Goal: Task Accomplishment & Management: Complete application form

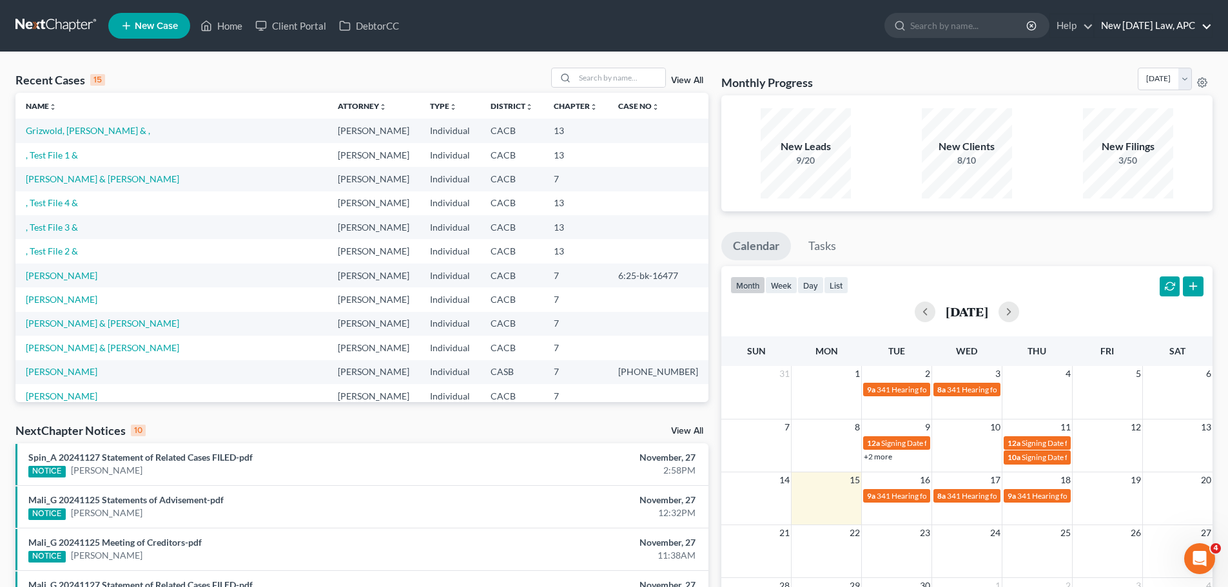
click at [1122, 19] on link "New [DATE] Law, APC" at bounding box center [1153, 25] width 117 height 23
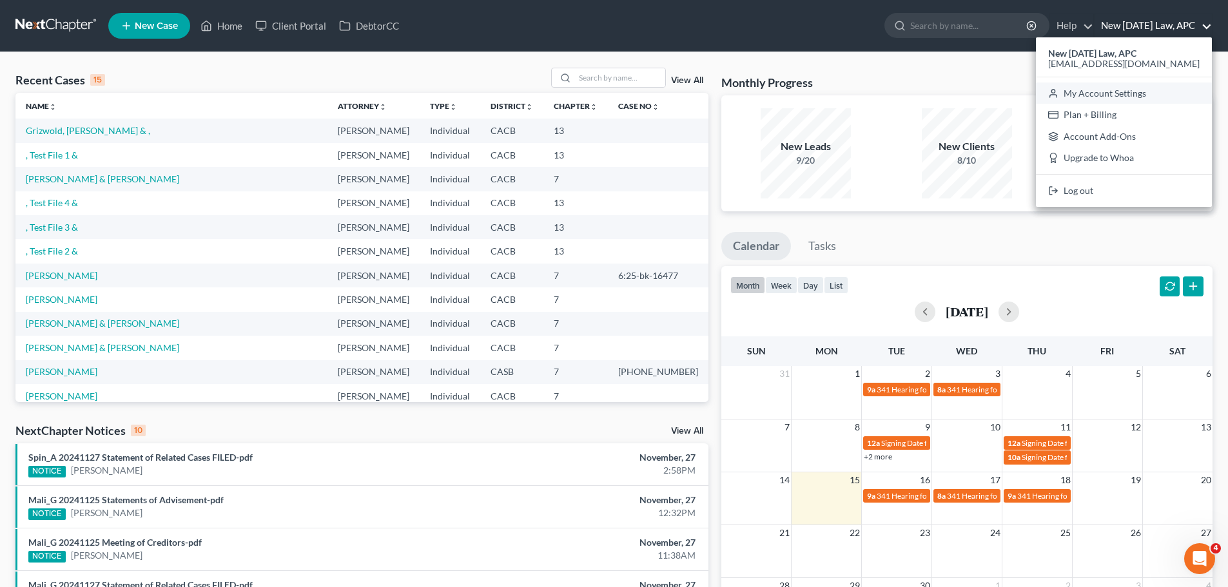
click at [1119, 89] on link "My Account Settings" at bounding box center [1124, 94] width 176 height 22
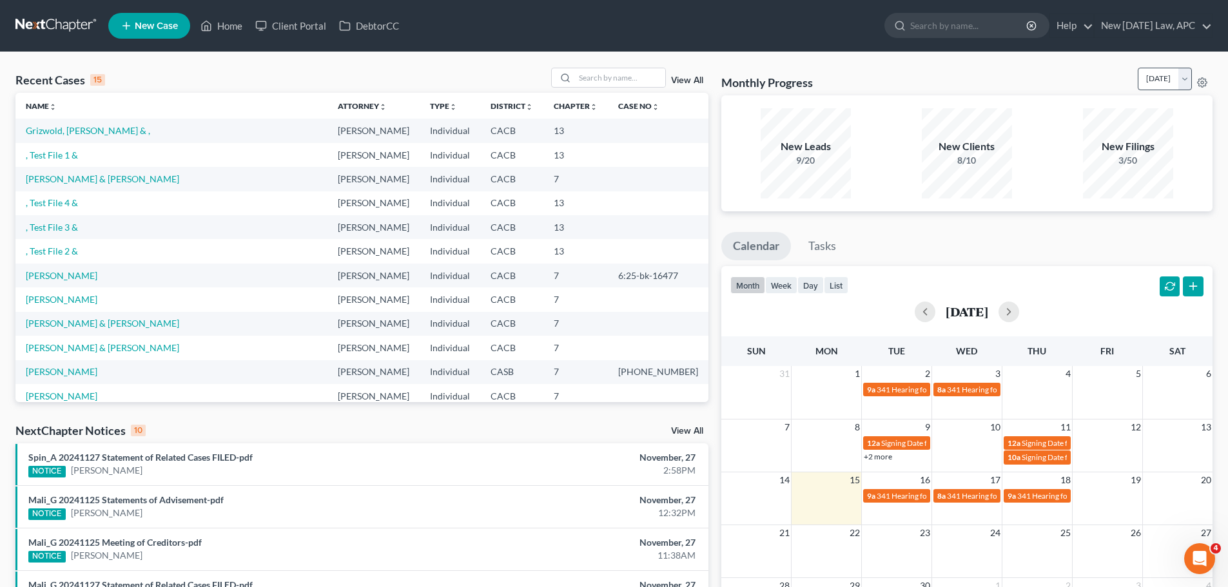
select select "29"
select select "4"
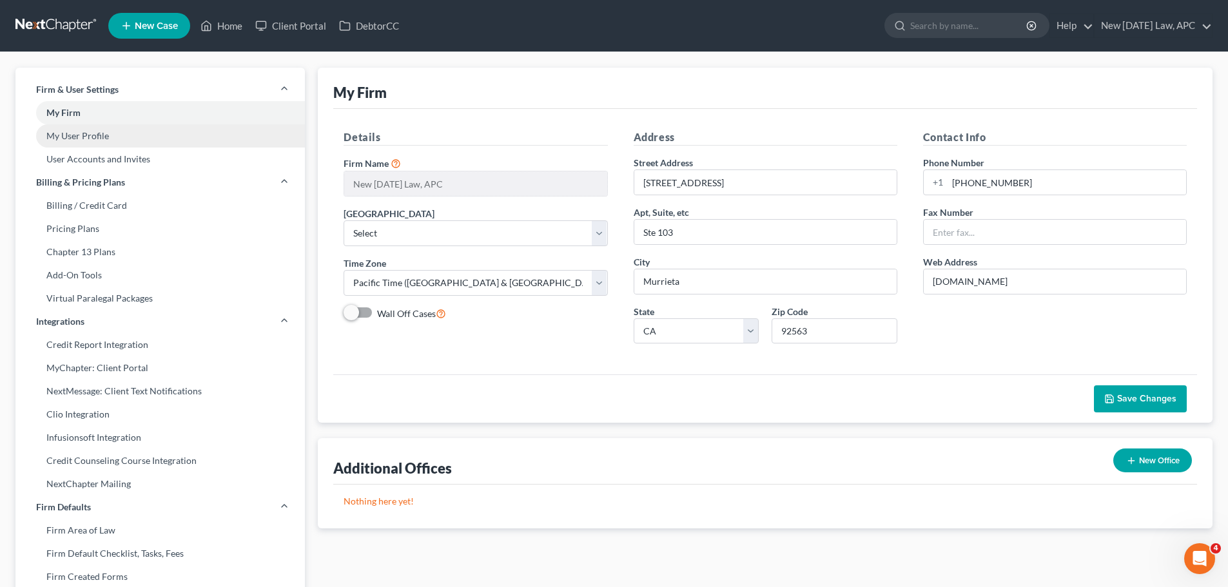
click at [84, 131] on link "My User Profile" at bounding box center [159, 135] width 289 height 23
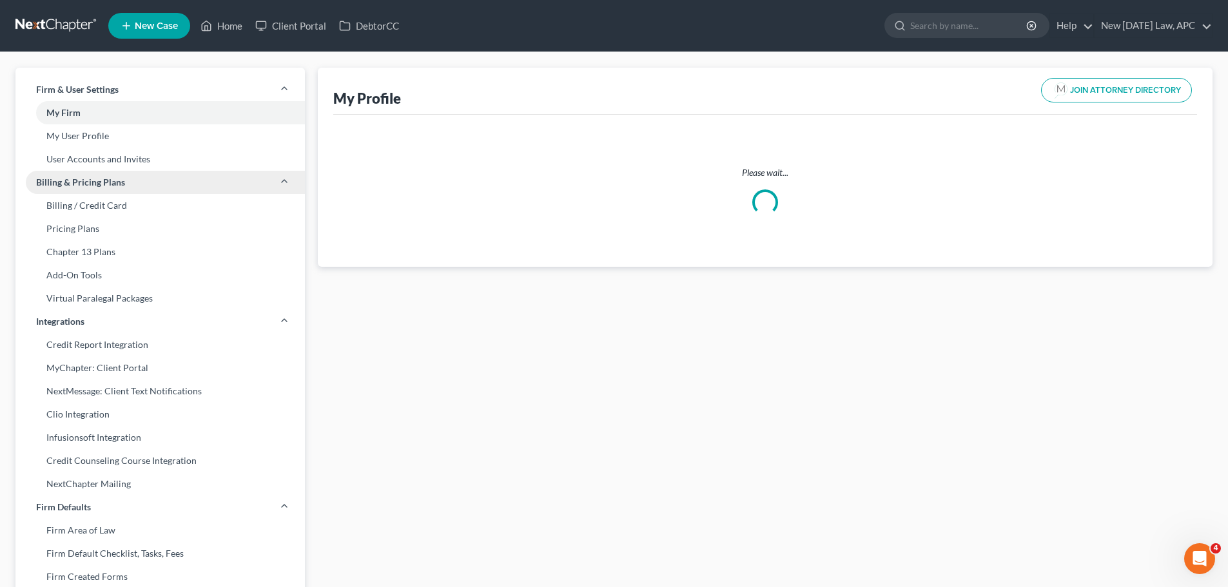
select select "4"
select select "7"
select select "attorney"
select select "0"
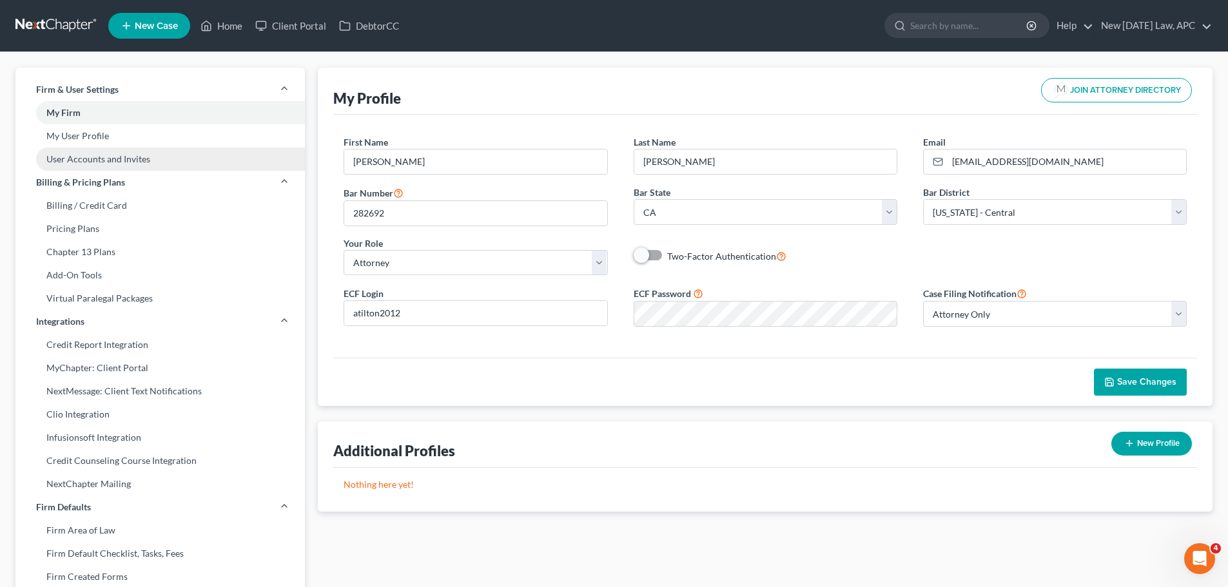
click at [93, 156] on link "User Accounts and Invites" at bounding box center [159, 159] width 289 height 23
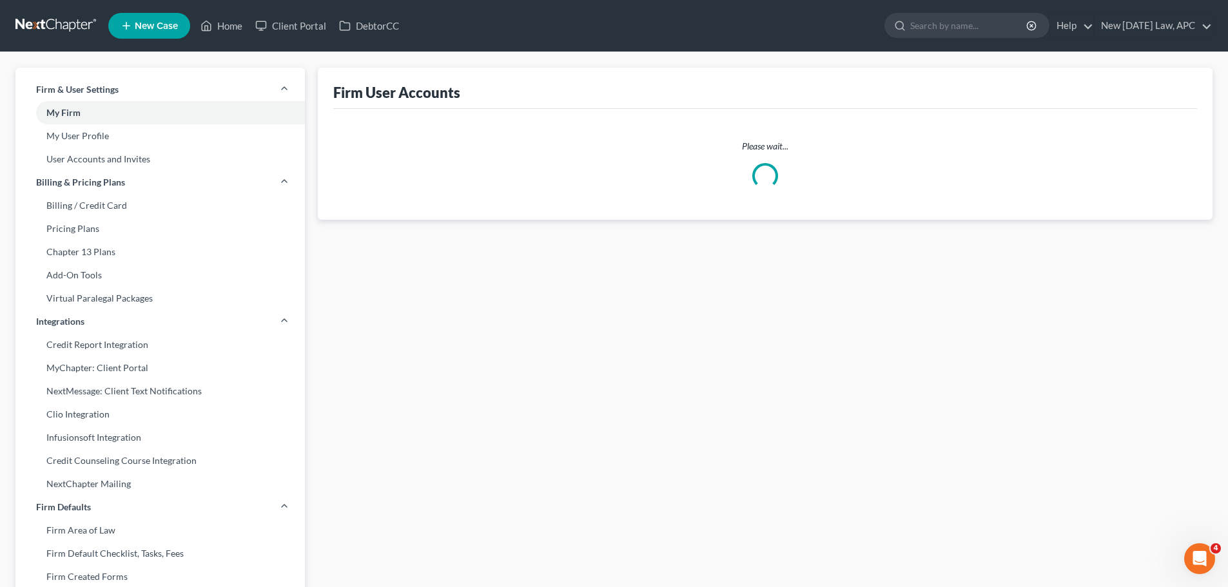
select select "0"
select select "2"
select select "0"
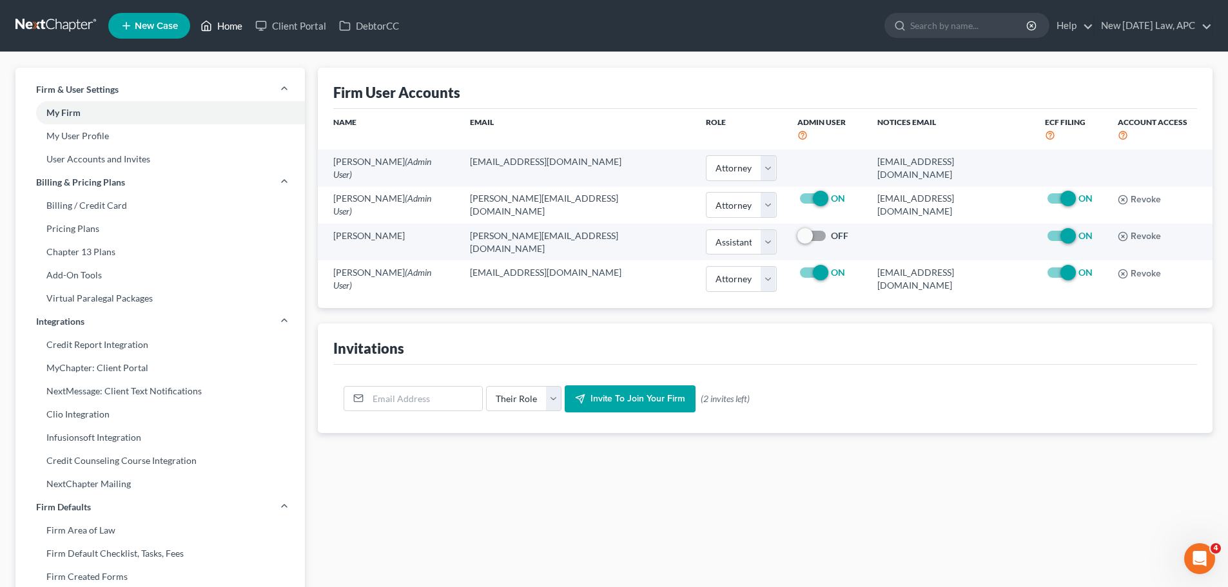
drag, startPoint x: 220, startPoint y: 20, endPoint x: 233, endPoint y: 34, distance: 19.6
click at [220, 20] on link "Home" at bounding box center [221, 25] width 55 height 23
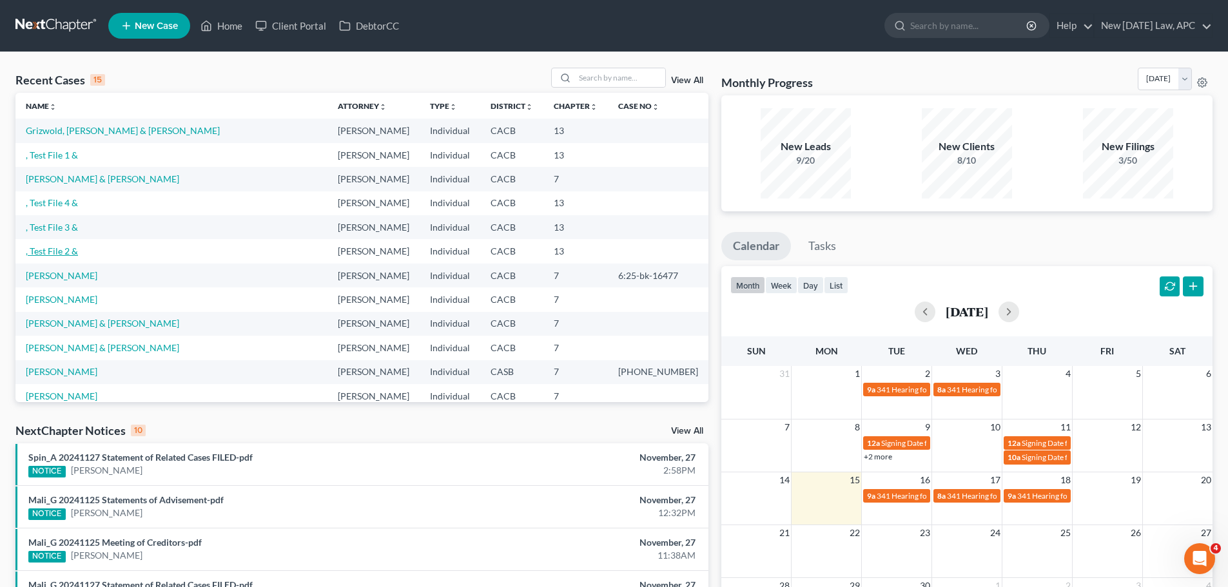
click at [68, 249] on link ", Test File 2 &" at bounding box center [52, 251] width 52 height 11
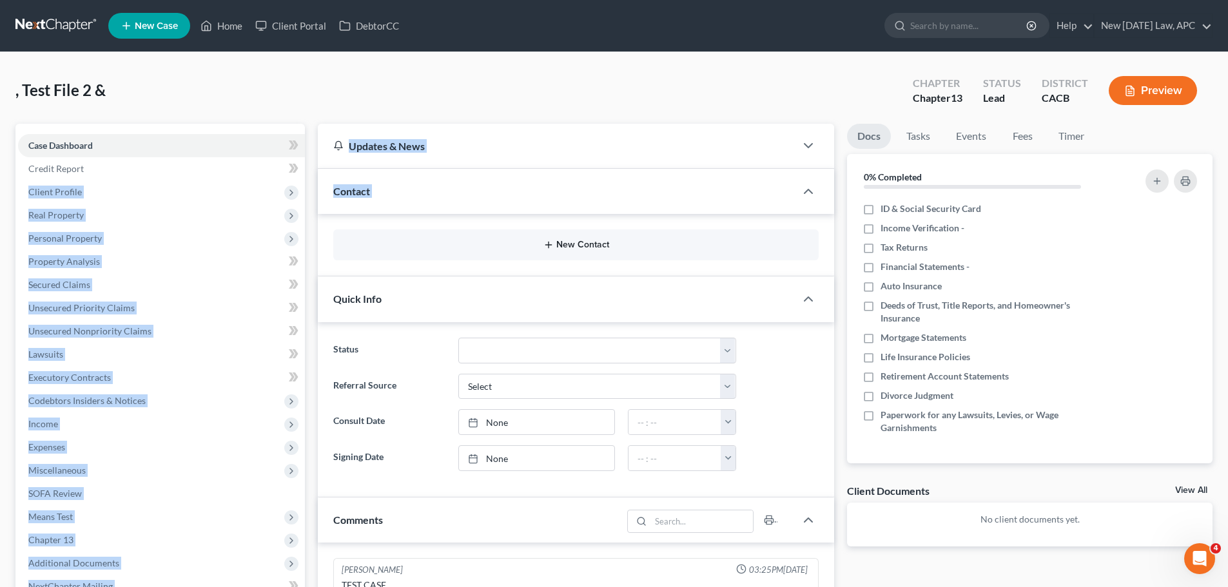
drag, startPoint x: 307, startPoint y: 179, endPoint x: 413, endPoint y: 246, distance: 124.8
click at [413, 246] on div "Petition Navigation Case Dashboard Payments Invoices Payments Payments Credit R…" at bounding box center [614, 508] width 1210 height 769
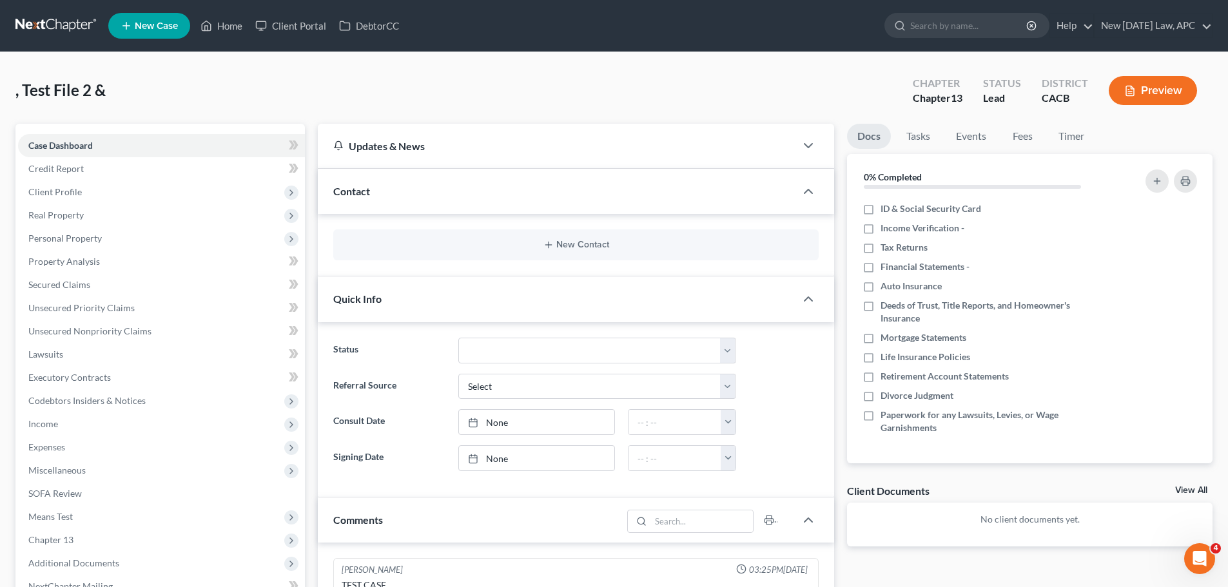
click at [327, 79] on div ", Test File 2 & Upgraded Chapter Chapter 13 Status Lead District CACB Preview" at bounding box center [613, 96] width 1197 height 56
drag, startPoint x: 347, startPoint y: 142, endPoint x: 401, endPoint y: 217, distance: 92.3
click at [401, 217] on div ", Test File 2 & Upgraded Chapter Chapter 13 Status Lead District CACB Preview P…" at bounding box center [613, 485] width 1197 height 835
click at [345, 94] on div ", Test File 2 & Upgraded Chapter Chapter 13 Status Lead District CACB Preview" at bounding box center [613, 96] width 1197 height 56
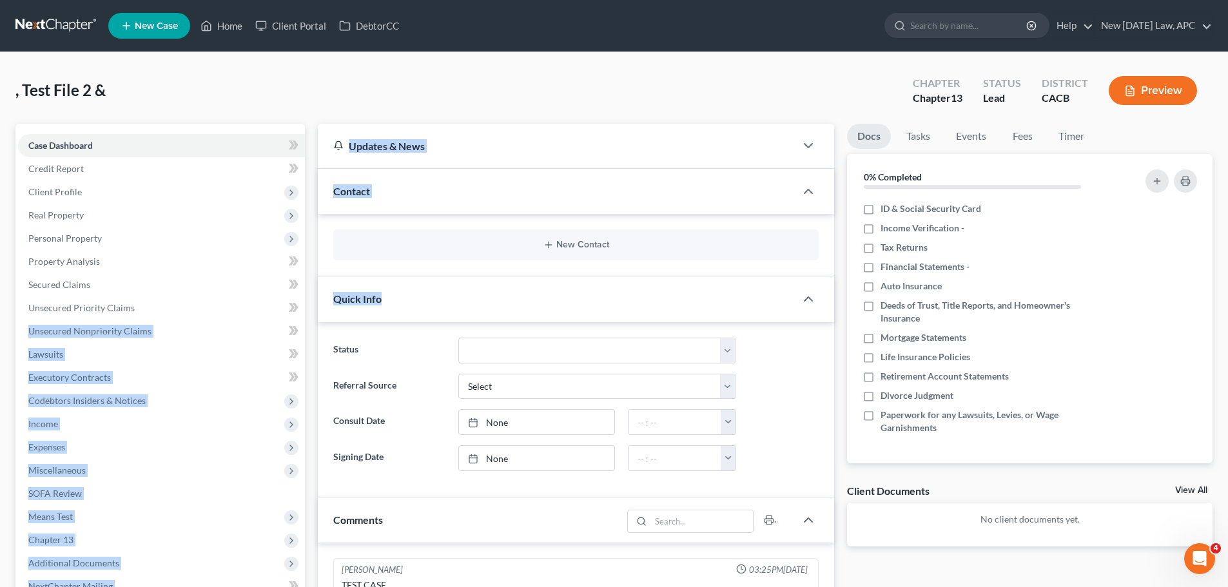
drag, startPoint x: 308, startPoint y: 297, endPoint x: 384, endPoint y: 306, distance: 76.6
click at [387, 304] on div "Petition Navigation Case Dashboard Payments Invoices Payments Payments Credit R…" at bounding box center [614, 508] width 1210 height 769
click at [315, 310] on div "Updates & News × [US_STATE] [GEOGRAPHIC_DATA] Notes: Take a look at NextChapter…" at bounding box center [575, 508] width 529 height 769
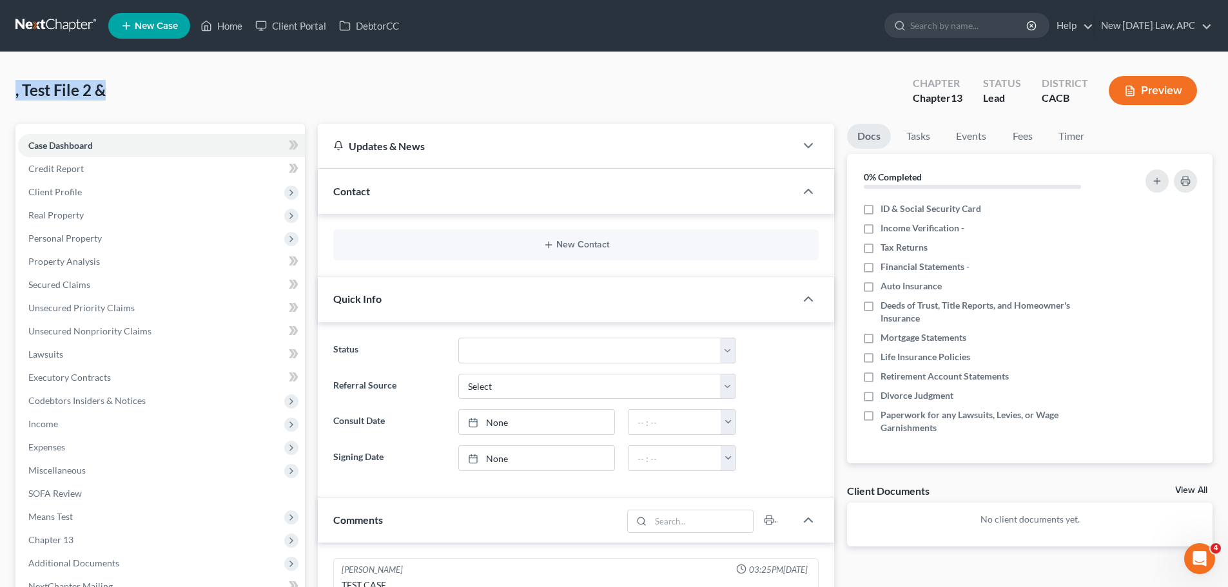
drag, startPoint x: 12, startPoint y: 87, endPoint x: 125, endPoint y: 93, distance: 113.6
click at [125, 93] on div ", Test File 2 & Upgraded Chapter Chapter 13 Status Lead District CACB Preview P…" at bounding box center [614, 485] width 1228 height 866
click at [132, 93] on div ", Test File 2 & Upgraded Chapter Chapter 13 Status Lead District CACB Preview" at bounding box center [613, 96] width 1197 height 56
drag, startPoint x: 23, startPoint y: 88, endPoint x: 110, endPoint y: 90, distance: 87.0
click at [110, 90] on div ", Test File 2 & Upgraded Chapter Chapter 13 Status Lead District CACB Preview" at bounding box center [613, 96] width 1197 height 56
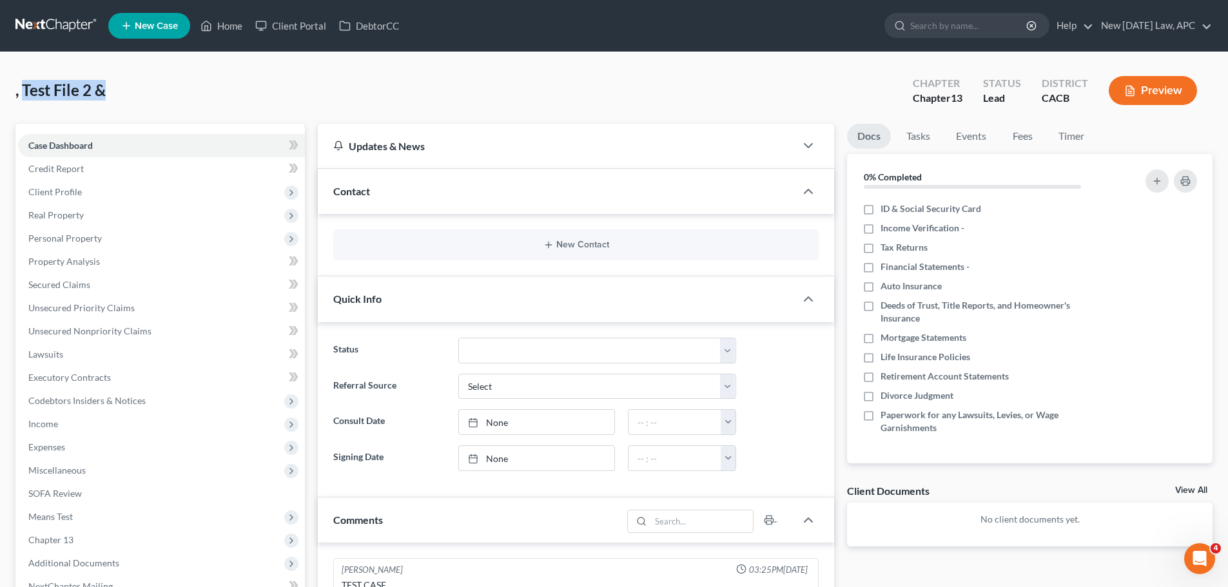
click at [161, 91] on div ", Test File 2 & Upgraded Chapter Chapter 13 Status Lead District CACB Preview" at bounding box center [613, 96] width 1197 height 56
click at [97, 211] on span "Real Property" at bounding box center [161, 215] width 287 height 23
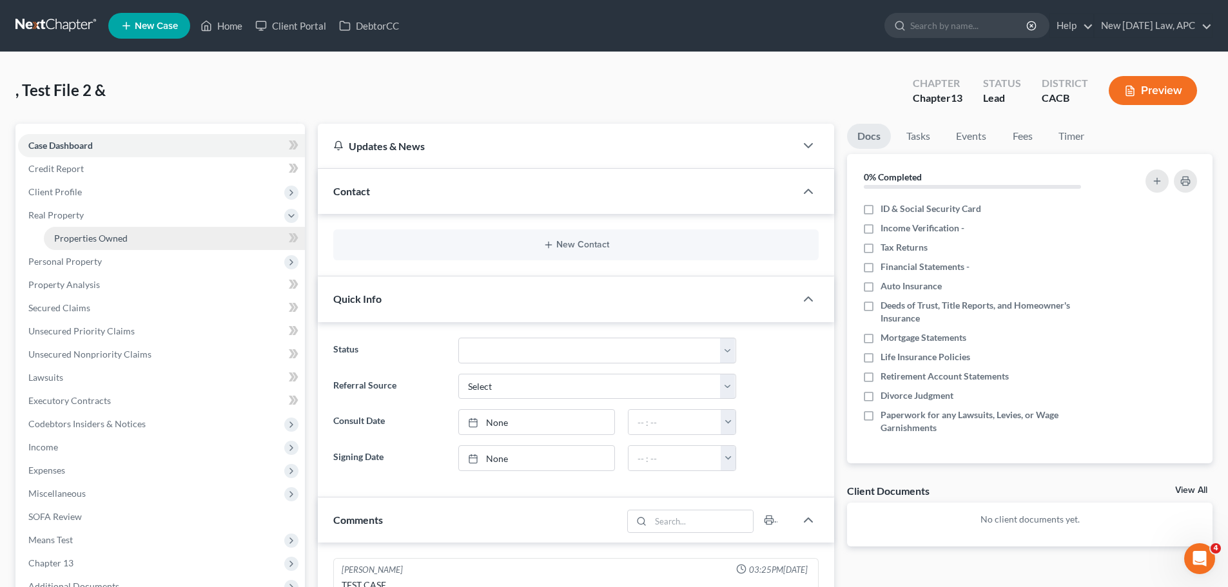
drag, startPoint x: 102, startPoint y: 239, endPoint x: 262, endPoint y: 240, distance: 159.9
click at [102, 239] on span "Properties Owned" at bounding box center [90, 238] width 73 height 11
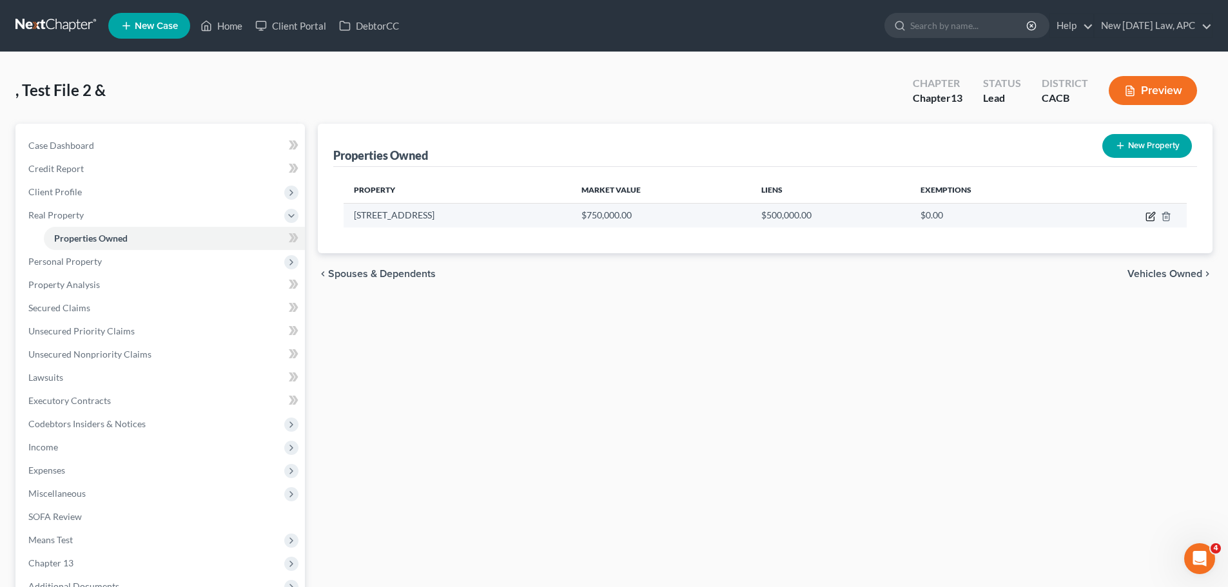
click at [1149, 214] on icon "button" at bounding box center [1151, 216] width 10 height 10
select select "4"
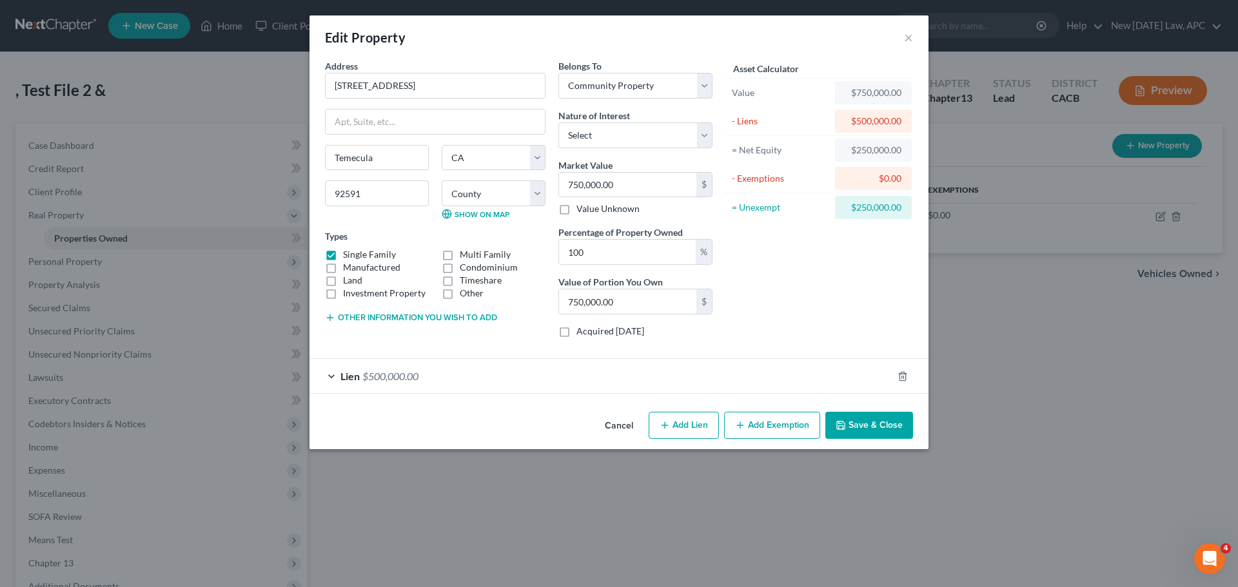
click at [775, 422] on button "Add Exemption" at bounding box center [772, 425] width 96 height 27
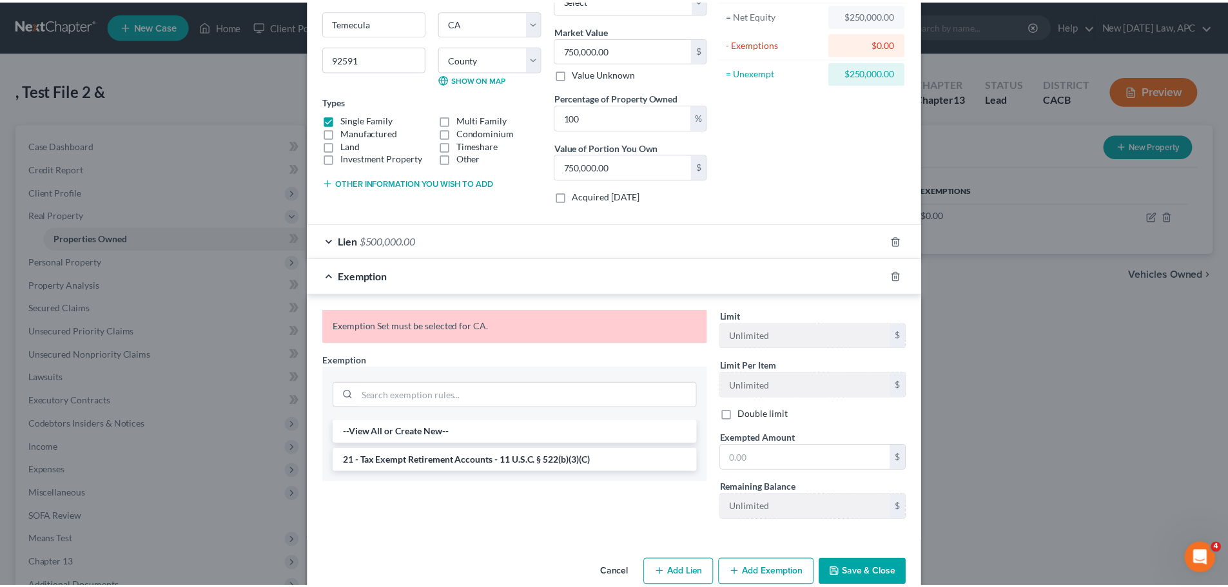
scroll to position [160, 0]
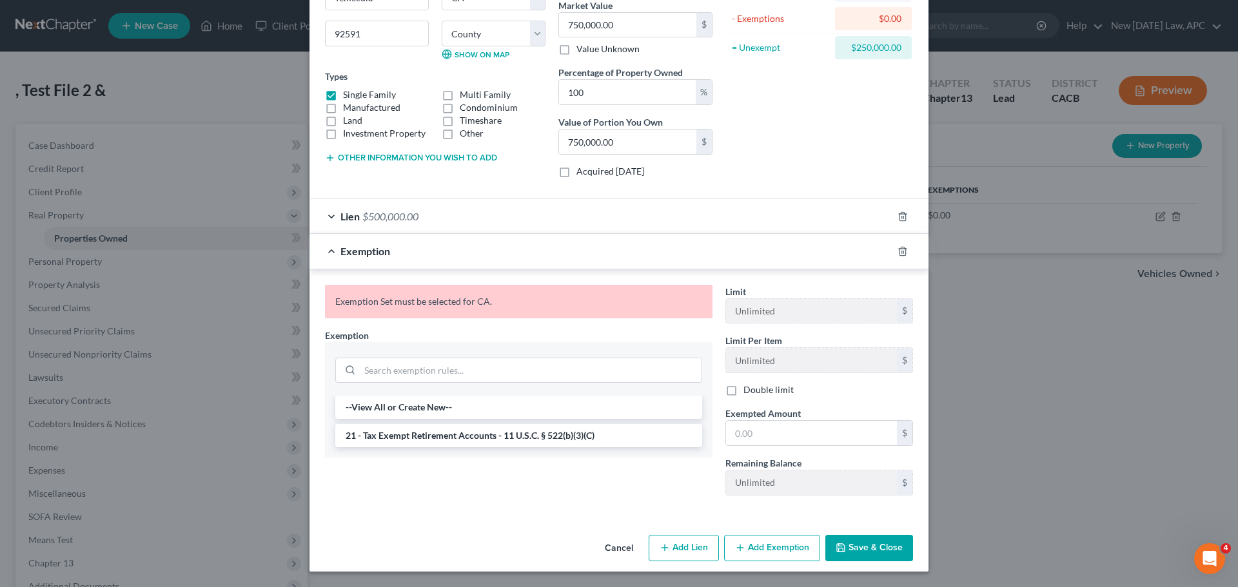
click at [620, 559] on button "Cancel" at bounding box center [618, 549] width 49 height 26
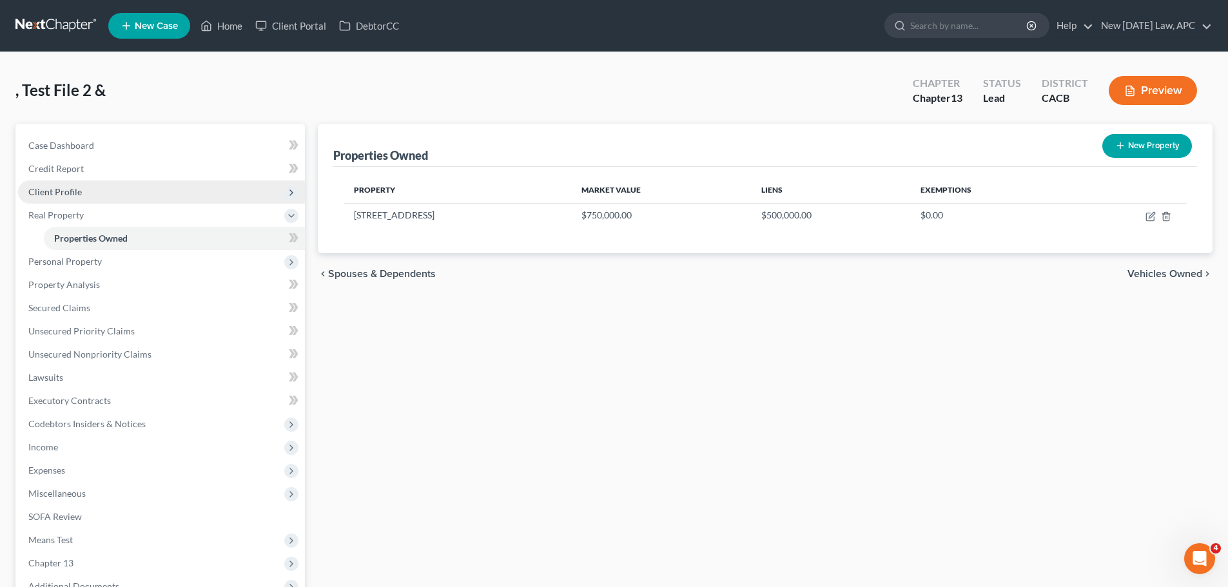
click at [76, 186] on span "Client Profile" at bounding box center [55, 191] width 54 height 11
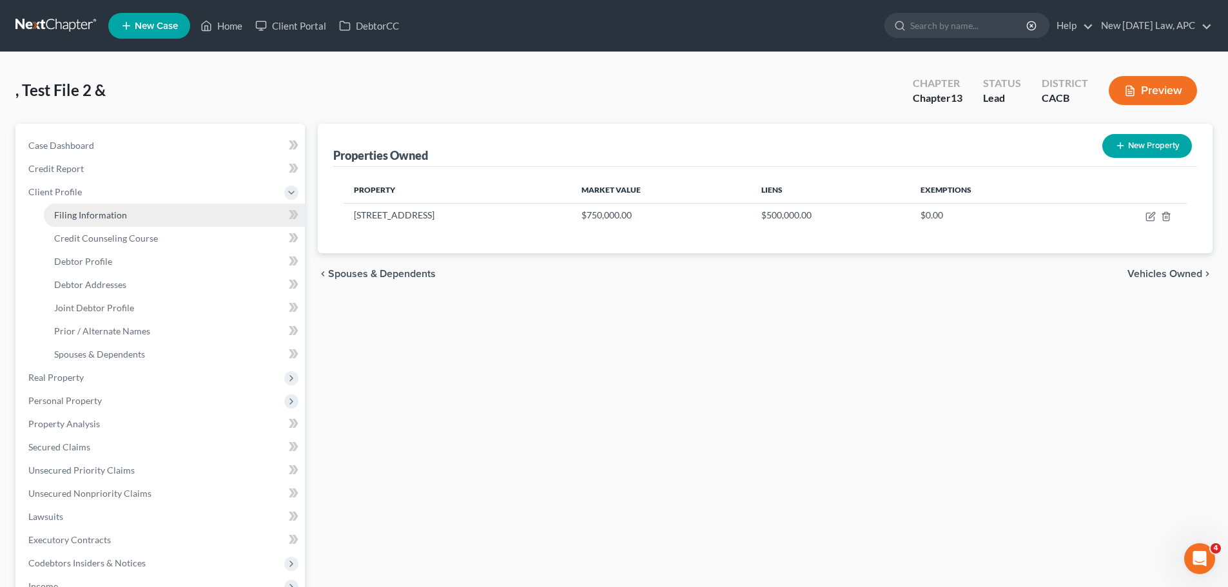
click at [96, 215] on span "Filing Information" at bounding box center [90, 215] width 73 height 11
select select "1"
select select "3"
select select "7"
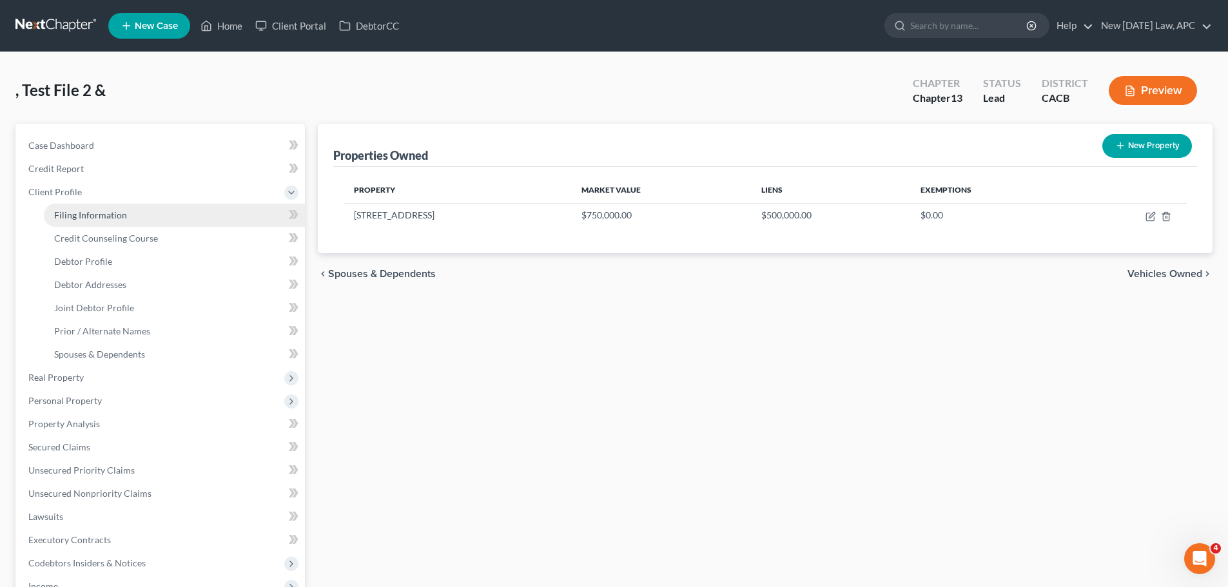
select select "4"
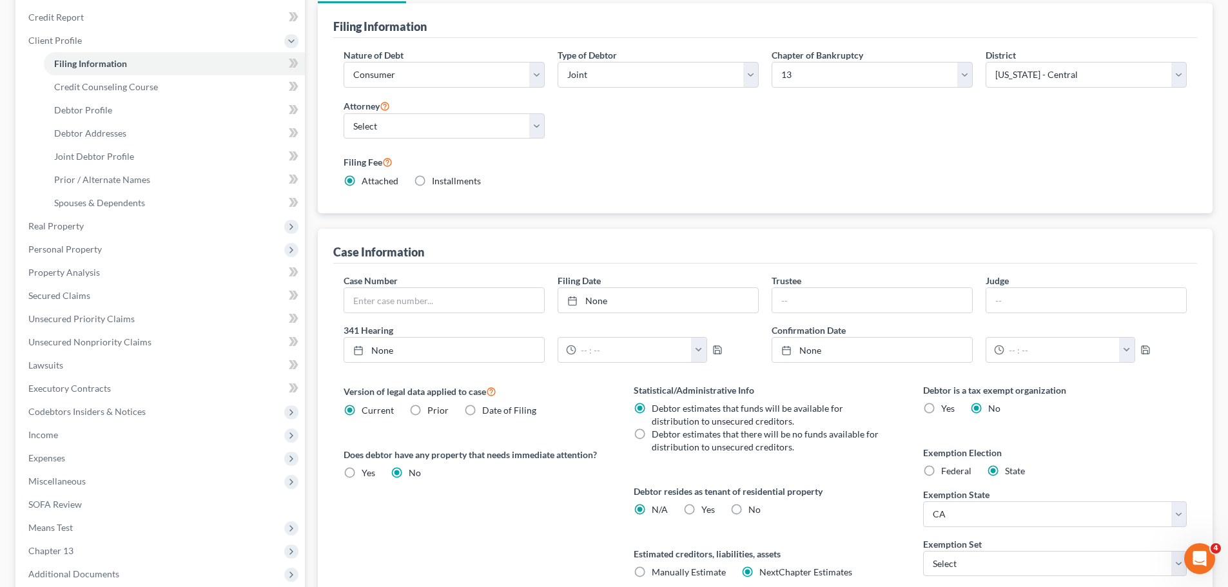
scroll to position [307, 0]
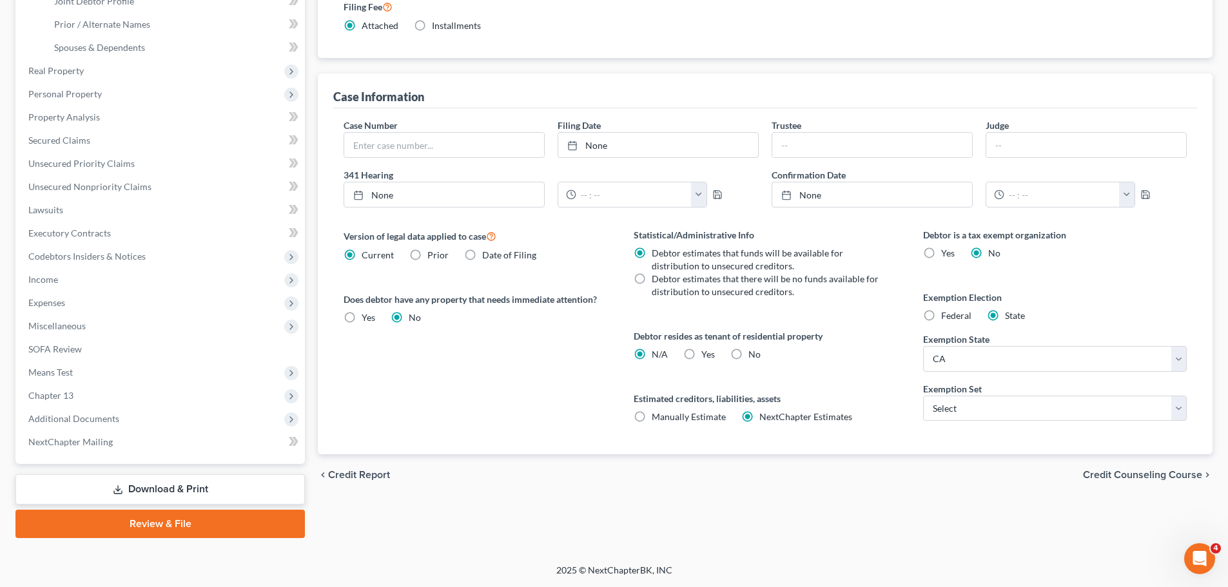
click at [841, 371] on div "Statistical/Administrative Info Debtor estimates that funds will be available f…" at bounding box center [765, 341] width 289 height 226
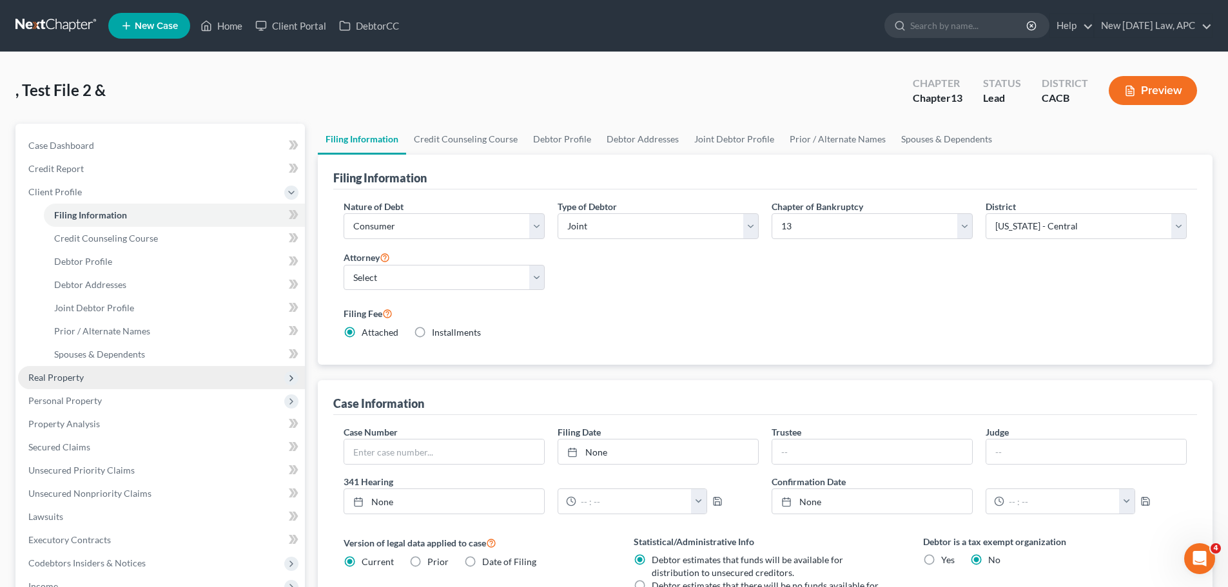
scroll to position [64, 0]
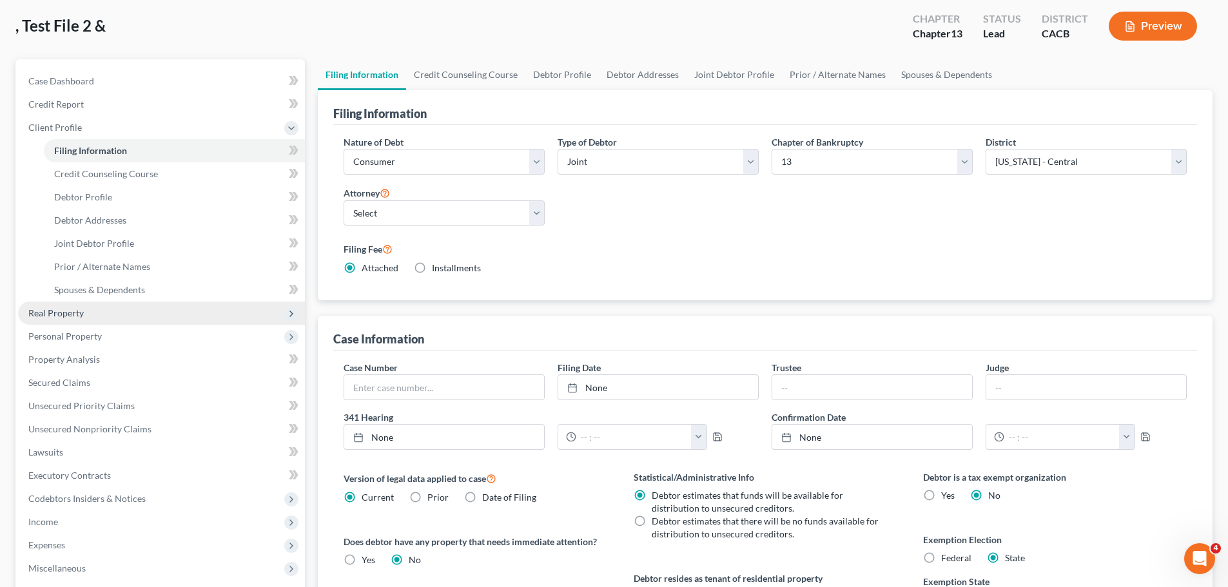
click at [79, 312] on span "Real Property" at bounding box center [55, 312] width 55 height 11
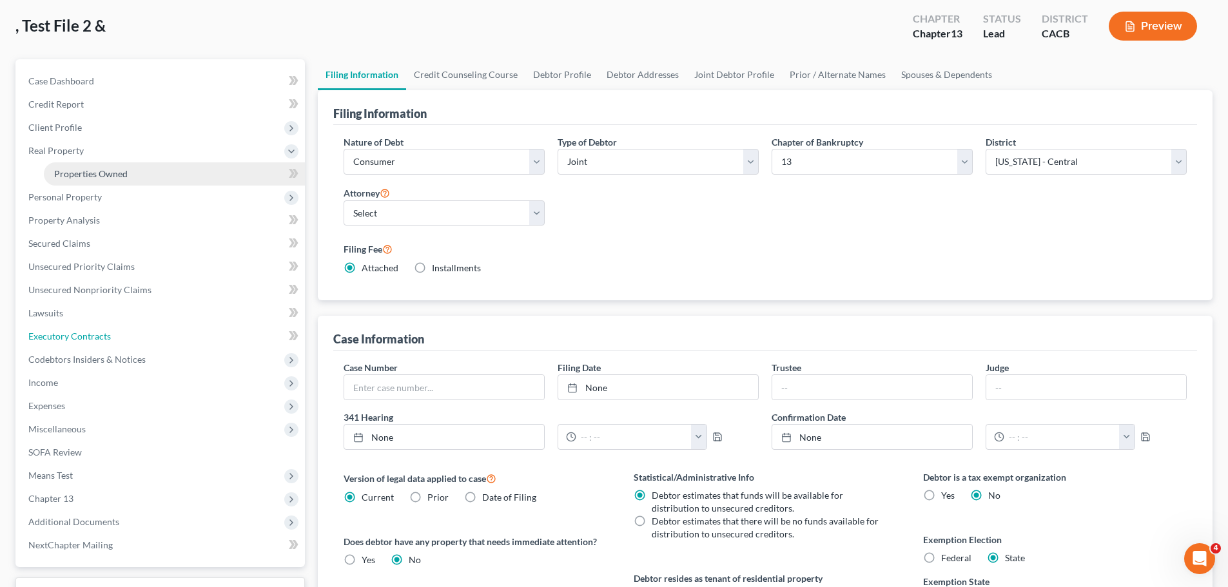
click at [94, 331] on span "Executory Contracts" at bounding box center [69, 336] width 83 height 11
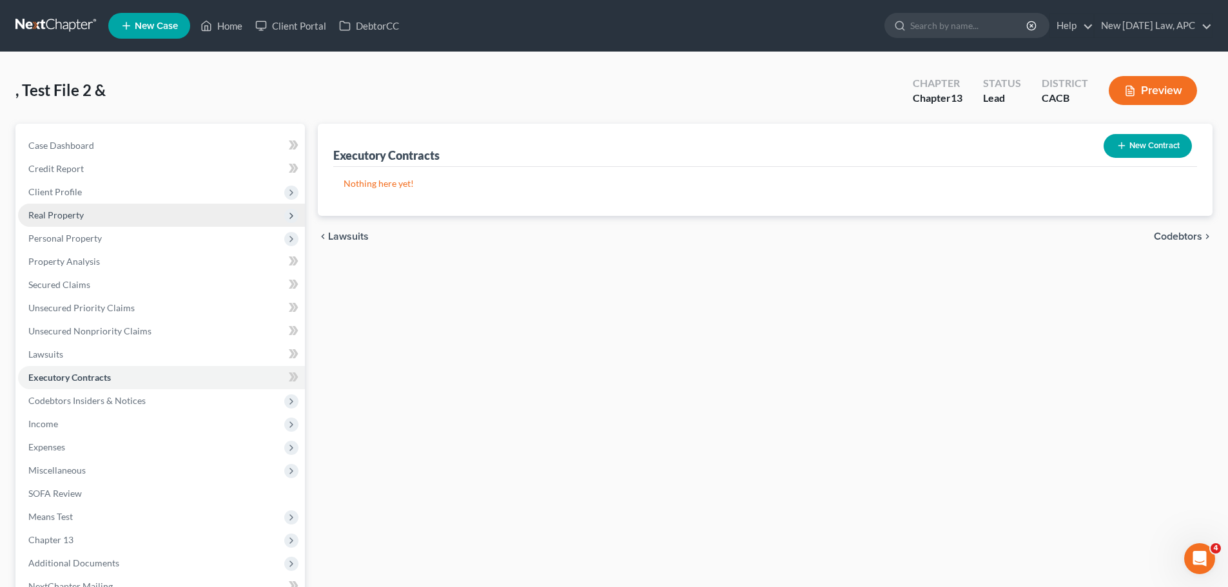
click at [93, 222] on span "Real Property" at bounding box center [161, 215] width 287 height 23
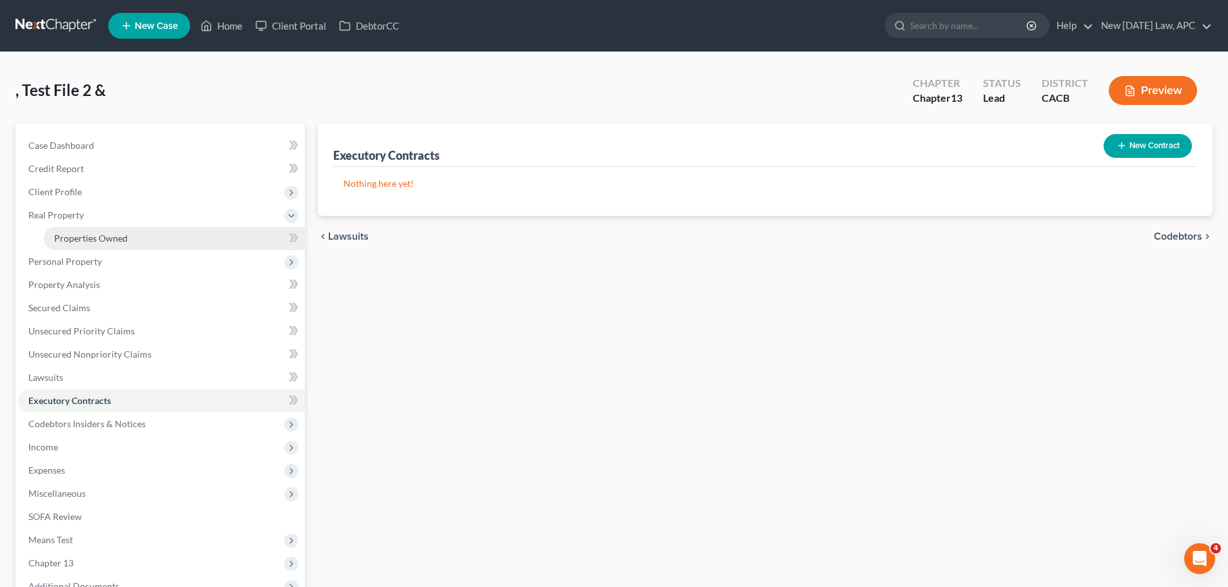
click at [97, 233] on span "Properties Owned" at bounding box center [90, 238] width 73 height 11
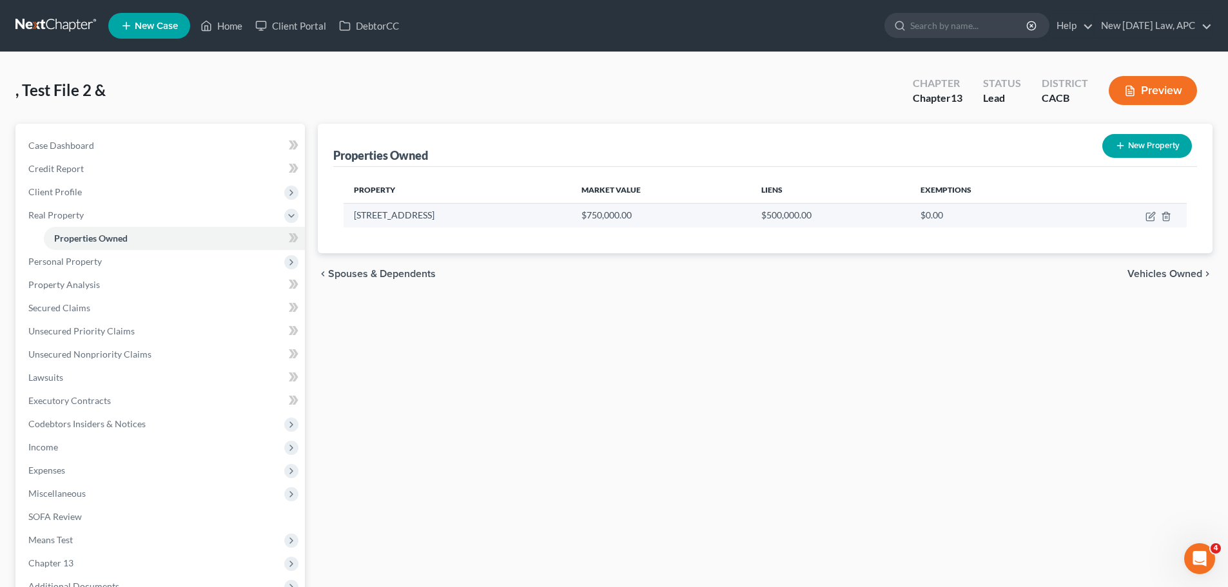
click at [1144, 216] on td at bounding box center [1129, 215] width 116 height 24
click at [1151, 217] on icon "button" at bounding box center [1152, 215] width 6 height 6
select select "4"
select select "32"
select select "4"
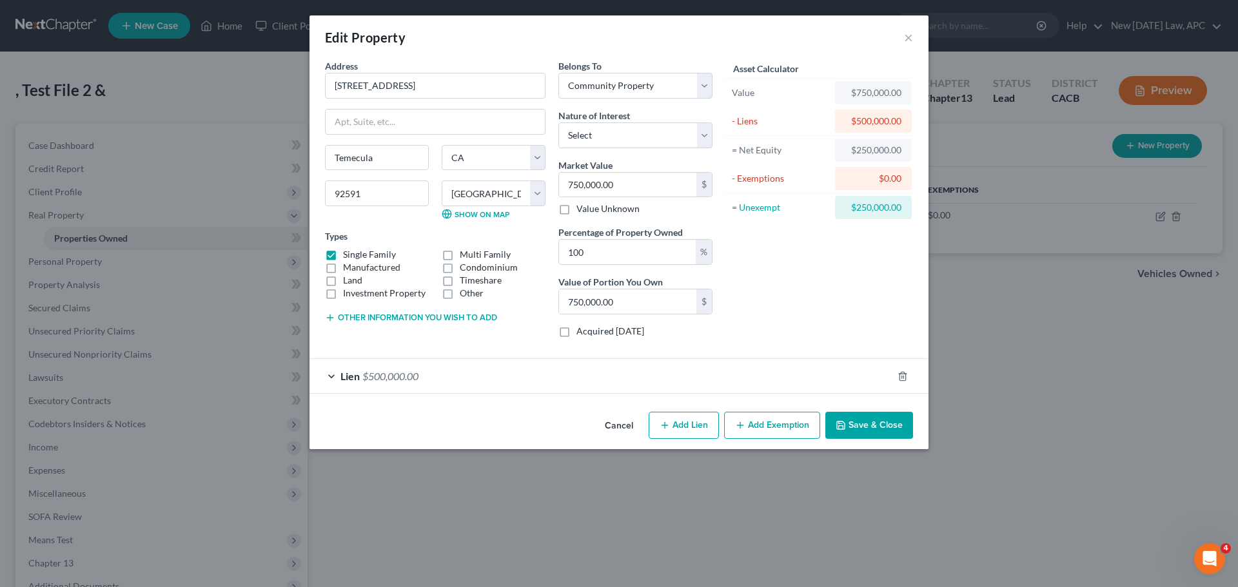
click at [762, 420] on button "Add Exemption" at bounding box center [772, 425] width 96 height 27
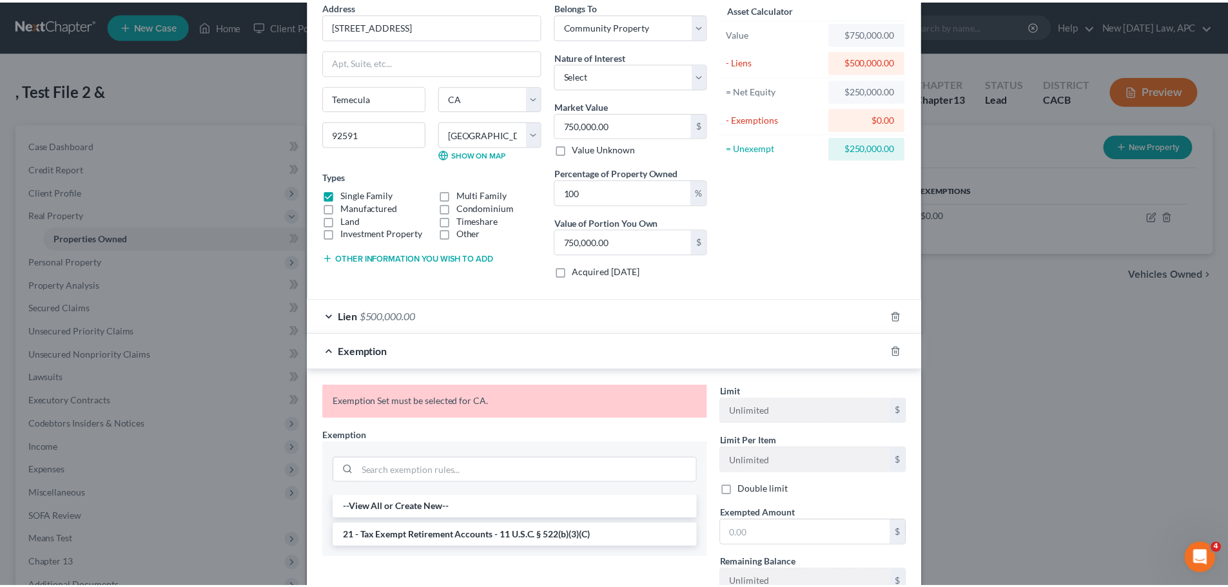
scroll to position [160, 0]
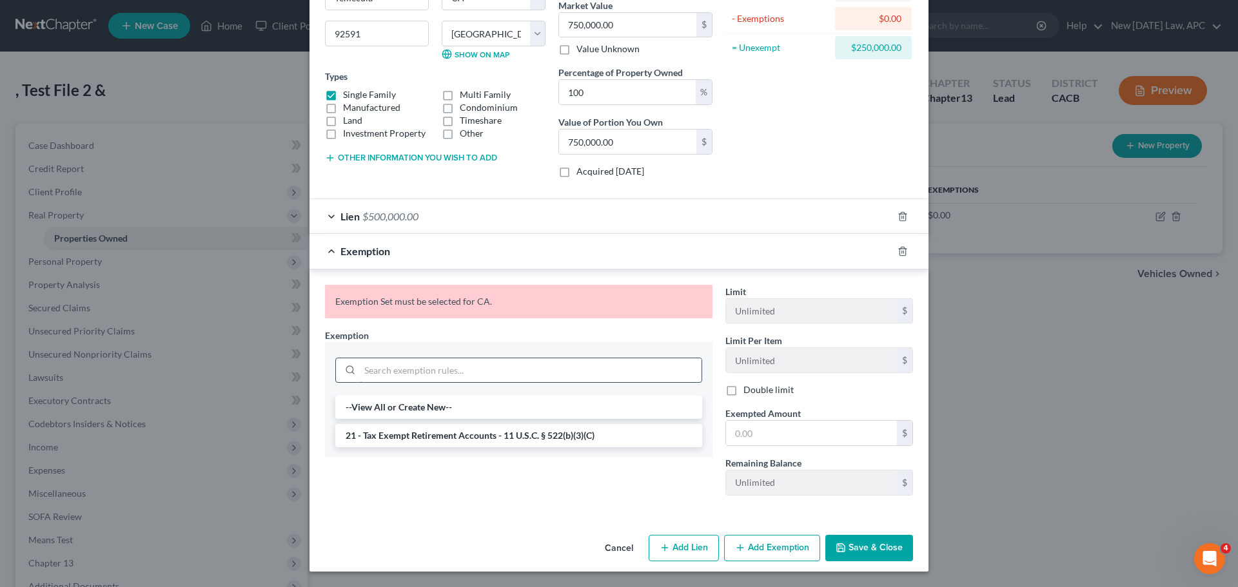
click at [404, 380] on input "search" at bounding box center [531, 370] width 342 height 24
click at [429, 491] on div "Exemption Set must be selected for CA. Exemption * --View All or Create New-- 2…" at bounding box center [518, 395] width 400 height 221
click at [627, 545] on button "Cancel" at bounding box center [618, 549] width 49 height 26
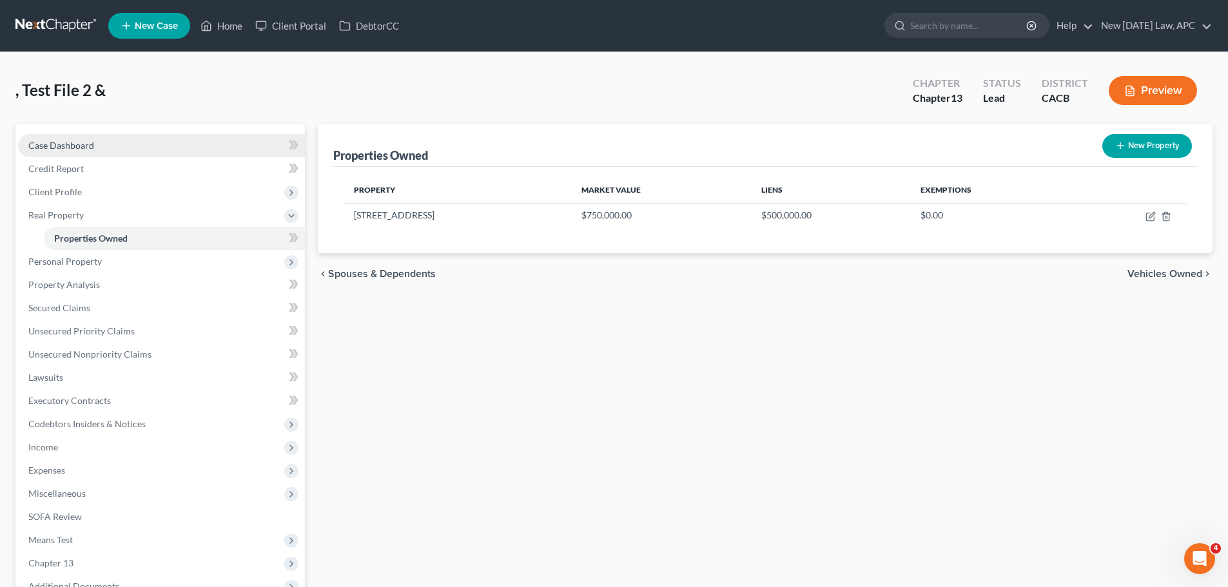
click at [98, 144] on link "Case Dashboard" at bounding box center [161, 145] width 287 height 23
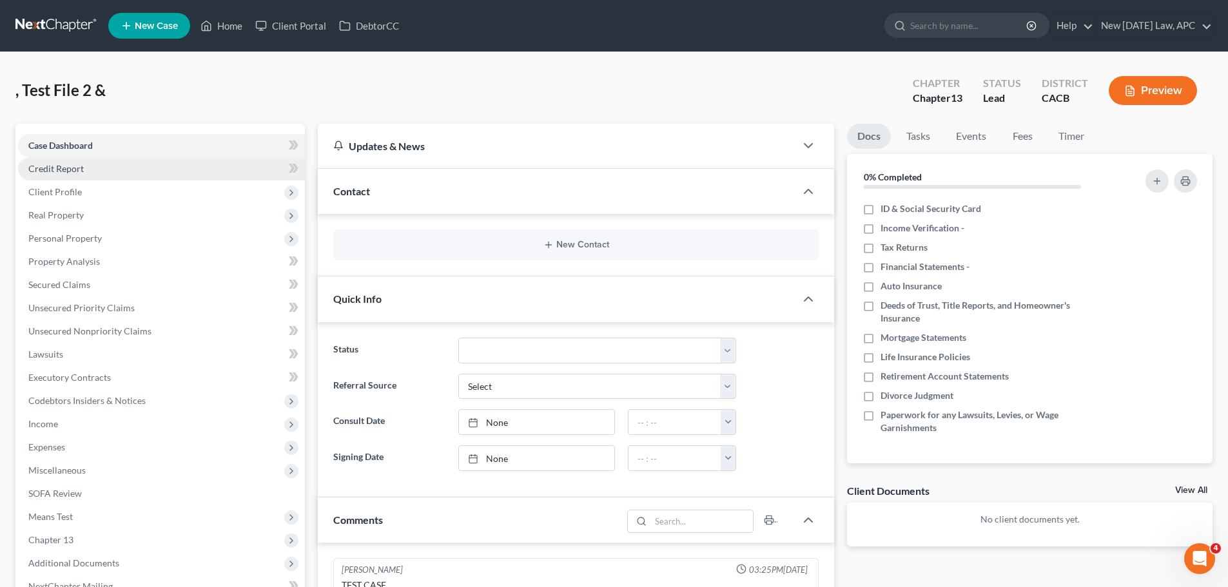
click at [57, 170] on span "Credit Report" at bounding box center [55, 168] width 55 height 11
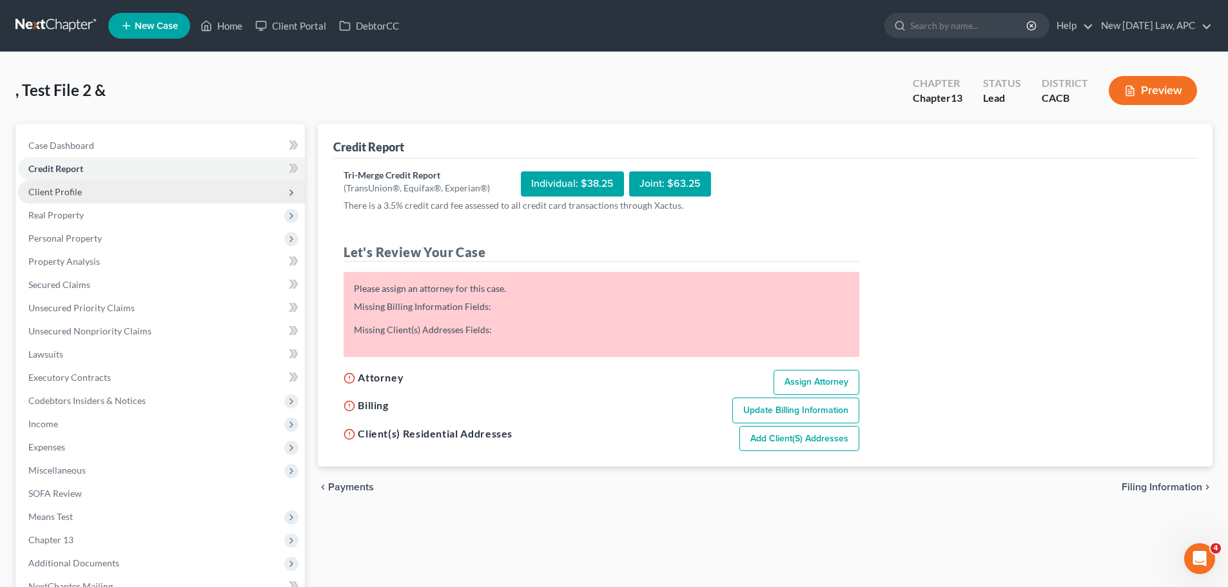
click at [73, 193] on span "Client Profile" at bounding box center [55, 191] width 54 height 11
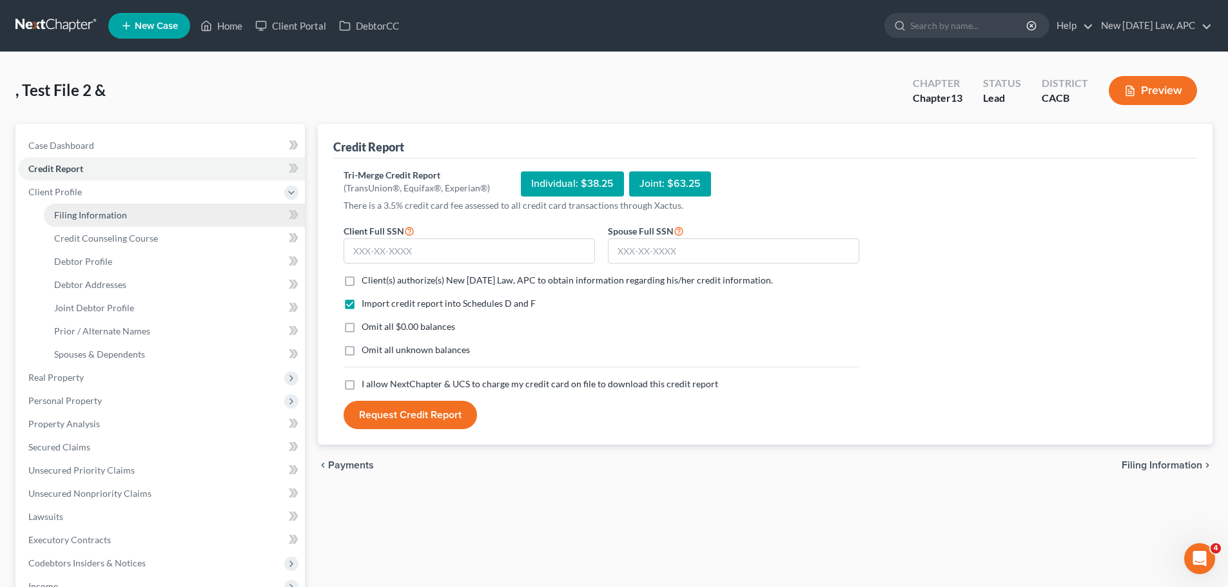
click at [84, 210] on span "Filing Information" at bounding box center [90, 215] width 73 height 11
select select "1"
select select "3"
select select "7"
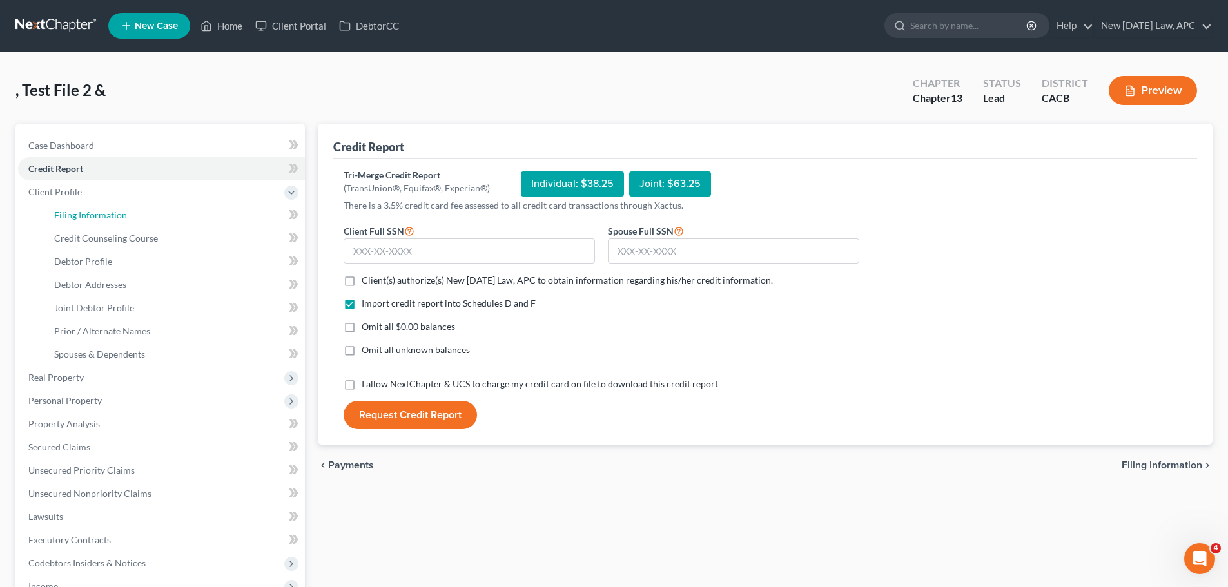
select select "0"
select select "4"
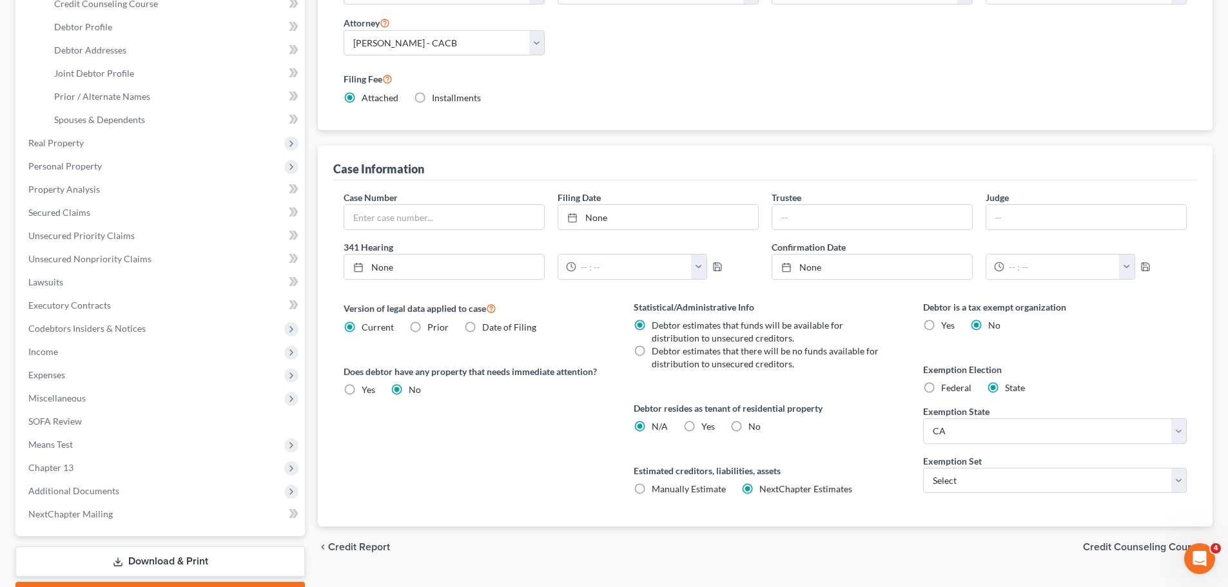
scroll to position [258, 0]
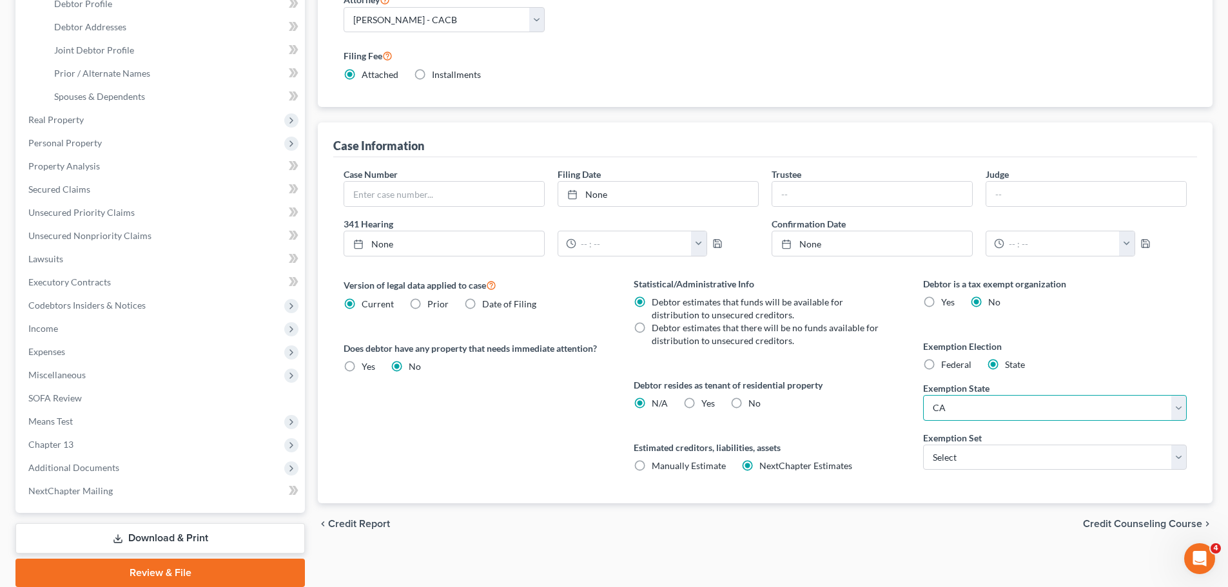
click at [977, 417] on select "State [US_STATE] AK AR AZ CA CO CT DE DC [GEOGRAPHIC_DATA] [GEOGRAPHIC_DATA] GU…" at bounding box center [1055, 408] width 264 height 26
click at [923, 395] on select "State [US_STATE] AK AR AZ CA CO CT DE DC [GEOGRAPHIC_DATA] [GEOGRAPHIC_DATA] GU…" at bounding box center [1055, 408] width 264 height 26
click at [888, 439] on div "Statistical/Administrative Info Debtor estimates that funds will be available f…" at bounding box center [765, 390] width 289 height 226
click at [978, 460] on select "Select 703 704" at bounding box center [1055, 458] width 264 height 26
select select "1"
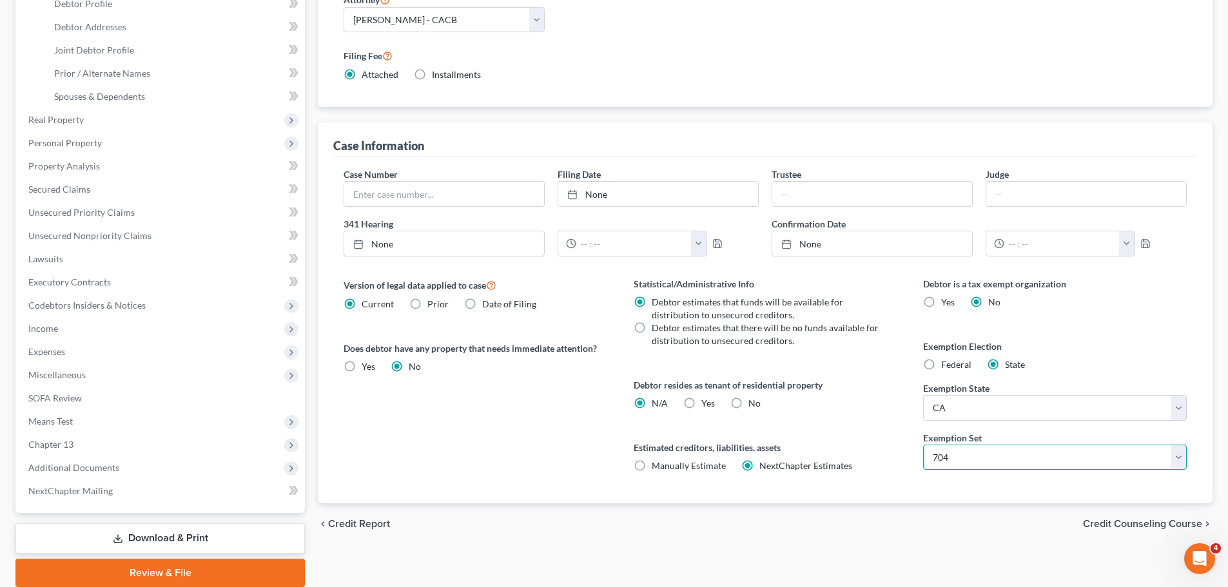
click at [923, 445] on select "Select 703 704" at bounding box center [1055, 458] width 264 height 26
click at [556, 427] on div "Version of legal data applied to case Current Prior Date of Filing Legal data v…" at bounding box center [475, 390] width 289 height 226
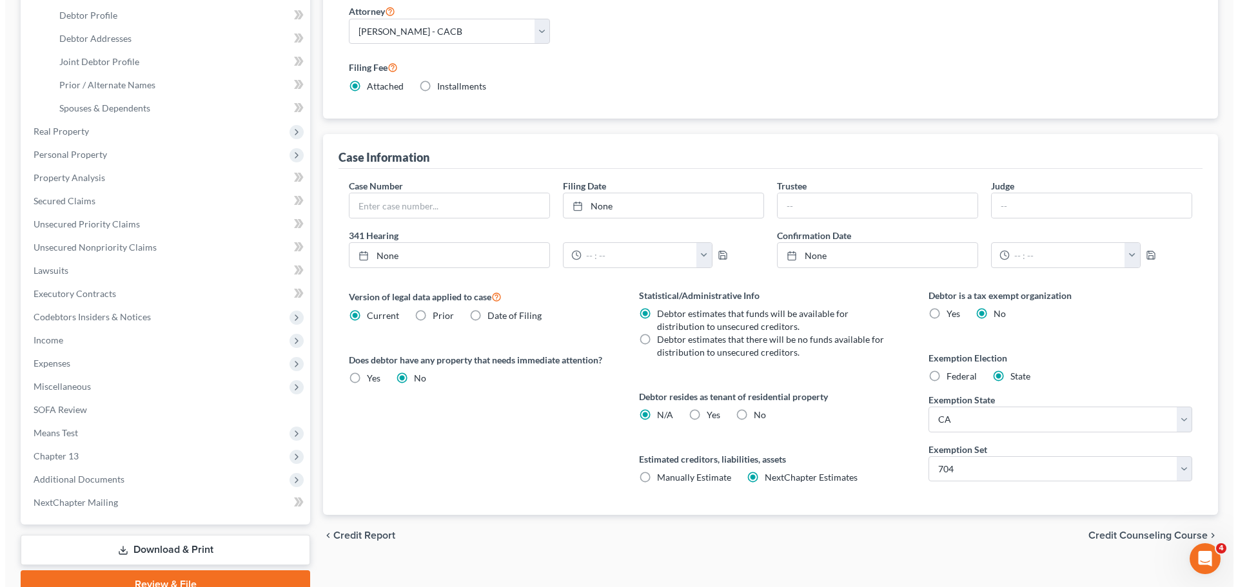
scroll to position [0, 0]
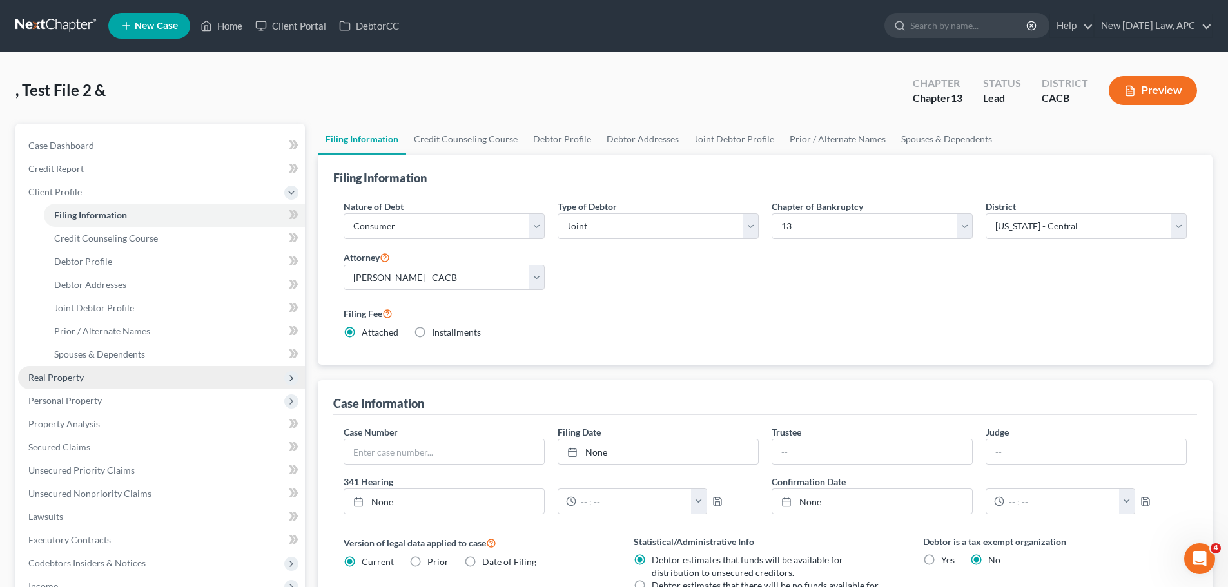
click at [67, 376] on span "Real Property" at bounding box center [55, 377] width 55 height 11
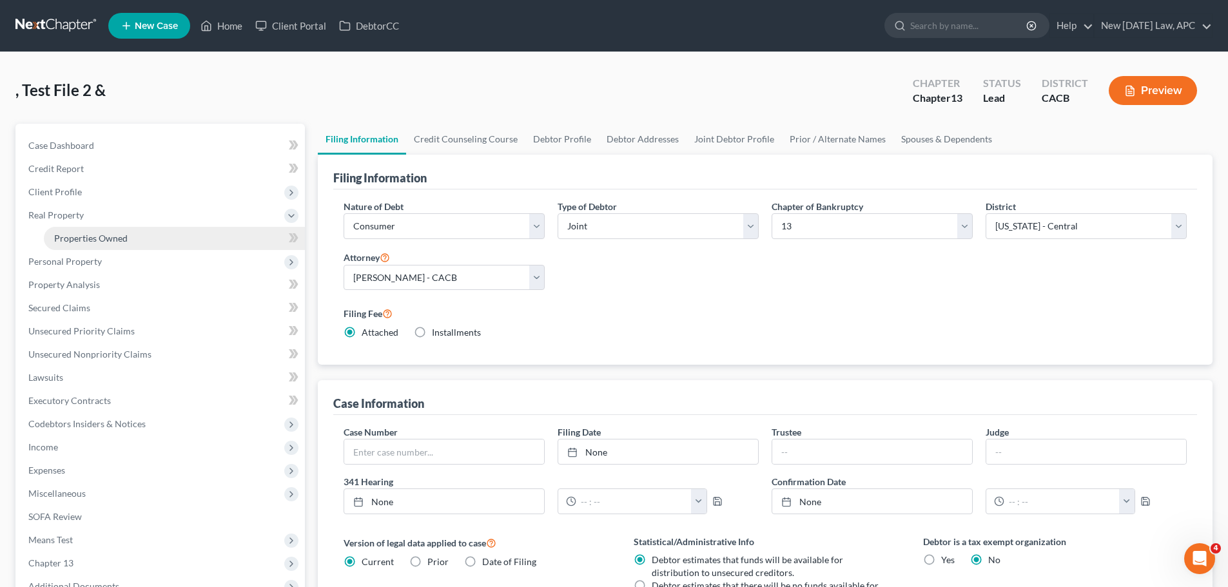
click at [110, 235] on span "Properties Owned" at bounding box center [90, 238] width 73 height 11
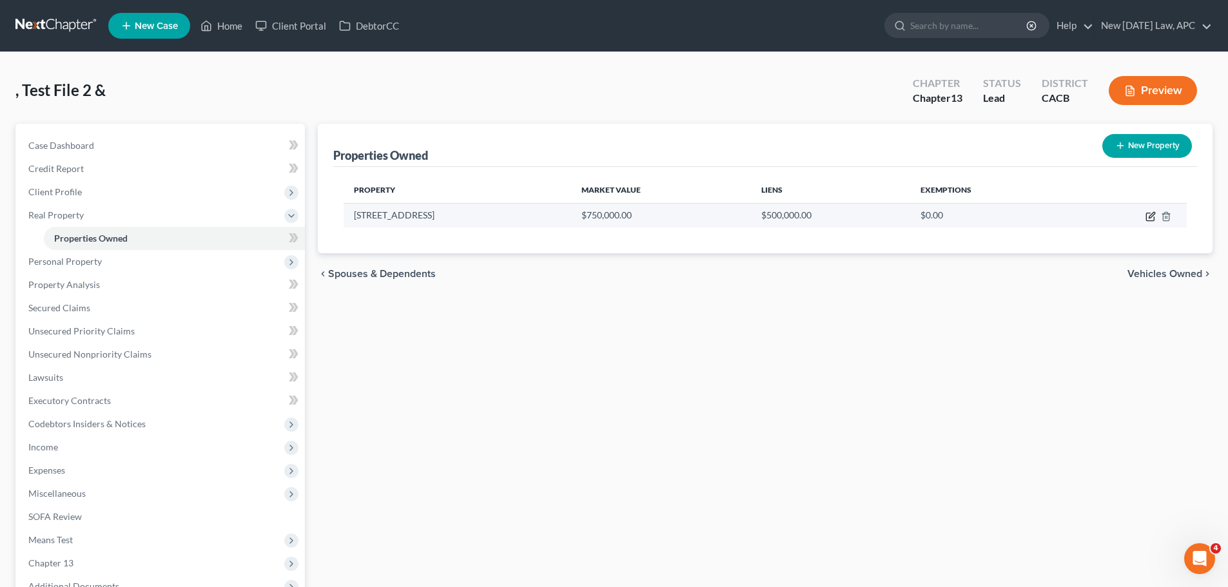
click at [1149, 217] on icon "button" at bounding box center [1151, 216] width 10 height 10
select select "4"
select select "32"
select select "4"
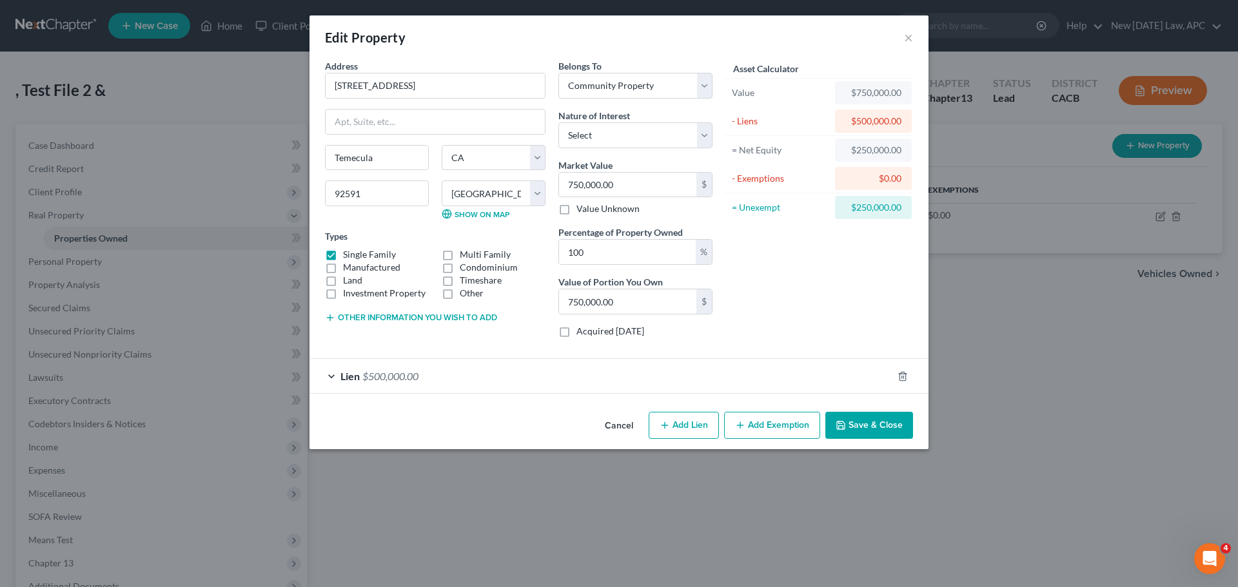
click at [772, 427] on button "Add Exemption" at bounding box center [772, 425] width 96 height 27
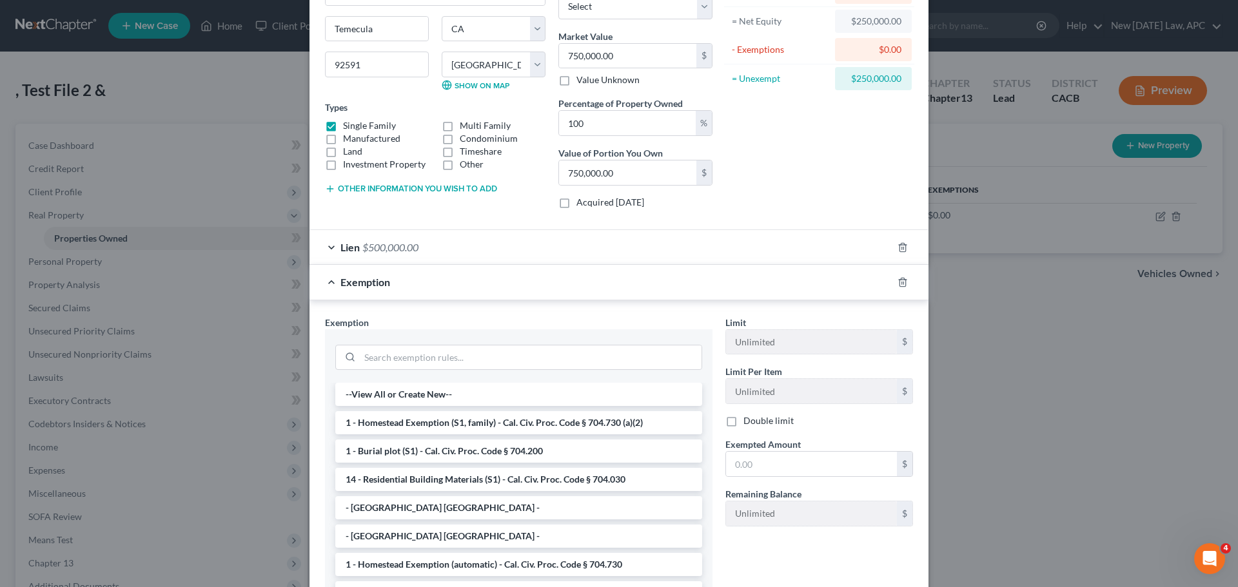
scroll to position [223, 0]
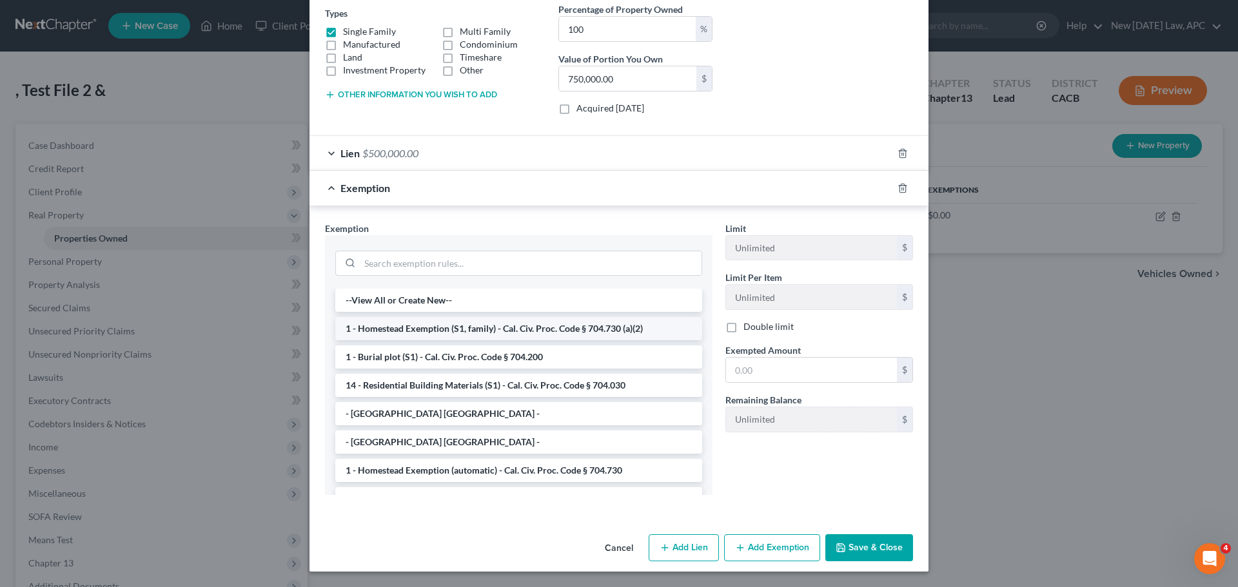
click at [427, 332] on li "1 - Homestead Exemption (S1, family) - Cal. Civ. Proc. Code § 704.730 (a)(2)" at bounding box center [518, 328] width 367 height 23
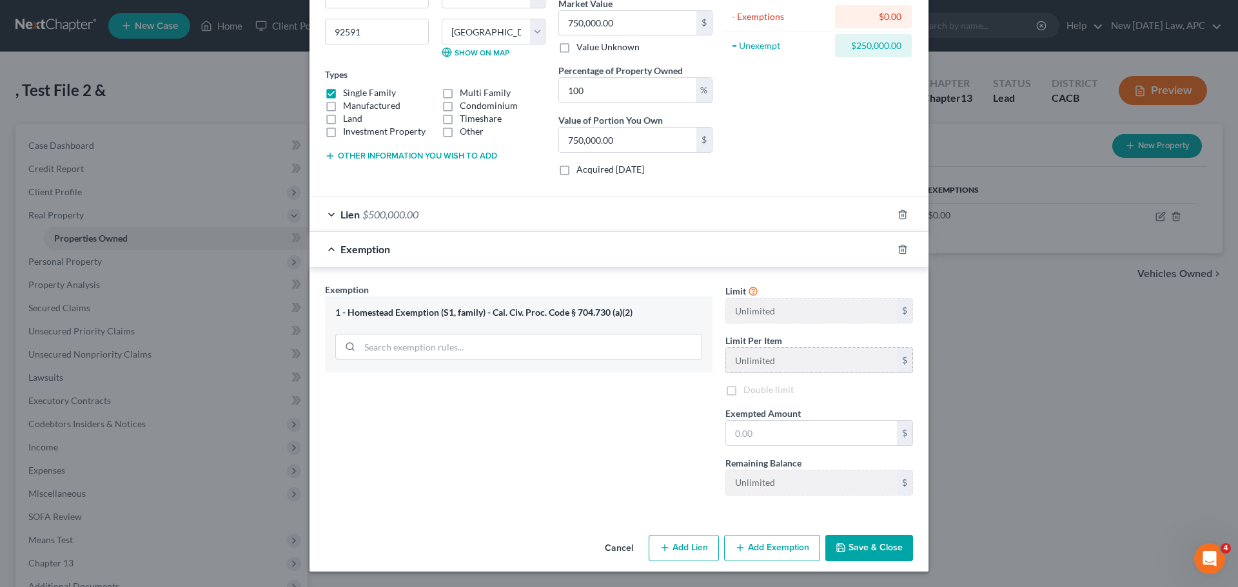
scroll to position [162, 0]
click at [756, 434] on input "text" at bounding box center [811, 433] width 171 height 24
type input "600,000"
click at [855, 546] on button "Save & Close" at bounding box center [869, 548] width 88 height 27
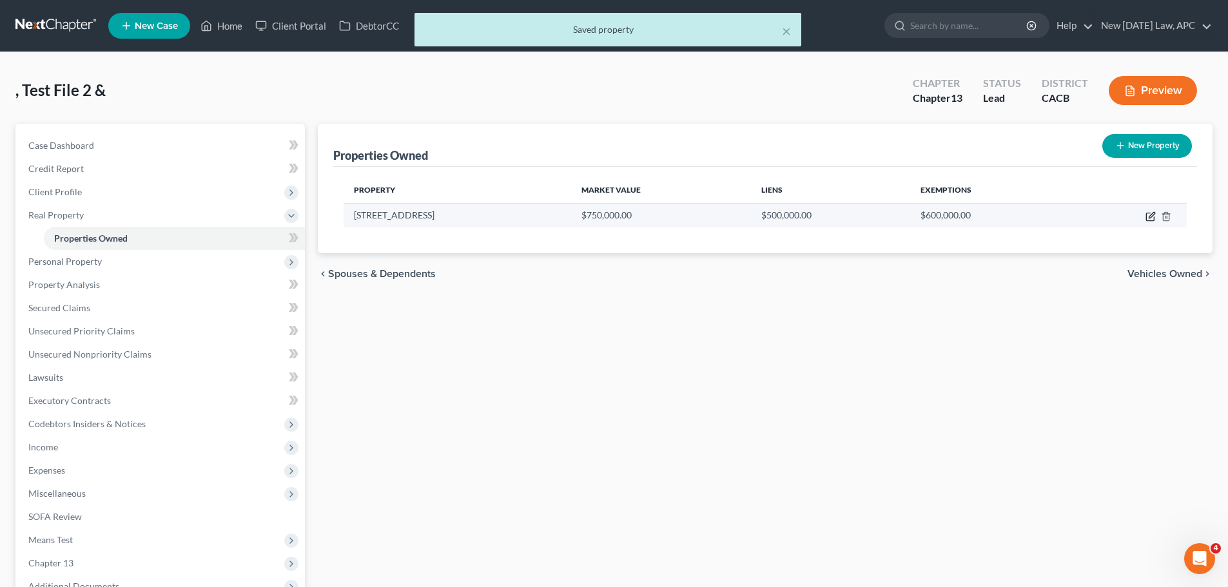
click at [1152, 215] on icon "button" at bounding box center [1151, 216] width 10 height 10
select select "4"
select select "32"
select select "4"
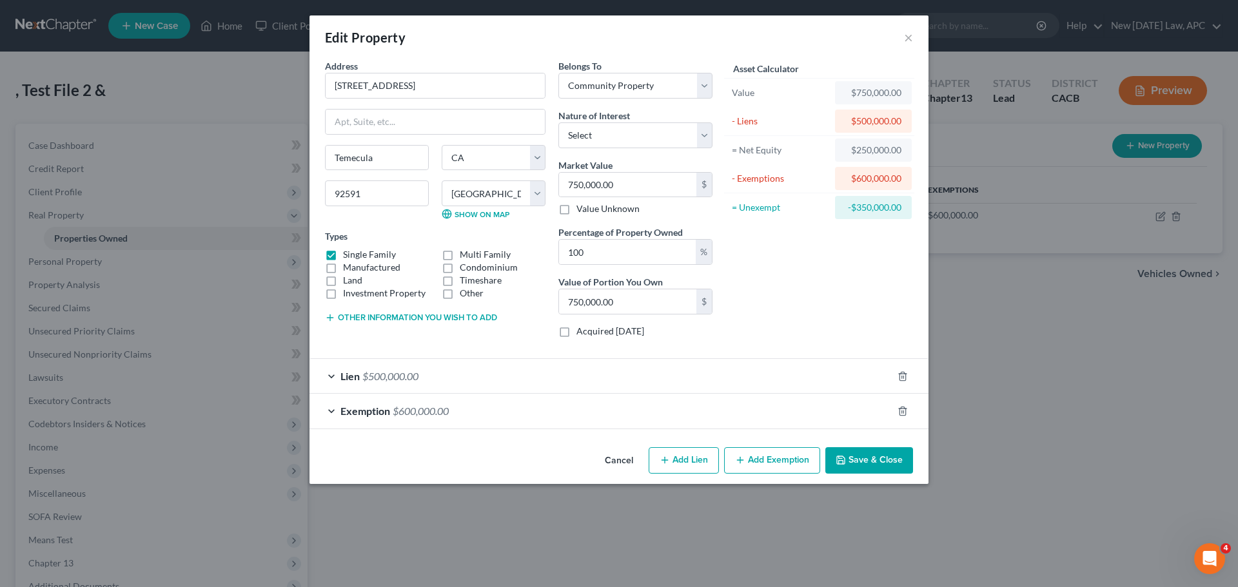
click at [462, 373] on div "Lien $500,000.00" at bounding box center [600, 376] width 583 height 34
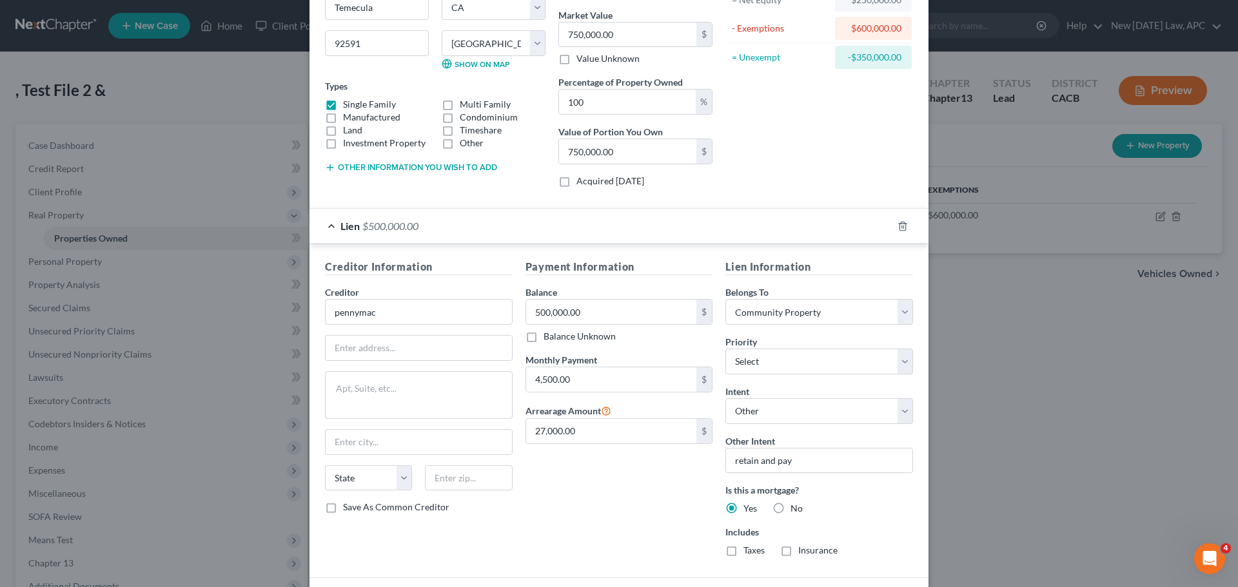
scroll to position [247, 0]
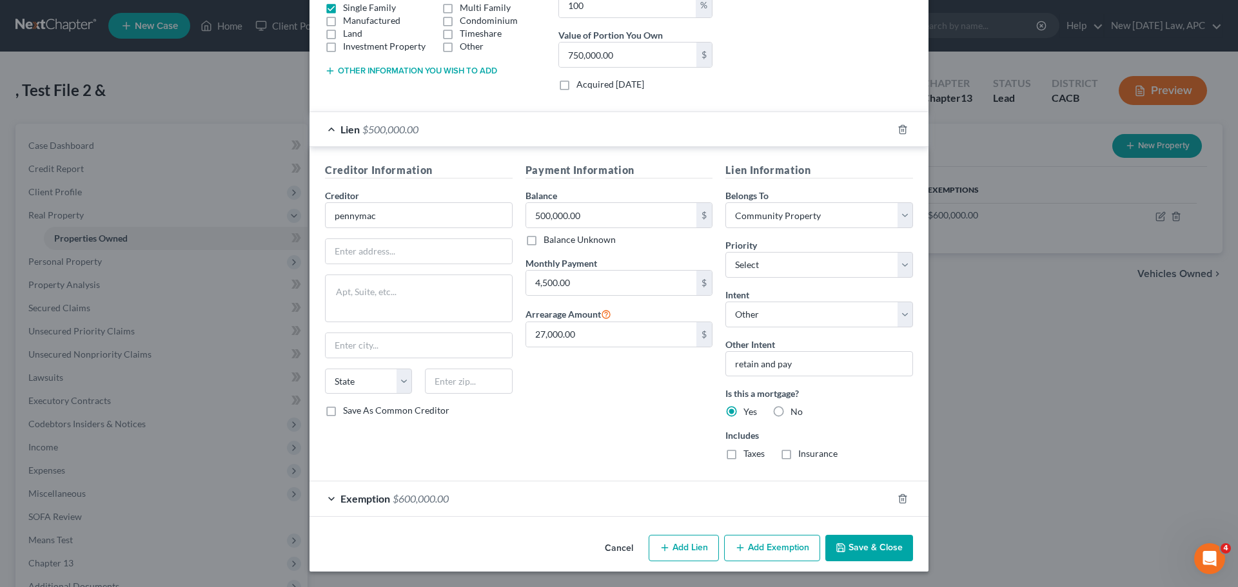
click at [580, 411] on div "Payment Information Balance 500,000.00 $ Balance Unknown Balance Undetermined 5…" at bounding box center [619, 316] width 200 height 308
click at [509, 503] on div "Exemption $600,000.00" at bounding box center [600, 499] width 583 height 34
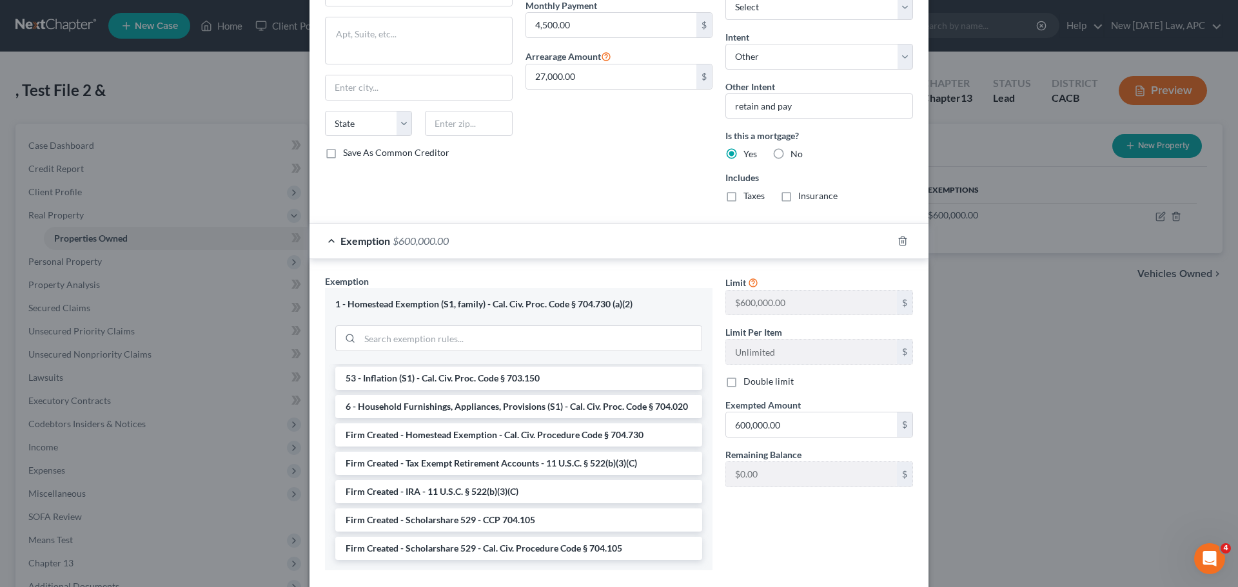
scroll to position [1686, 0]
click at [456, 432] on li "Firm Created - Homestead Exemption - Cal. Civ. Procedure Code § 704.730" at bounding box center [518, 435] width 367 height 23
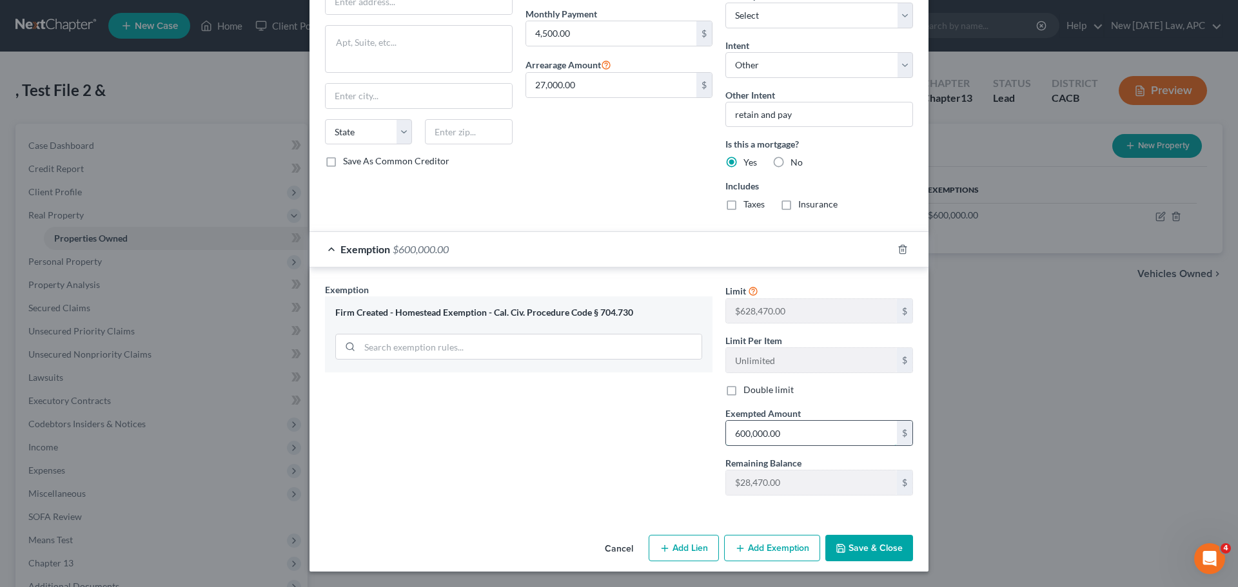
click at [779, 430] on input "600,000.00" at bounding box center [811, 433] width 171 height 24
drag, startPoint x: 799, startPoint y: 430, endPoint x: 712, endPoint y: 430, distance: 87.0
click at [712, 430] on div "Exemption Set must be selected for CA. Exemption * Firm Created - Homestead Exe…" at bounding box center [618, 395] width 601 height 224
type input "628,470.00"
click at [524, 451] on div "Exemption Set must be selected for CA. Exemption * Firm Created - Homestead Exe…" at bounding box center [518, 394] width 400 height 223
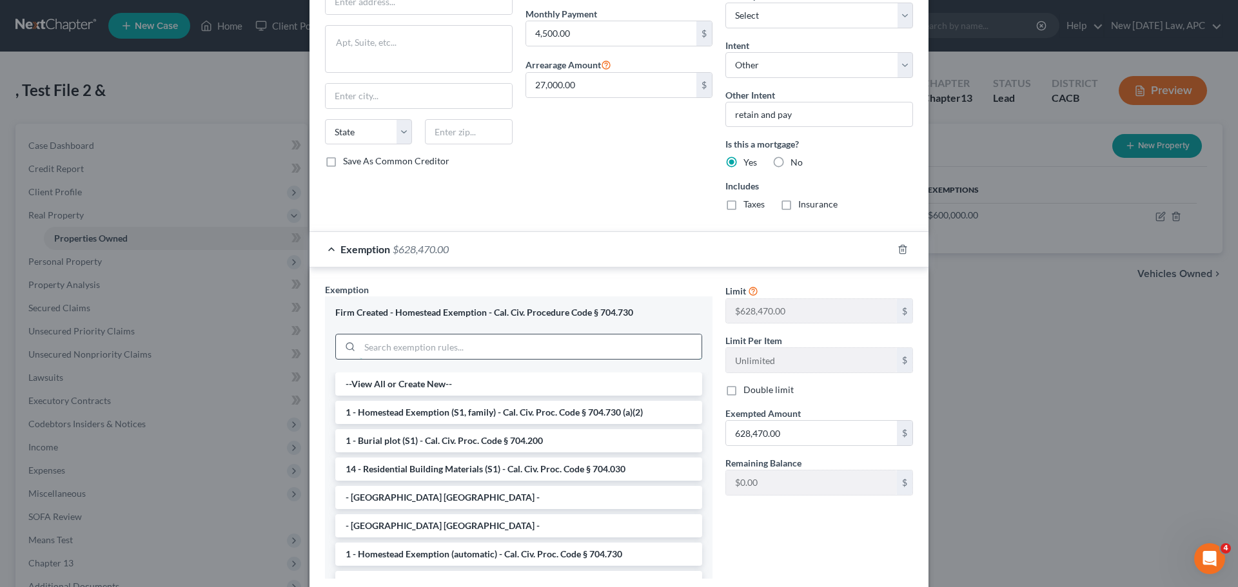
click at [505, 347] on input "search" at bounding box center [531, 347] width 342 height 24
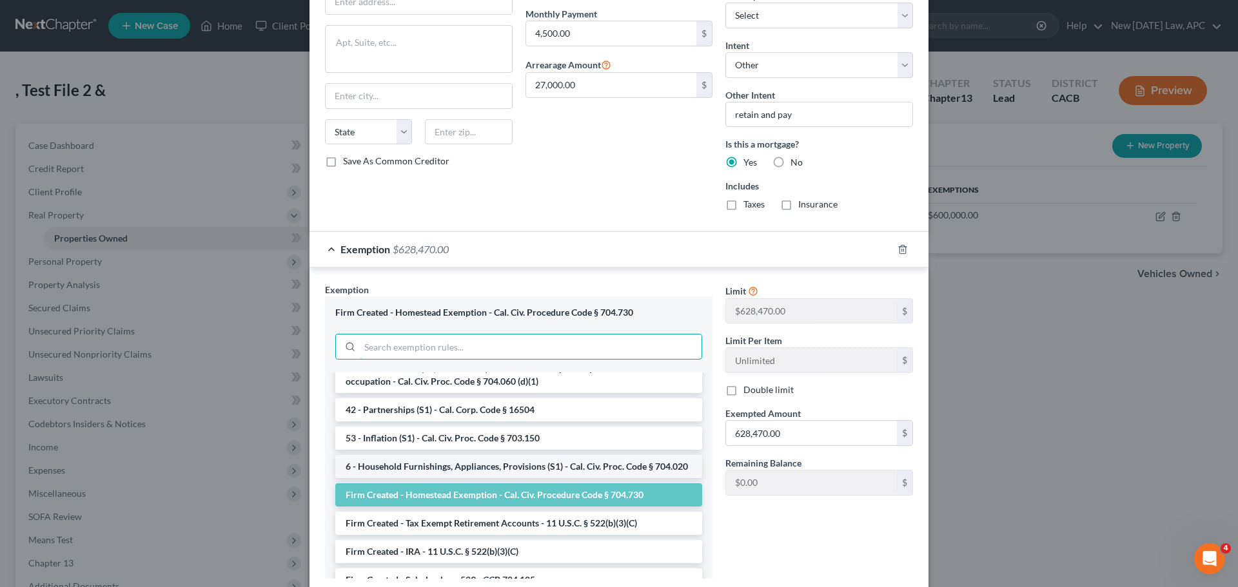
scroll to position [1686, 0]
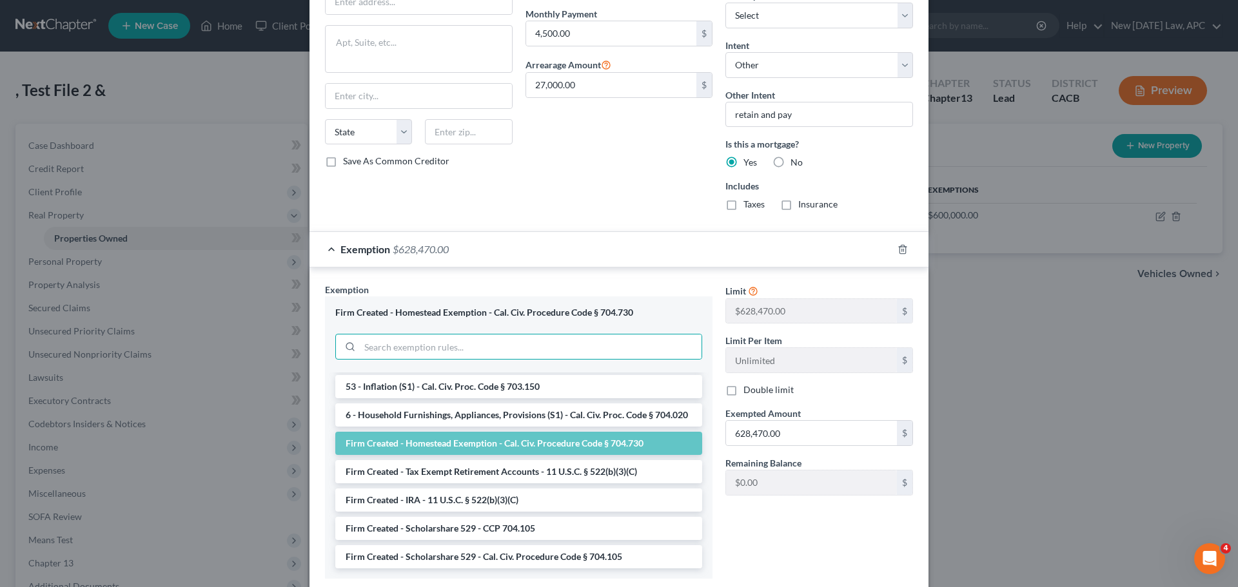
click at [786, 514] on div "Limit $600,000.00 $ Limit Per Item Unlimited $ Double limit Exempted Amount * 6…" at bounding box center [819, 436] width 200 height 306
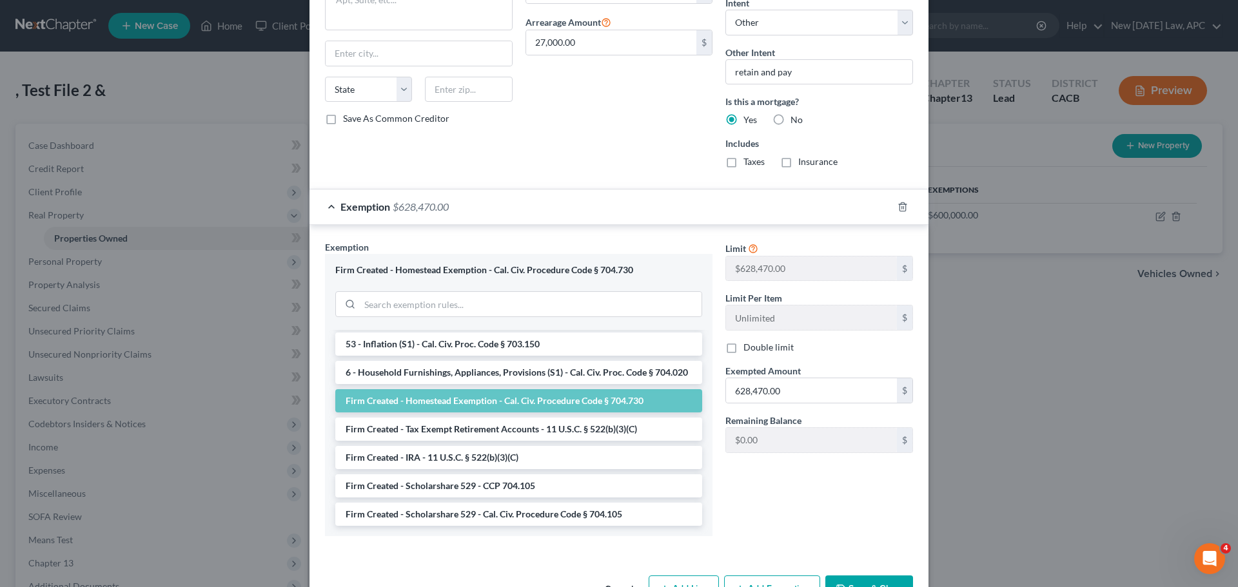
scroll to position [580, 0]
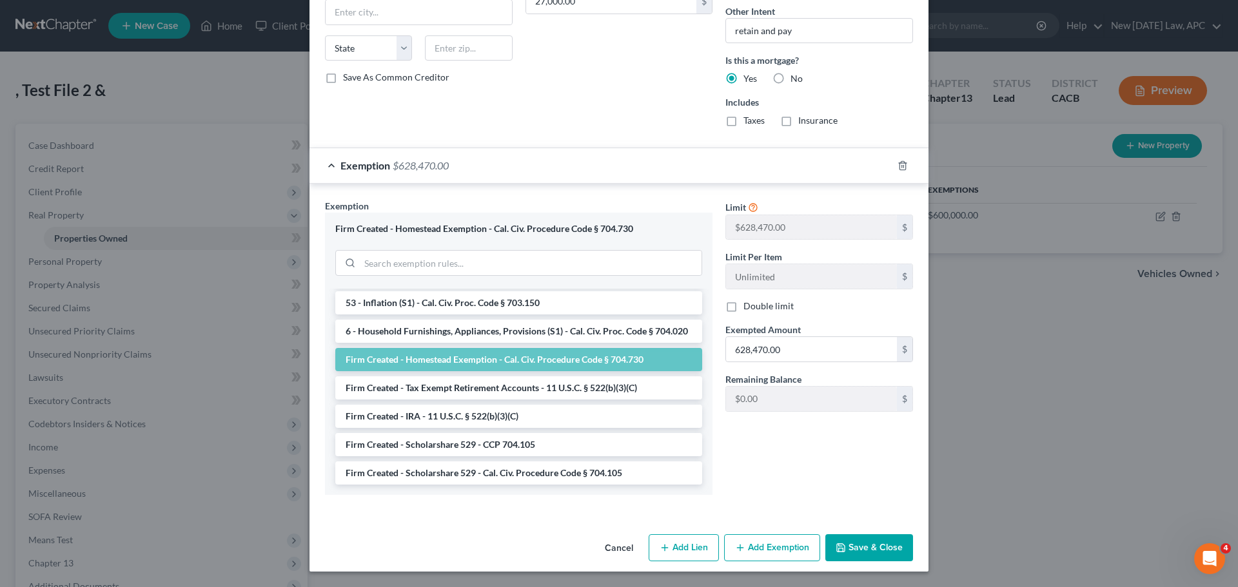
click at [869, 540] on button "Save & Close" at bounding box center [869, 547] width 88 height 27
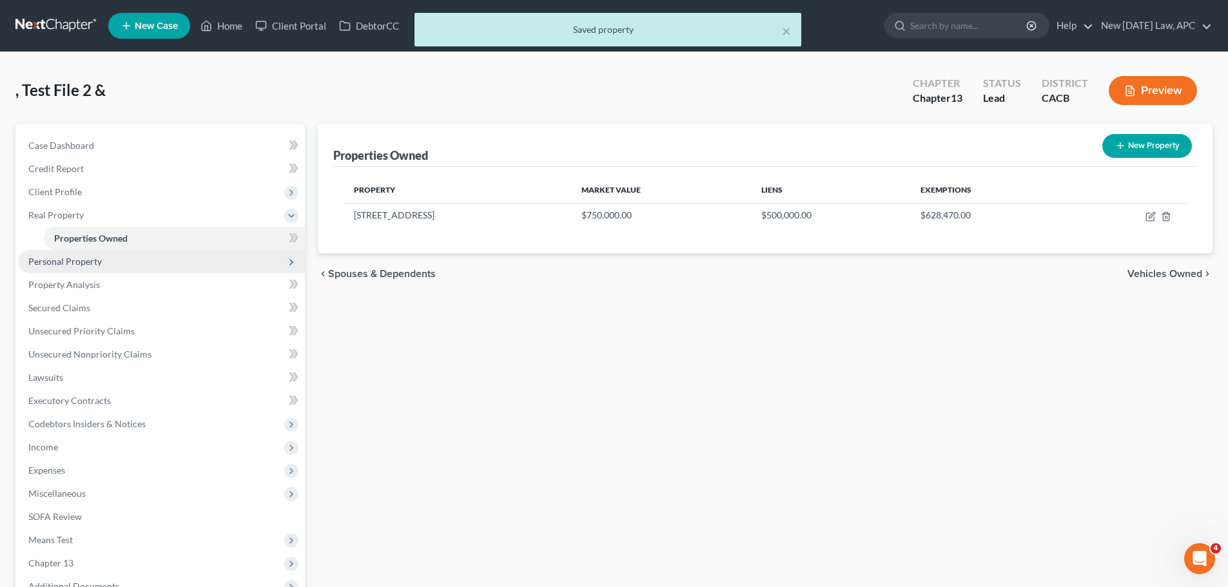
click at [84, 263] on span "Personal Property" at bounding box center [64, 261] width 73 height 11
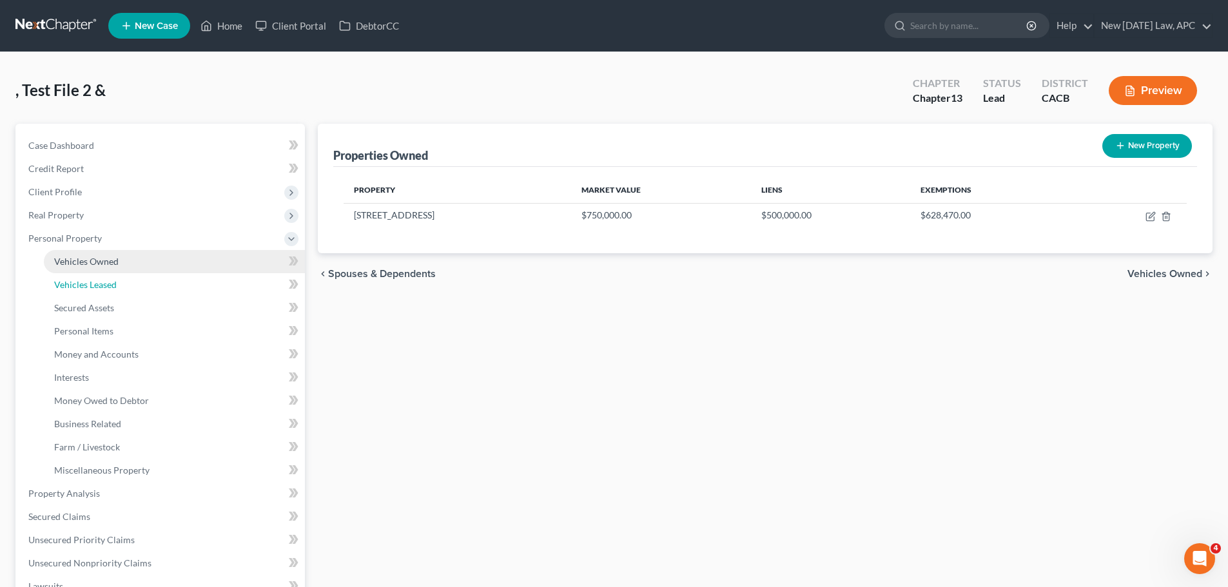
click at [88, 281] on span "Vehicles Leased" at bounding box center [85, 284] width 63 height 11
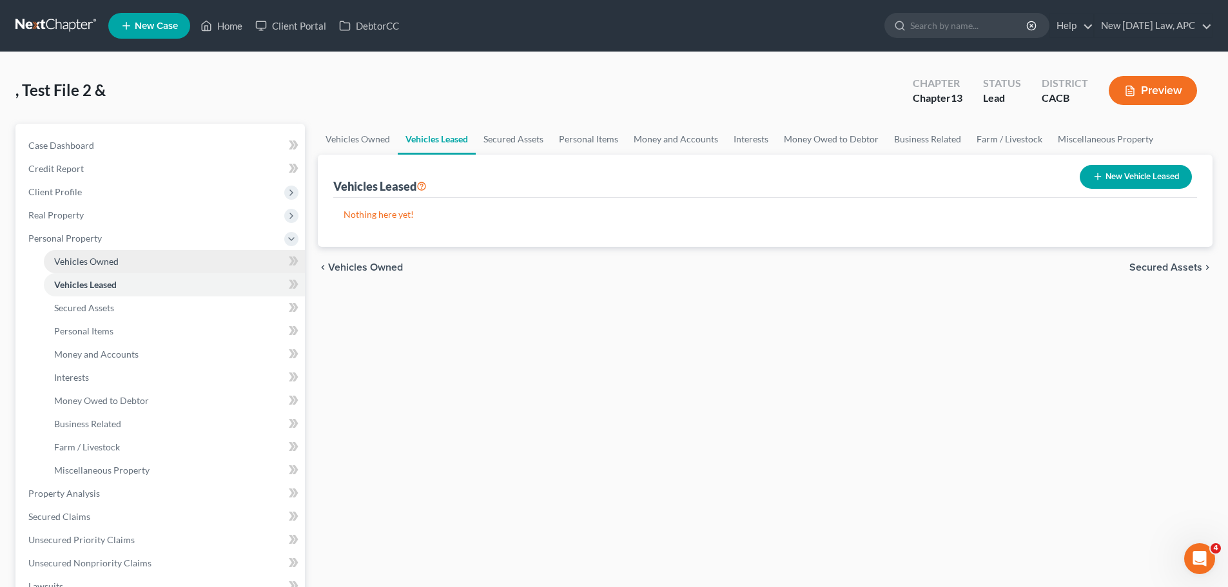
click at [90, 265] on span "Vehicles Owned" at bounding box center [86, 261] width 64 height 11
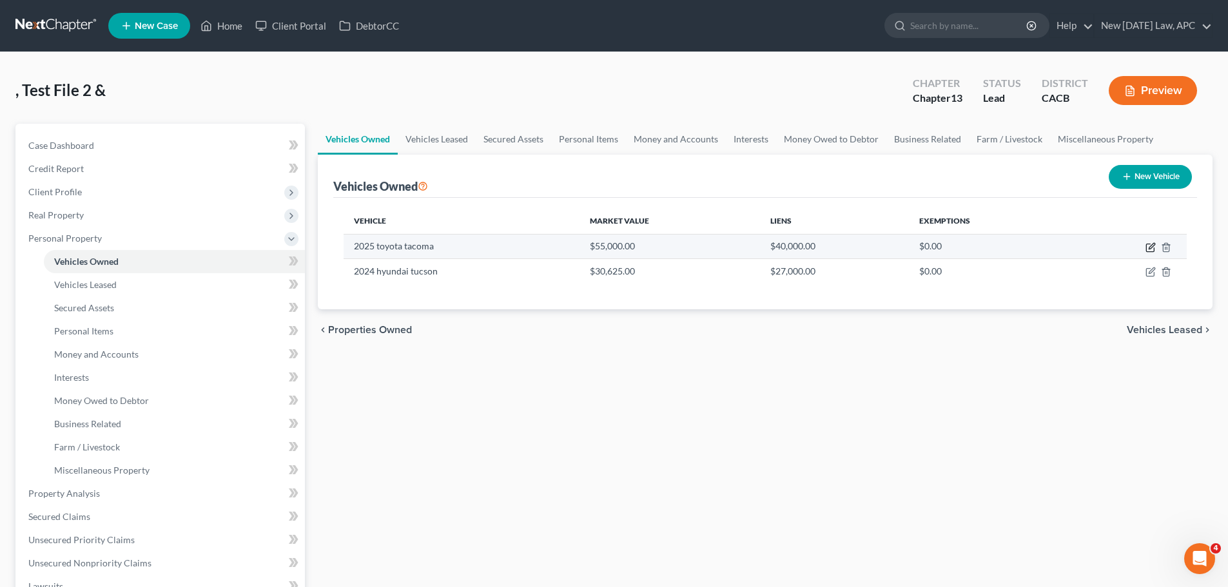
click at [1149, 247] on icon "button" at bounding box center [1152, 246] width 6 height 6
select select "0"
select select "1"
select select "2"
select select "4"
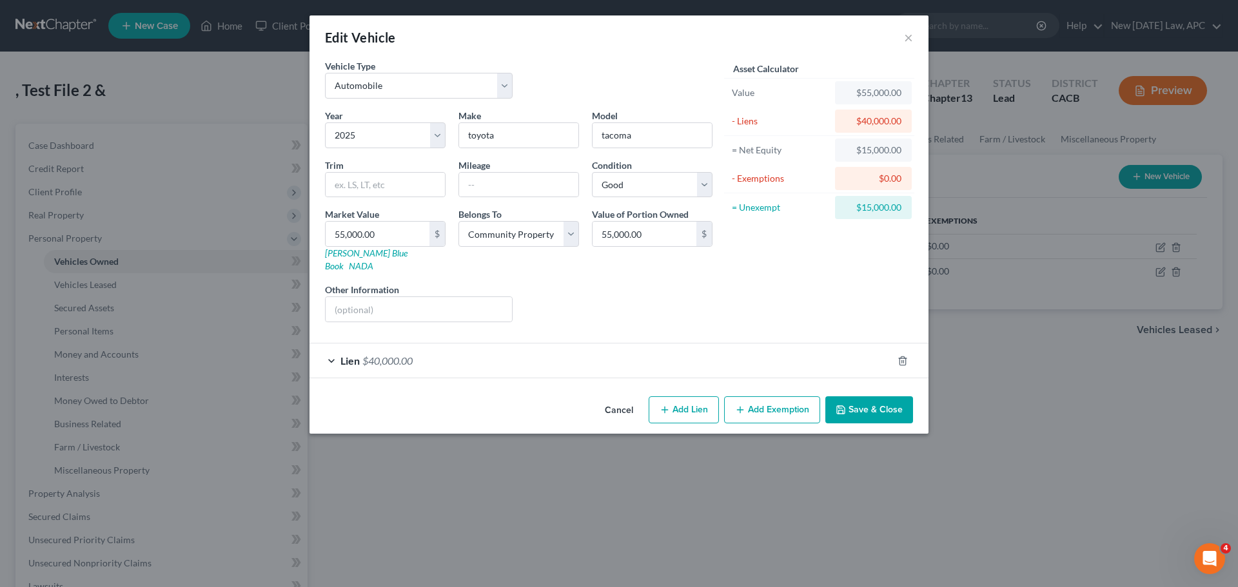
click at [773, 403] on button "Add Exemption" at bounding box center [772, 409] width 96 height 27
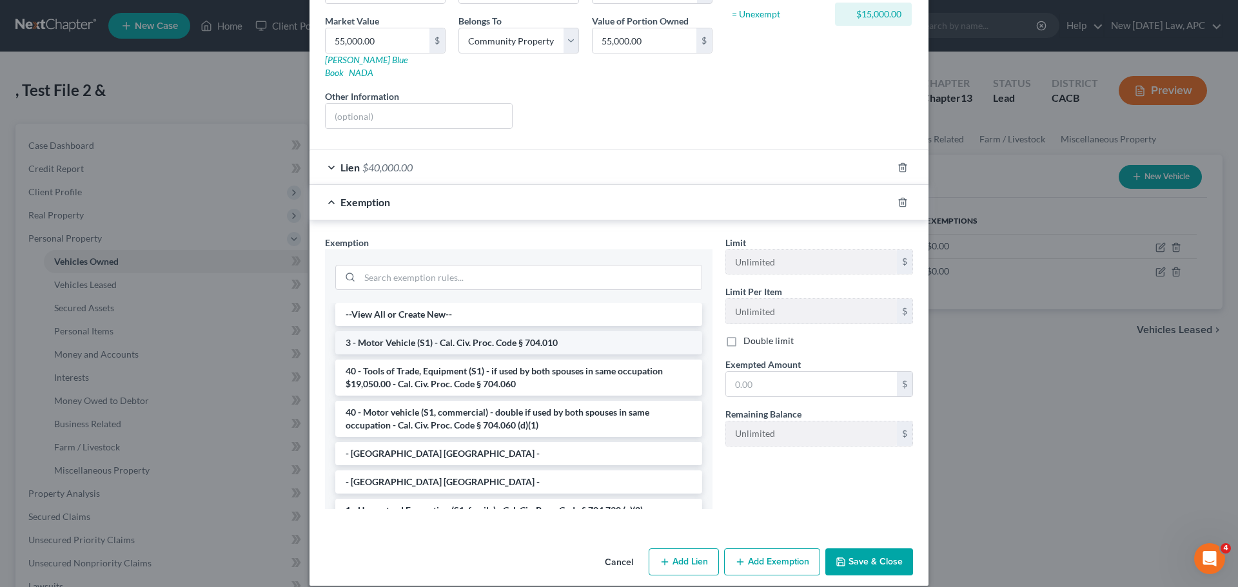
click at [419, 331] on li "3 - Motor Vehicle (S1) - Cal. Civ. Proc. Code § 704.010" at bounding box center [518, 342] width 367 height 23
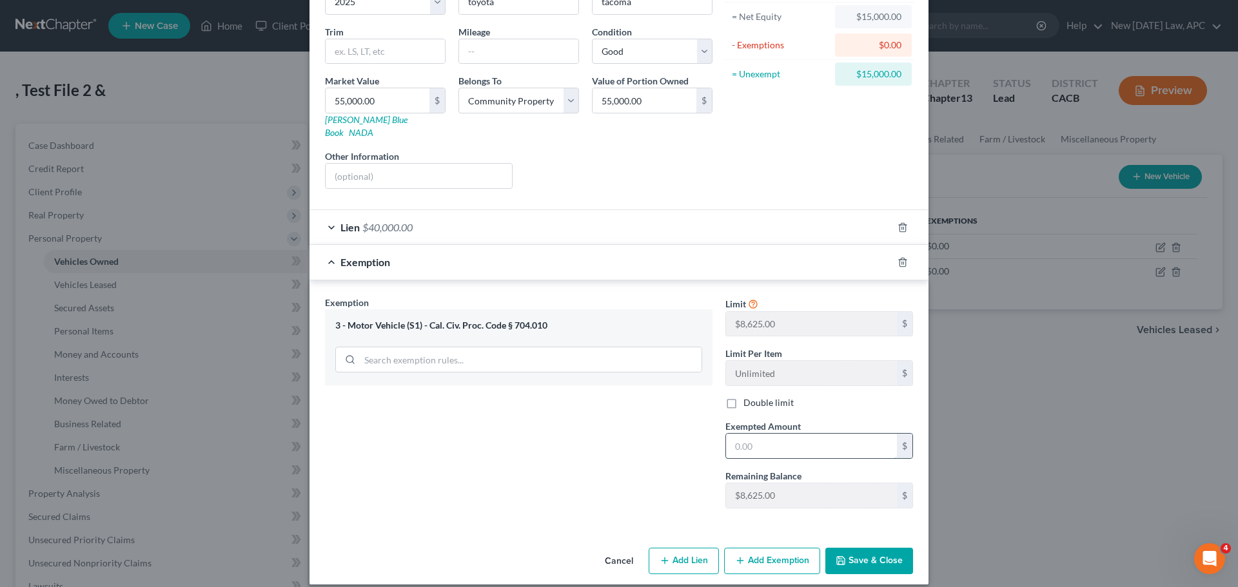
click at [770, 438] on input "text" at bounding box center [811, 446] width 171 height 24
type input "8,625.00"
click at [683, 447] on div "Exemption Set must be selected for CA. Exemption * 3 - Motor Vehicle (S1) - Cal…" at bounding box center [518, 407] width 400 height 223
click at [851, 548] on button "Save & Close" at bounding box center [869, 561] width 88 height 27
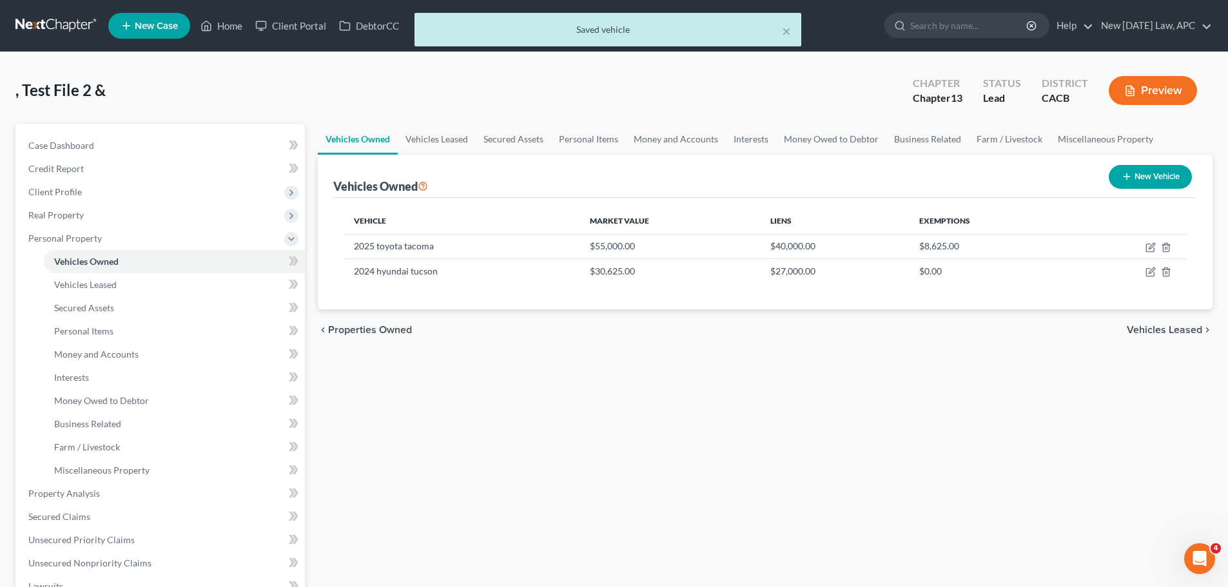
click at [561, 442] on div "Vehicles Owned Vehicles Leased Secured Assets Personal Items Money and Accounts…" at bounding box center [765, 519] width 908 height 791
click at [1147, 244] on icon "button" at bounding box center [1150, 248] width 8 height 8
select select "0"
select select "1"
select select "2"
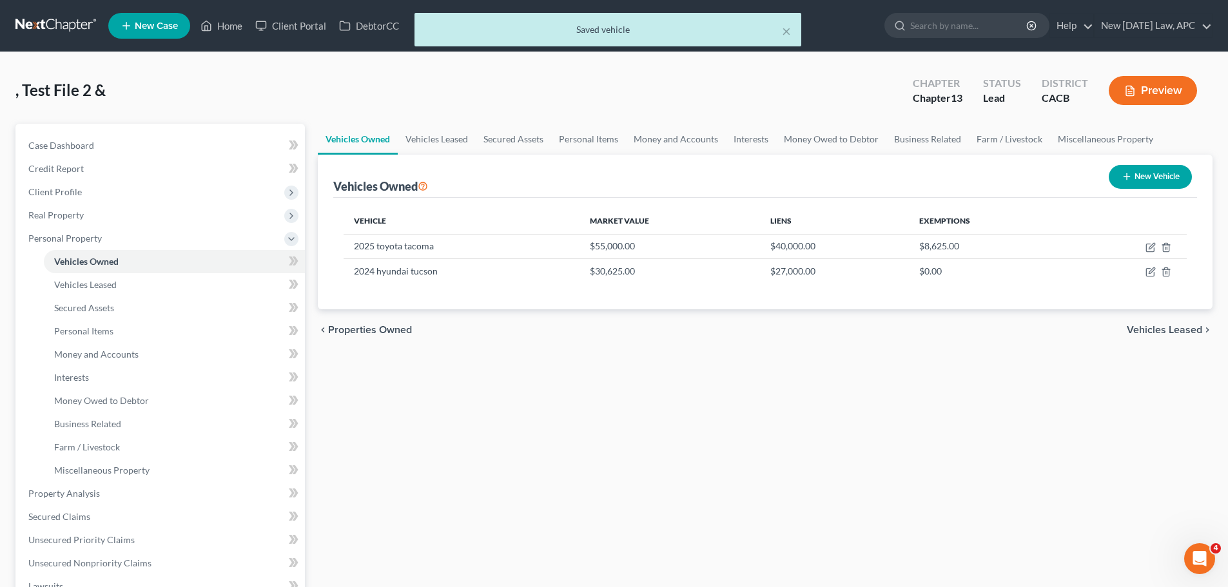
select select "4"
select select "7"
select select "4"
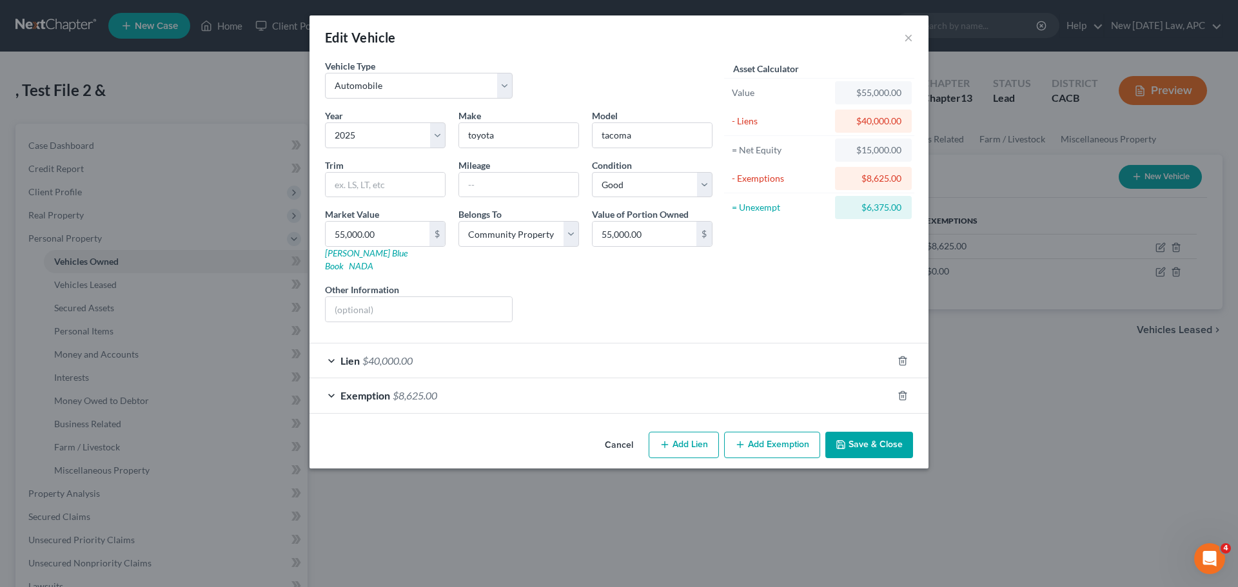
click at [451, 344] on div "Lien $40,000.00" at bounding box center [600, 361] width 583 height 34
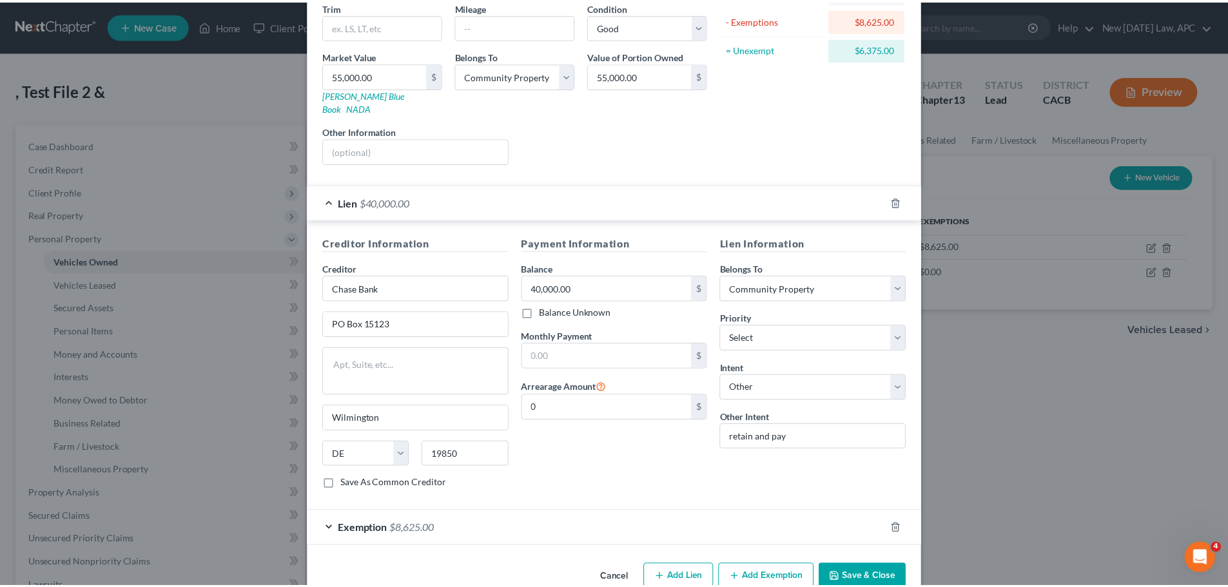
scroll to position [175, 0]
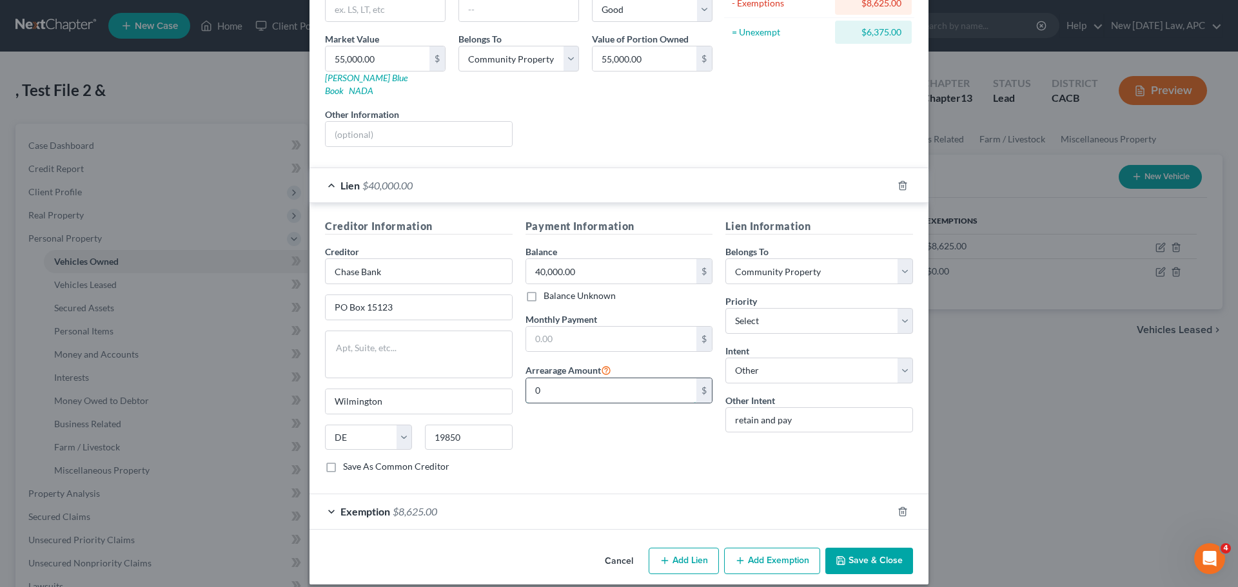
click at [573, 378] on input "0" at bounding box center [611, 390] width 171 height 24
type input "2,250.00"
click at [589, 424] on div "Payment Information Balance 40,000.00 $ Balance Unknown Balance Undetermined 40…" at bounding box center [619, 351] width 200 height 265
click at [882, 548] on button "Save & Close" at bounding box center [869, 561] width 88 height 27
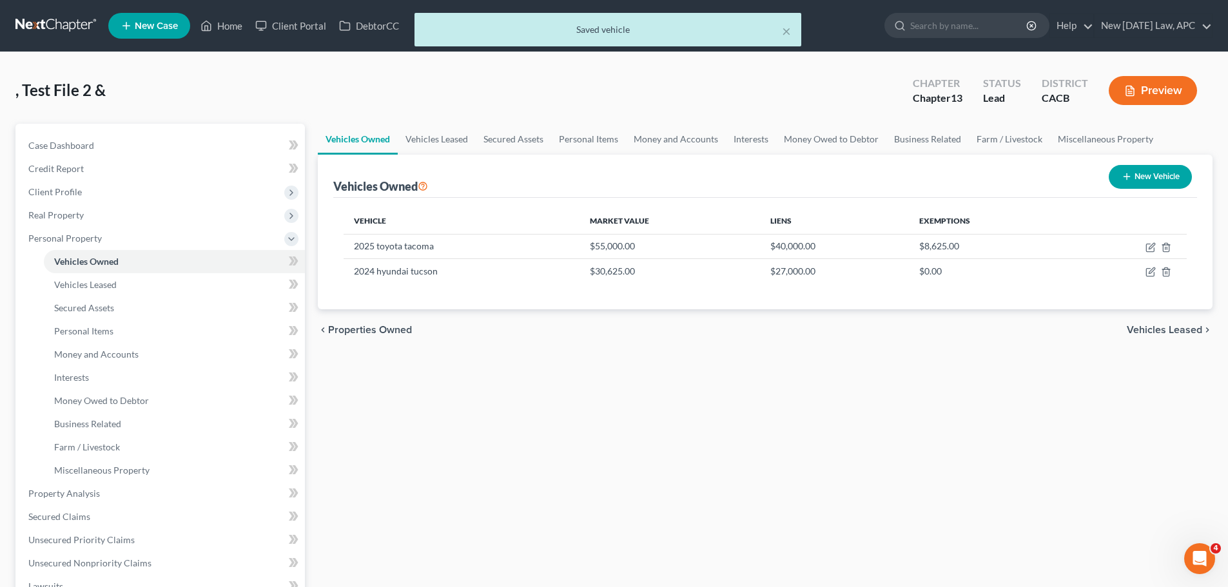
click at [703, 460] on div "Vehicles Owned Vehicles Leased Secured Assets Personal Items Money and Accounts…" at bounding box center [765, 519] width 908 height 791
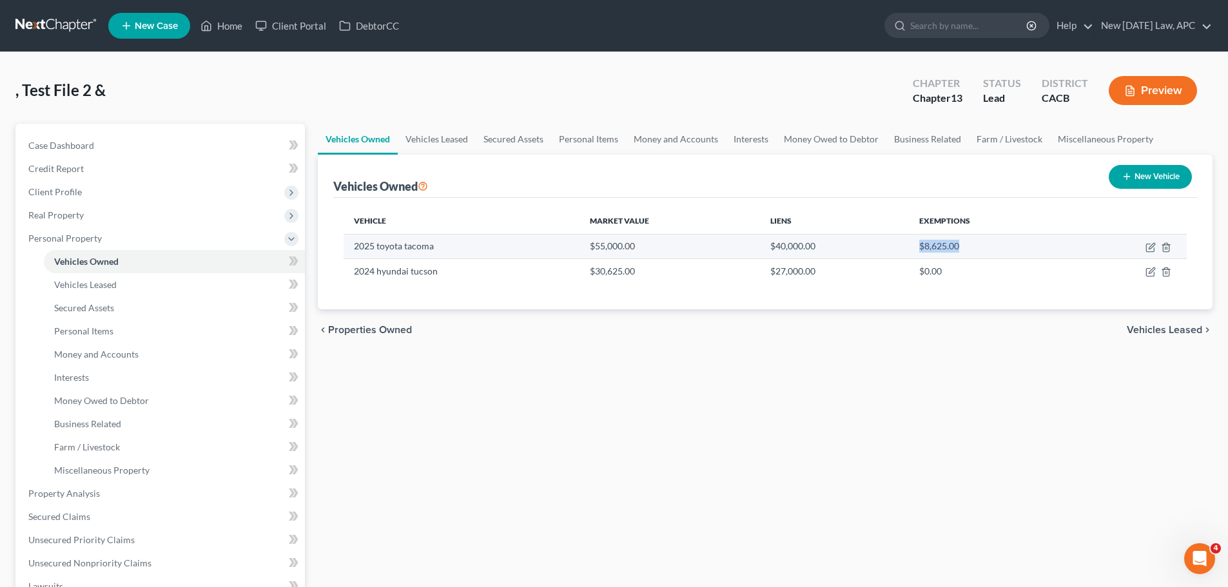
drag, startPoint x: 910, startPoint y: 244, endPoint x: 961, endPoint y: 251, distance: 50.9
click at [959, 239] on td "$8,625.00" at bounding box center [990, 246] width 162 height 24
click at [866, 362] on div "Vehicles Owned Vehicles Leased Secured Assets Personal Items Money and Accounts…" at bounding box center [765, 519] width 908 height 791
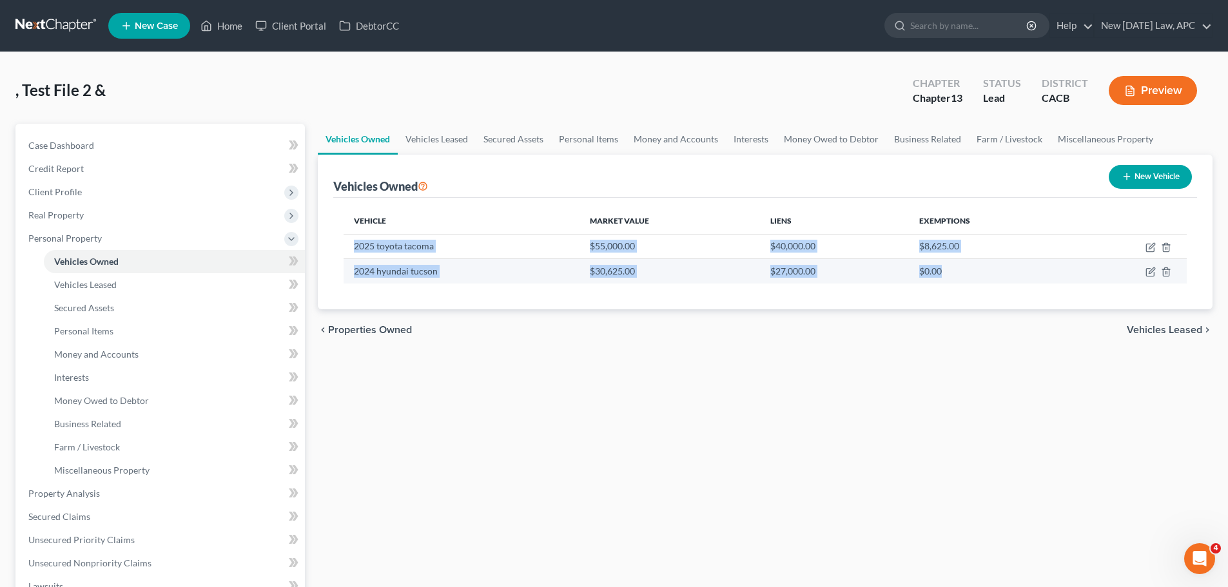
drag, startPoint x: 346, startPoint y: 246, endPoint x: 963, endPoint y: 282, distance: 618.7
click at [963, 282] on tbody "2025 toyota tacoma $55,000.00 $40,000.00 $8,625.00 2024 hyundai tucson $30,625.…" at bounding box center [765, 258] width 843 height 49
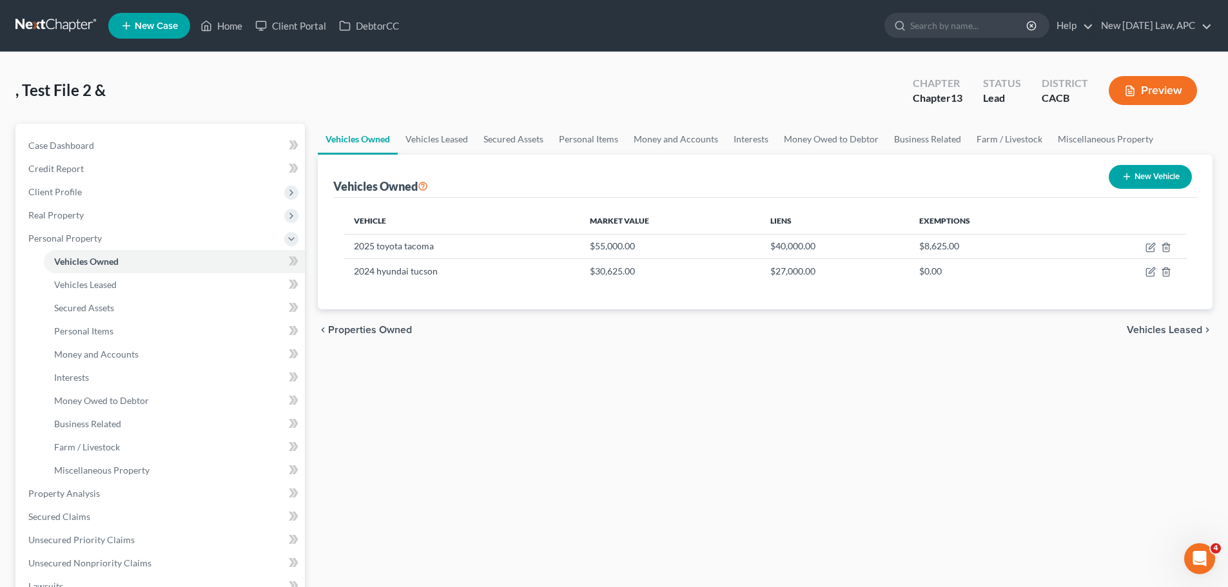
click at [887, 389] on div "Vehicles Owned Vehicles Leased Secured Assets Personal Items Money and Accounts…" at bounding box center [765, 519] width 908 height 791
click at [89, 554] on link "Unsecured Nonpriority Claims" at bounding box center [161, 563] width 287 height 23
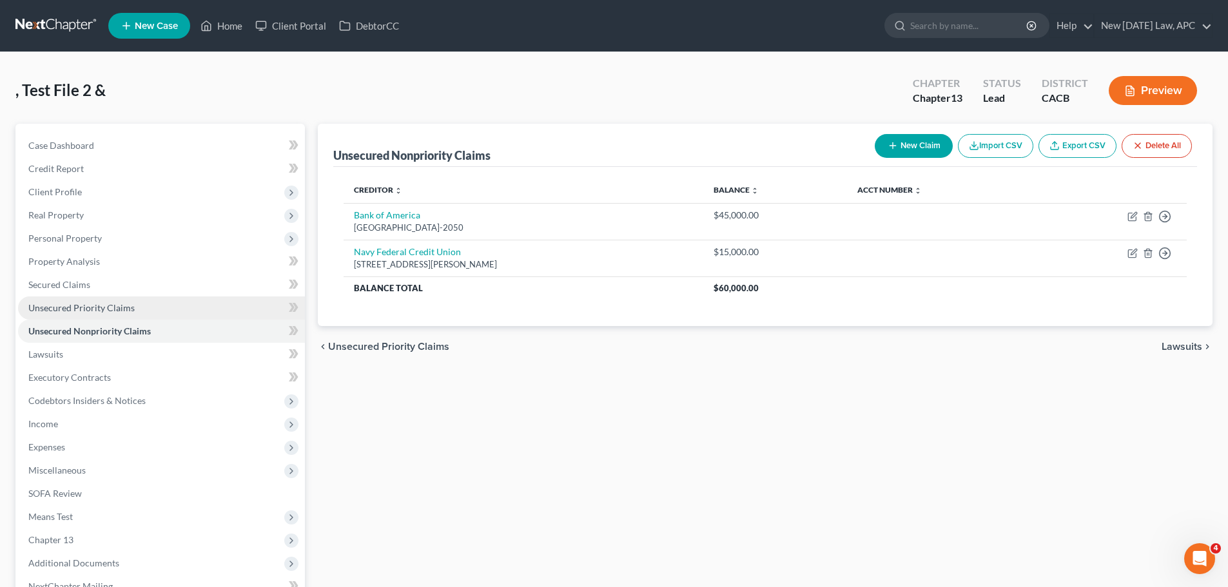
click at [86, 303] on span "Unsecured Priority Claims" at bounding box center [81, 307] width 106 height 11
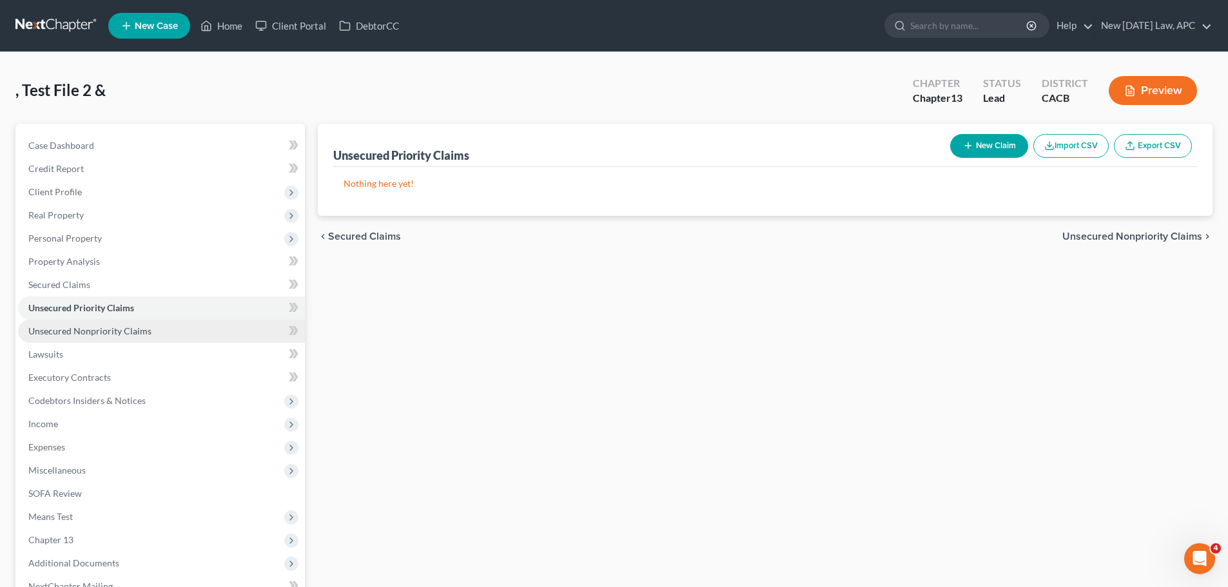
click at [101, 340] on link "Unsecured Nonpriority Claims" at bounding box center [161, 331] width 287 height 23
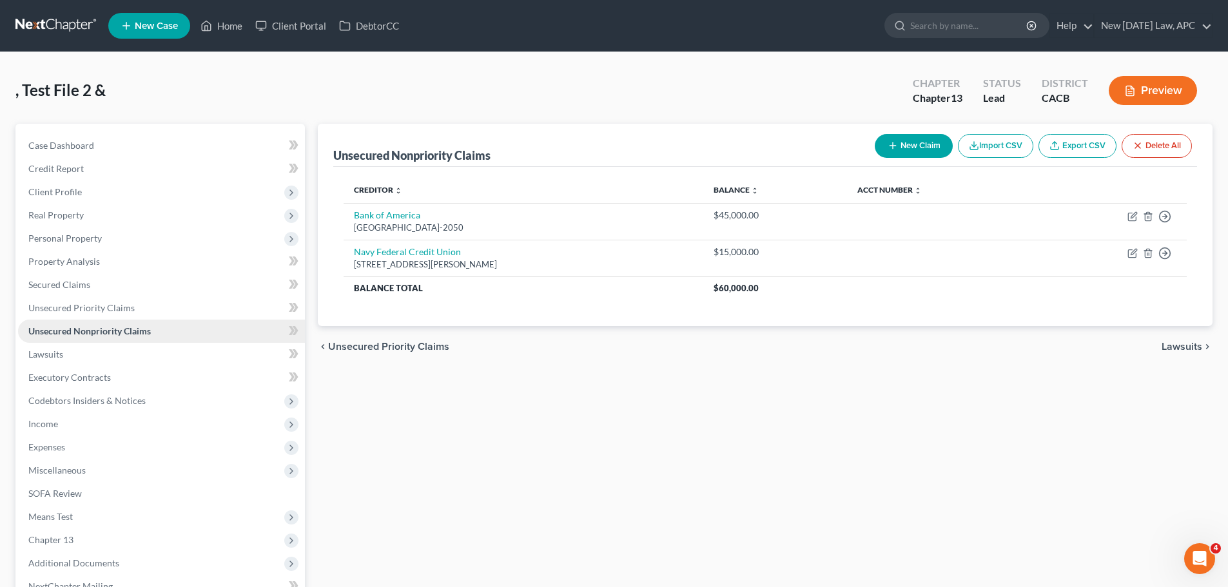
click at [79, 335] on span "Unsecured Nonpriority Claims" at bounding box center [89, 331] width 122 height 11
click at [89, 306] on span "Unsecured Priority Claims" at bounding box center [81, 307] width 106 height 11
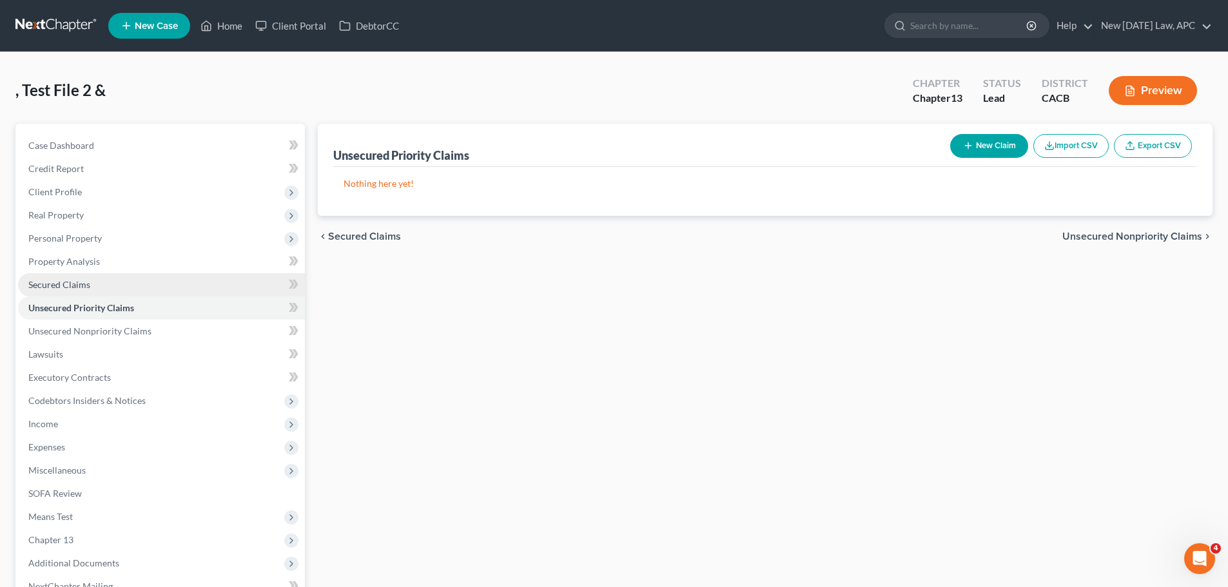
click at [83, 284] on span "Secured Claims" at bounding box center [59, 284] width 62 height 11
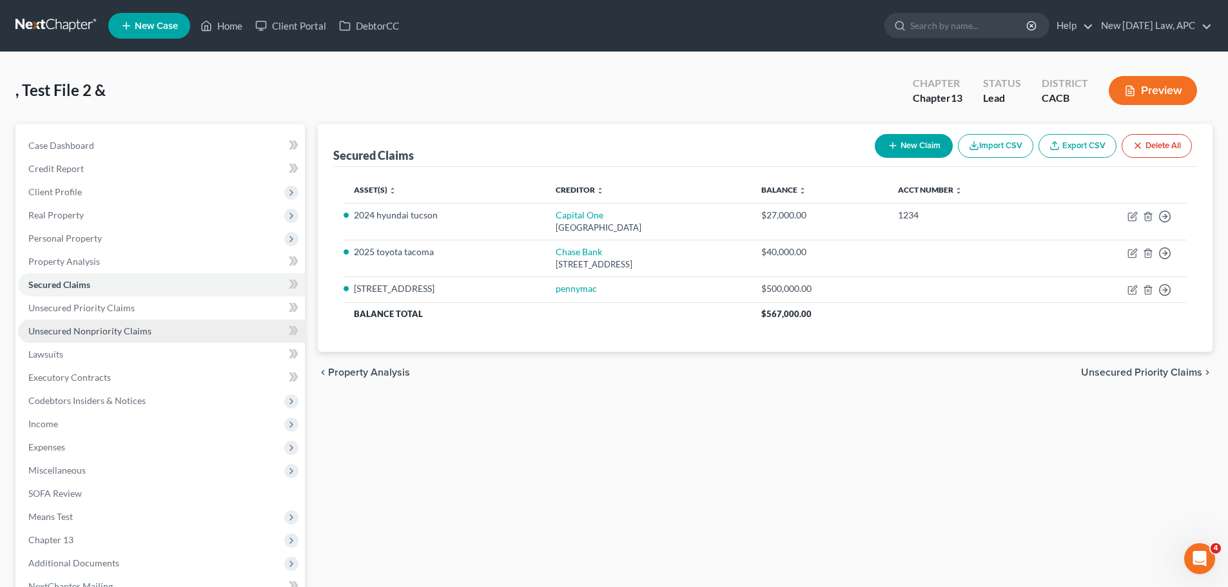
click at [108, 330] on span "Unsecured Nonpriority Claims" at bounding box center [89, 331] width 123 height 11
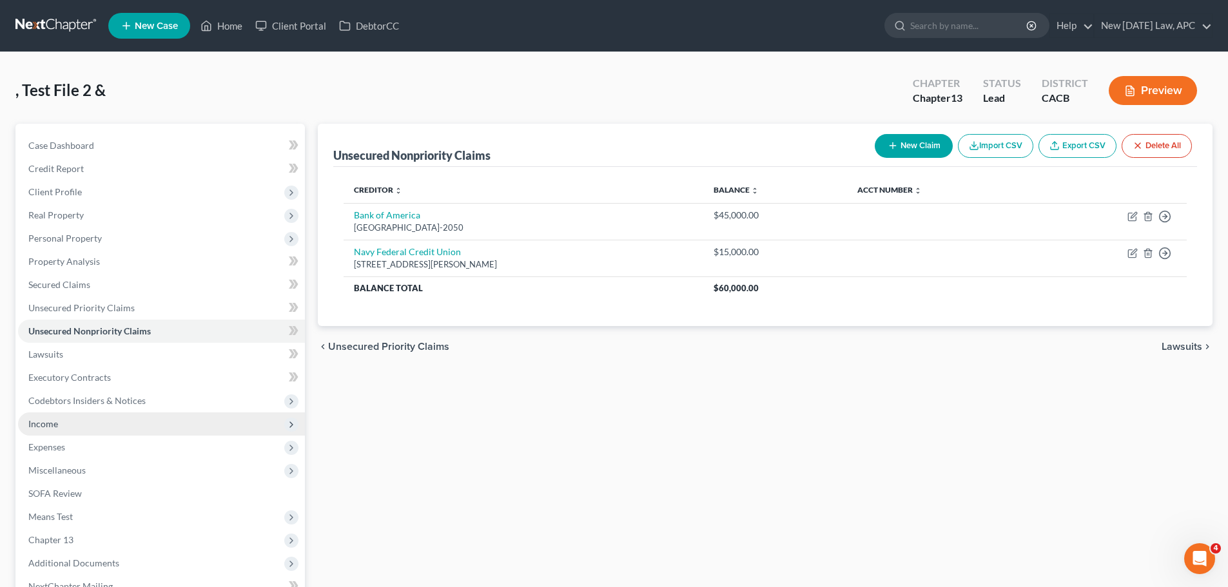
click at [76, 424] on span "Income" at bounding box center [161, 424] width 287 height 23
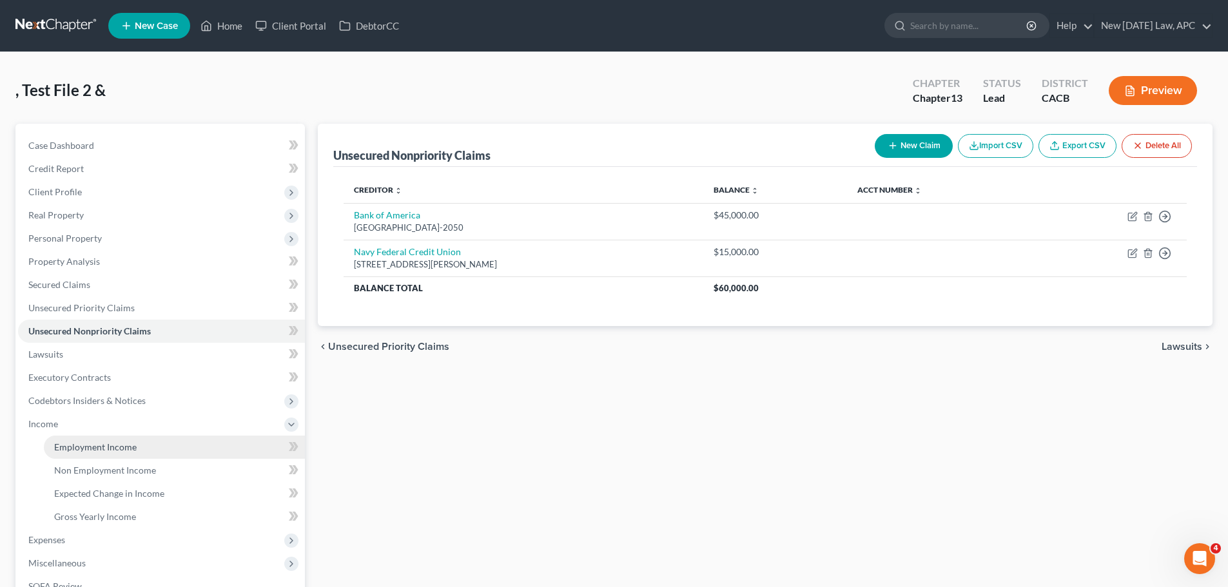
click at [84, 440] on link "Employment Income" at bounding box center [174, 447] width 261 height 23
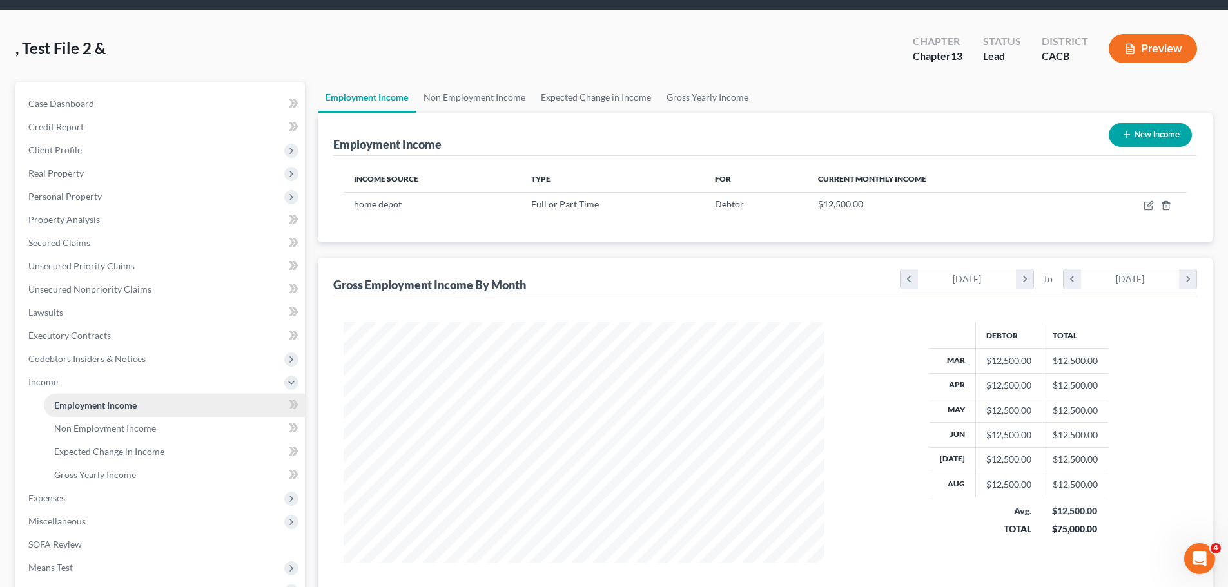
scroll to position [64, 0]
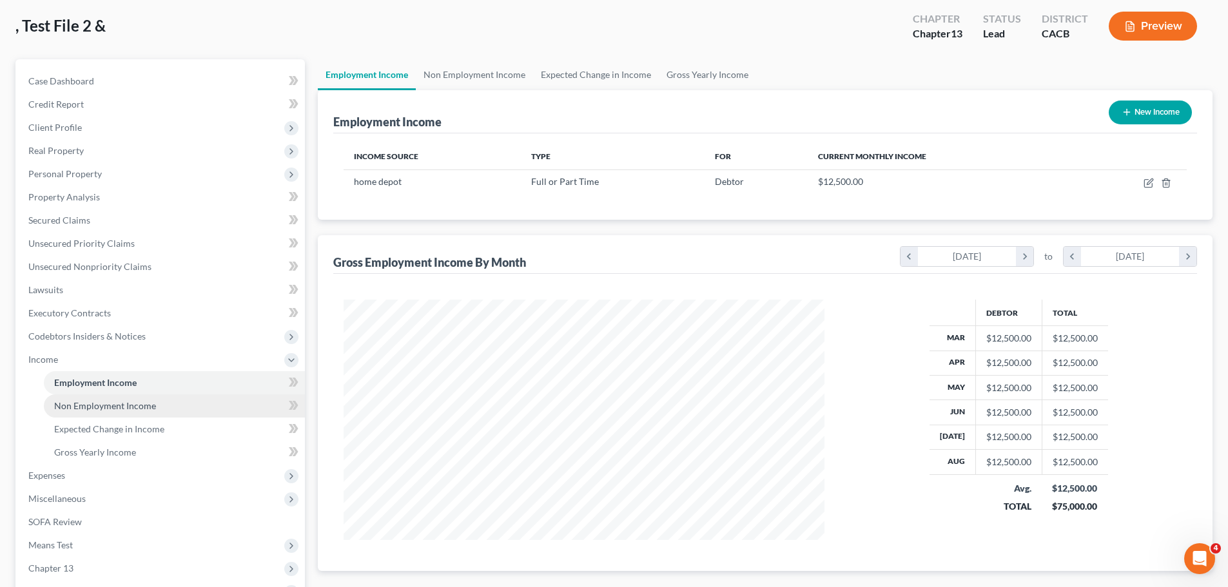
click at [82, 404] on span "Non Employment Income" at bounding box center [105, 405] width 102 height 11
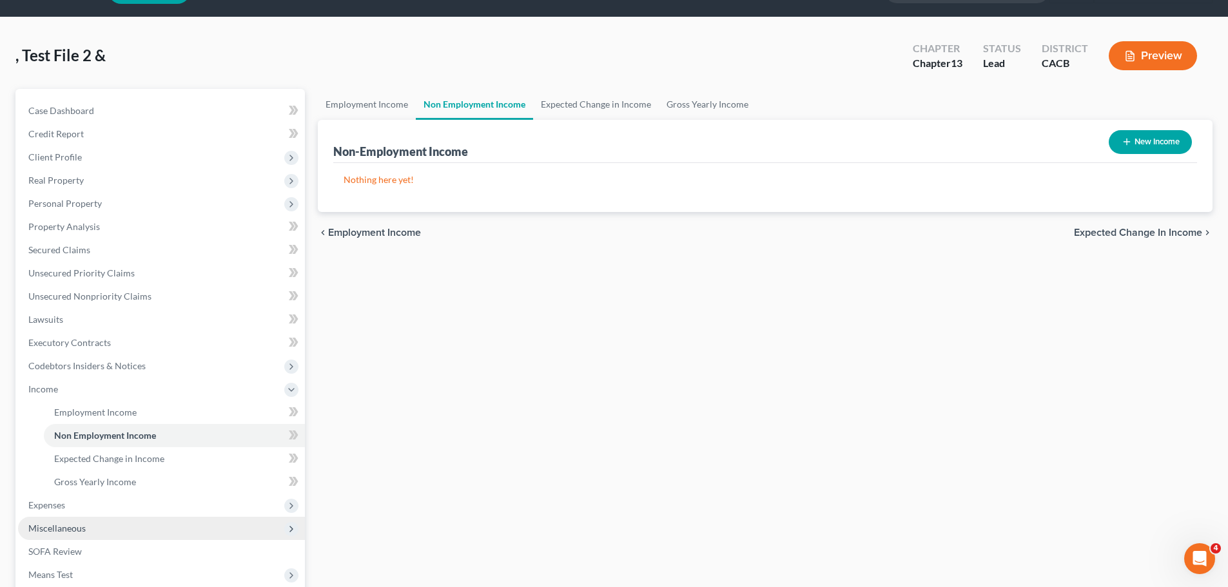
scroll to position [64, 0]
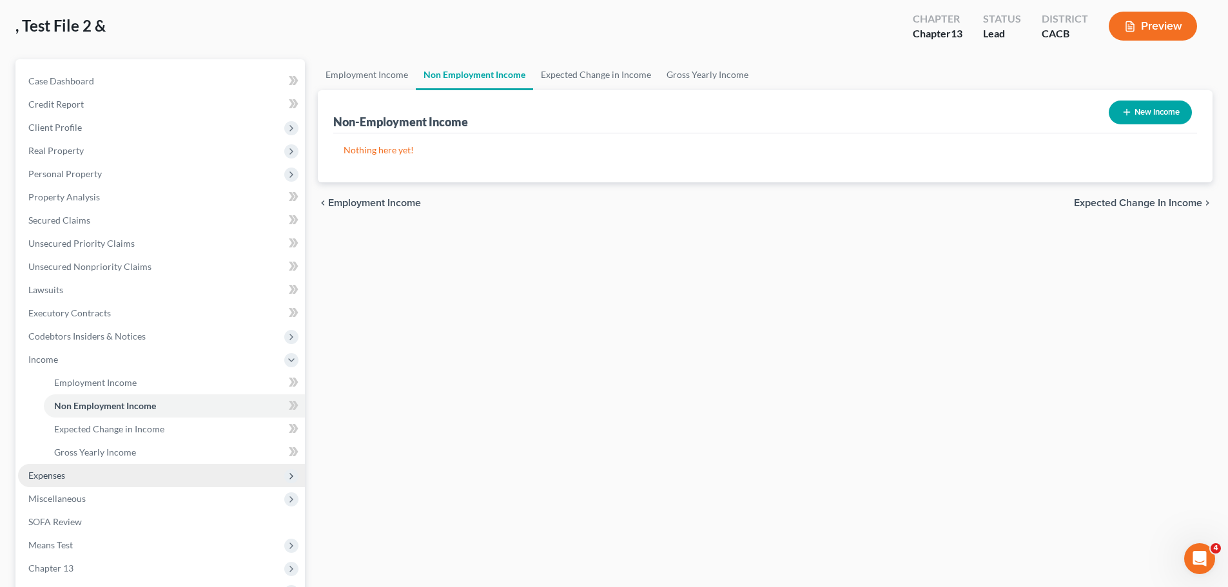
click at [69, 467] on span "Expenses" at bounding box center [161, 475] width 287 height 23
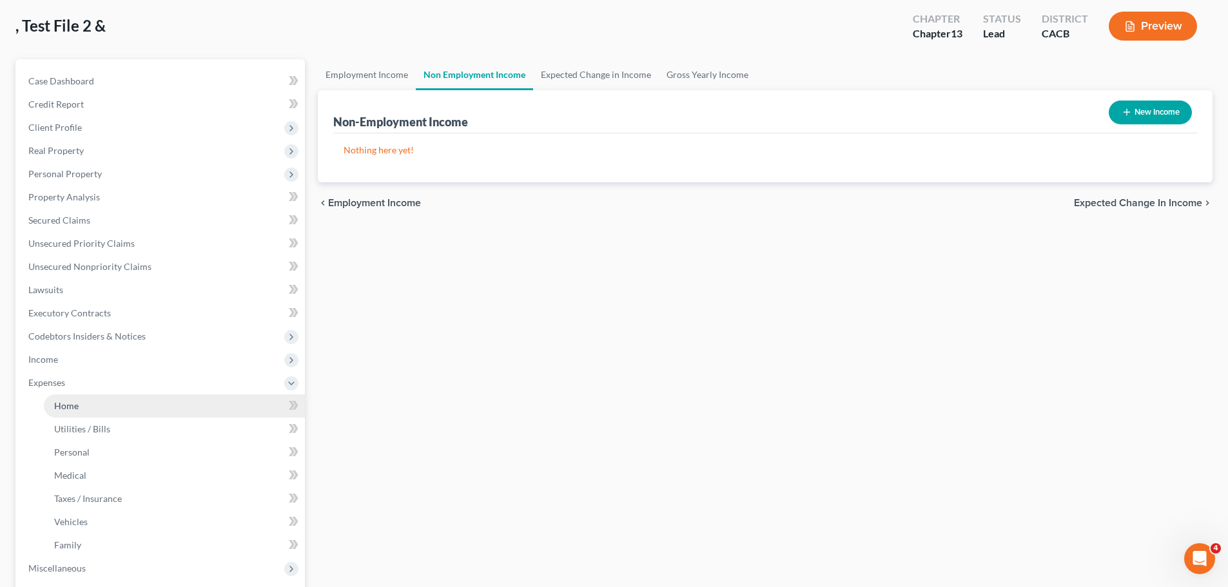
click at [78, 407] on span "Home" at bounding box center [66, 405] width 24 height 11
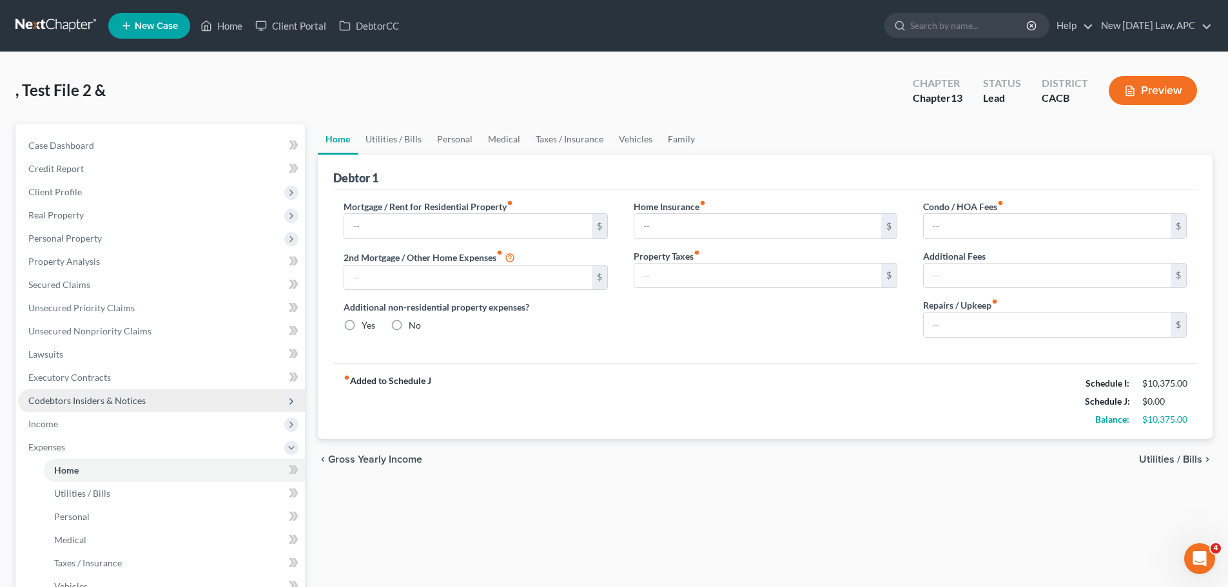
type input "0.00"
radio input "true"
type input "0.00"
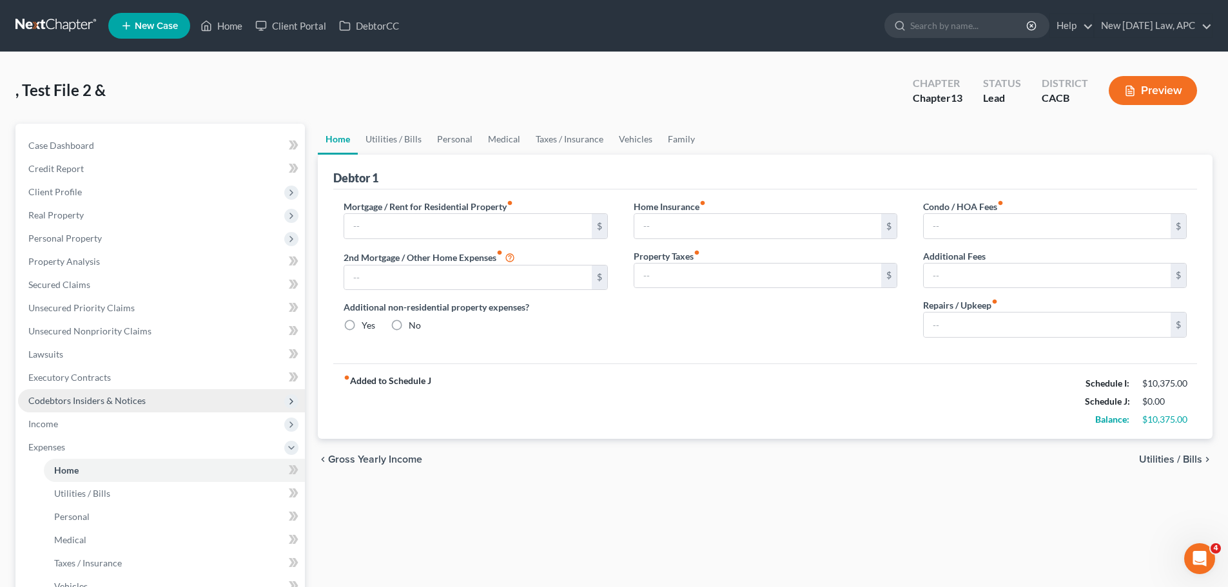
type input "0.00"
drag, startPoint x: 353, startPoint y: 380, endPoint x: 441, endPoint y: 385, distance: 88.5
click at [441, 385] on div "fiber_manual_record Added to Schedule J Schedule I: $10,375.00 Schedule J: $0.0…" at bounding box center [765, 401] width 864 height 75
click at [439, 403] on div "fiber_manual_record Added to Schedule J Schedule I: $10,375.00 Schedule J: $0.0…" at bounding box center [765, 401] width 864 height 75
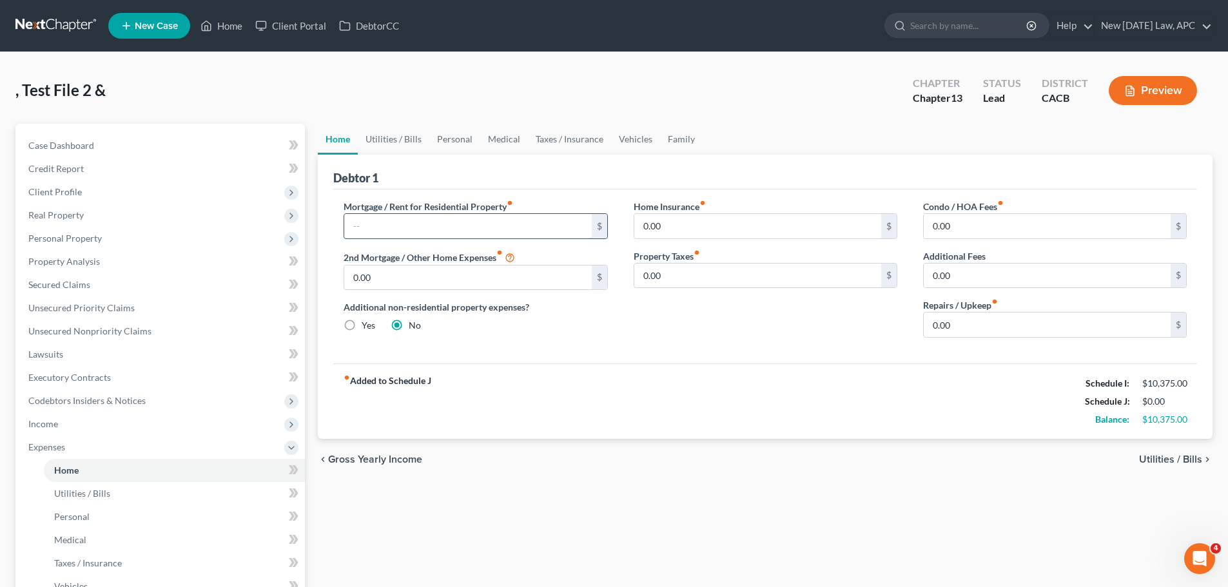
click at [395, 226] on input "text" at bounding box center [467, 226] width 247 height 24
type input "4,500"
type input "280"
click at [893, 307] on div "Home Insurance fiber_manual_record 0.00 $ Property Taxes fiber_manual_record 0.…" at bounding box center [765, 274] width 289 height 148
click at [88, 499] on link "Utilities / Bills" at bounding box center [174, 493] width 261 height 23
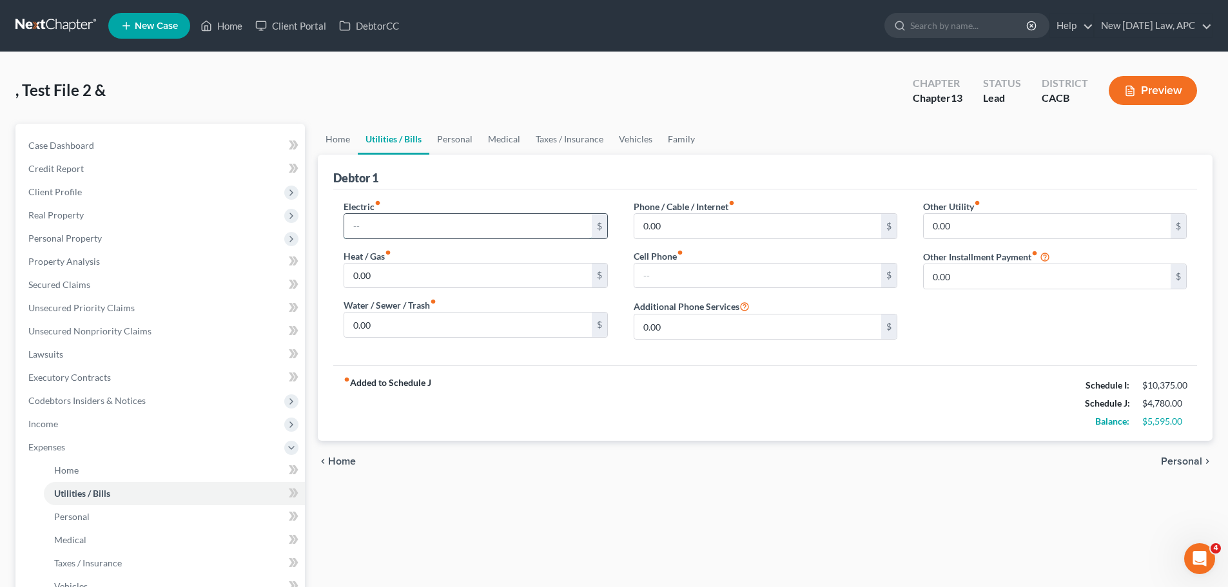
click at [369, 233] on input "text" at bounding box center [467, 226] width 247 height 24
type input "280"
type input "80"
click at [371, 322] on input "0.00" at bounding box center [467, 325] width 247 height 24
type input "120"
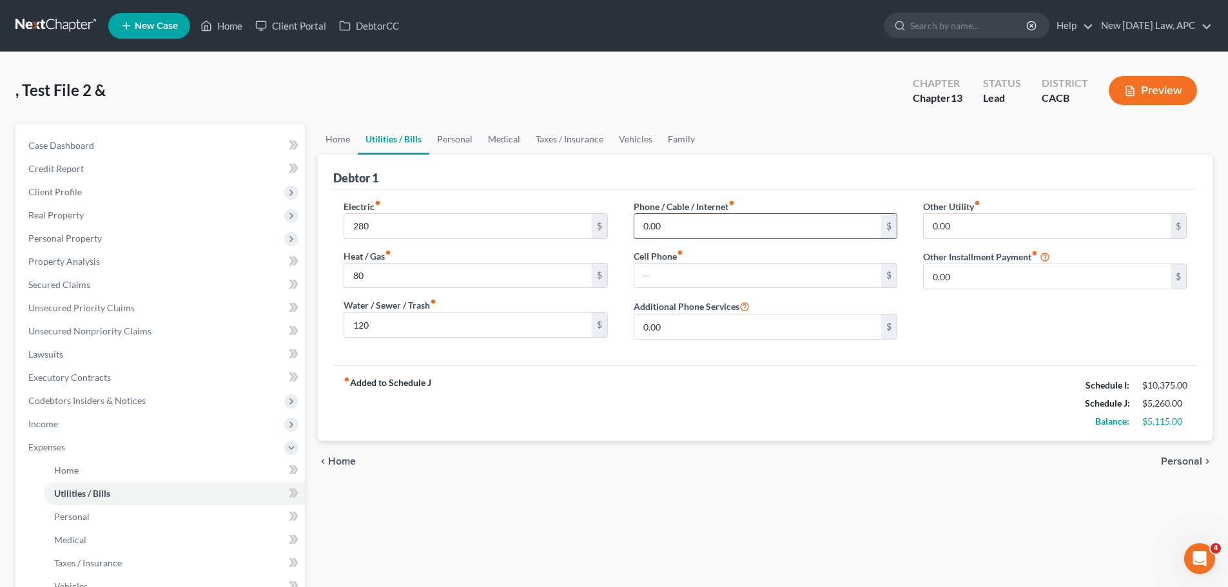
click at [665, 222] on input "0.00" at bounding box center [757, 226] width 247 height 24
type input "100"
click at [690, 266] on input "text" at bounding box center [757, 276] width 247 height 24
type input "225"
click at [632, 369] on div "fiber_manual_record Added to Schedule J Schedule I: $10,375.00 Schedule J: $5,5…" at bounding box center [765, 403] width 864 height 75
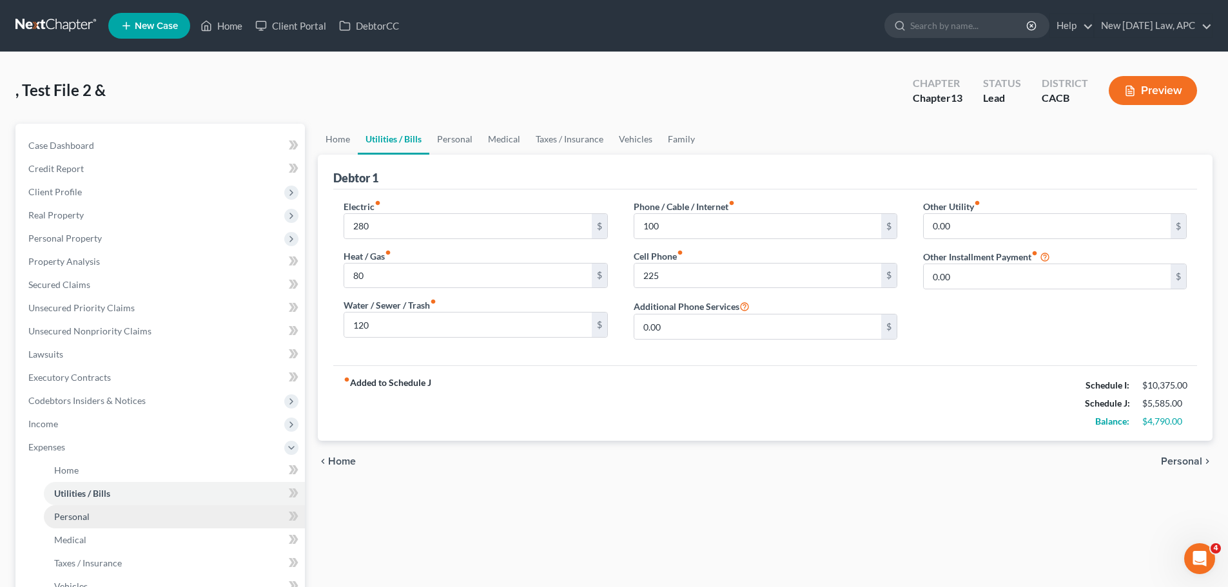
click at [113, 518] on link "Personal" at bounding box center [174, 516] width 261 height 23
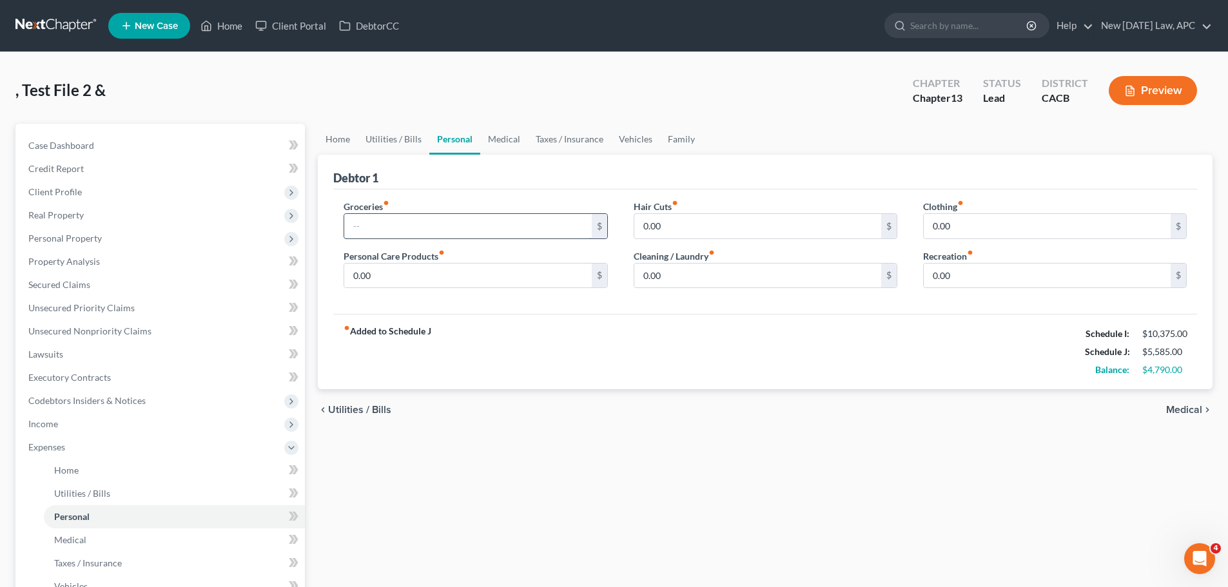
click at [378, 222] on input "text" at bounding box center [467, 226] width 247 height 24
type input "1,255"
click at [433, 279] on input "0.00" at bounding box center [467, 276] width 247 height 24
type input "117"
click at [684, 226] on input "0.00" at bounding box center [757, 226] width 247 height 24
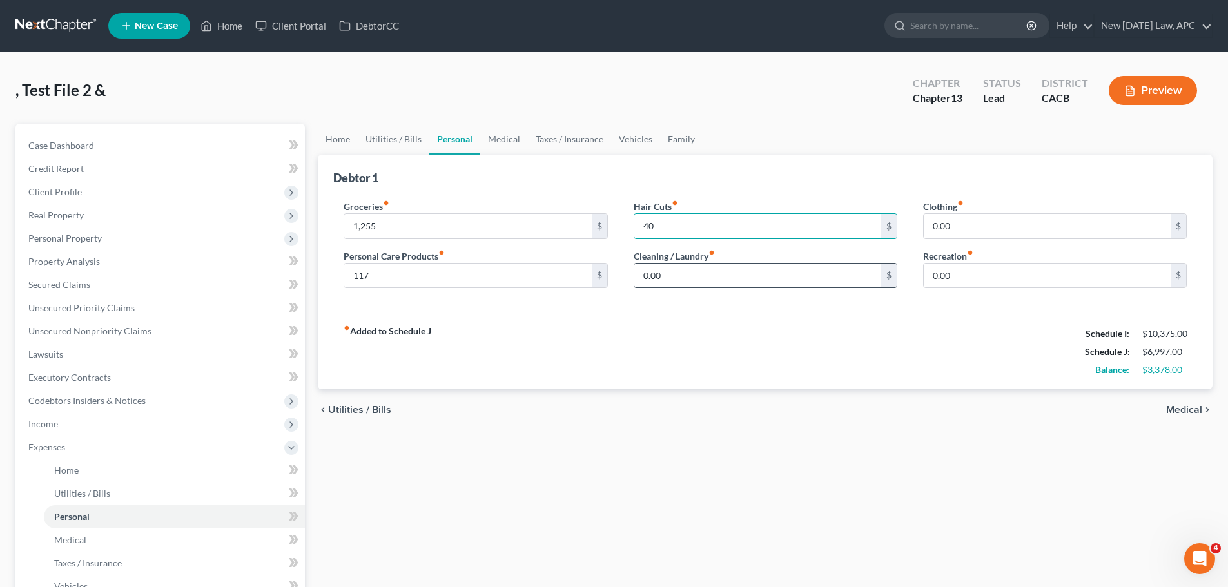
type input "40"
click at [681, 269] on input "0.00" at bounding box center [757, 276] width 247 height 24
type input "76"
click at [690, 319] on div "fiber_manual_record Added to Schedule J Schedule I: $10,375.00 Schedule J: $7,0…" at bounding box center [765, 351] width 864 height 75
click at [937, 217] on input "0.00" at bounding box center [1047, 226] width 247 height 24
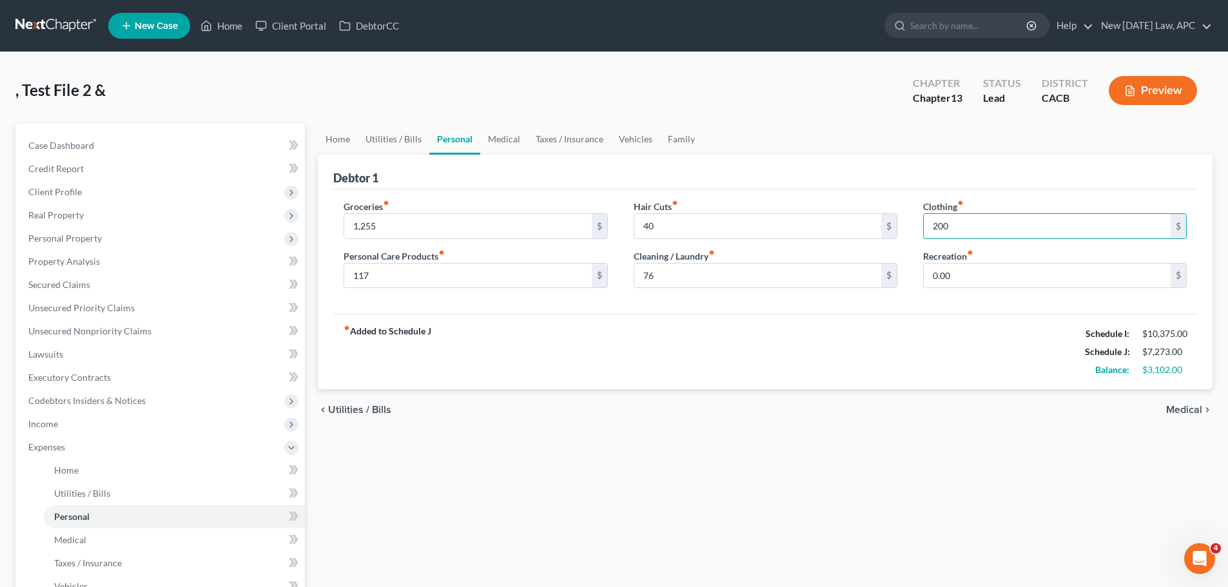
type input "200"
click at [648, 293] on div "Hair Cuts fiber_manual_record 40 $ Cleaning / Laundry fiber_manual_record 76 $" at bounding box center [765, 249] width 289 height 99
click at [77, 188] on span "Client Profile" at bounding box center [55, 191] width 54 height 11
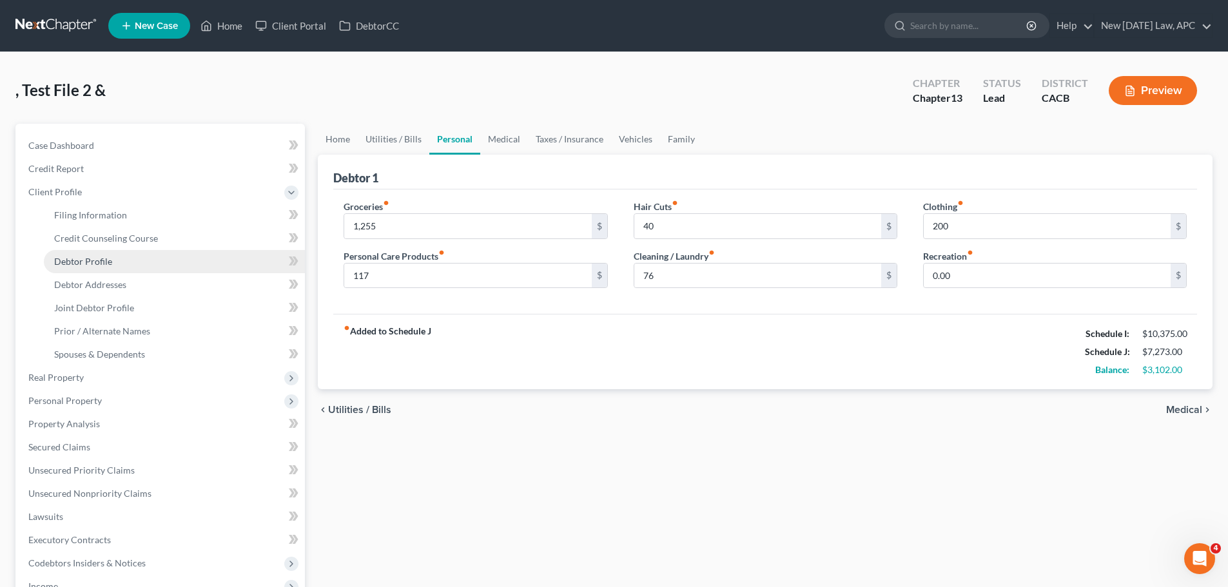
click at [106, 256] on span "Debtor Profile" at bounding box center [83, 261] width 58 height 11
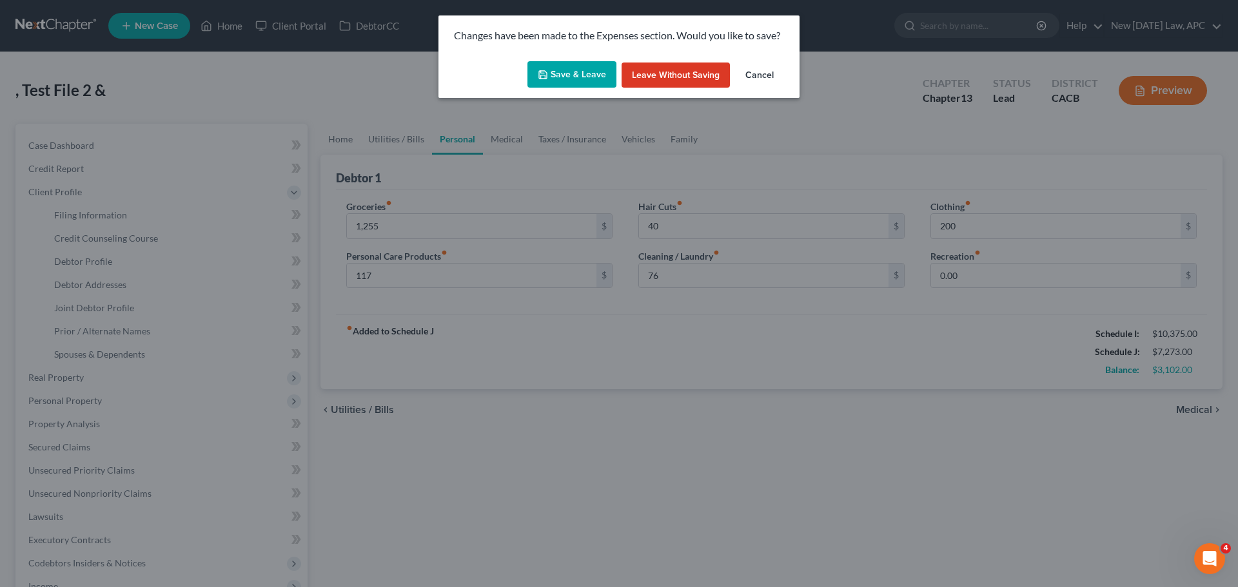
click at [567, 68] on button "Save & Leave" at bounding box center [571, 74] width 89 height 27
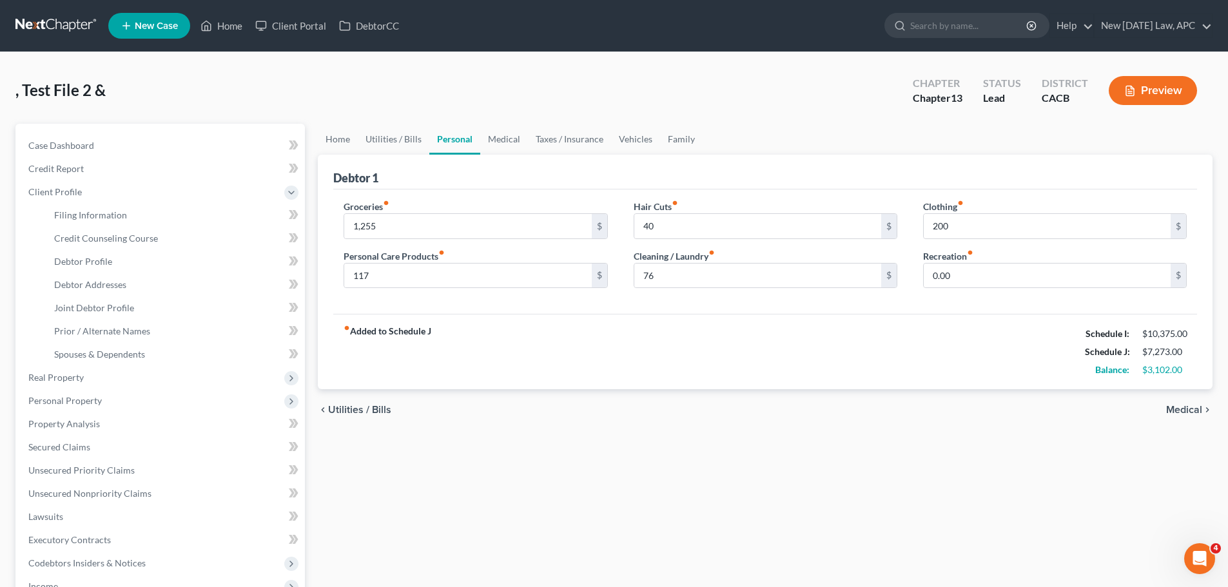
type input "1,255.00"
type input "117.00"
type input "40.00"
type input "76.00"
type input "200.00"
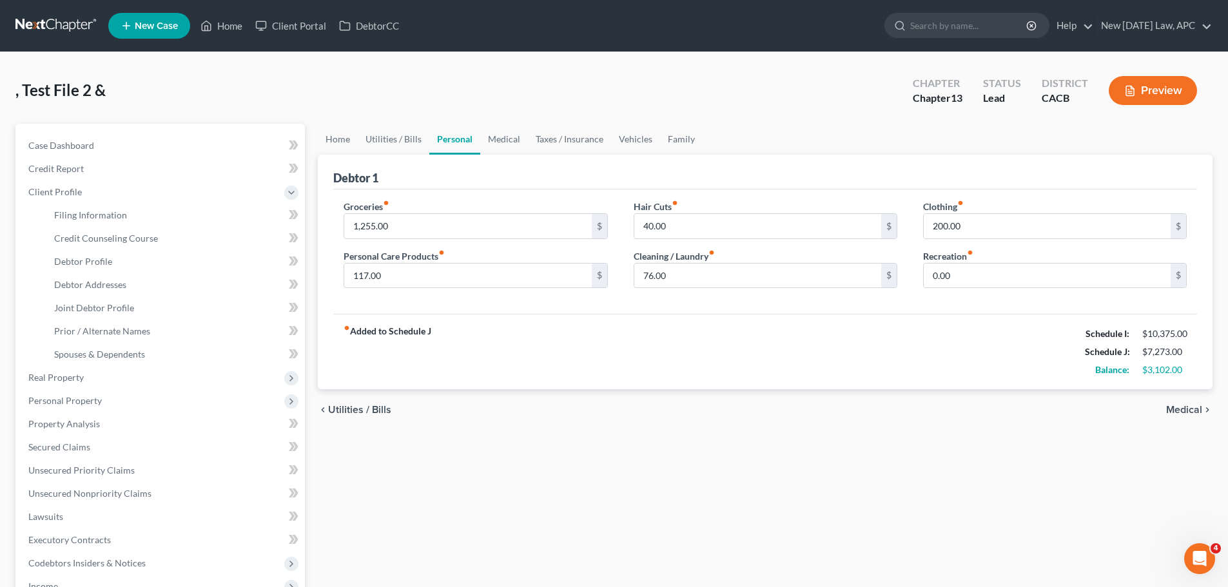
select select "1"
select select "3"
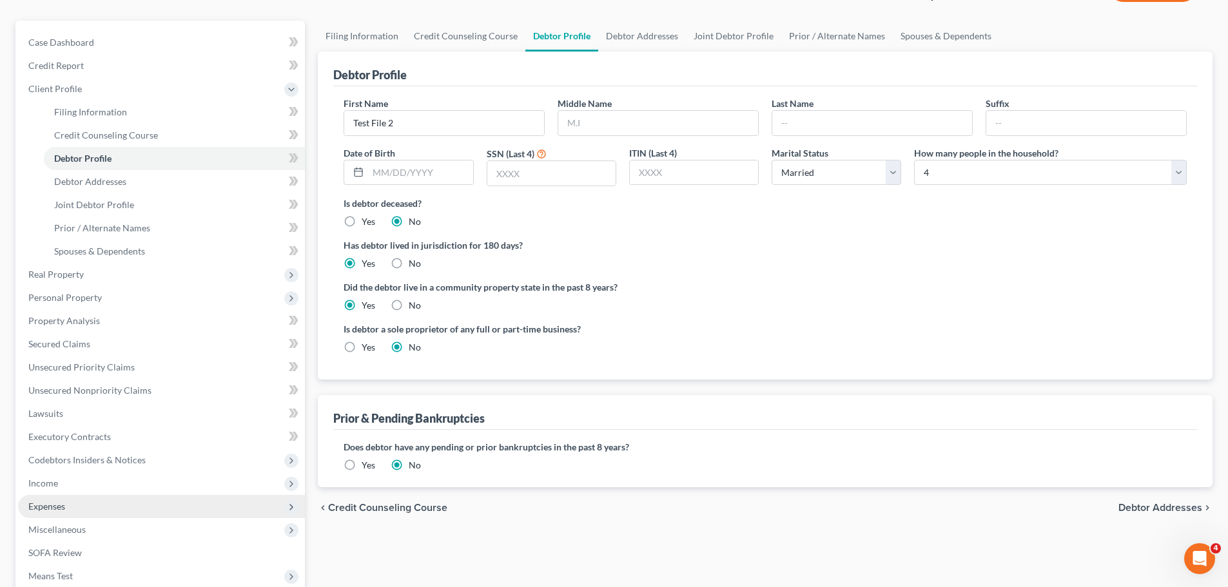
scroll to position [129, 0]
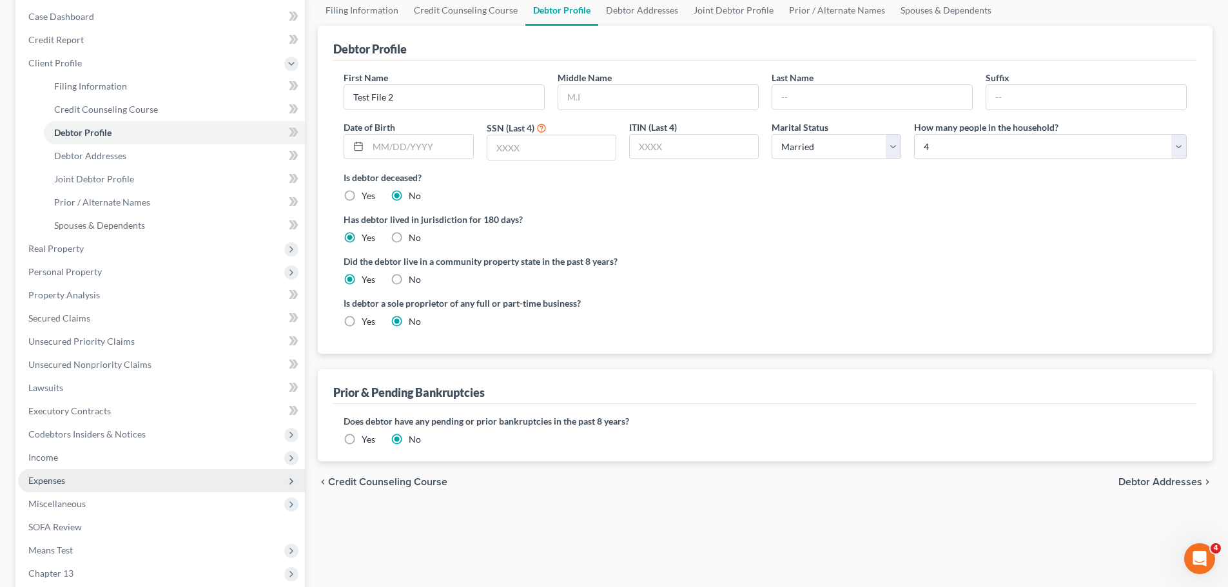
click at [63, 473] on span "Expenses" at bounding box center [161, 480] width 287 height 23
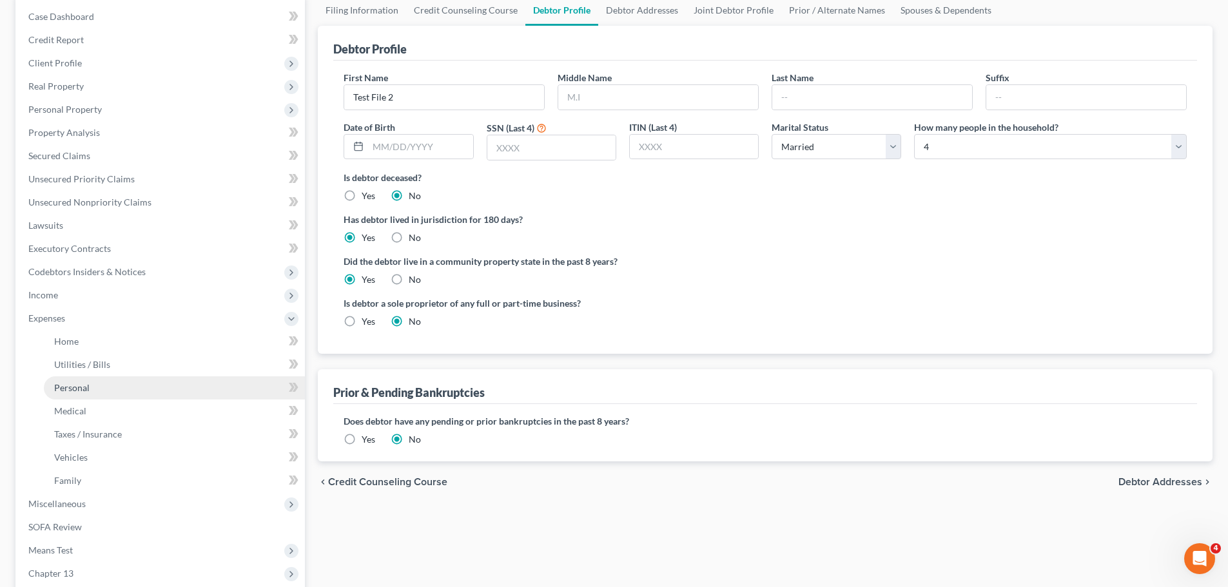
click at [99, 391] on link "Personal" at bounding box center [174, 387] width 261 height 23
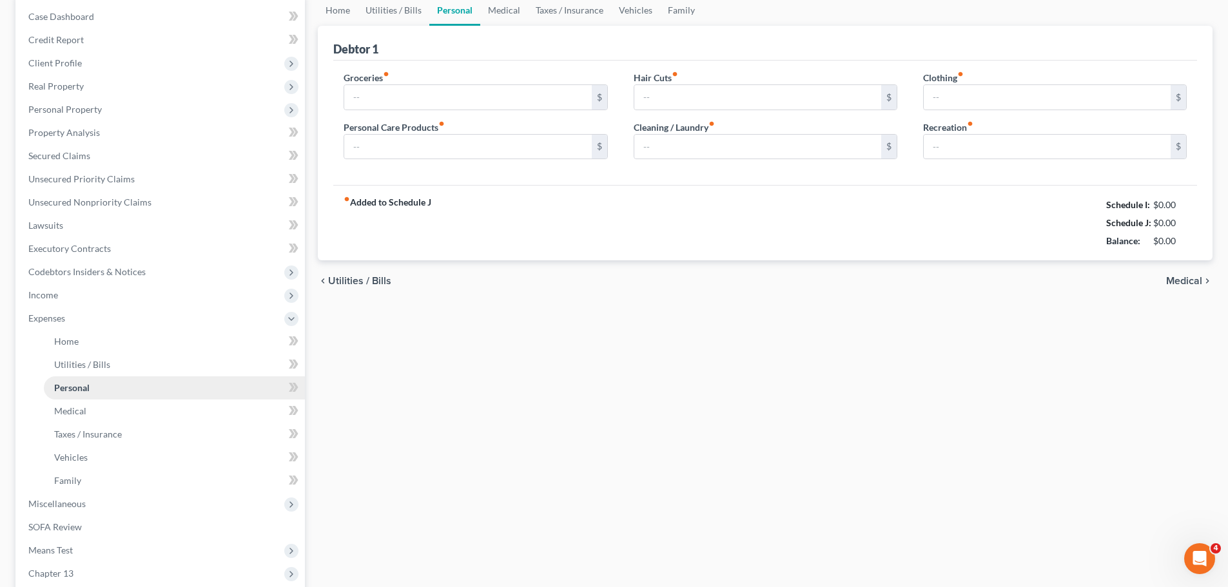
scroll to position [18, 0]
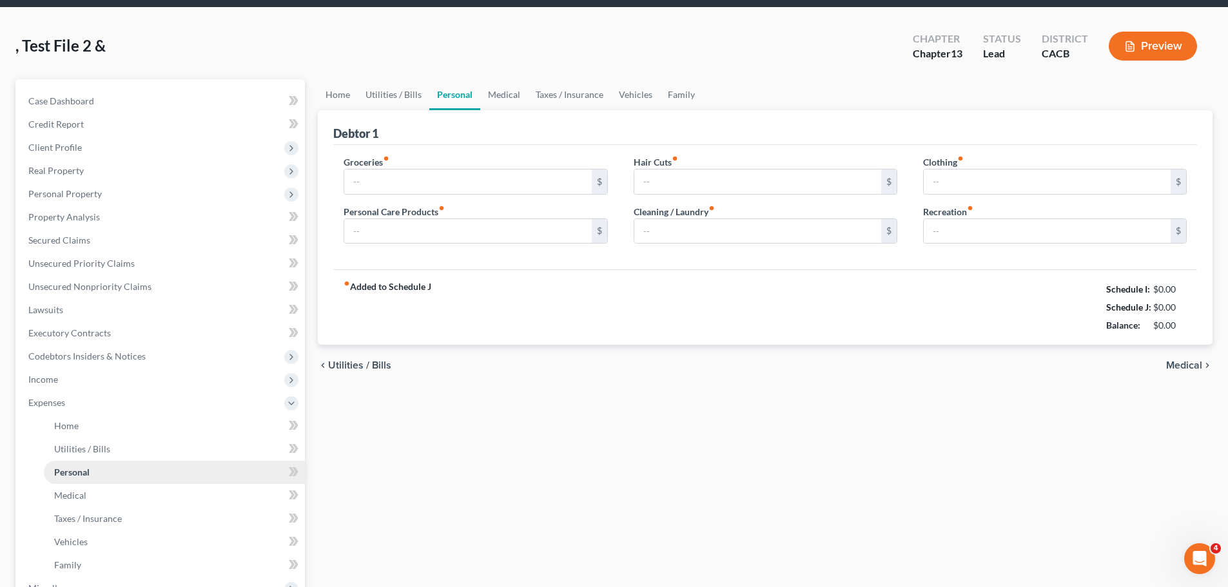
type input "1,255.00"
type input "117.00"
type input "40.00"
type input "76.00"
type input "200.00"
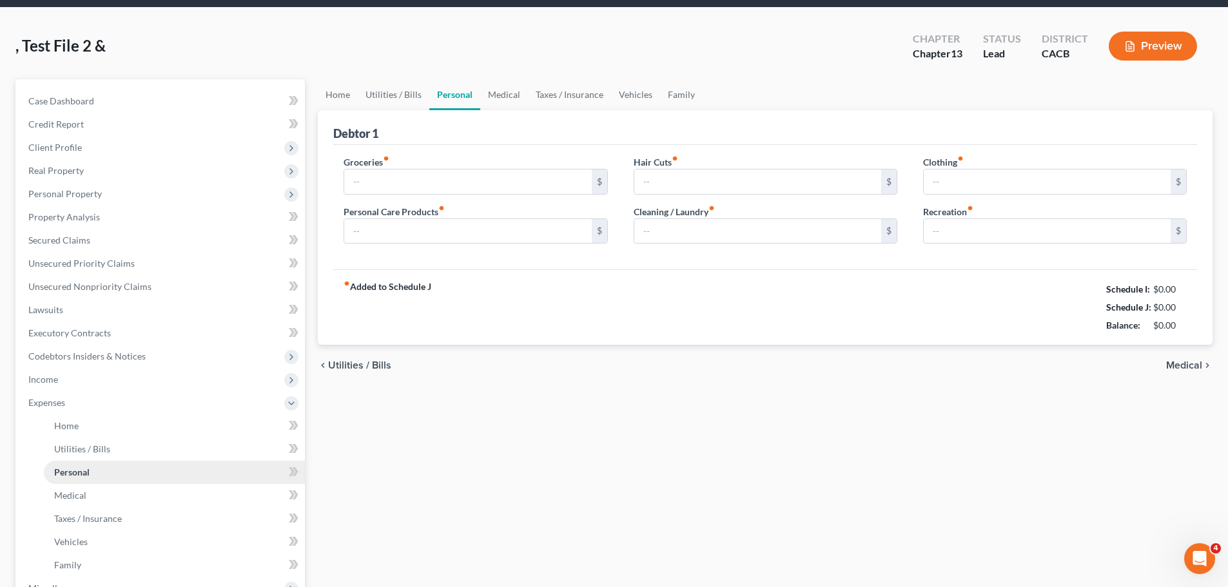
type input "0.00"
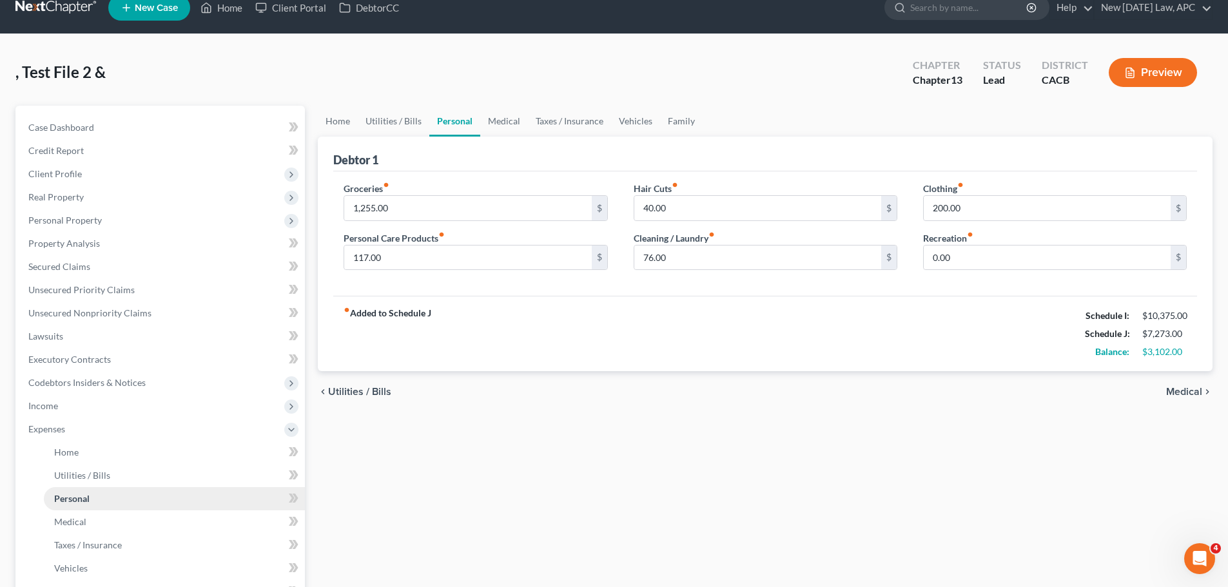
scroll to position [0, 0]
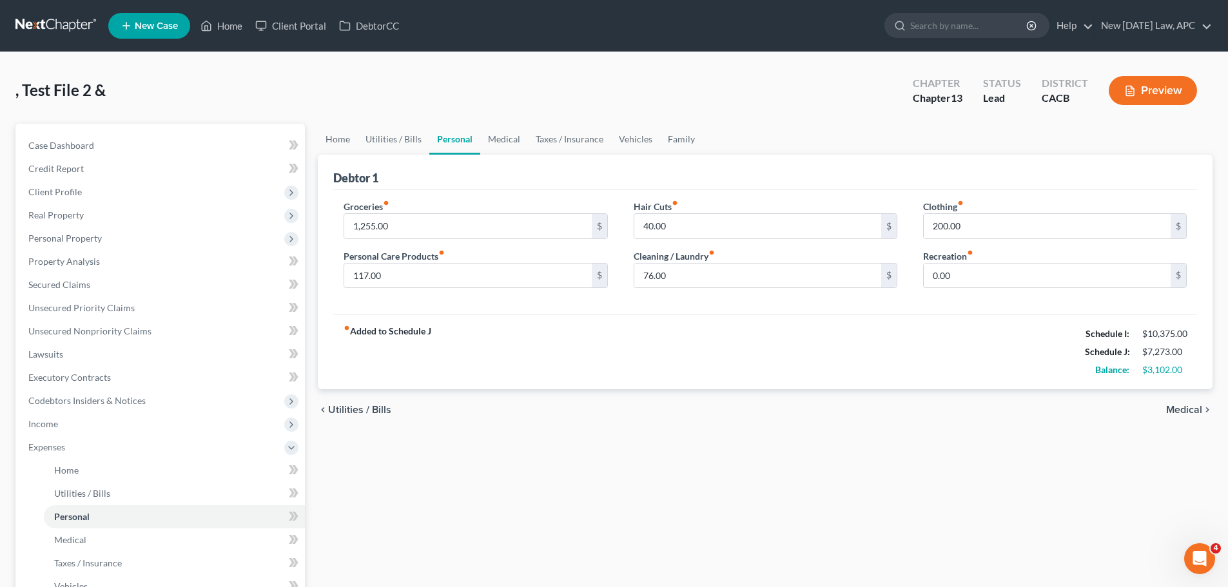
click at [687, 348] on div "fiber_manual_record Added to Schedule J Schedule I: $10,375.00 Schedule J: $7,2…" at bounding box center [765, 351] width 864 height 75
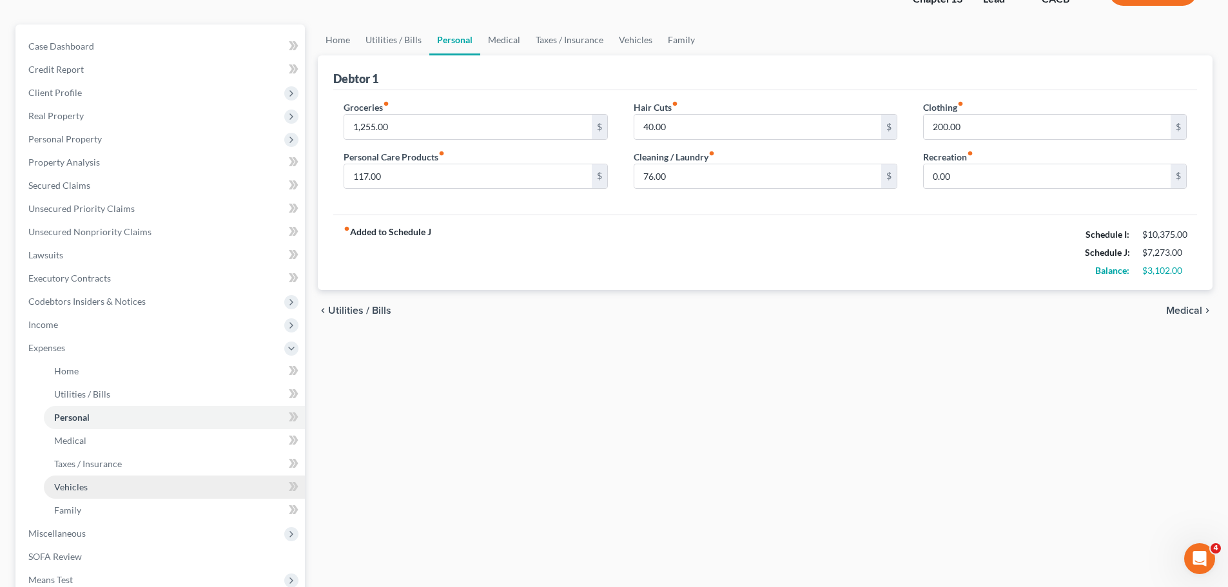
scroll to position [129, 0]
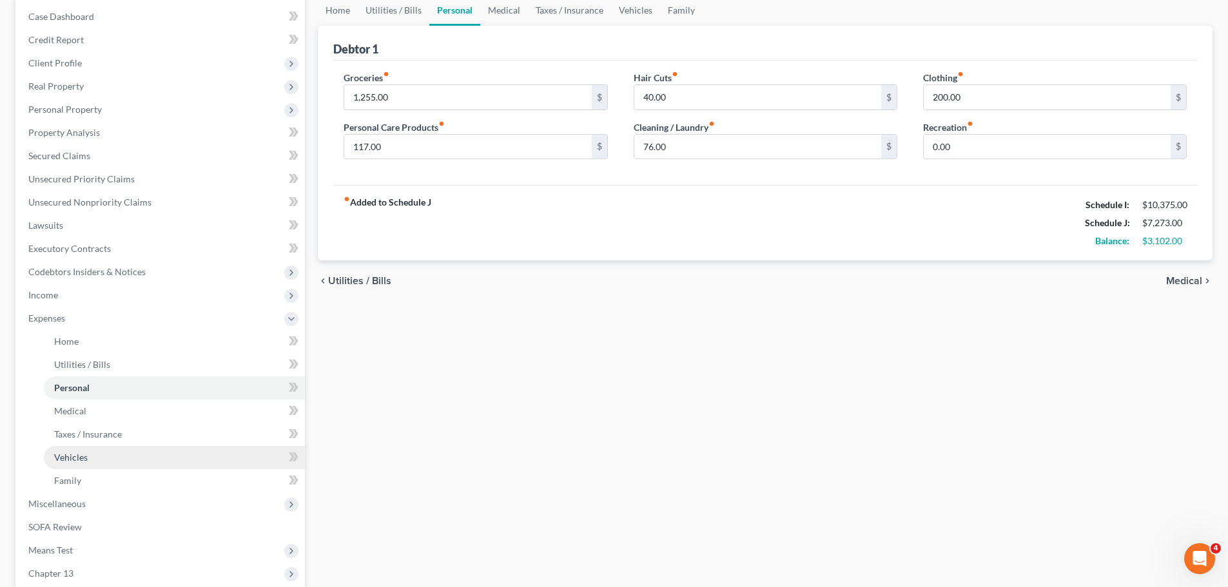
click at [101, 460] on link "Vehicles" at bounding box center [174, 457] width 261 height 23
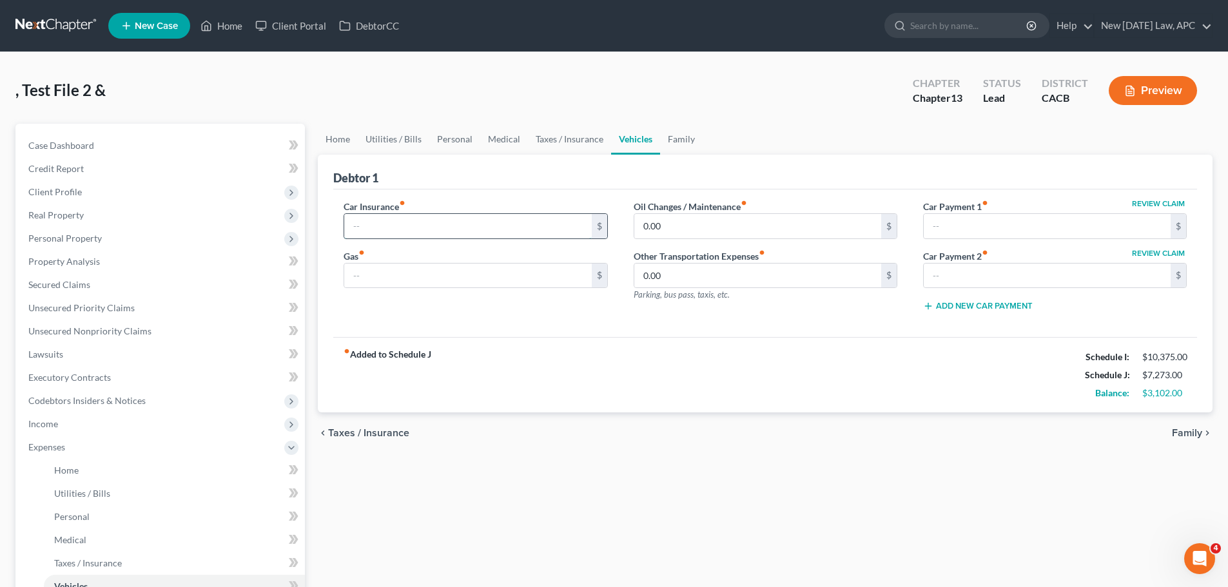
click at [386, 226] on input "text" at bounding box center [467, 226] width 247 height 24
type input "240"
click at [395, 263] on div "$" at bounding box center [476, 276] width 264 height 26
click at [398, 273] on input "text" at bounding box center [467, 276] width 247 height 24
type input "450"
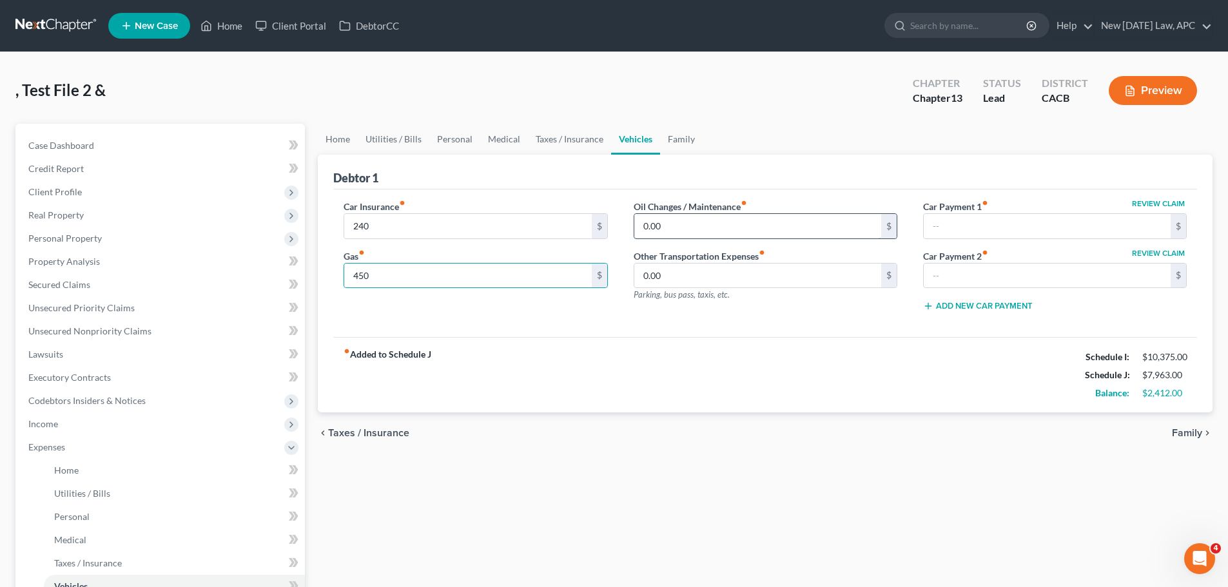
click at [699, 226] on input "0.00" at bounding box center [757, 226] width 247 height 24
type input "45"
click at [967, 223] on input "text" at bounding box center [1047, 226] width 247 height 24
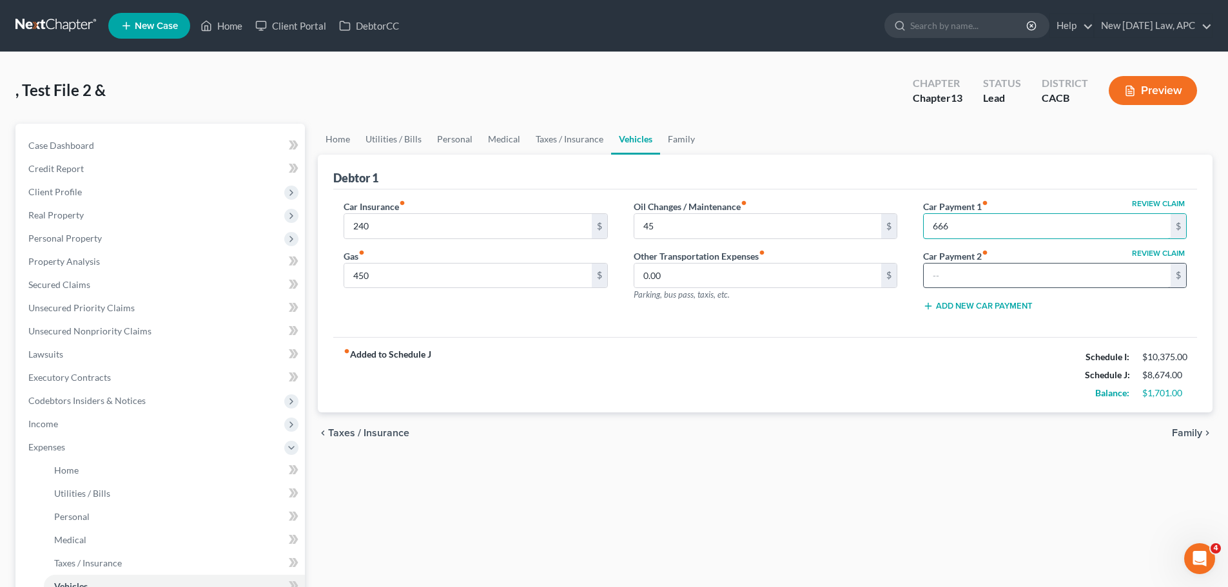
type input "666"
click at [976, 286] on input "text" at bounding box center [1047, 276] width 247 height 24
type input "450"
click at [870, 351] on div "fiber_manual_record Added to Schedule J Schedule I: $10,375.00 Schedule J: $8,6…" at bounding box center [765, 374] width 864 height 75
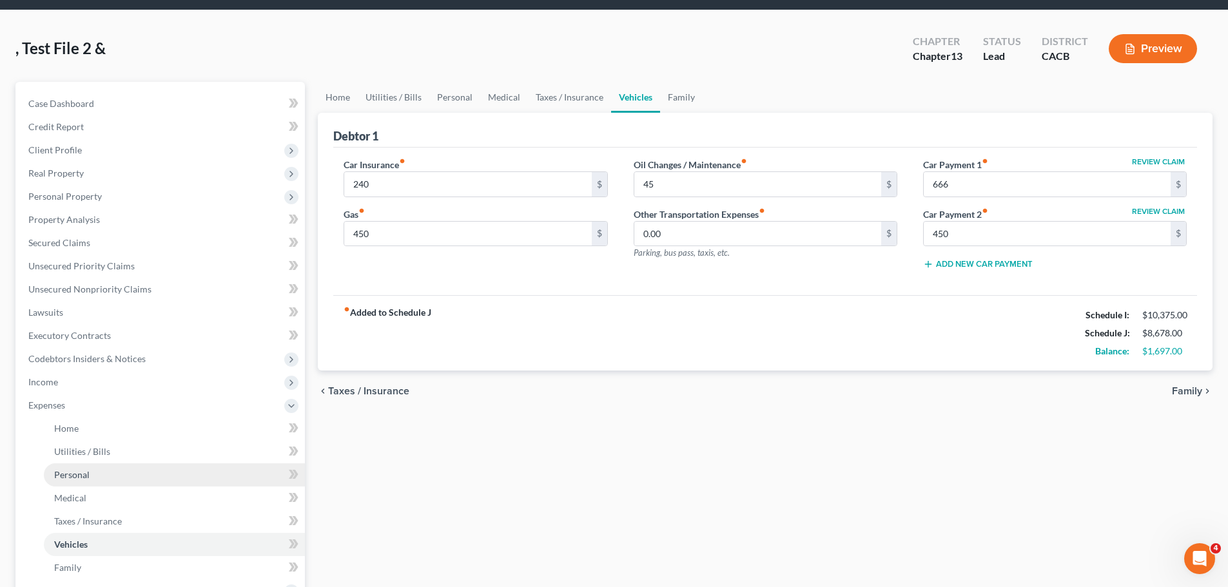
scroll to position [64, 0]
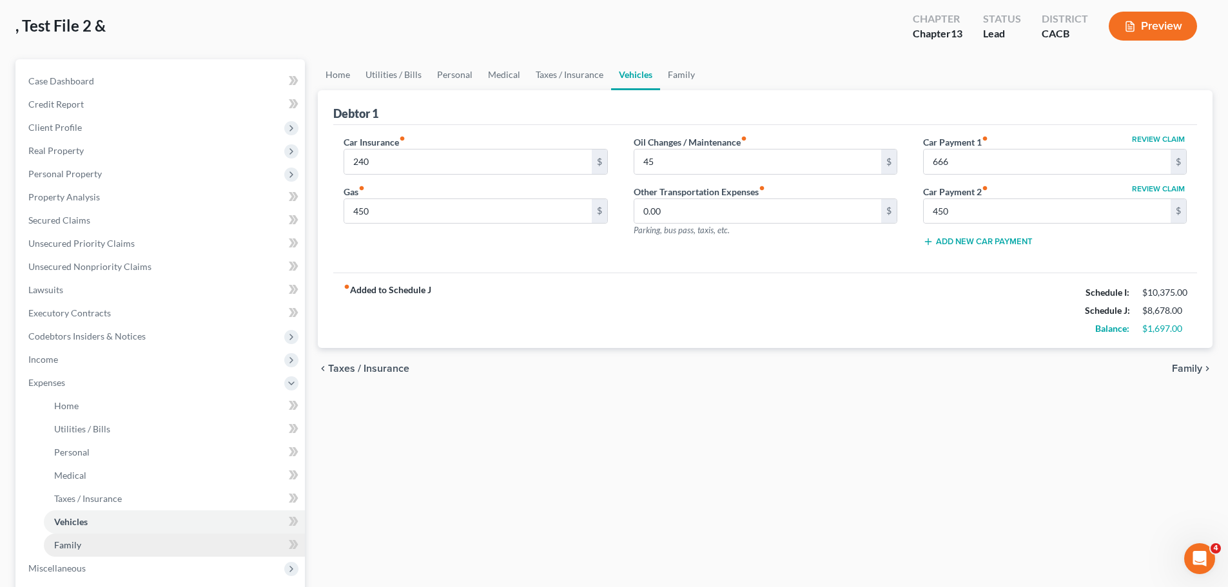
click at [75, 545] on span "Family" at bounding box center [67, 545] width 27 height 11
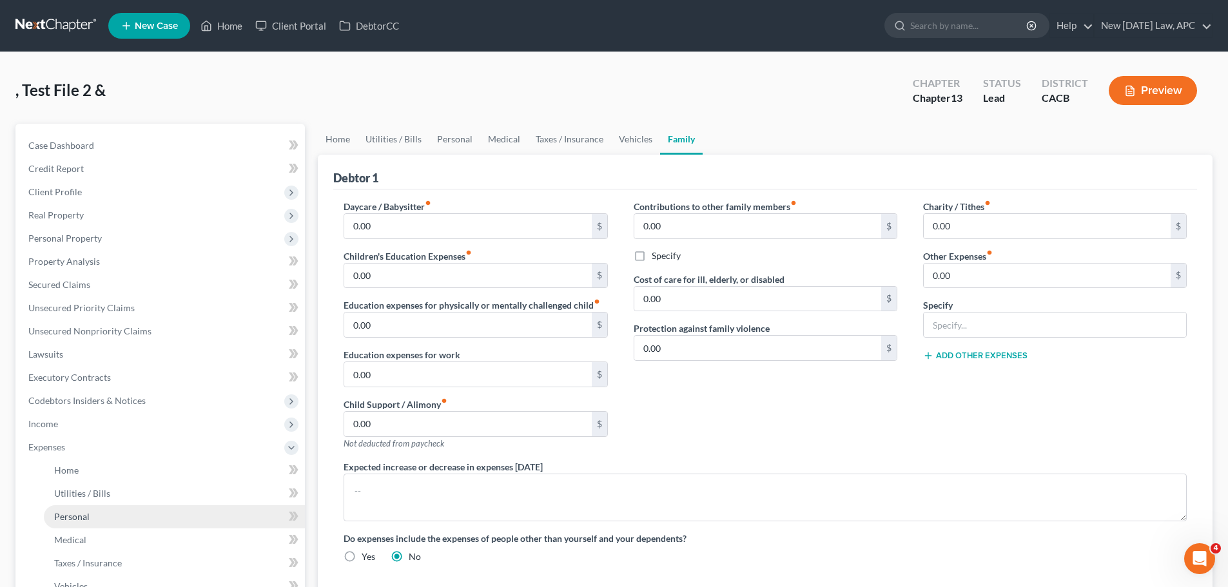
click at [81, 525] on link "Personal" at bounding box center [174, 516] width 261 height 23
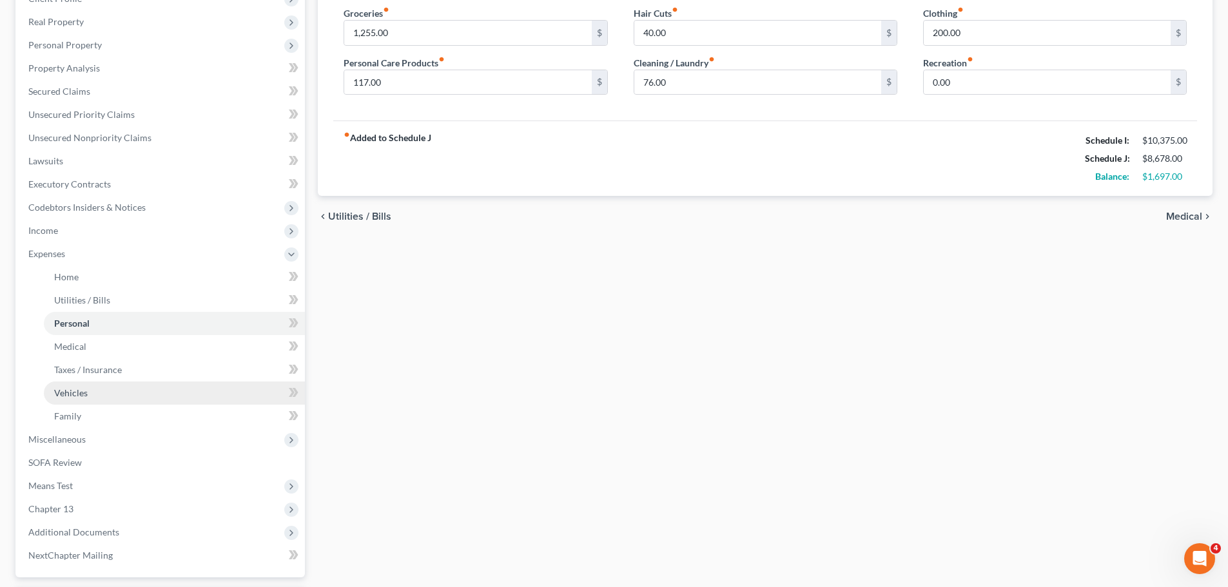
click at [91, 390] on link "Vehicles" at bounding box center [174, 393] width 261 height 23
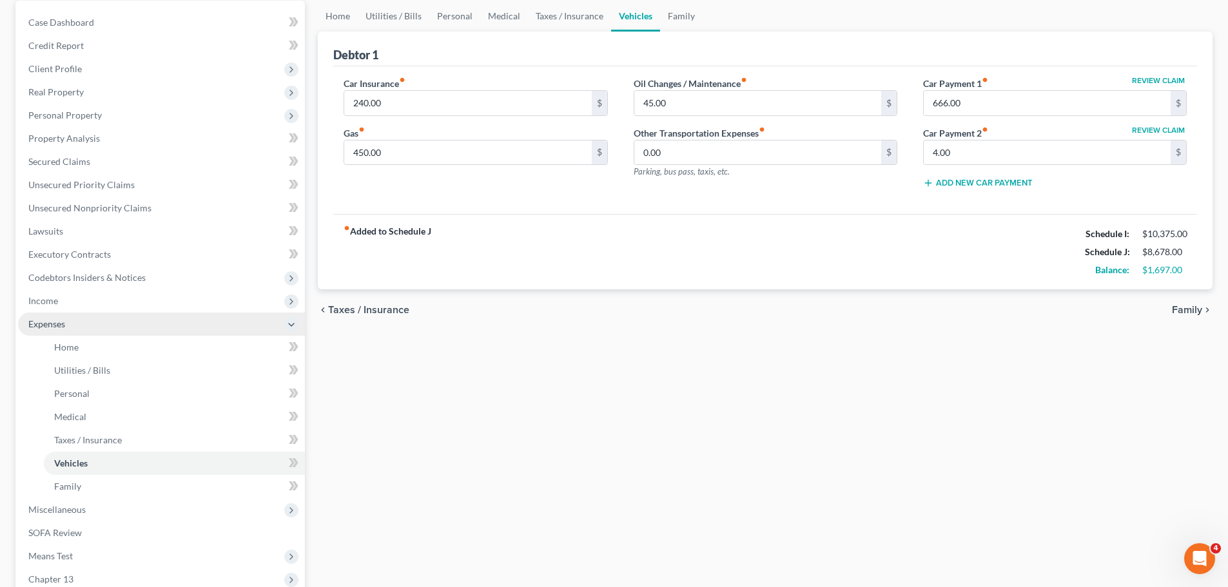
scroll to position [129, 0]
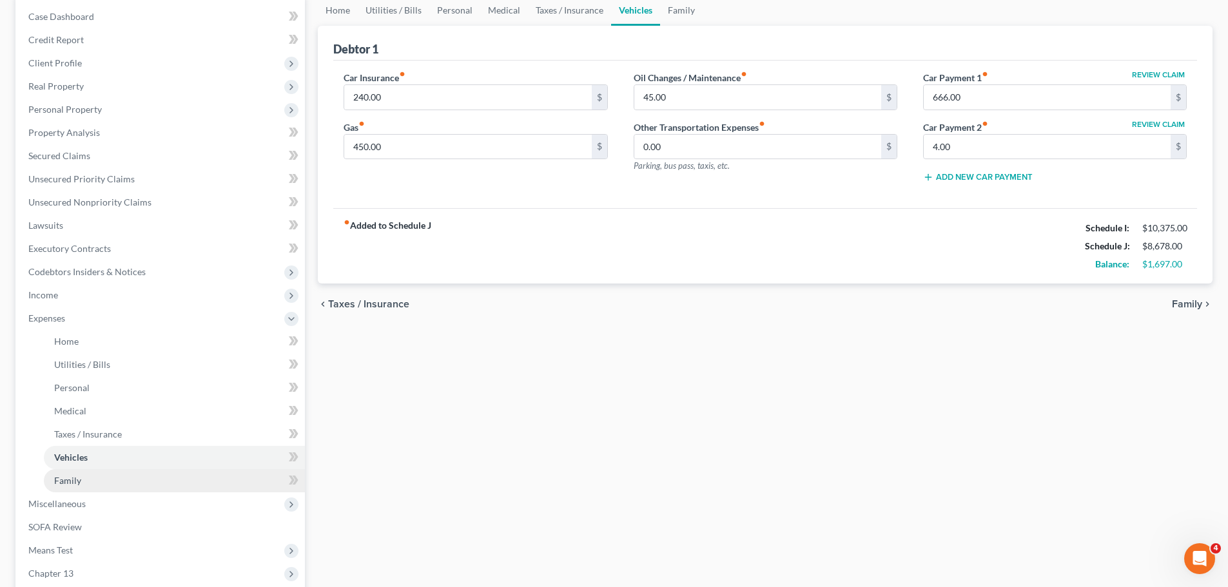
click at [93, 479] on link "Family" at bounding box center [174, 480] width 261 height 23
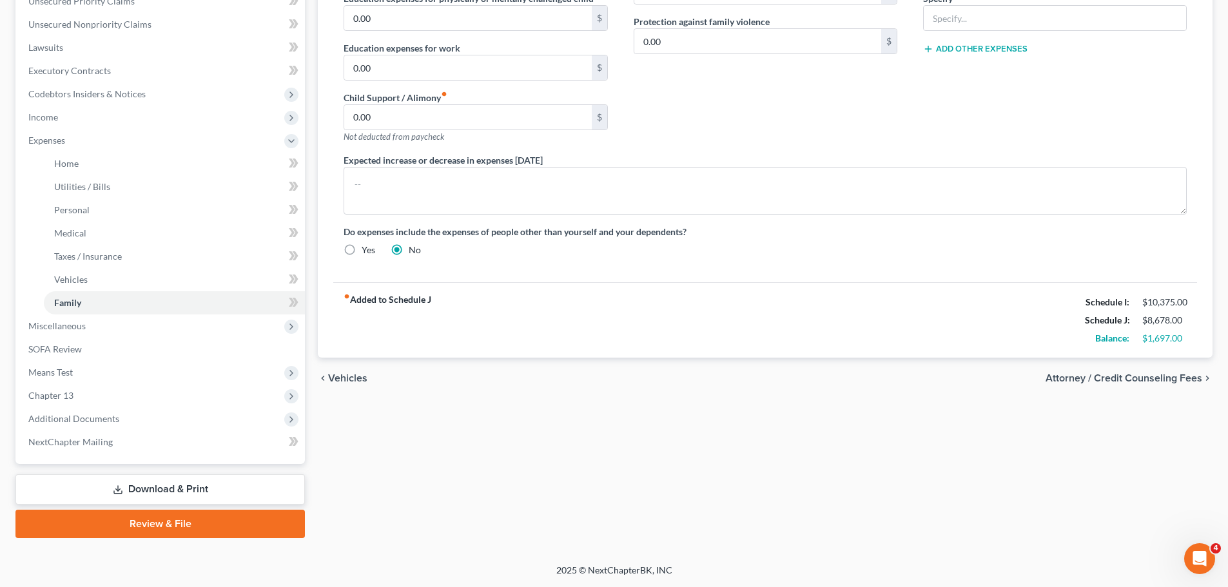
scroll to position [178, 0]
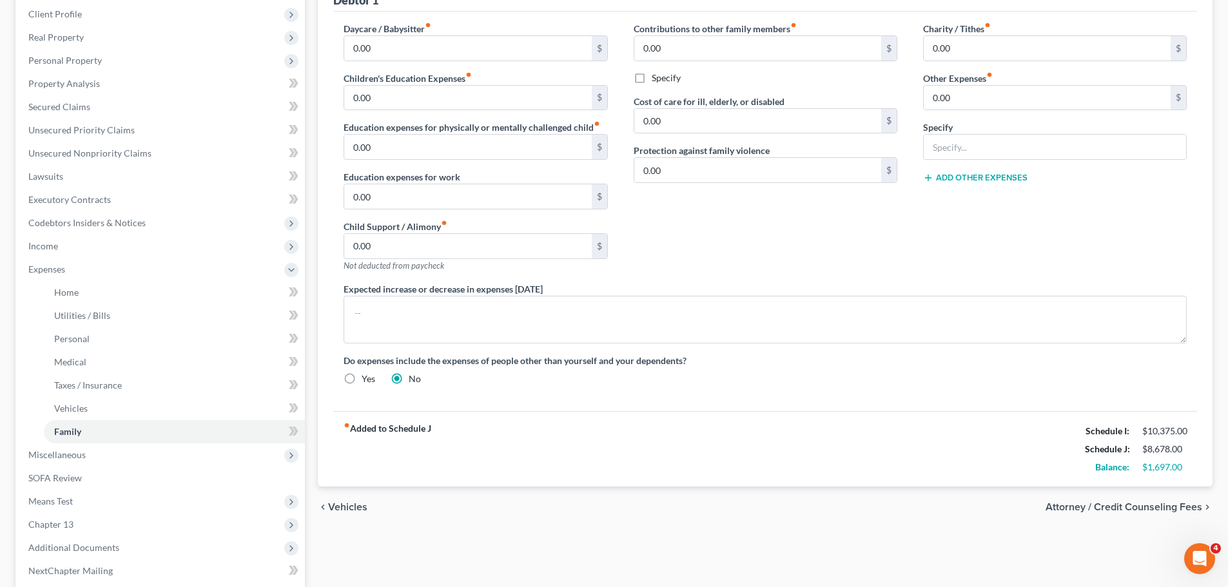
click at [731, 442] on div "fiber_manual_record Added to Schedule J Schedule I: $10,375.00 Schedule J: $8,6…" at bounding box center [765, 448] width 864 height 75
click at [91, 298] on link "Home" at bounding box center [174, 292] width 261 height 23
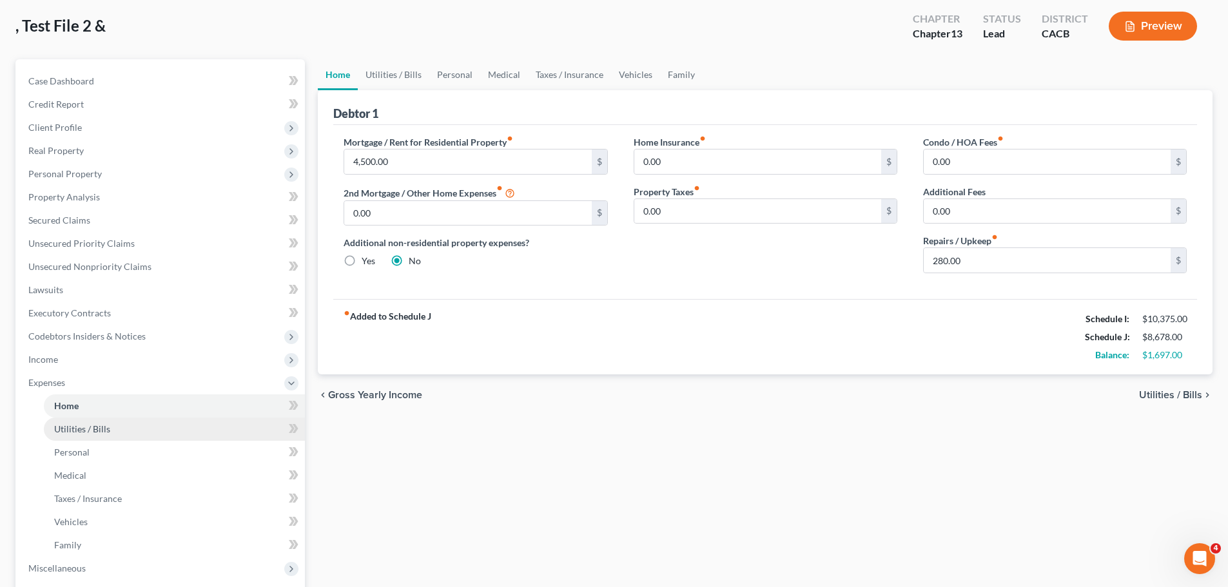
click at [124, 429] on link "Utilities / Bills" at bounding box center [174, 429] width 261 height 23
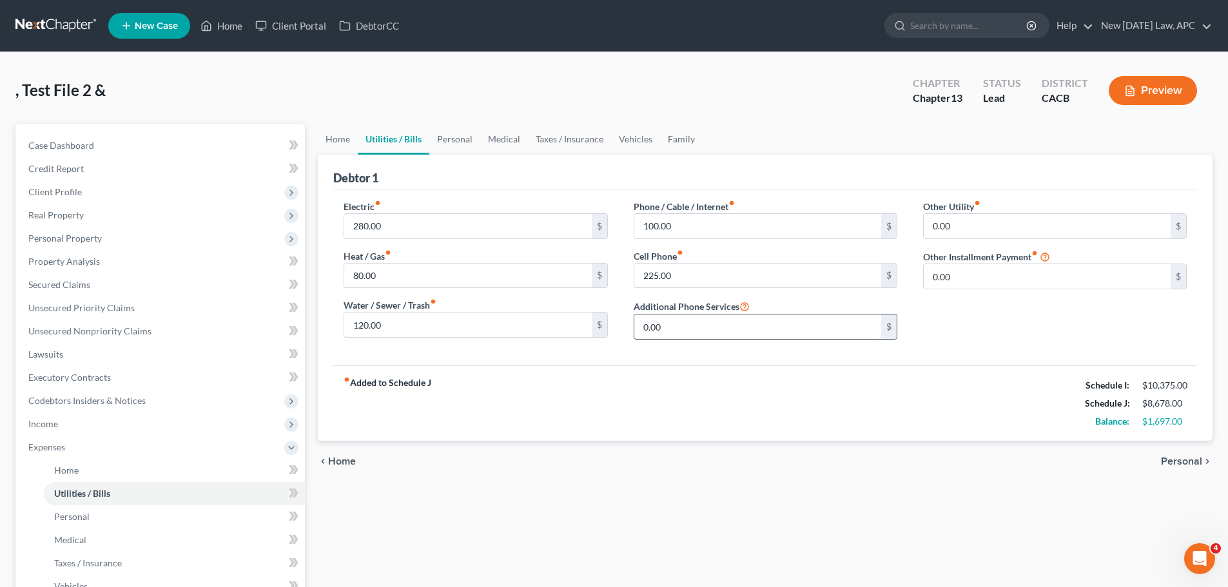
click at [674, 327] on input "0.00" at bounding box center [757, 327] width 247 height 24
type input "100"
click at [729, 412] on div "fiber_manual_record Added to Schedule J Schedule I: $10,375.00 Schedule J: $8,6…" at bounding box center [765, 403] width 864 height 75
click at [704, 400] on div "fiber_manual_record Added to Schedule J Schedule I: $10,375.00 Schedule J: $8,6…" at bounding box center [765, 403] width 864 height 75
click at [696, 327] on input "100" at bounding box center [757, 327] width 247 height 24
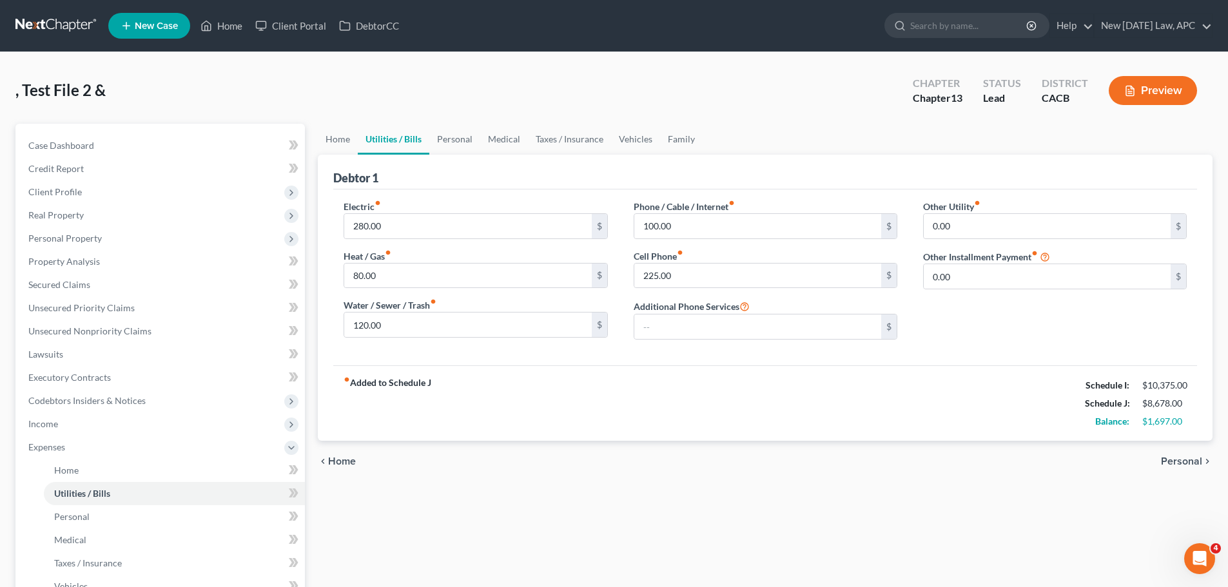
click at [744, 393] on div "fiber_manual_record Added to Schedule J Schedule I: $10,375.00 Schedule J: $8,6…" at bounding box center [765, 403] width 864 height 75
click at [713, 276] on input "225.00" at bounding box center [757, 276] width 247 height 24
click at [701, 322] on input "text" at bounding box center [757, 327] width 247 height 24
click at [664, 399] on div "fiber_manual_record Added to Schedule J Schedule I: $10,375.00 Schedule J: $8,6…" at bounding box center [765, 403] width 864 height 75
drag, startPoint x: 470, startPoint y: 321, endPoint x: 504, endPoint y: 346, distance: 42.4
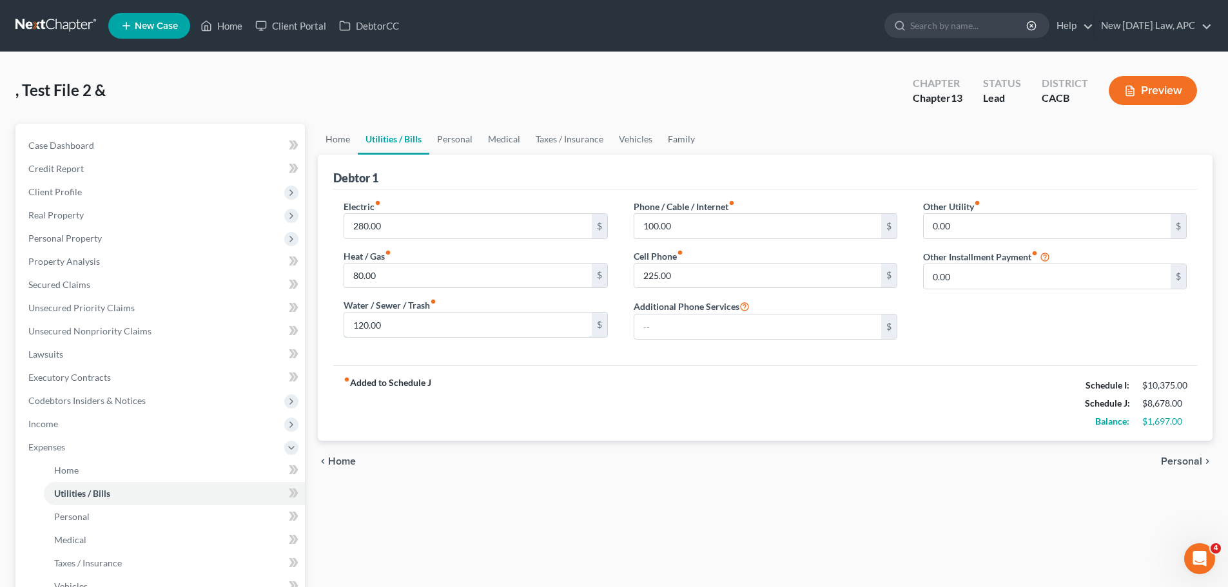
click at [470, 320] on input "120.00" at bounding box center [467, 325] width 247 height 24
click at [618, 402] on div "fiber_manual_record Added to Schedule J Schedule I: $10,375.00 Schedule J: $8,6…" at bounding box center [765, 403] width 864 height 75
click at [560, 388] on div "fiber_manual_record Added to Schedule J Schedule I: $10,375.00 Schedule J: $8,6…" at bounding box center [765, 403] width 864 height 75
drag, startPoint x: 117, startPoint y: 466, endPoint x: 274, endPoint y: 436, distance: 160.1
click at [117, 466] on link "Home" at bounding box center [174, 470] width 261 height 23
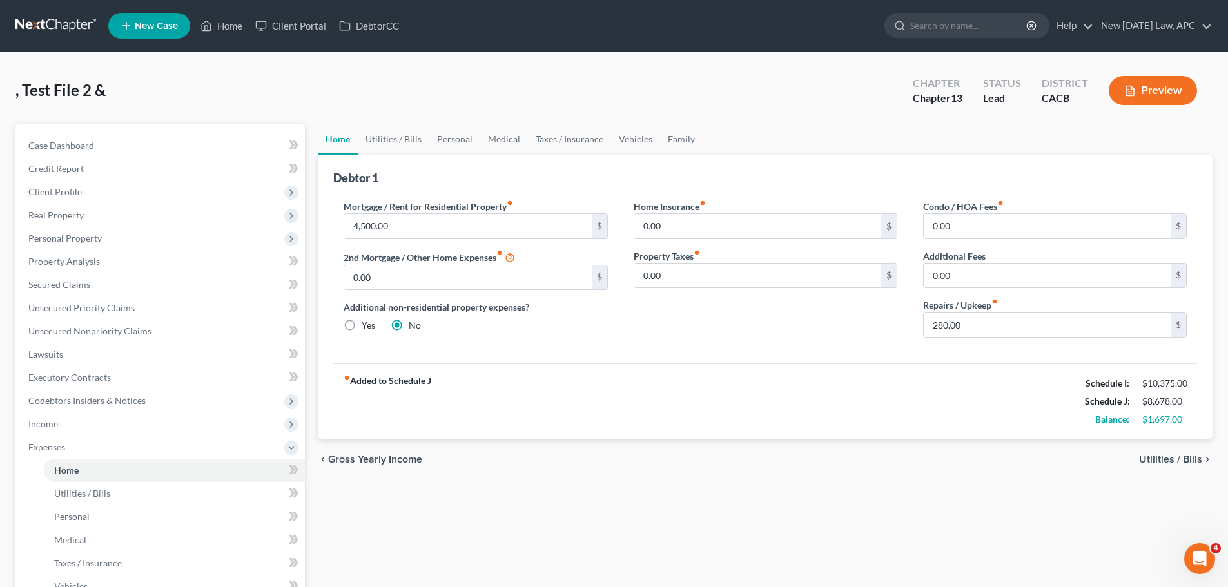
click at [638, 392] on div "fiber_manual_record Added to Schedule J Schedule I: $10,375.00 Schedule J: $8,6…" at bounding box center [765, 401] width 864 height 75
click at [529, 400] on div "fiber_manual_record Added to Schedule J Schedule I: $10,375.00 Schedule J: $8,6…" at bounding box center [765, 401] width 864 height 75
click at [103, 491] on span "Utilities / Bills" at bounding box center [82, 493] width 56 height 11
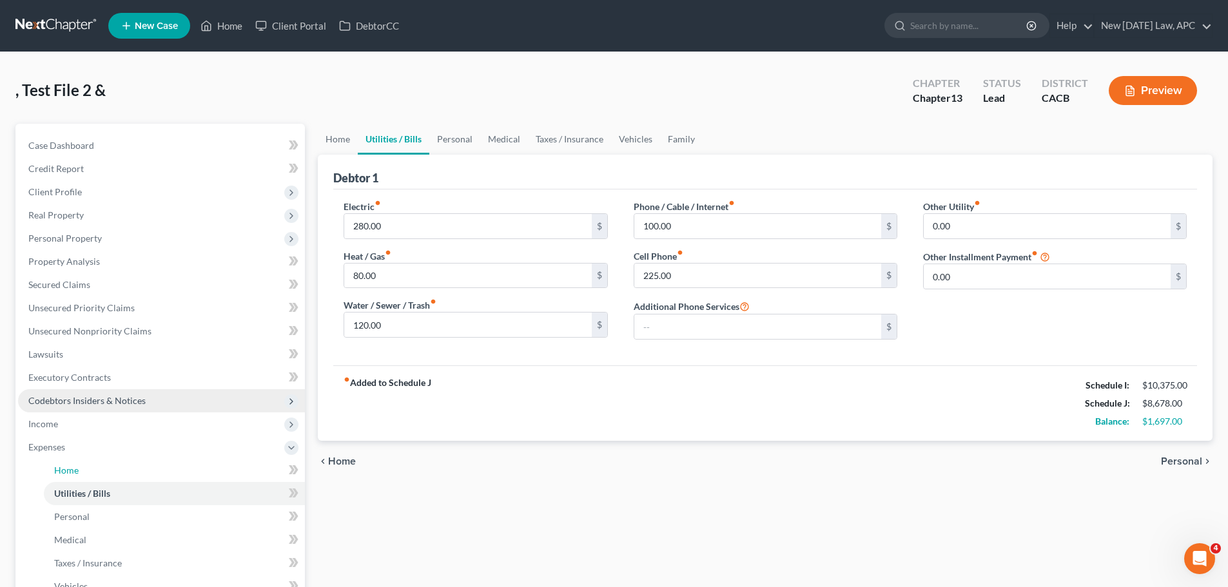
drag, startPoint x: 88, startPoint y: 469, endPoint x: 168, endPoint y: 410, distance: 100.1
click at [88, 469] on link "Home" at bounding box center [174, 470] width 261 height 23
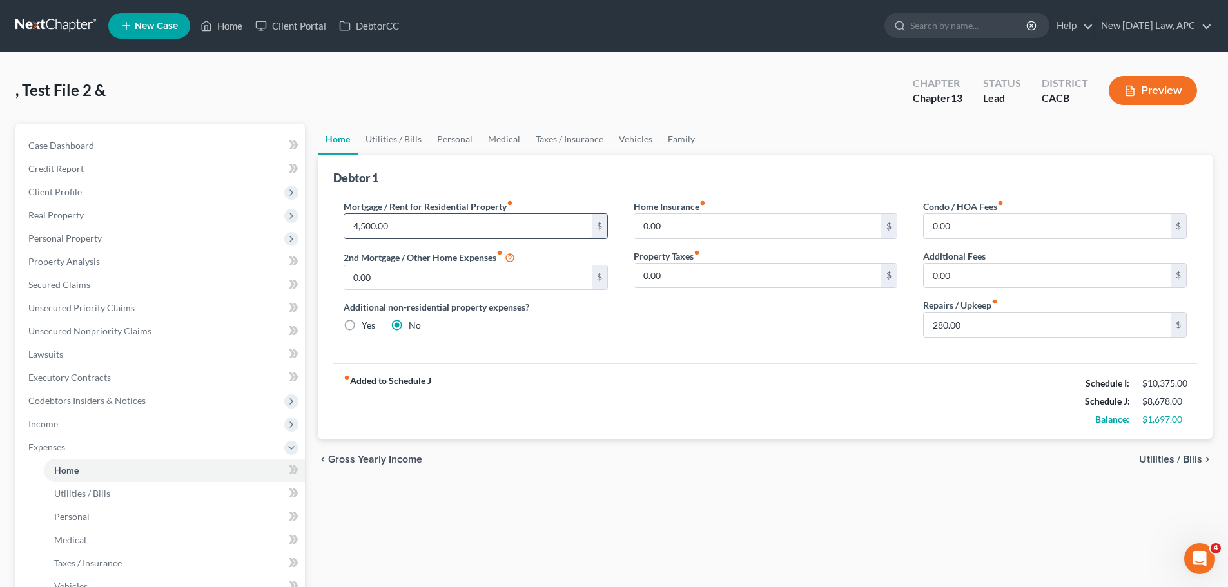
click at [411, 228] on input "4,500.00" at bounding box center [467, 226] width 247 height 24
click at [571, 344] on div "Mortgage / Rent for Residential Property fiber_manual_record 4,700 $ 2nd Mortga…" at bounding box center [475, 274] width 289 height 148
click at [387, 222] on input "4,700" at bounding box center [467, 226] width 247 height 24
click at [657, 346] on div "Home Insurance fiber_manual_record 0.00 $ Property Taxes fiber_manual_record 0.…" at bounding box center [765, 274] width 289 height 148
click at [393, 229] on input "4,900" at bounding box center [467, 226] width 247 height 24
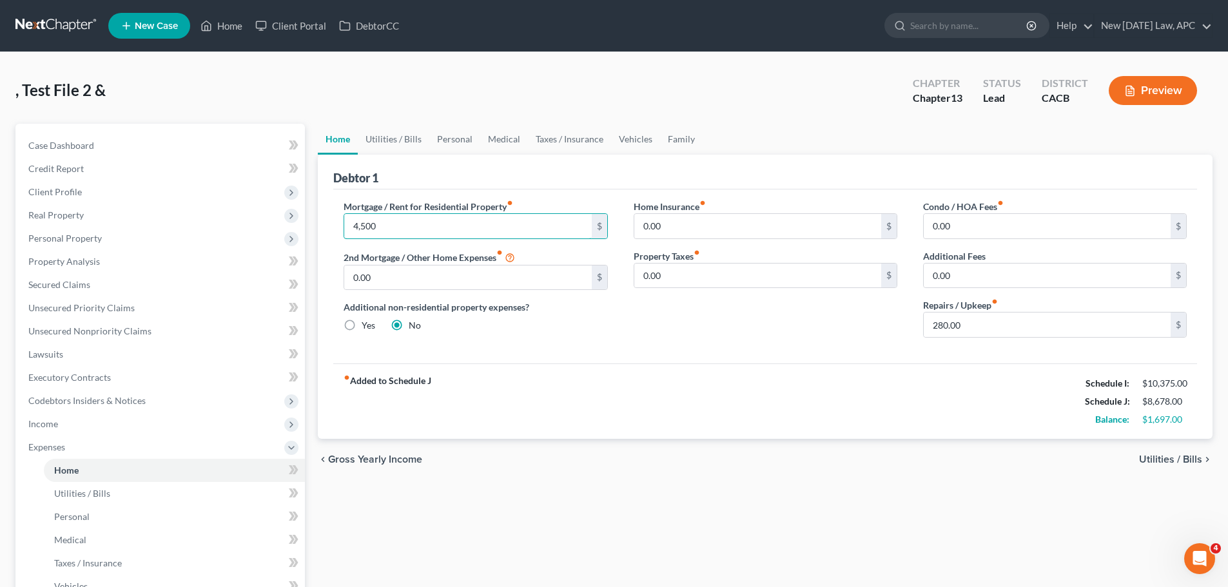
type input "4,500"
click at [619, 357] on div "Mortgage / Rent for Residential Property fiber_manual_record 4,500 $ 2nd Mortga…" at bounding box center [765, 277] width 864 height 174
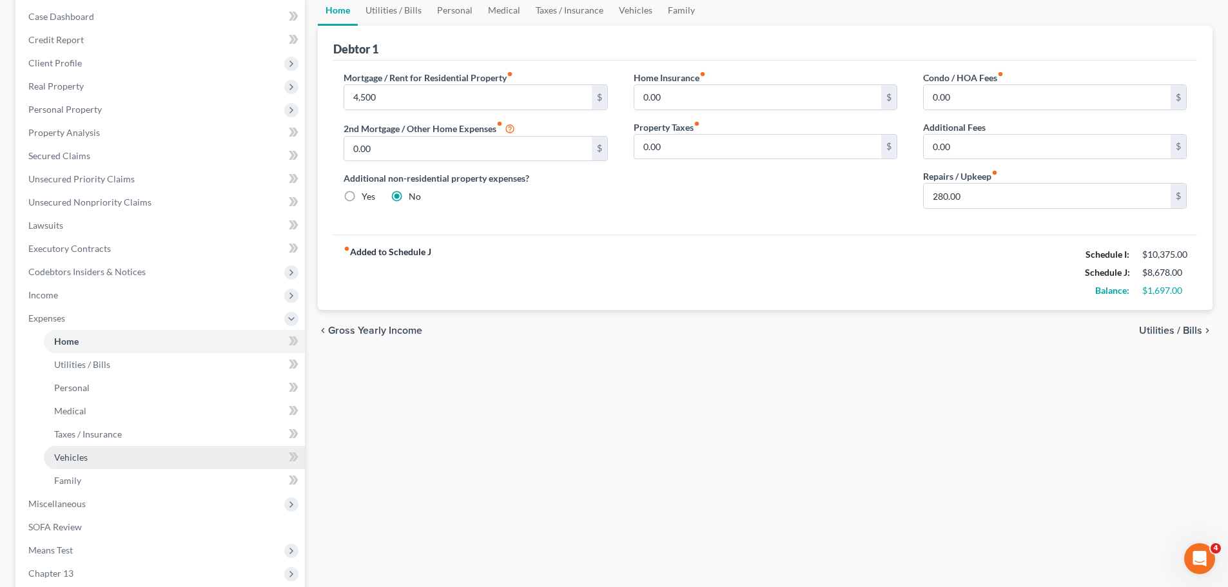
click at [79, 460] on span "Vehicles" at bounding box center [71, 457] width 34 height 11
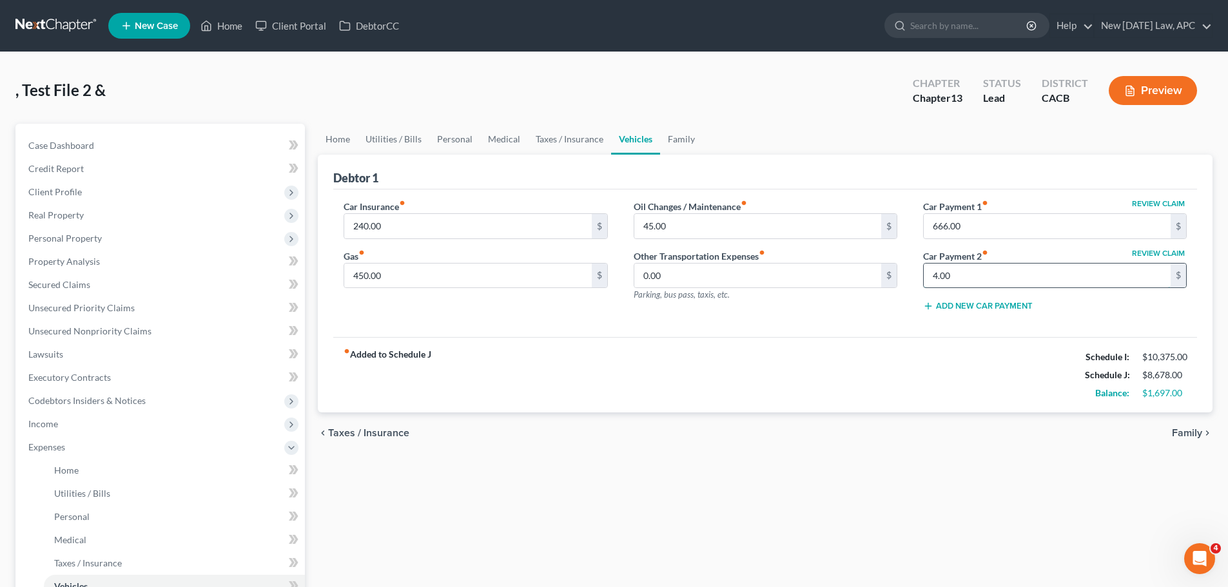
click at [971, 279] on input "4.00" at bounding box center [1047, 276] width 247 height 24
click at [1032, 358] on div "fiber_manual_record Added to Schedule J Schedule I: $10,375.00 Schedule J: $8,7…" at bounding box center [765, 374] width 864 height 75
click at [980, 276] on input "37.50" at bounding box center [1047, 276] width 247 height 24
click at [952, 340] on div "fiber_manual_record Added to Schedule J Schedule I: $10,375.00 Schedule J: $8,7…" at bounding box center [765, 374] width 864 height 75
click at [964, 277] on input "37.50" at bounding box center [1047, 276] width 247 height 24
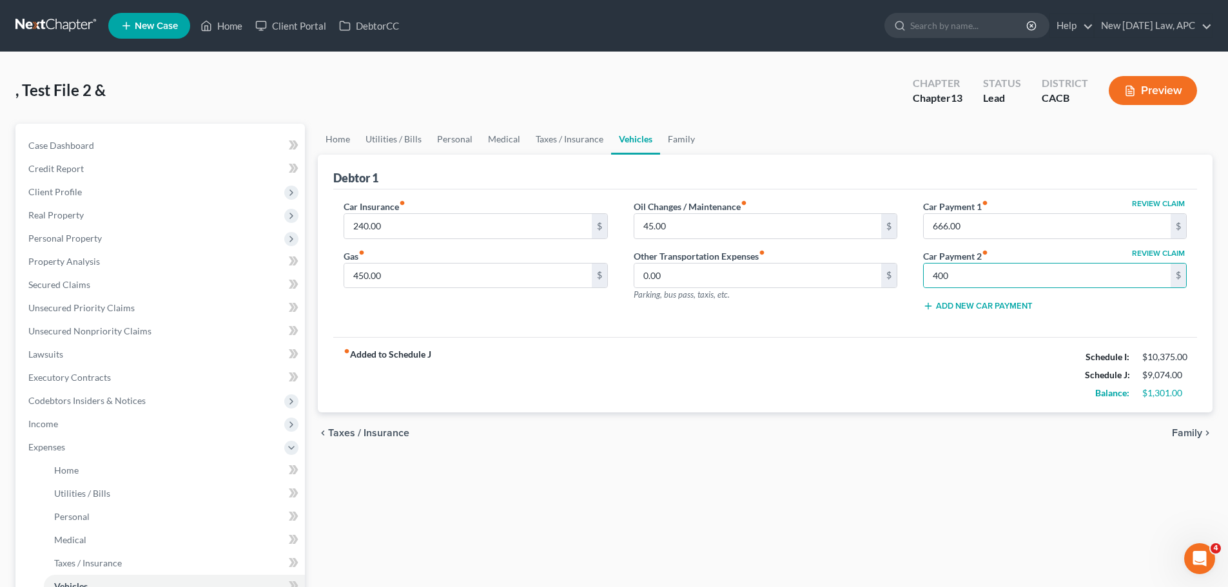
click at [881, 350] on div "fiber_manual_record Added to Schedule J Schedule I: $10,375.00 Schedule J: $9,0…" at bounding box center [765, 374] width 864 height 75
click at [956, 273] on input "400" at bounding box center [1047, 276] width 247 height 24
type input "450"
click at [924, 351] on div "fiber_manual_record Added to Schedule J Schedule I: $10,375.00 Schedule J: $9,1…" at bounding box center [765, 374] width 864 height 75
click at [806, 355] on div "fiber_manual_record Added to Schedule J Schedule I: $10,375.00 Schedule J: $9,1…" at bounding box center [765, 374] width 864 height 75
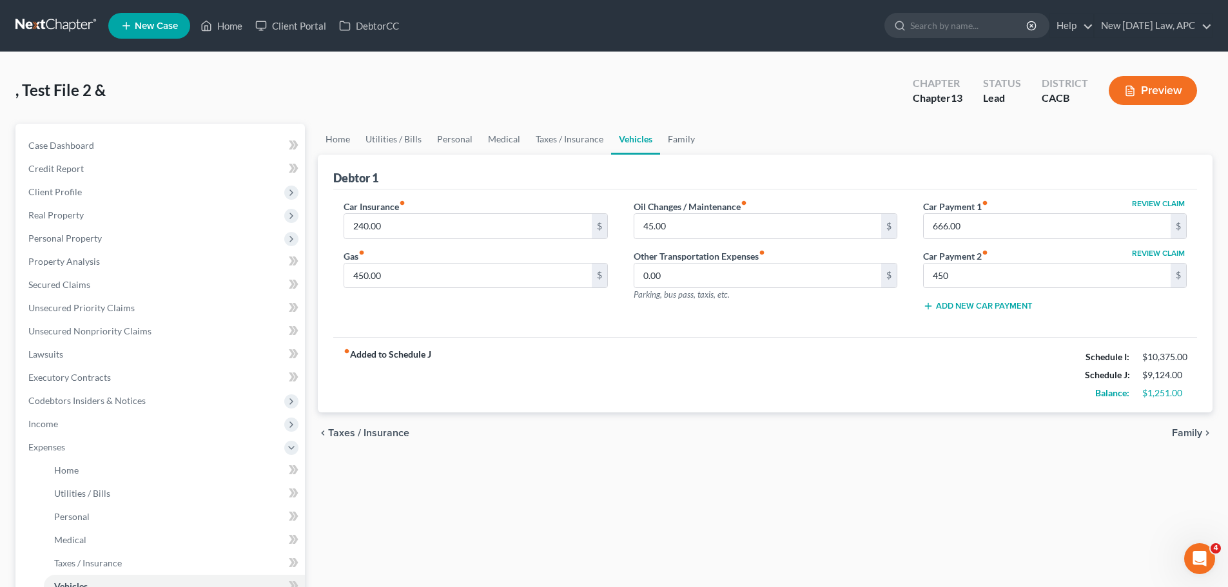
click at [803, 364] on div "fiber_manual_record Added to Schedule J Schedule I: $10,375.00 Schedule J: $9,1…" at bounding box center [765, 374] width 864 height 75
click at [966, 276] on input "450" at bounding box center [1047, 276] width 247 height 24
click at [965, 276] on input "450" at bounding box center [1047, 276] width 247 height 24
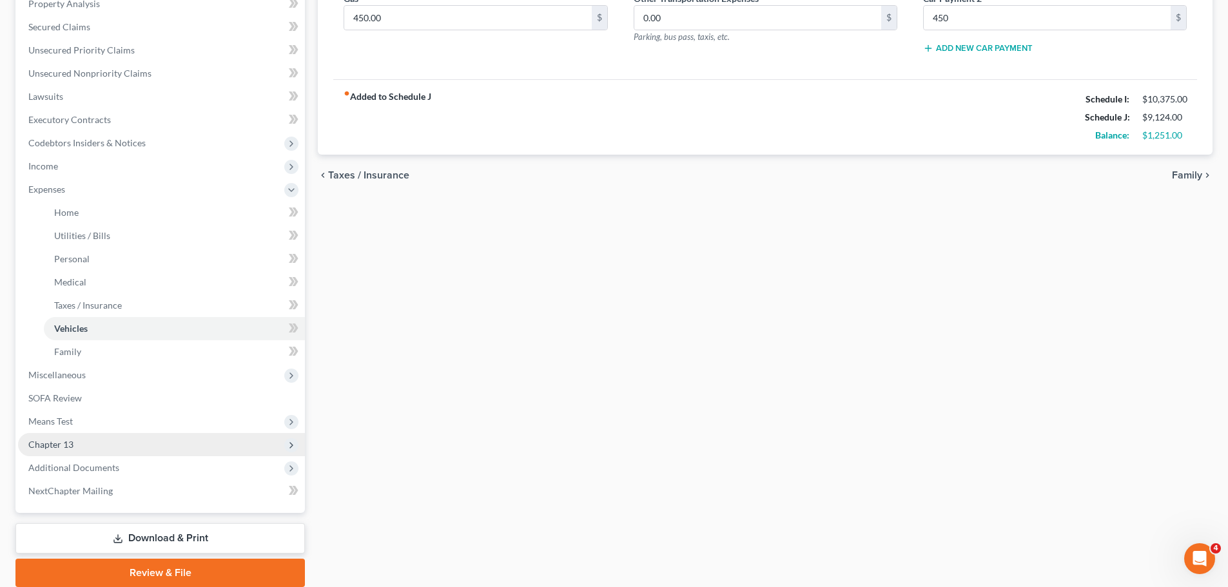
click at [82, 443] on span "Chapter 13" at bounding box center [161, 444] width 287 height 23
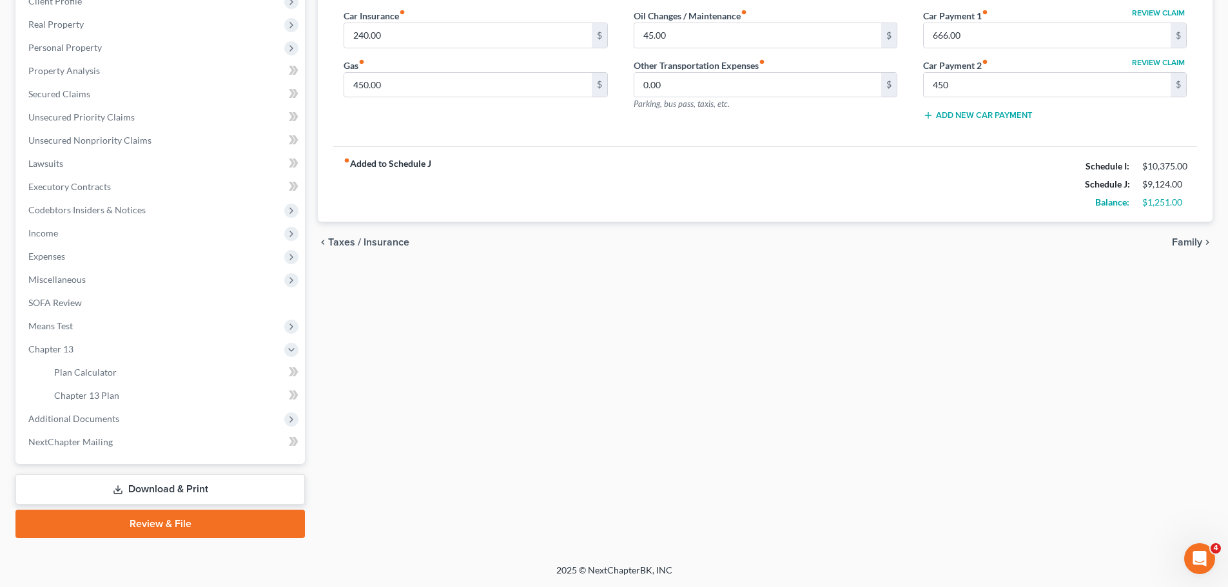
scroll to position [191, 0]
click at [97, 397] on span "Chapter 13 Plan" at bounding box center [86, 395] width 65 height 11
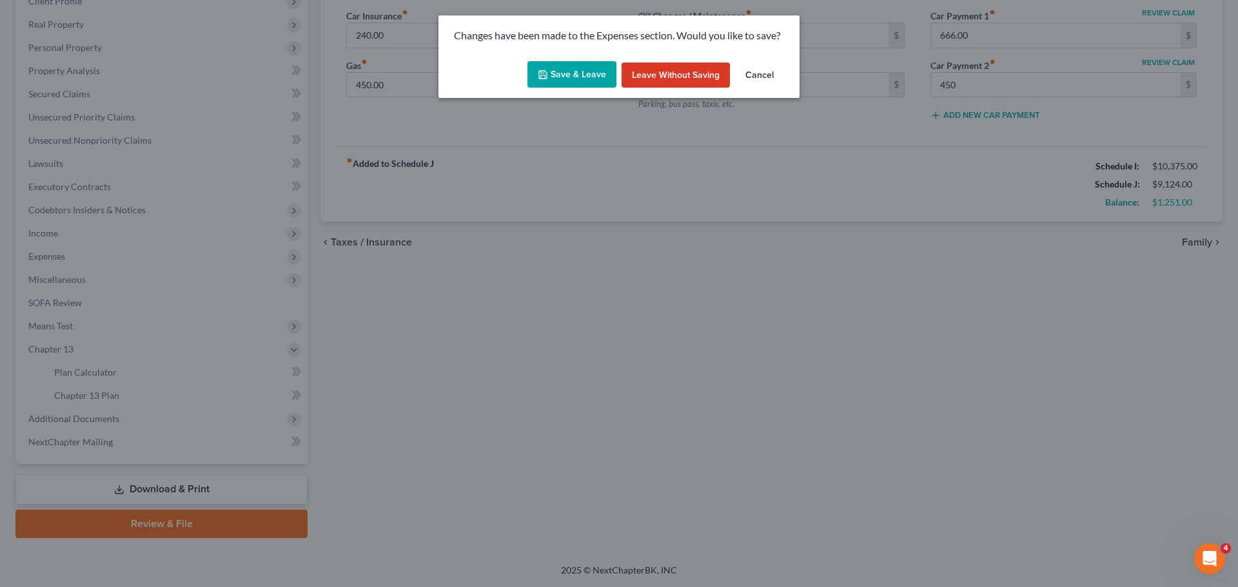
click at [559, 77] on button "Save & Leave" at bounding box center [571, 74] width 89 height 27
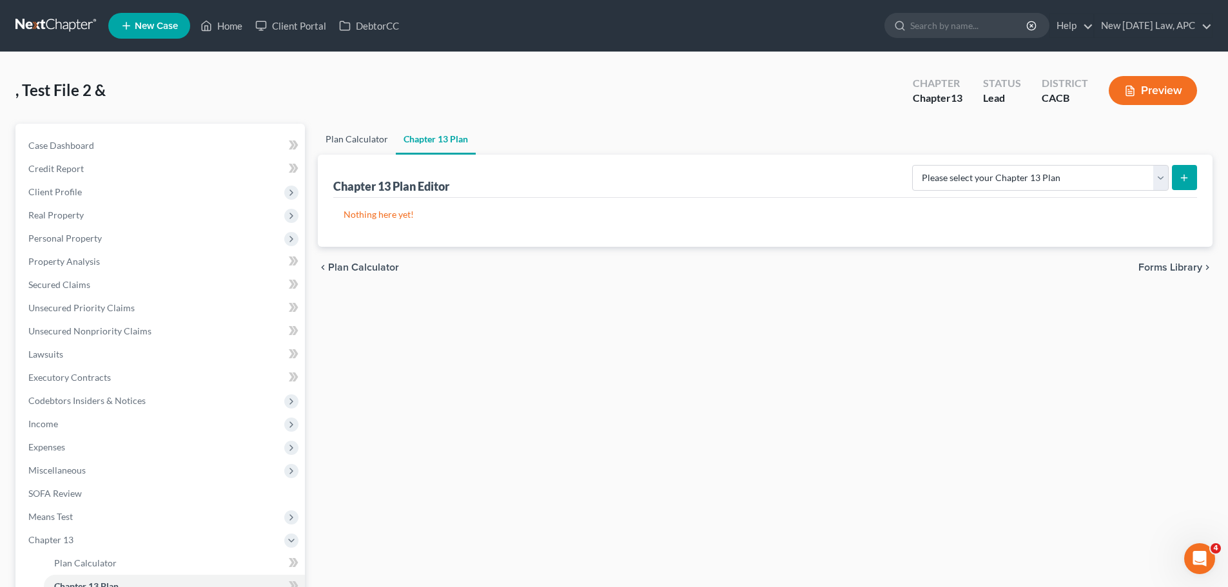
click at [342, 135] on link "Plan Calculator" at bounding box center [357, 139] width 78 height 31
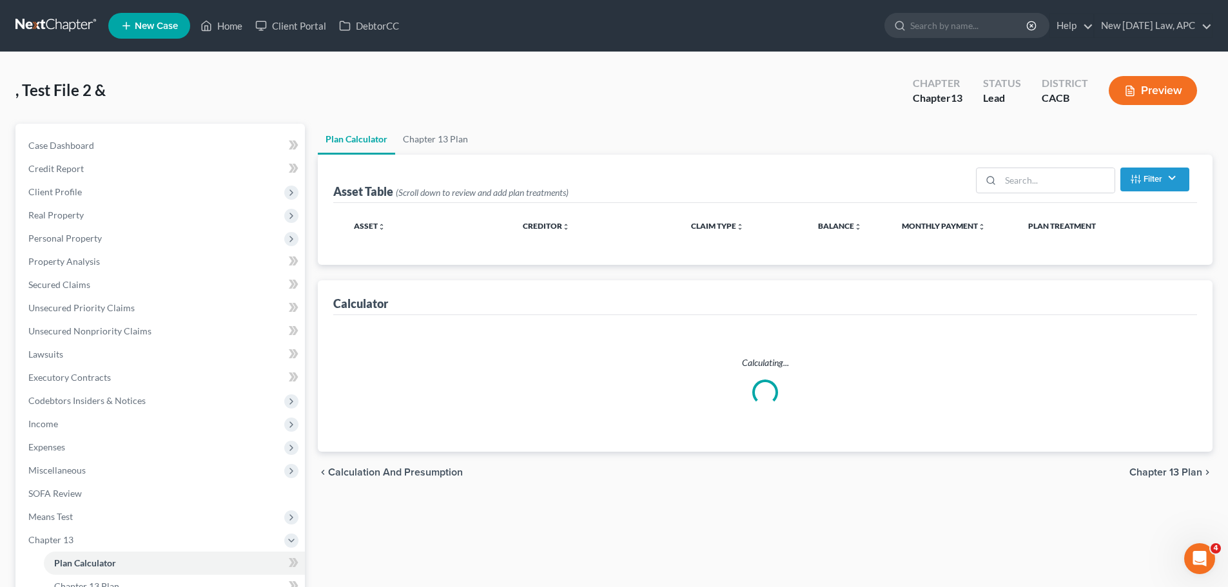
select select "59"
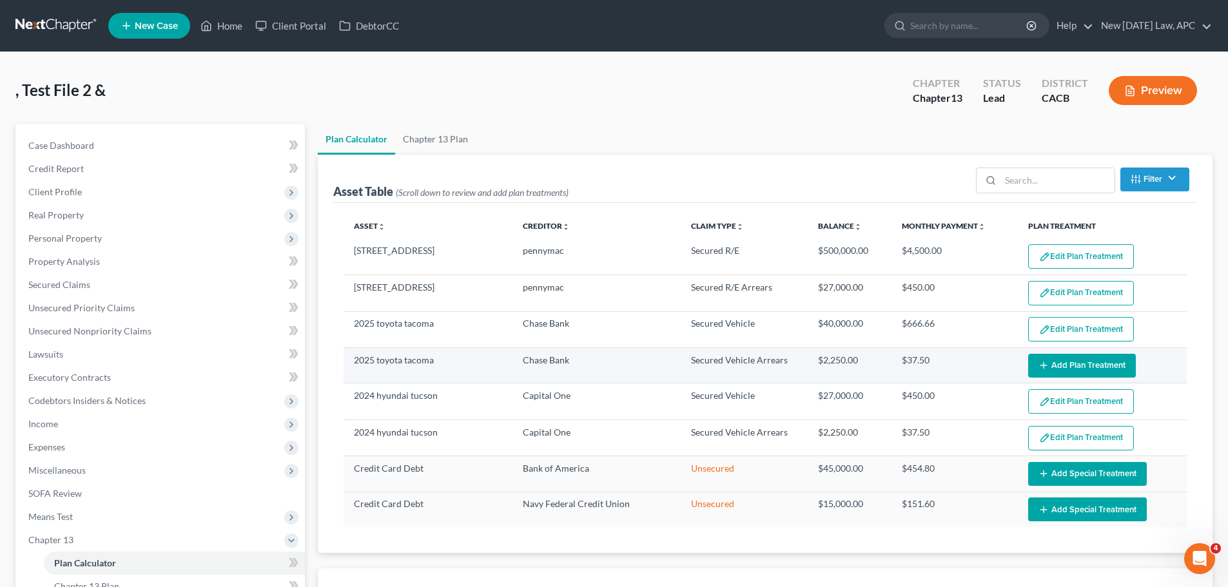
scroll to position [64, 0]
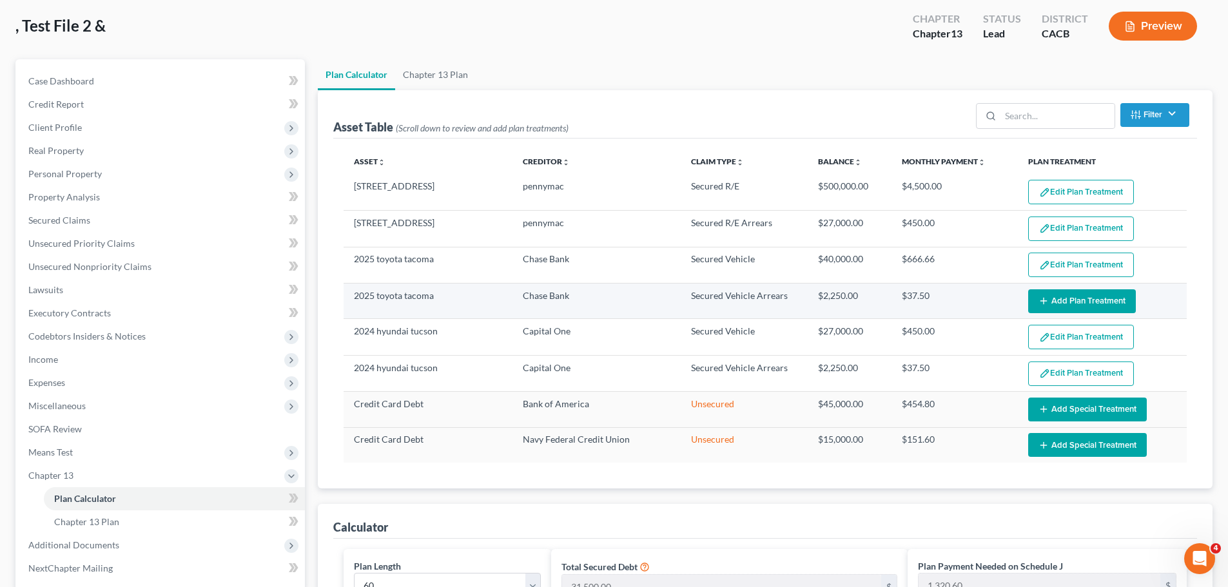
click at [1074, 295] on button "Add Plan Treatment" at bounding box center [1082, 301] width 108 height 24
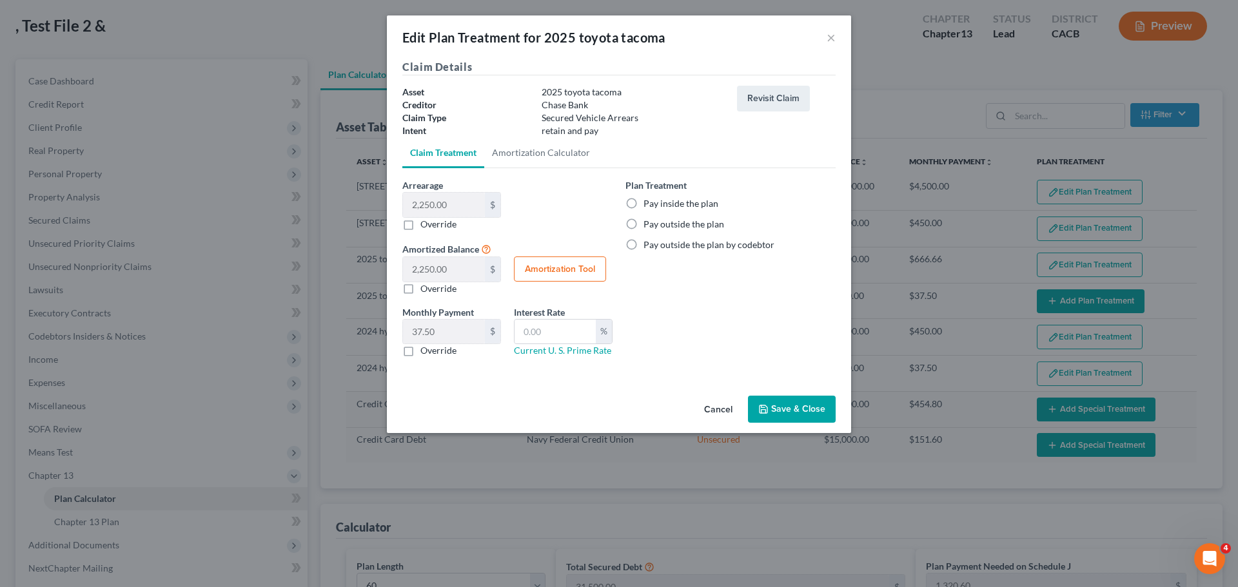
click at [688, 224] on label "Pay outside the plan" at bounding box center [683, 224] width 81 height 13
click at [657, 224] on input "Pay outside the plan" at bounding box center [653, 222] width 8 height 8
radio input "true"
click at [701, 314] on div "Plan Treatment Pay inside the plan Pay outside the plan Pay outside the plan by…" at bounding box center [730, 273] width 223 height 189
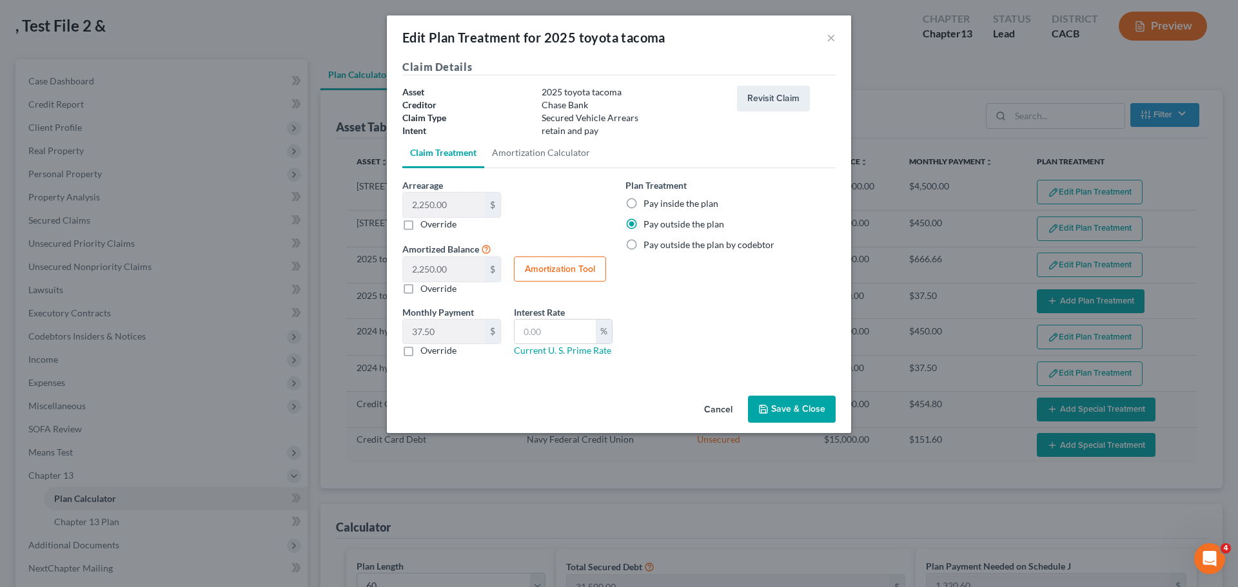
click at [819, 404] on button "Save & Close" at bounding box center [792, 409] width 88 height 27
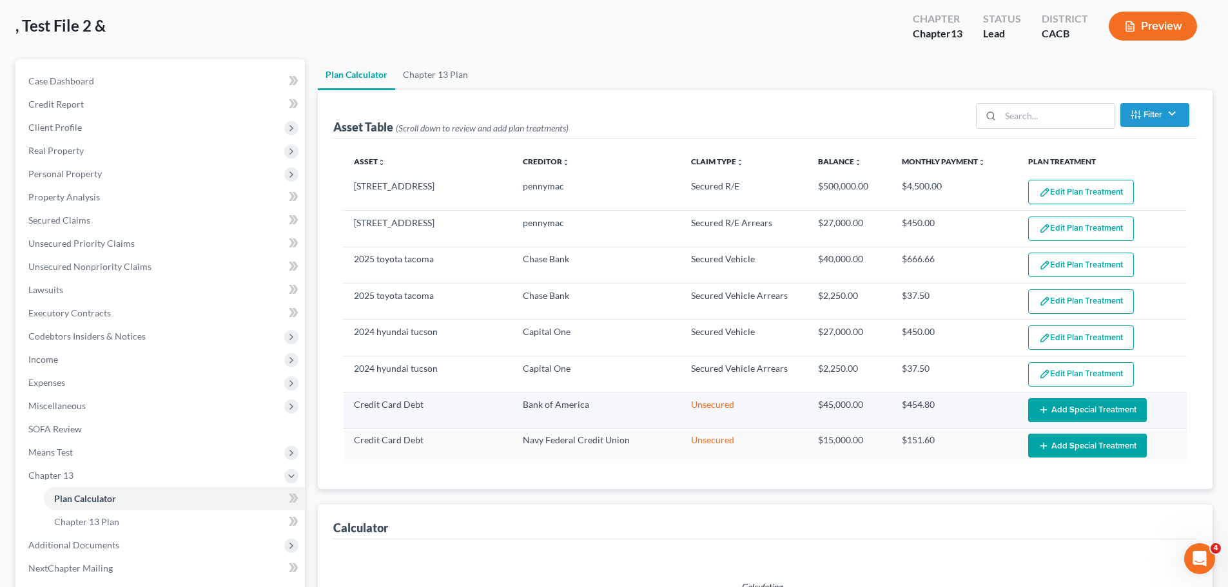
select select "59"
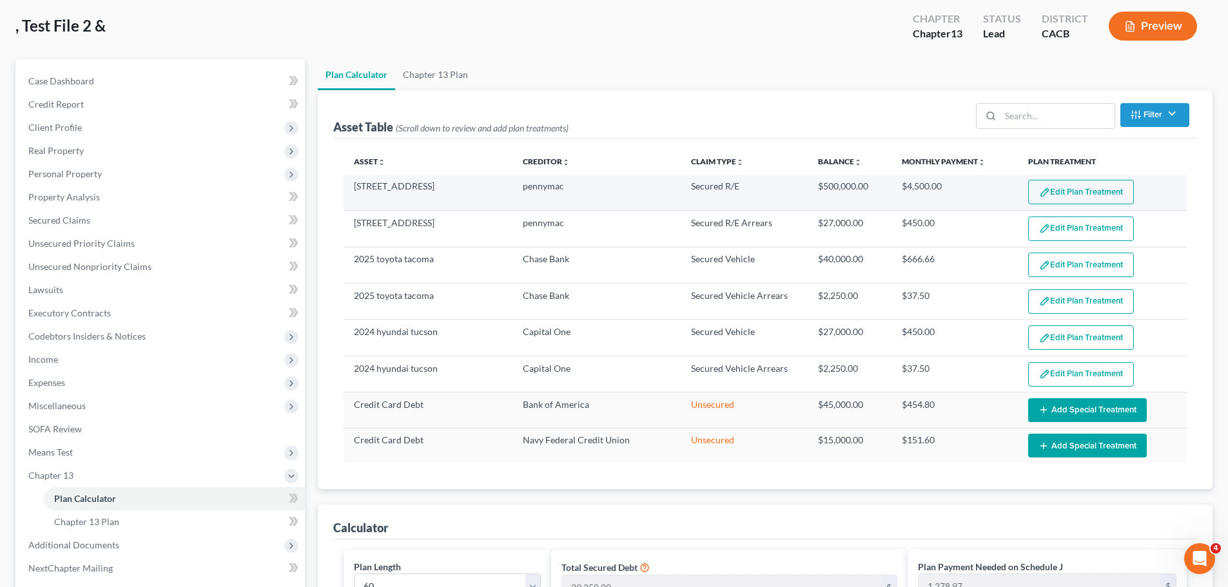
click at [1067, 197] on button "Edit Plan Treatment" at bounding box center [1081, 192] width 106 height 24
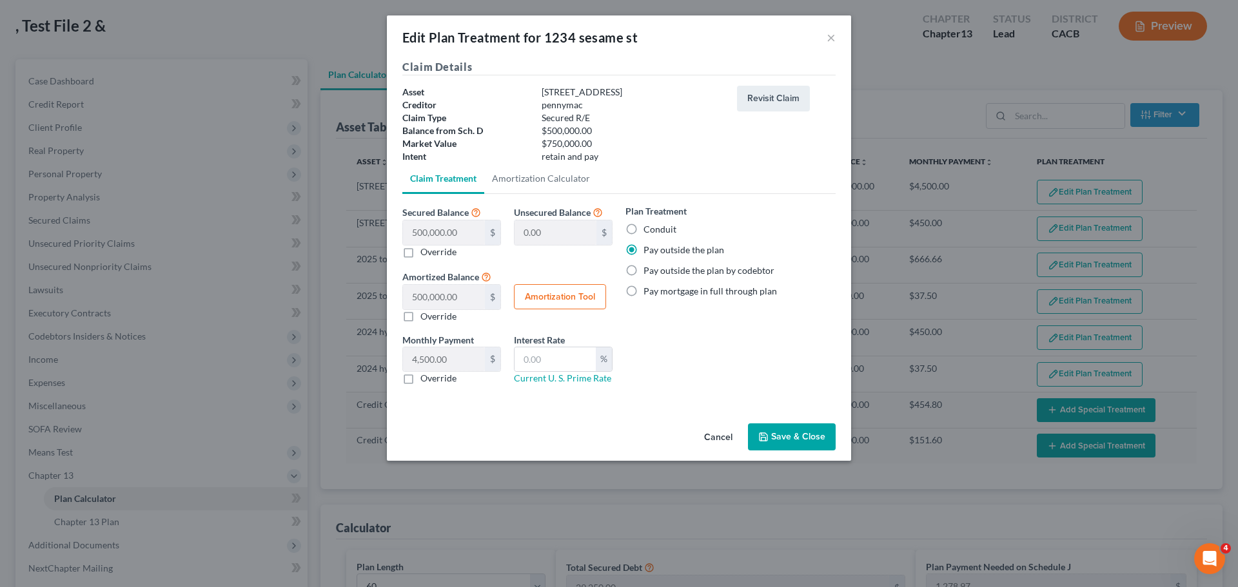
drag, startPoint x: 790, startPoint y: 440, endPoint x: 1052, endPoint y: 261, distance: 317.7
click at [790, 441] on button "Save & Close" at bounding box center [792, 437] width 88 height 27
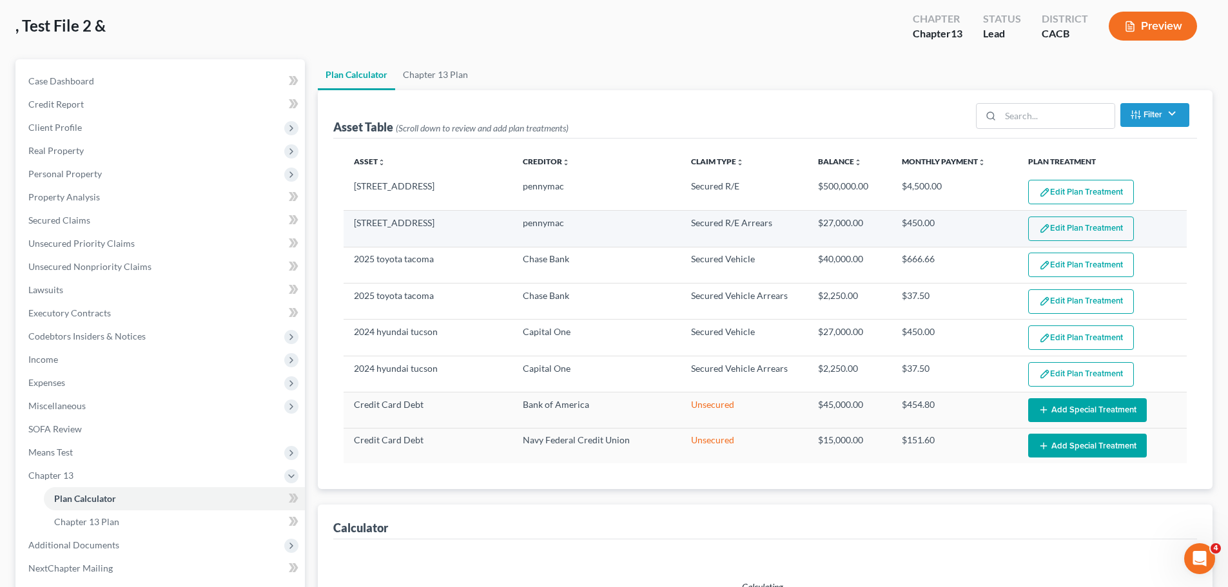
click at [1078, 227] on button "Edit Plan Treatment" at bounding box center [1081, 229] width 106 height 24
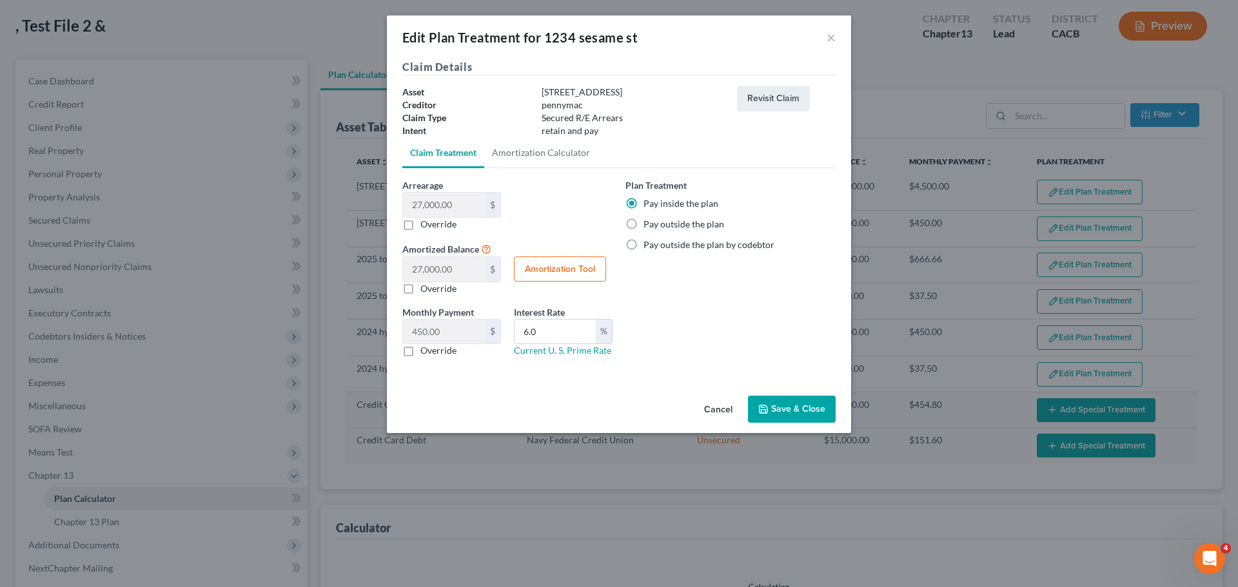
select select "59"
click at [724, 413] on button "Cancel" at bounding box center [718, 410] width 49 height 26
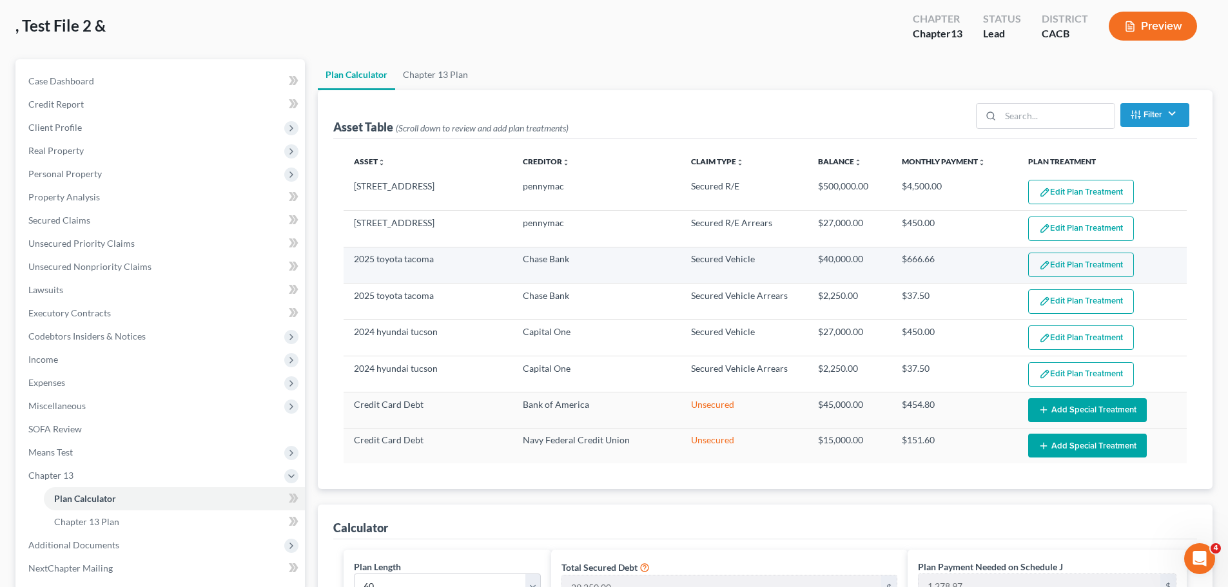
click at [1080, 259] on button "Edit Plan Treatment" at bounding box center [1081, 265] width 106 height 24
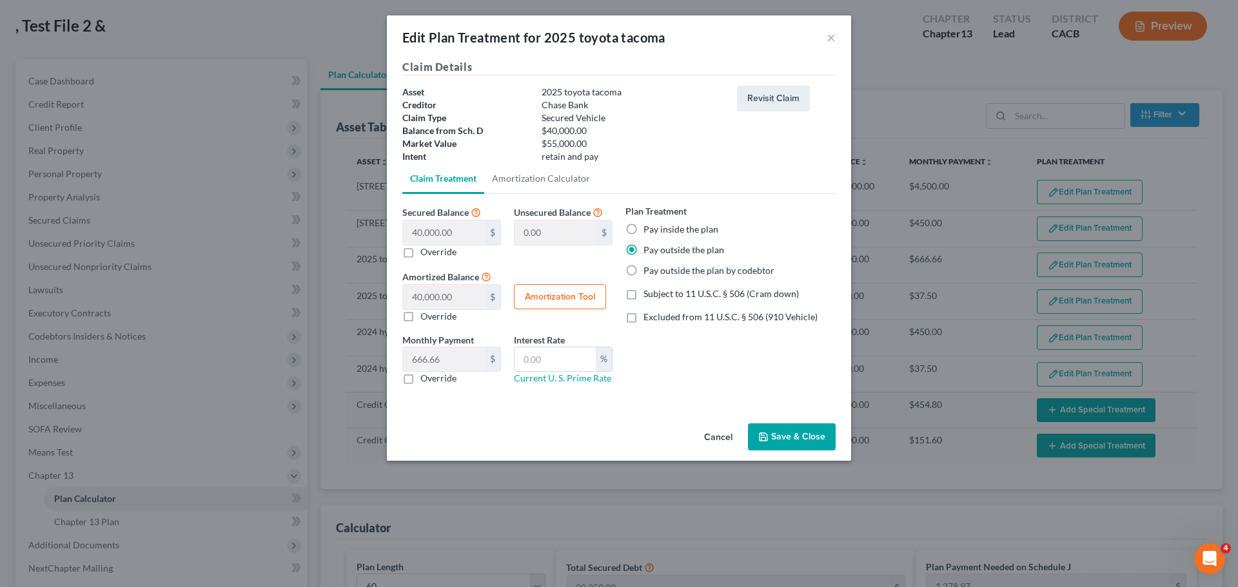
click at [717, 434] on button "Cancel" at bounding box center [718, 438] width 49 height 26
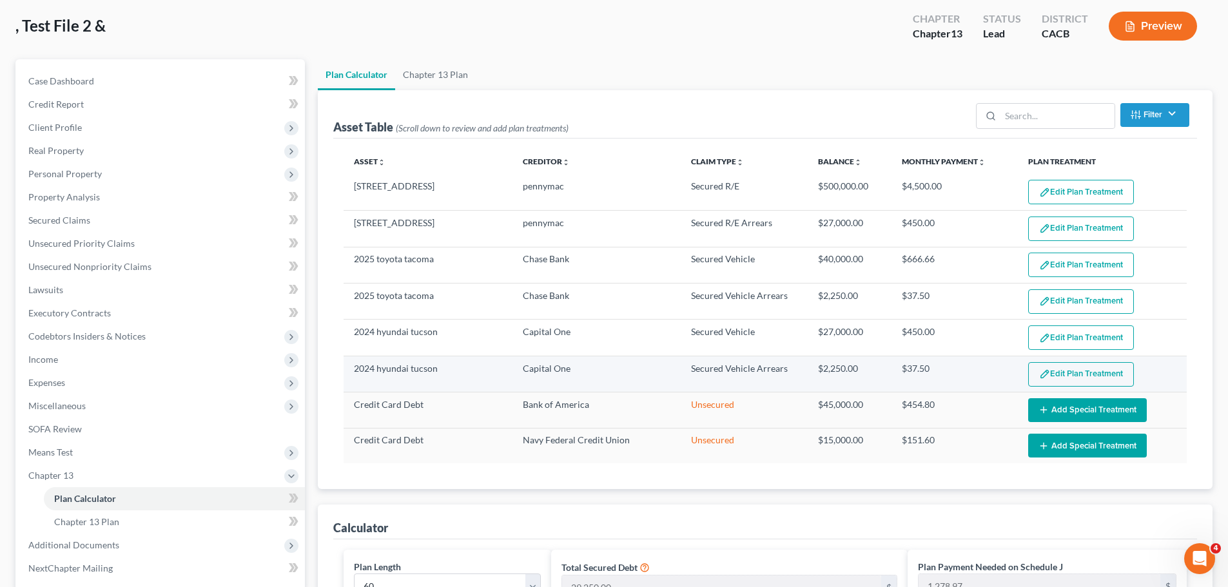
click at [1083, 359] on td "Edit Plan Treatment Add Plan Treatment" at bounding box center [1102, 374] width 169 height 36
click at [1080, 368] on button "Edit Plan Treatment" at bounding box center [1081, 374] width 106 height 24
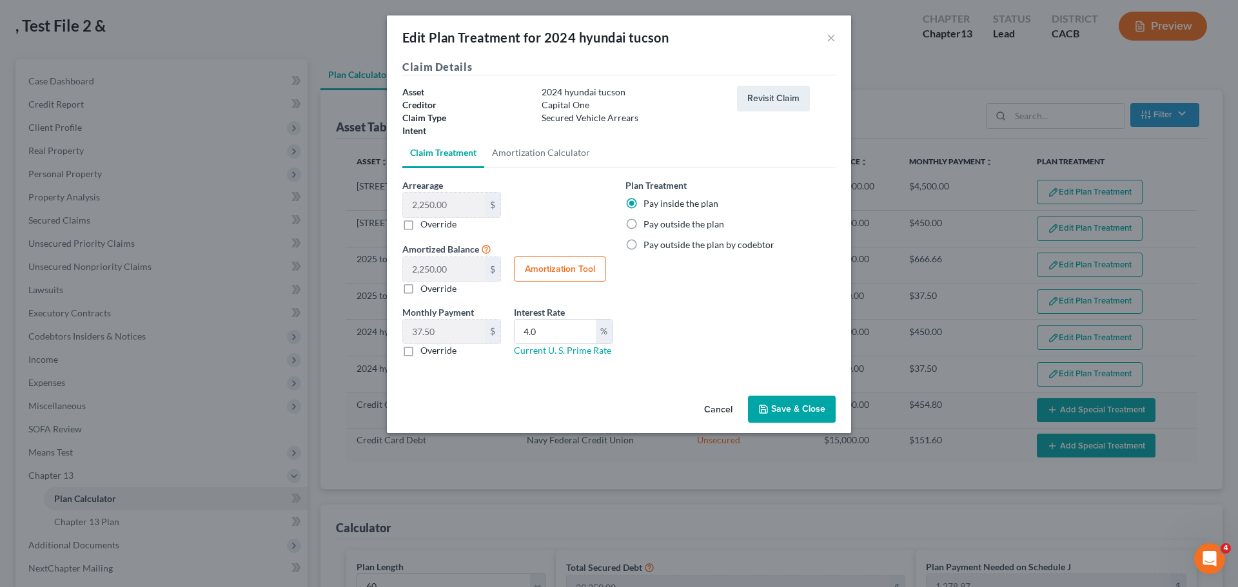
click at [726, 403] on button "Cancel" at bounding box center [718, 410] width 49 height 26
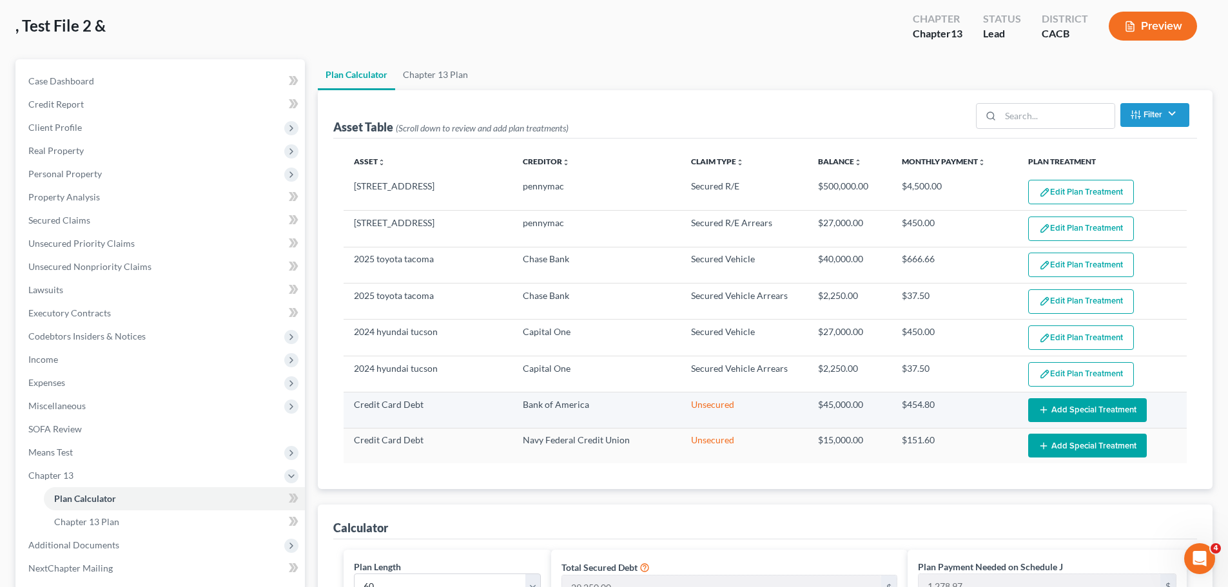
scroll to position [0, 0]
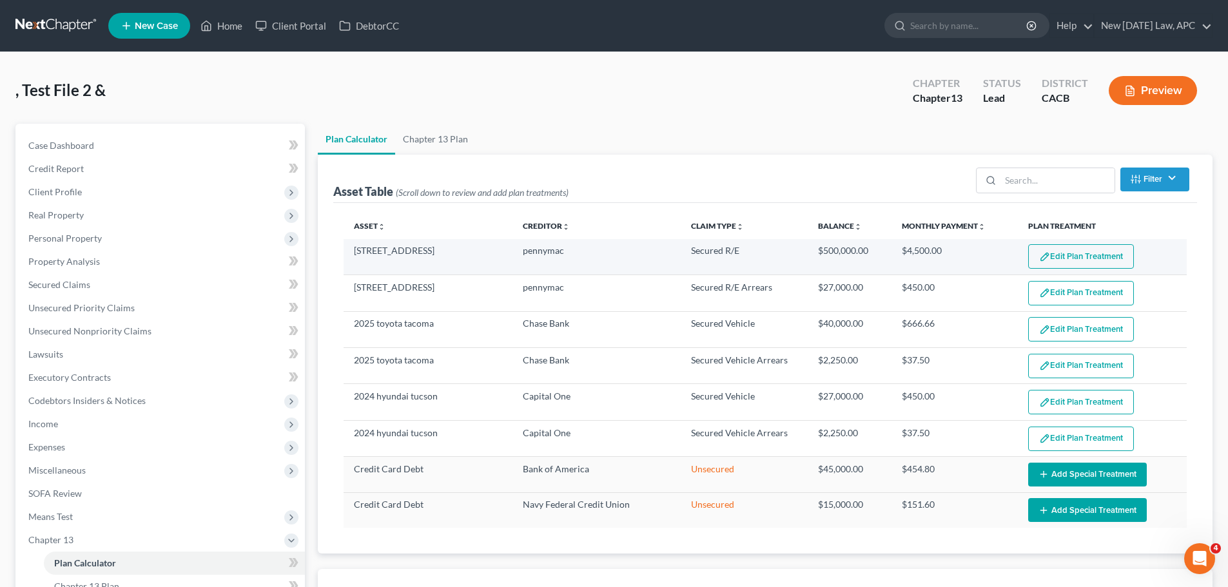
click at [1069, 251] on button "Edit Plan Treatment" at bounding box center [1081, 256] width 106 height 24
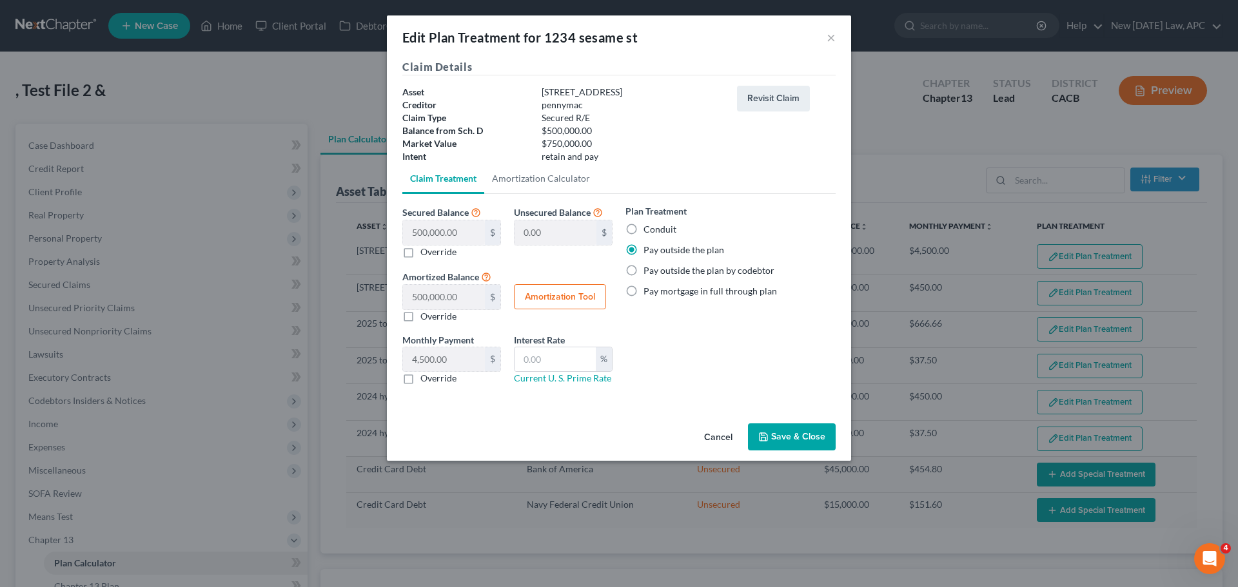
click at [730, 449] on button "Cancel" at bounding box center [718, 438] width 49 height 26
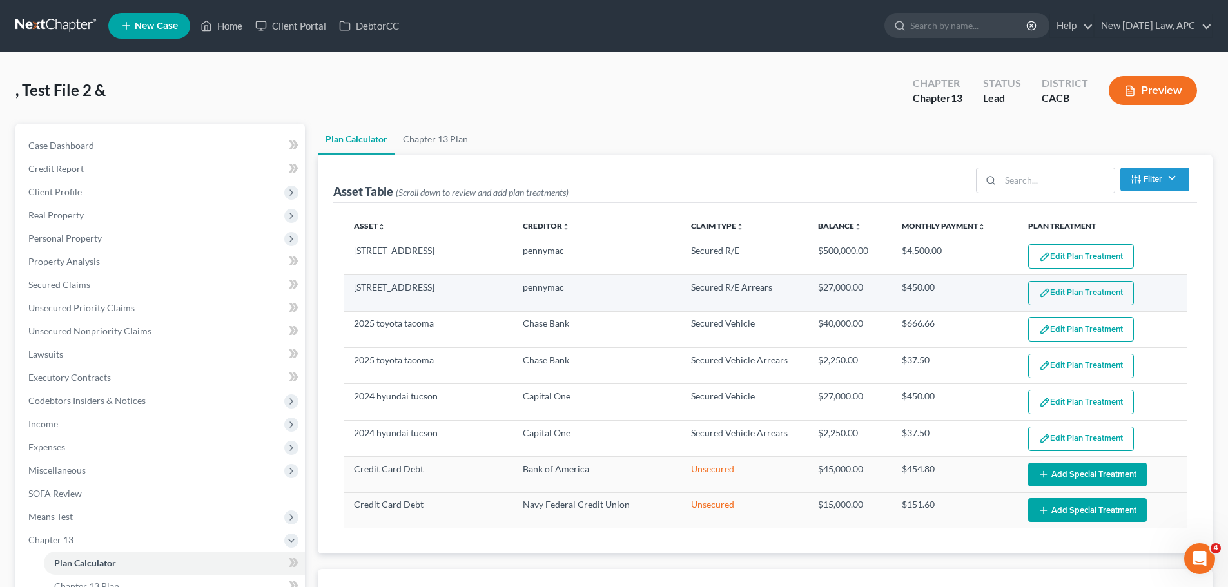
click at [1098, 295] on button "Edit Plan Treatment" at bounding box center [1081, 293] width 106 height 24
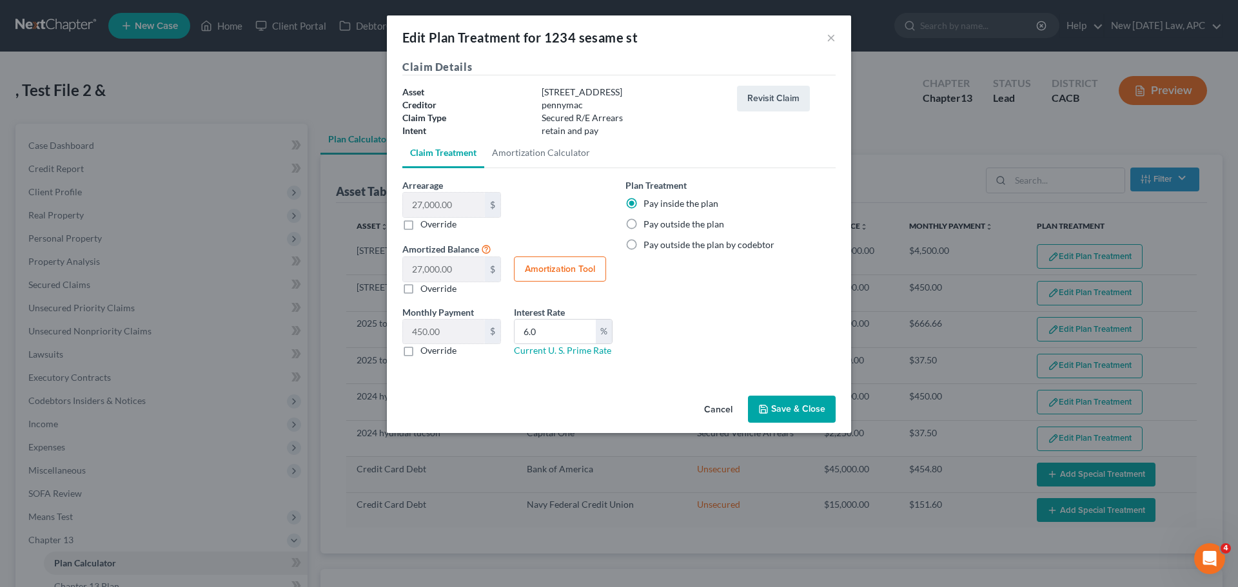
click at [721, 402] on button "Cancel" at bounding box center [718, 410] width 49 height 26
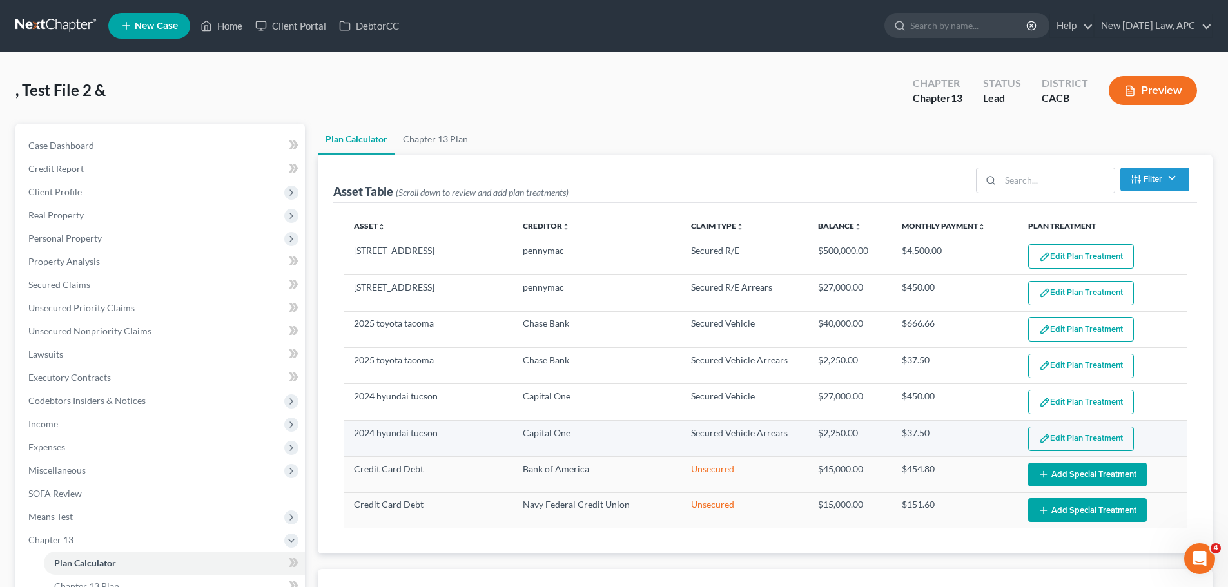
click at [1065, 442] on button "Edit Plan Treatment" at bounding box center [1081, 439] width 106 height 24
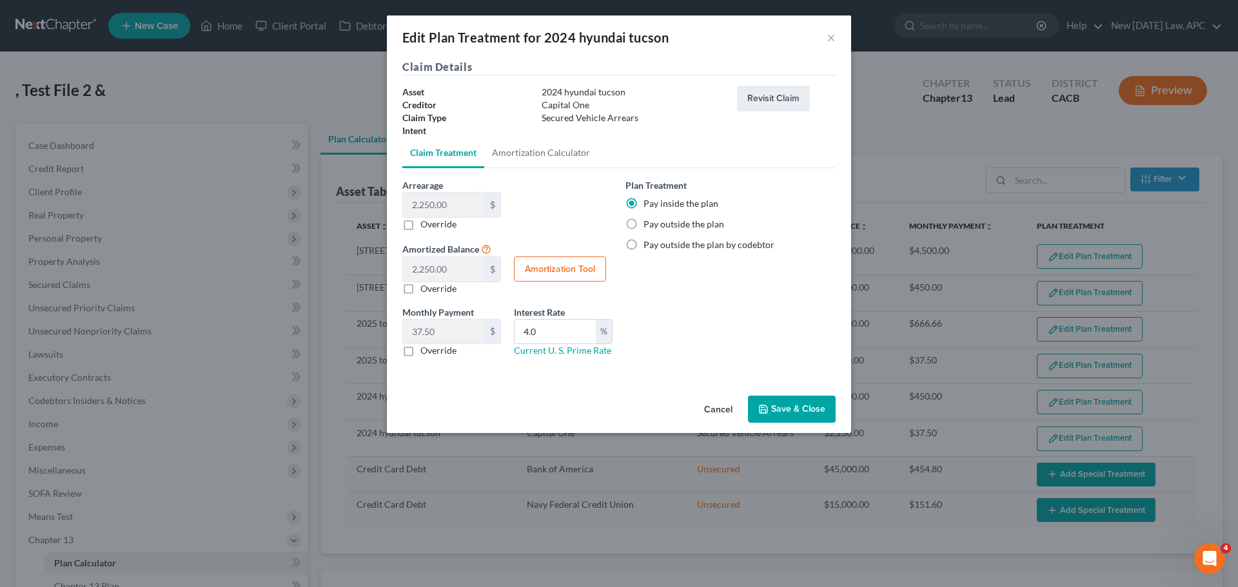
click at [670, 225] on label "Pay outside the plan" at bounding box center [683, 224] width 81 height 13
click at [657, 225] on input "Pay outside the plan" at bounding box center [653, 222] width 8 height 8
radio input "true"
click at [788, 405] on button "Save & Close" at bounding box center [792, 409] width 88 height 27
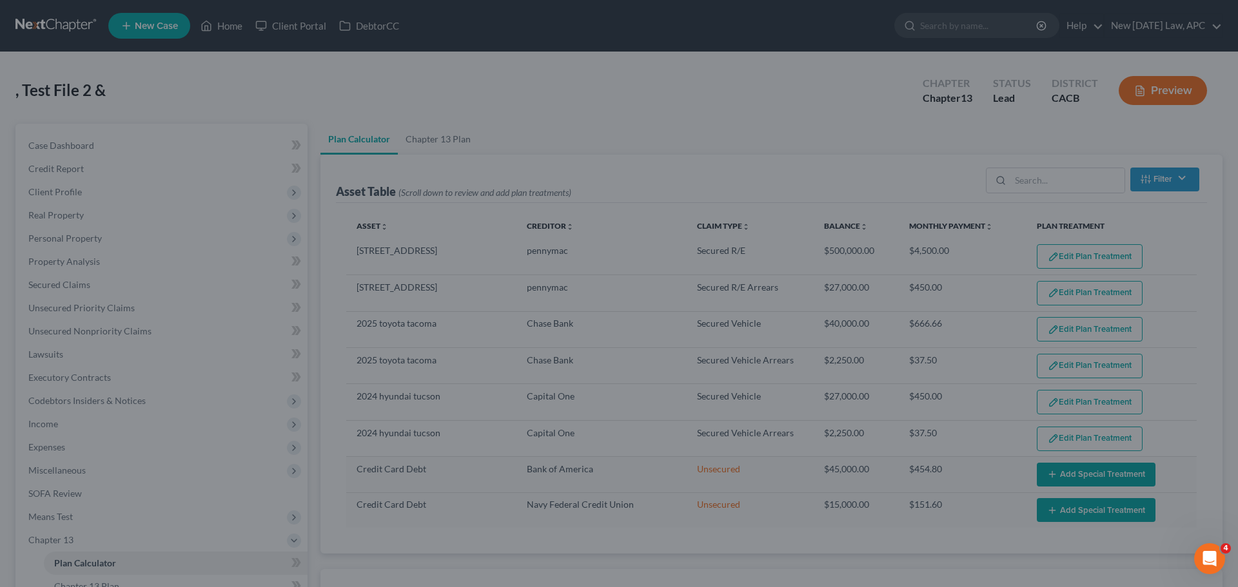
select select "59"
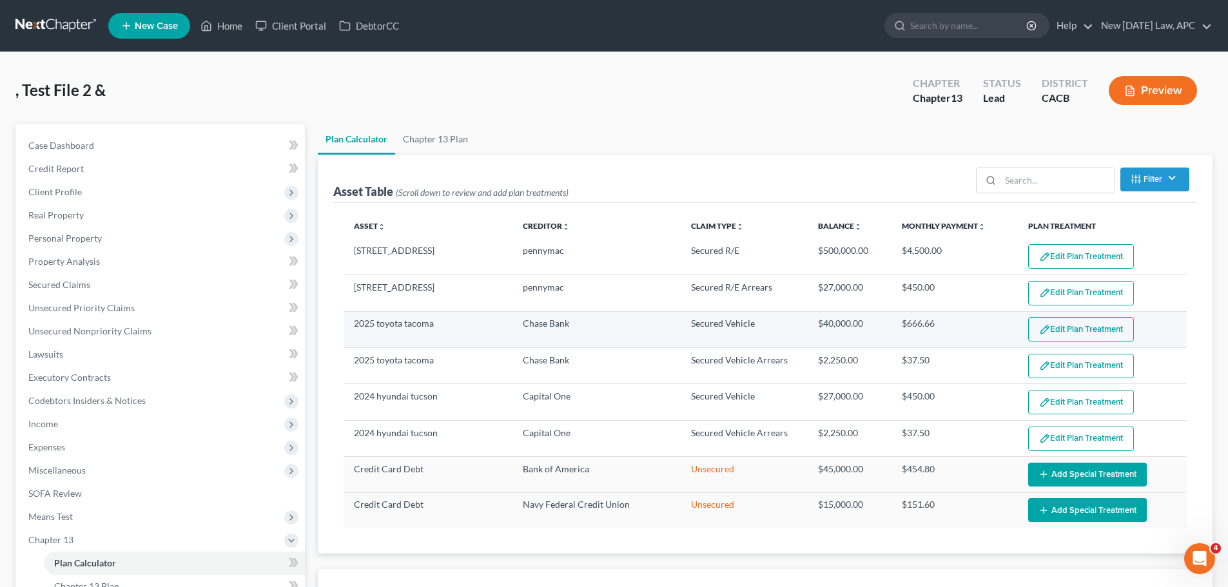
click at [1061, 324] on button "Edit Plan Treatment" at bounding box center [1081, 329] width 106 height 24
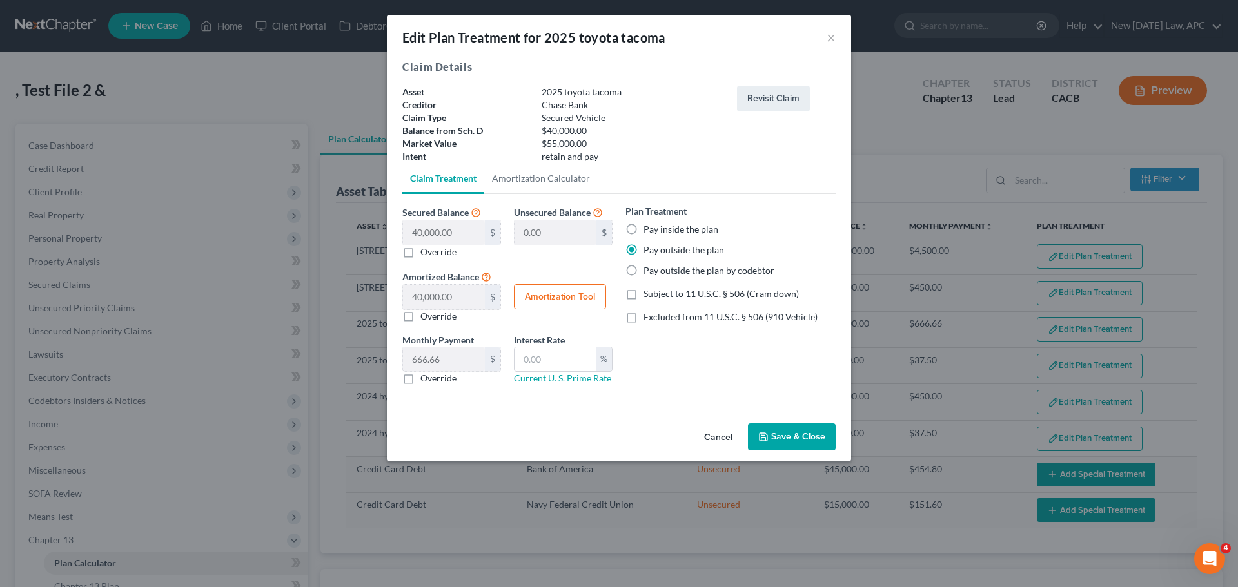
click at [799, 442] on button "Save & Close" at bounding box center [792, 437] width 88 height 27
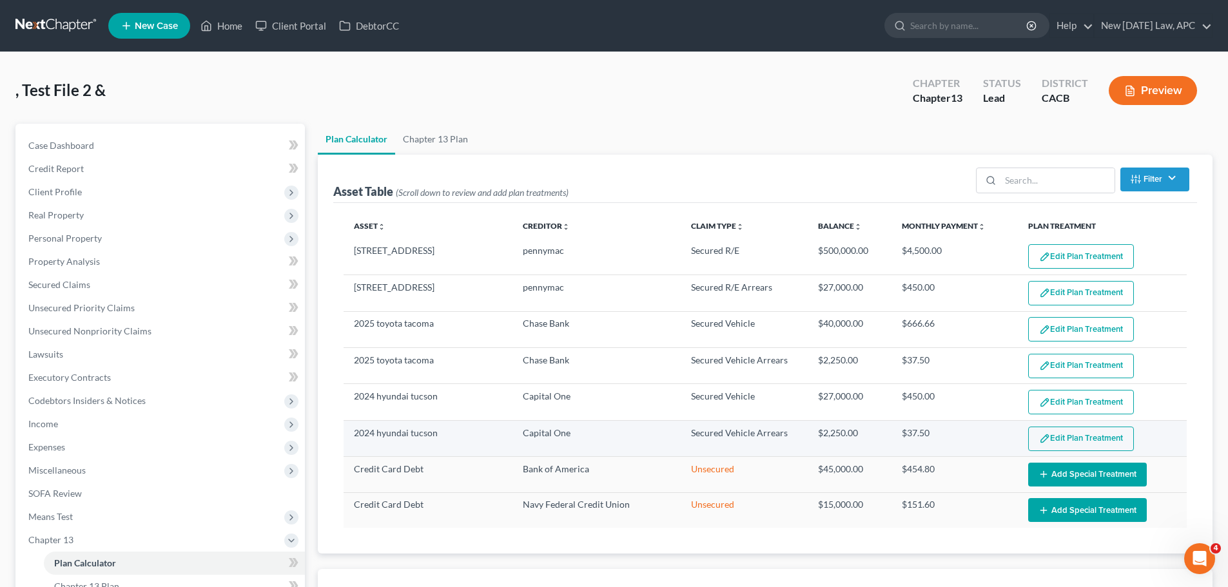
select select "59"
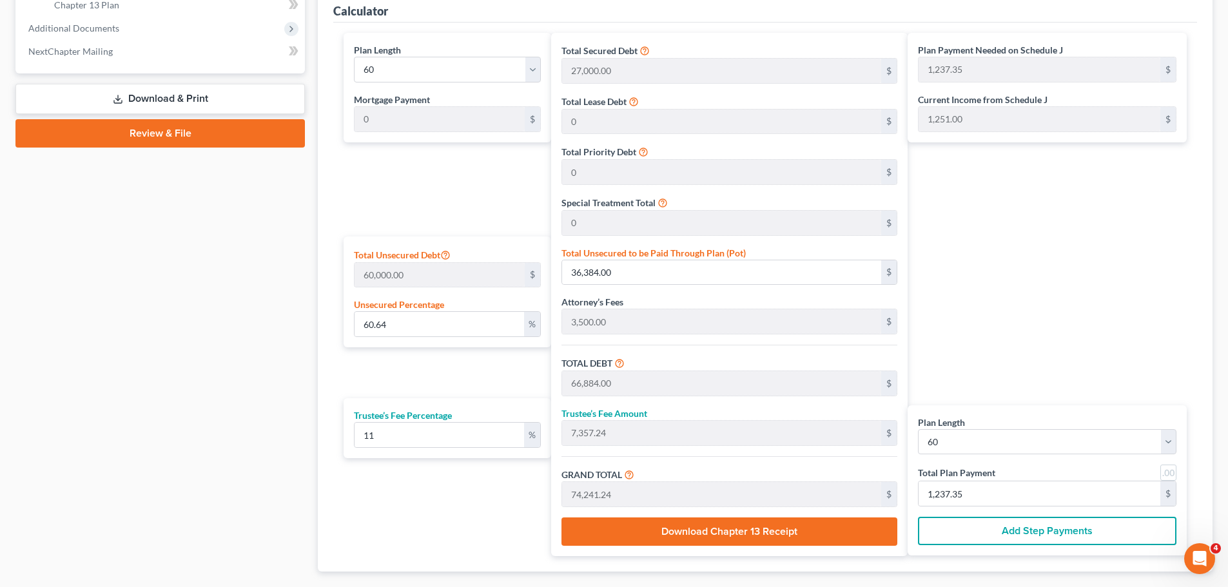
scroll to position [645, 0]
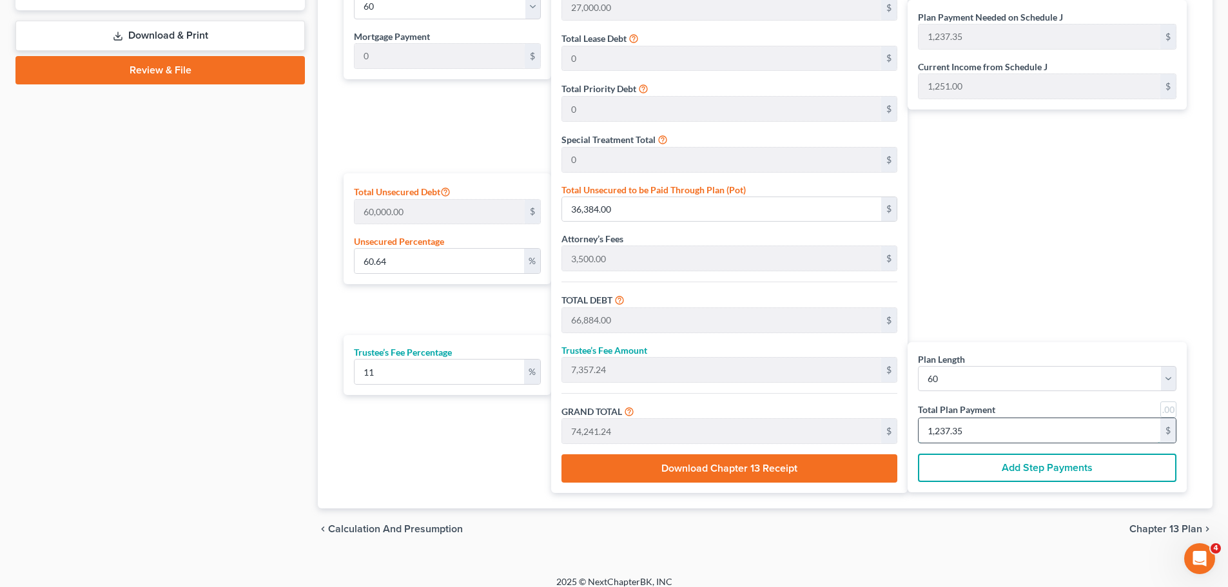
click at [990, 428] on input "1,237.35" at bounding box center [1040, 430] width 242 height 24
click at [962, 431] on input "1,237.35" at bounding box center [1040, 430] width 242 height 24
drag, startPoint x: 941, startPoint y: 432, endPoint x: 1008, endPoint y: 434, distance: 67.7
click at [1008, 434] on input "1,237.35" at bounding box center [1040, 430] width 242 height 24
type input "0"
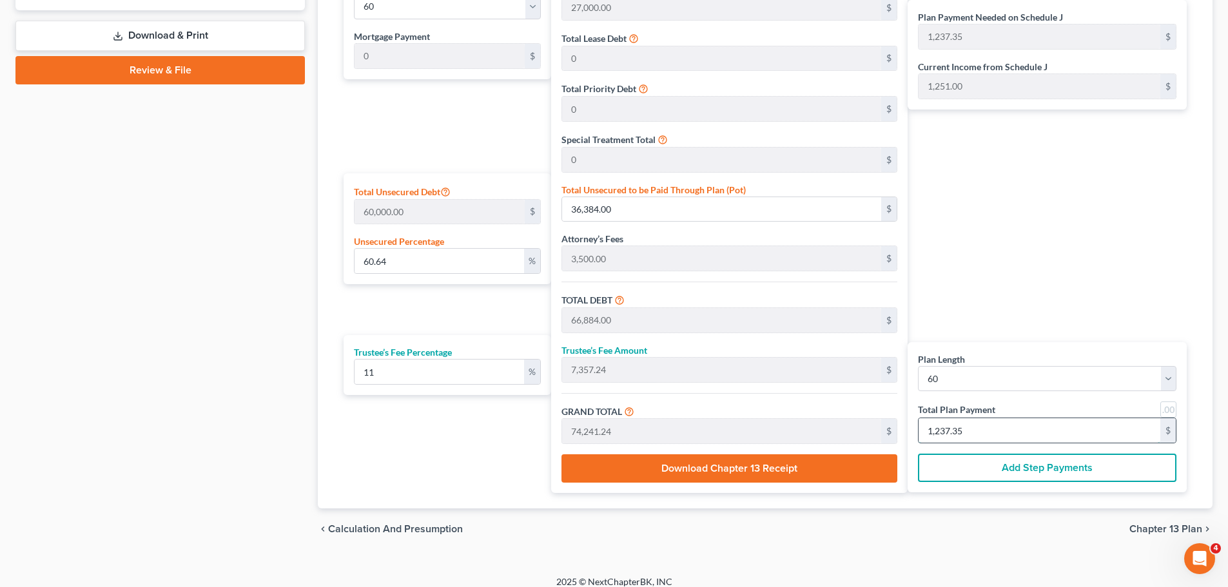
type input "0"
type input "6,864.86"
type input "755.13"
type input "7,620.00"
type input "127"
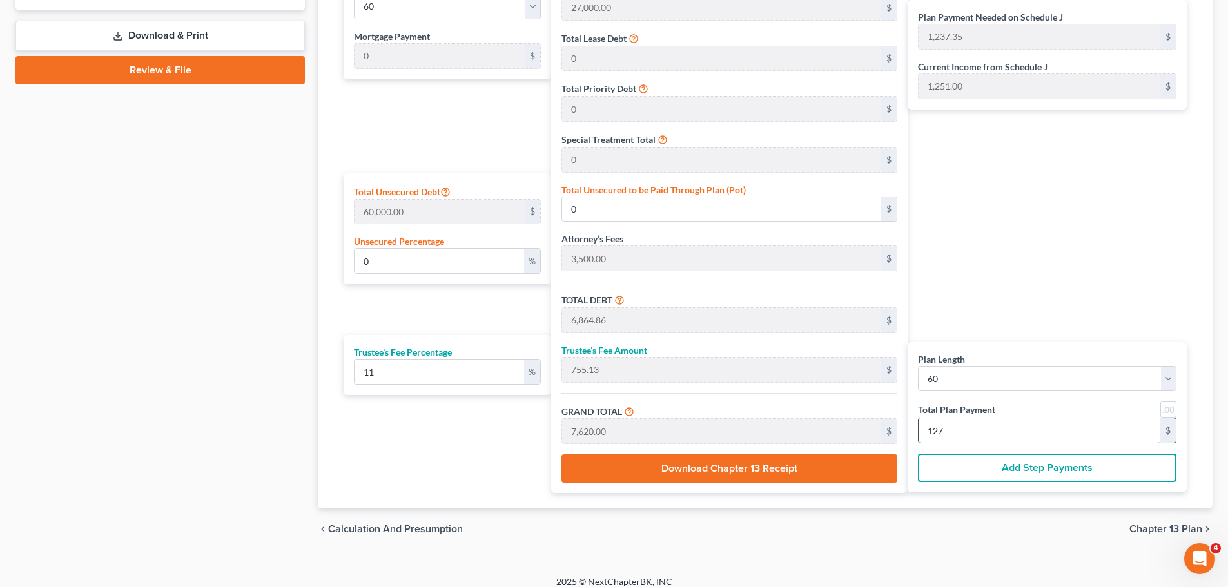
type input "64.30"
type input "38,581.08"
type input "69,081.08"
type input "7,598.91"
type input "76,680.00"
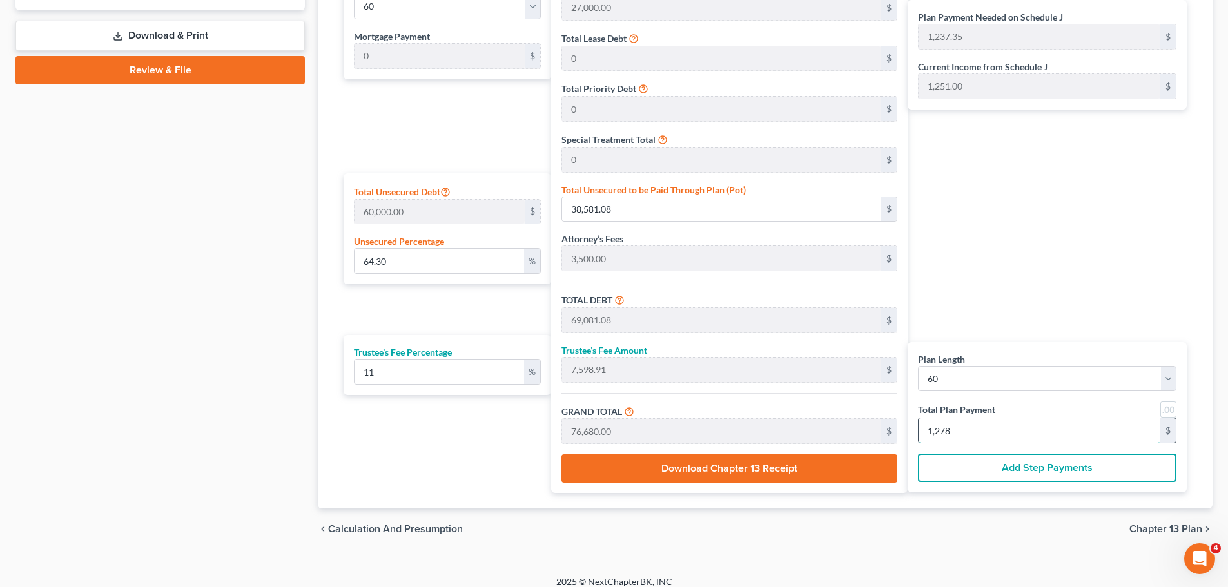
type input "1,278."
type input "64.38"
type input "38,629.72"
type input "69,129.72"
type input "7,604.27"
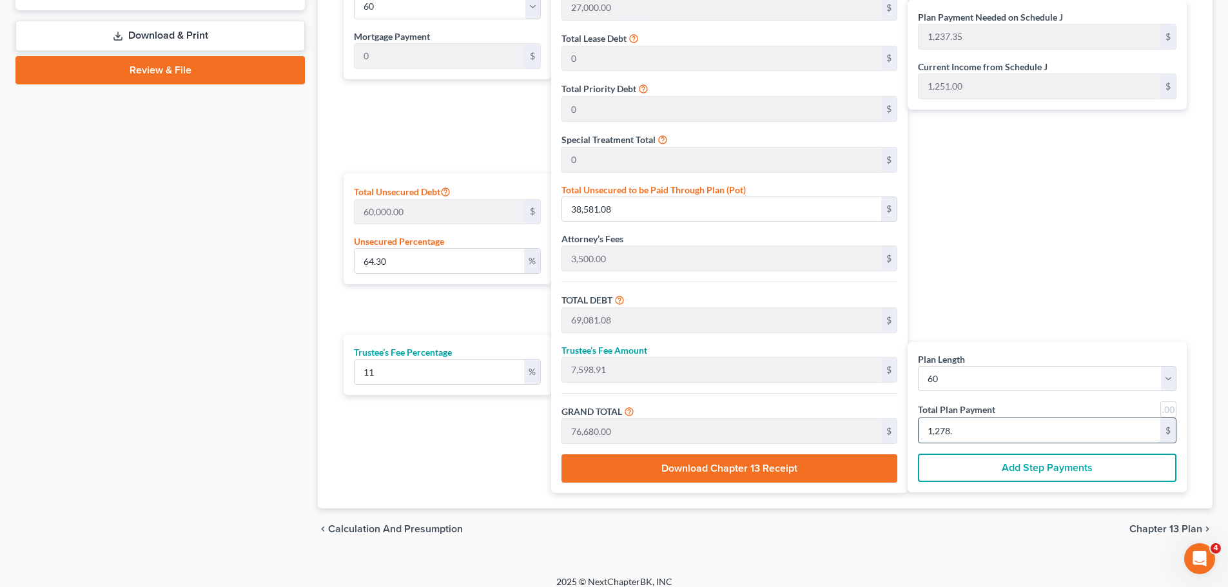
type input "76,734.00"
type input "1,278.9"
type input "64.39"
type input "38,633.51"
type input "69,133.51"
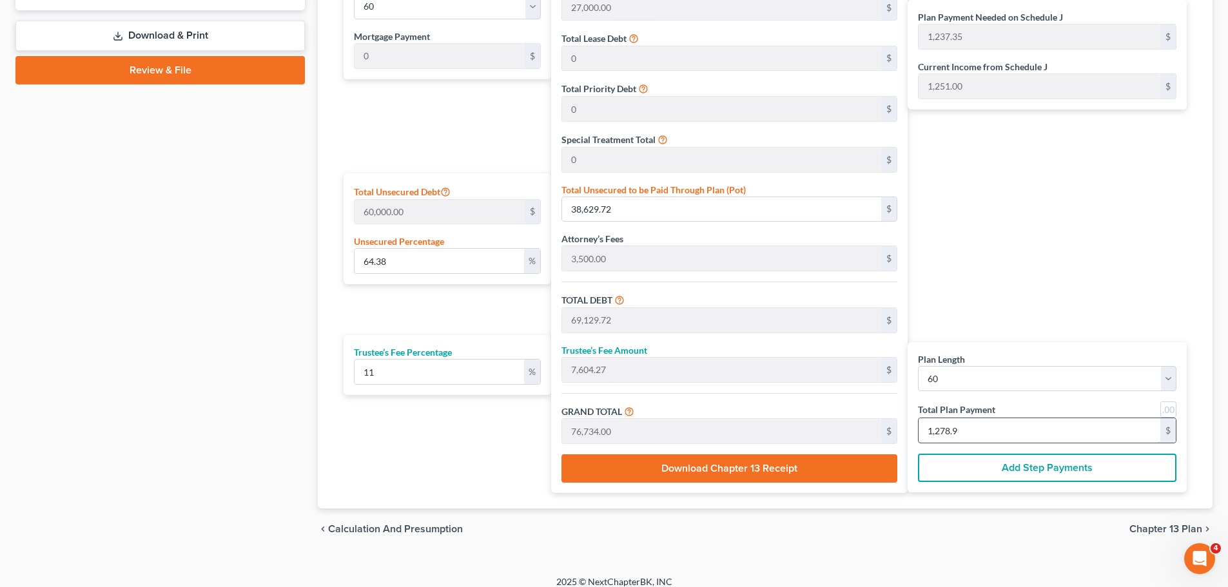
type input "7,604.68"
type input "76,738.20"
type input "1,278.97"
click at [1010, 183] on div "Plan Payment Needed on Schedule J 1,237.35 $ Current Income from Schedule J 1,2…" at bounding box center [1051, 231] width 286 height 523
click at [404, 371] on input "11" at bounding box center [440, 372] width 170 height 24
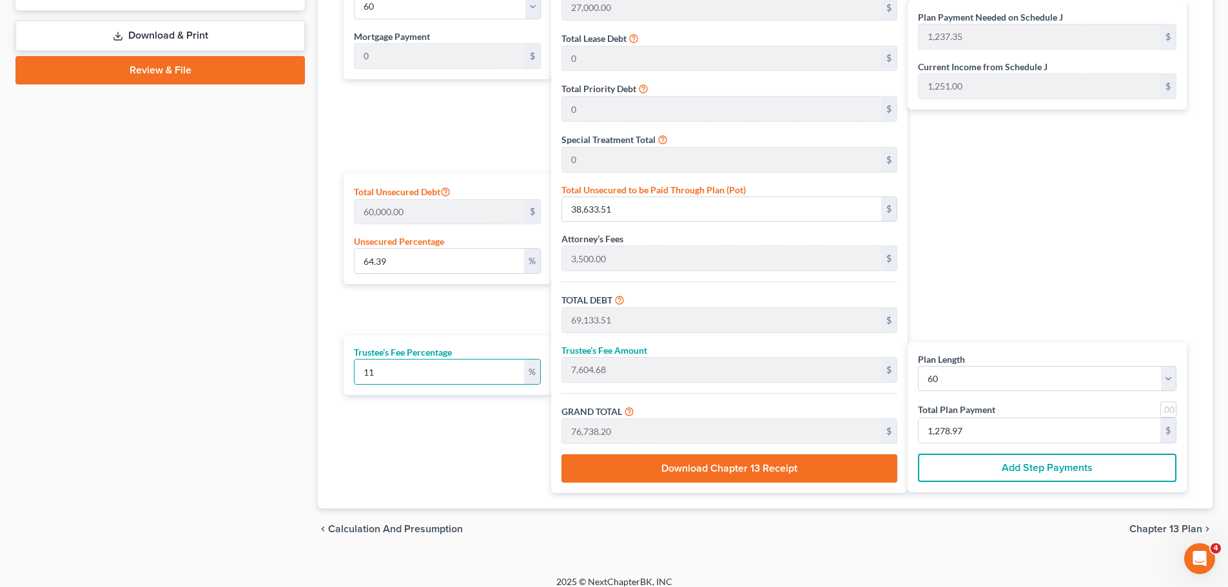
click at [416, 454] on div "Plan Length 1 2 3 4 5 6 7 8 9 10 11 12 13 14 15 16 17 18 19 20 21 22 23 24 25 2…" at bounding box center [444, 231] width 214 height 523
drag, startPoint x: 402, startPoint y: 258, endPoint x: 351, endPoint y: 255, distance: 50.4
click at [351, 255] on div "Total Unsecured Debt 60,000.00 $ Unsecured Percentage 64.39 %" at bounding box center [448, 229] width 208 height 112
type input "6"
type input "3,600.00"
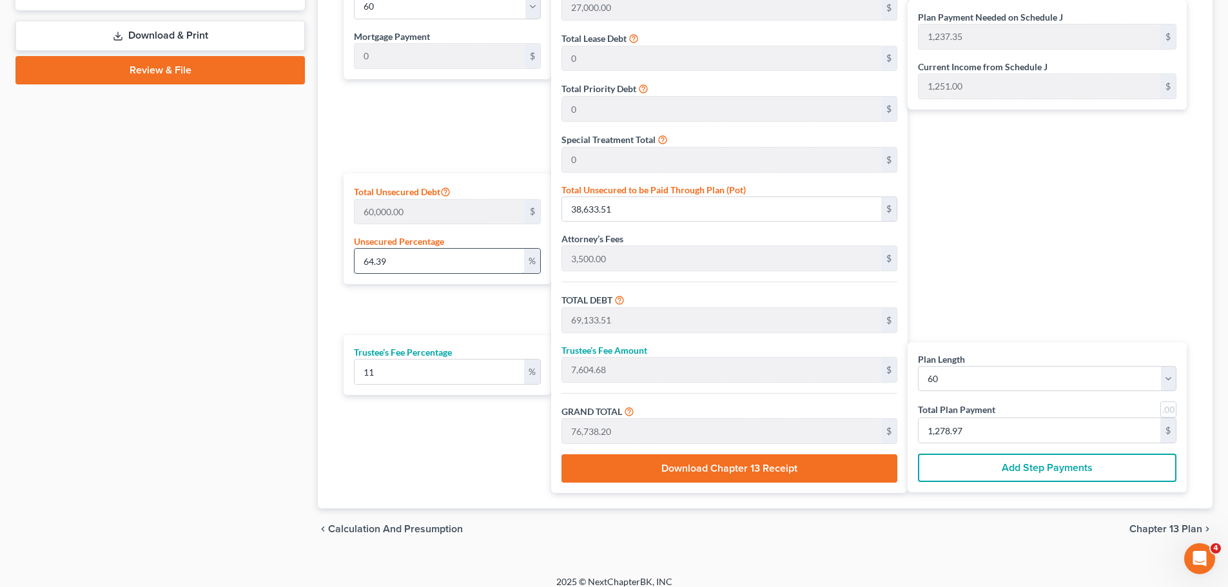
type input "34,100.00"
type input "3,751.00"
type input "37,851.00"
type input "630.85"
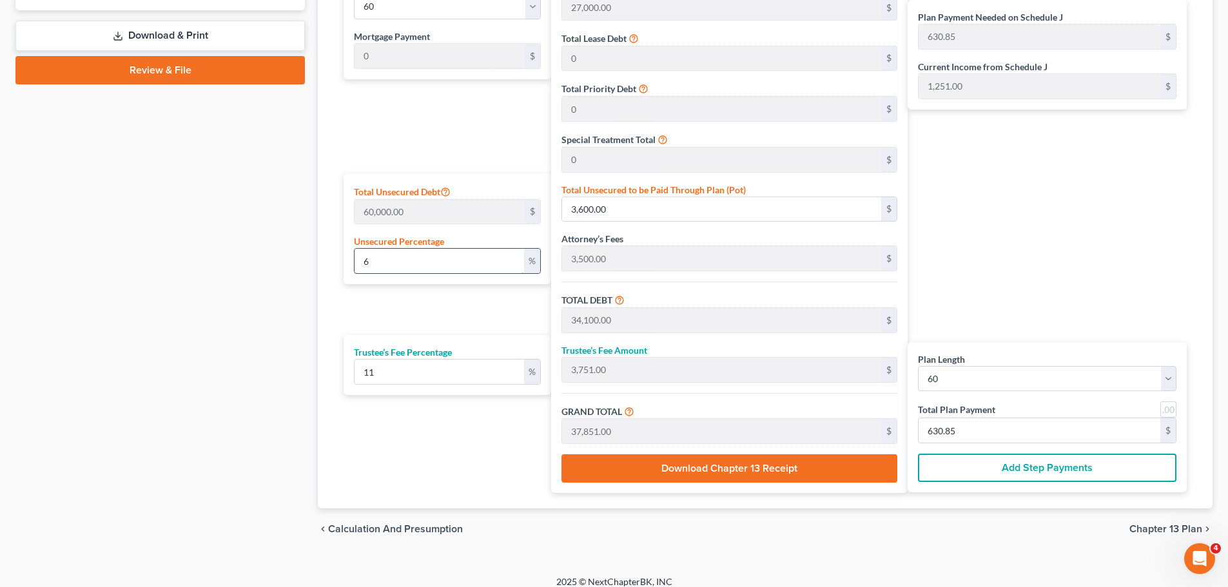
type input "60"
type input "36,000.00"
type input "66,500.00"
type input "7,315.00"
type input "73,815.00"
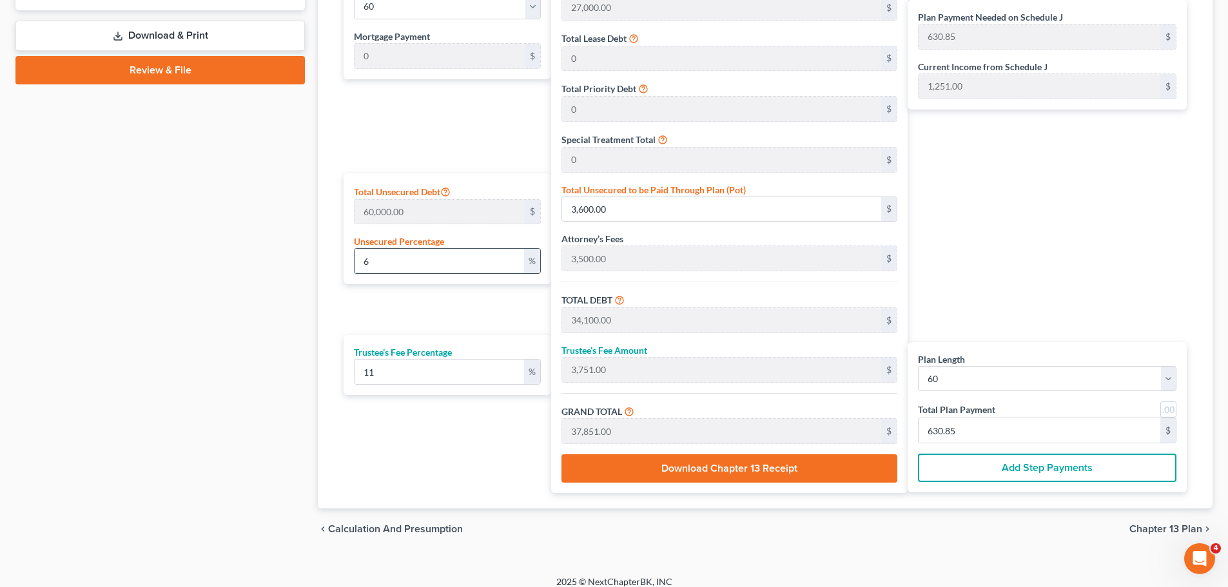
type input "1,230.25"
type input "60.6"
type input "36,360.00"
type input "66,860.00"
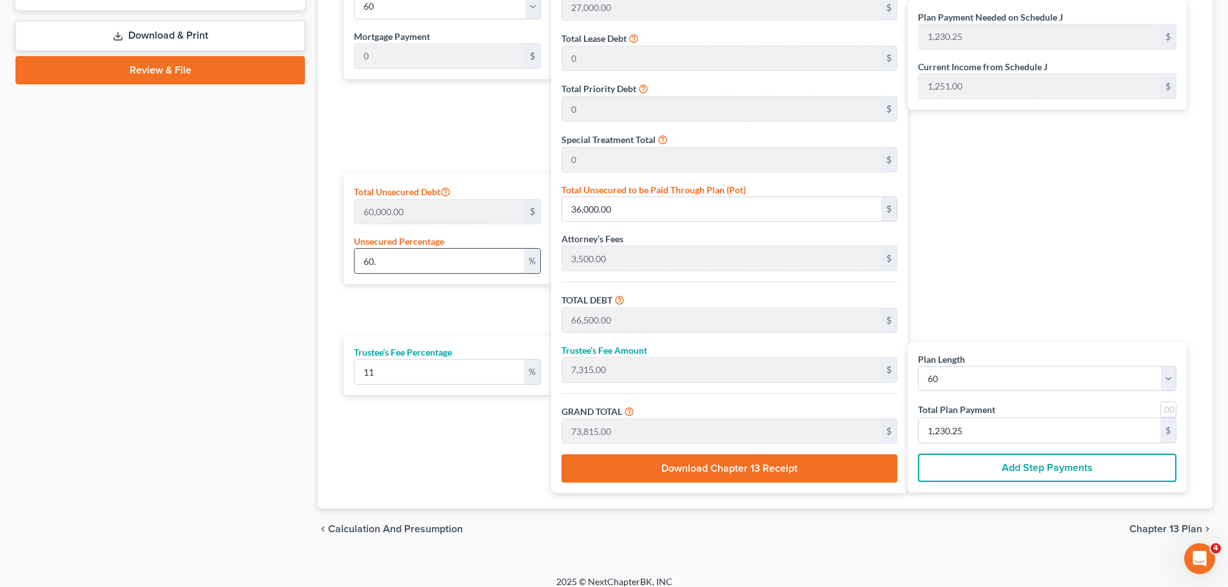
type input "7,354.60"
type input "74,214.60"
type input "1,236.91"
type input "60.64"
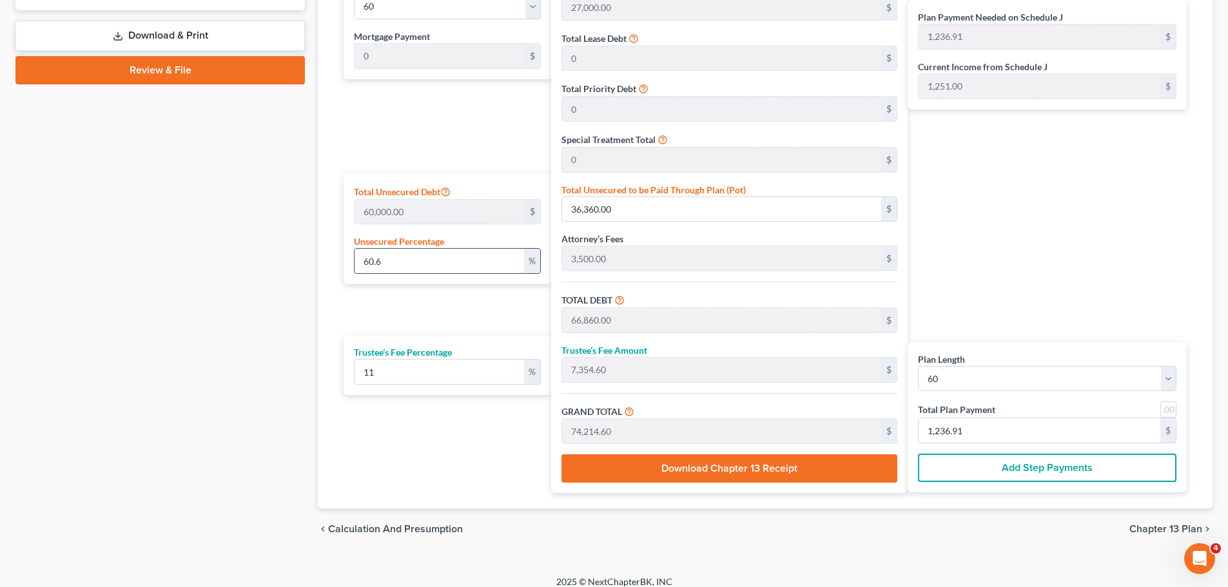
type input "36,384.00"
type input "66,884.00"
type input "7,357.24"
type input "74,241.24"
type input "1,237.35"
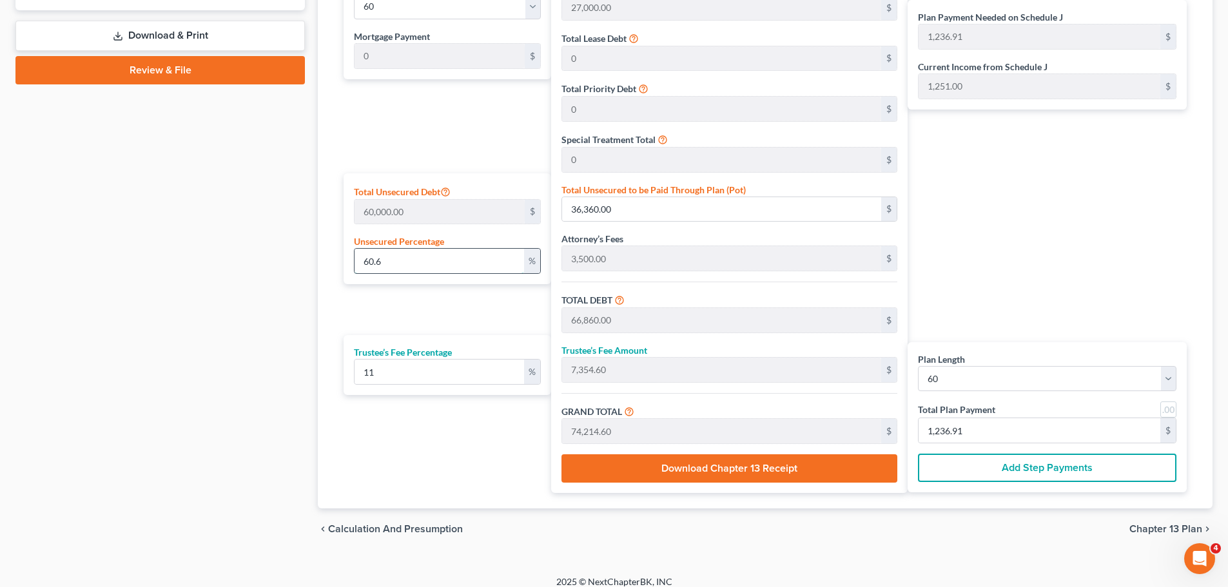
type input "1,237.35"
click at [218, 280] on div "Case Dashboard Payments Invoices Payments Payments Credit Report Client Profile" at bounding box center [160, 14] width 302 height 1071
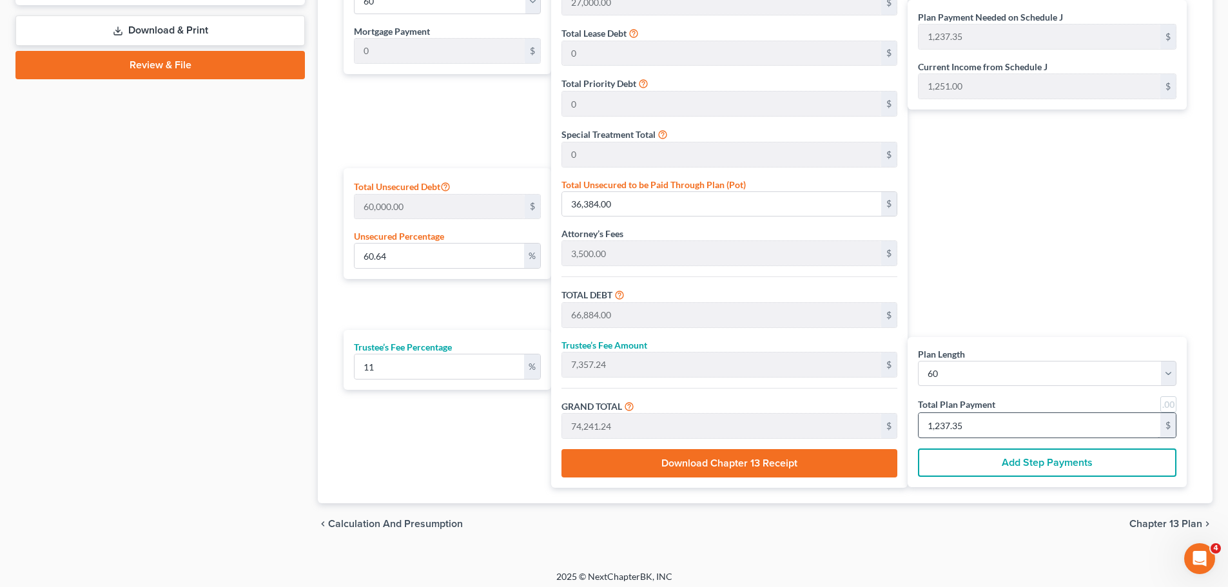
scroll to position [656, 0]
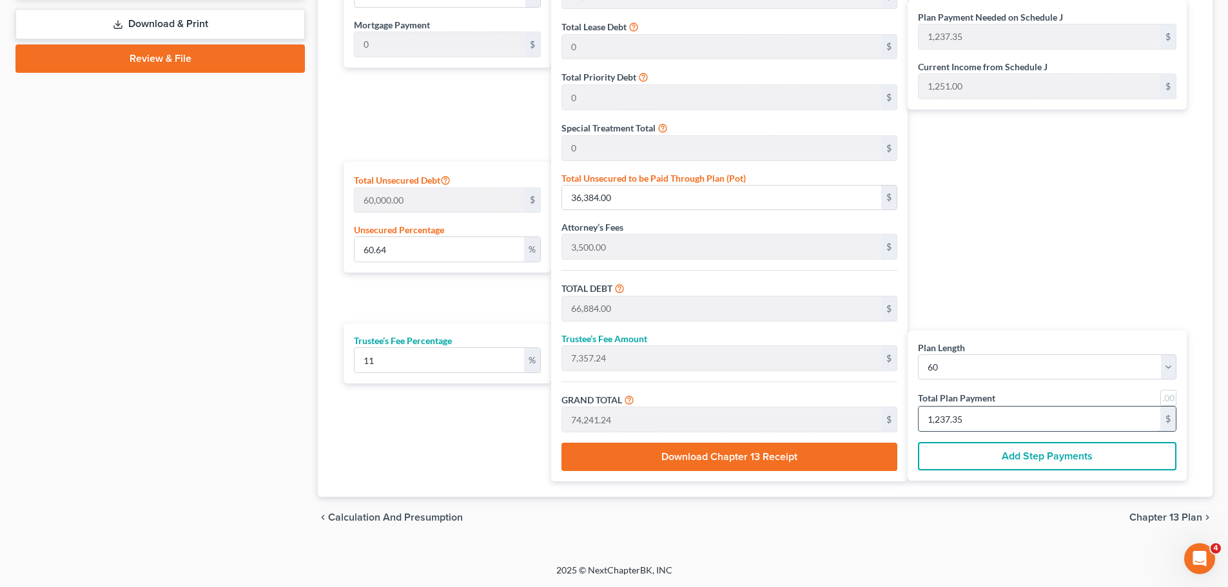
click at [961, 420] on input "1,237.35" at bounding box center [1040, 419] width 242 height 24
drag, startPoint x: 942, startPoint y: 419, endPoint x: 987, endPoint y: 418, distance: 45.1
click at [987, 418] on input "1,237.35" at bounding box center [1040, 419] width 242 height 24
type input "0"
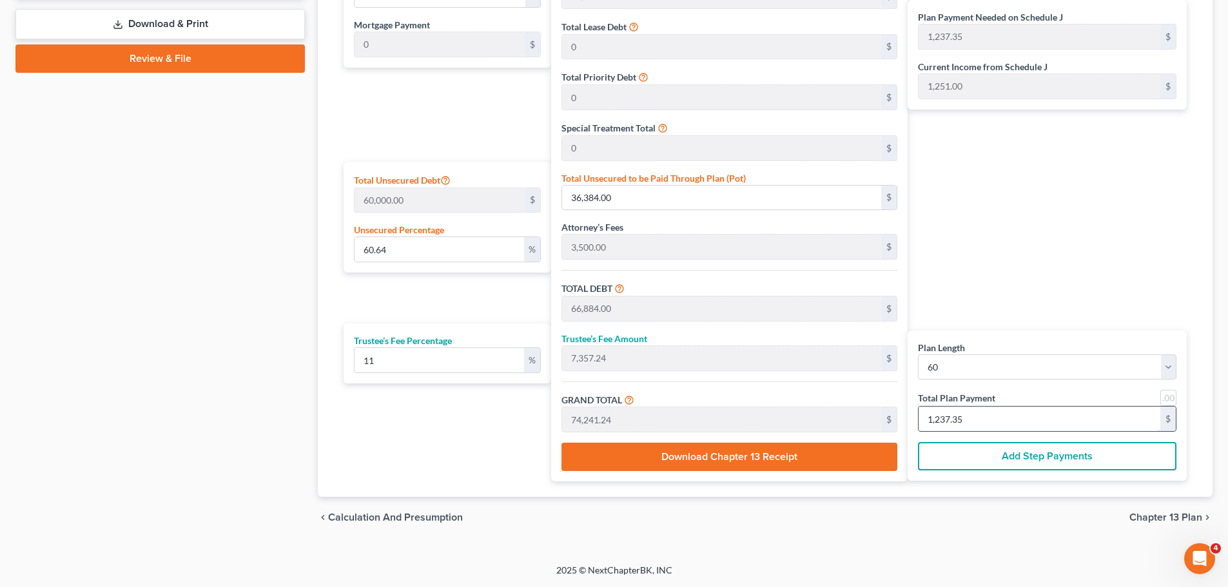
type input "6,864.86"
type input "755.13"
type input "7,620.00"
type input "127"
type input "64.30"
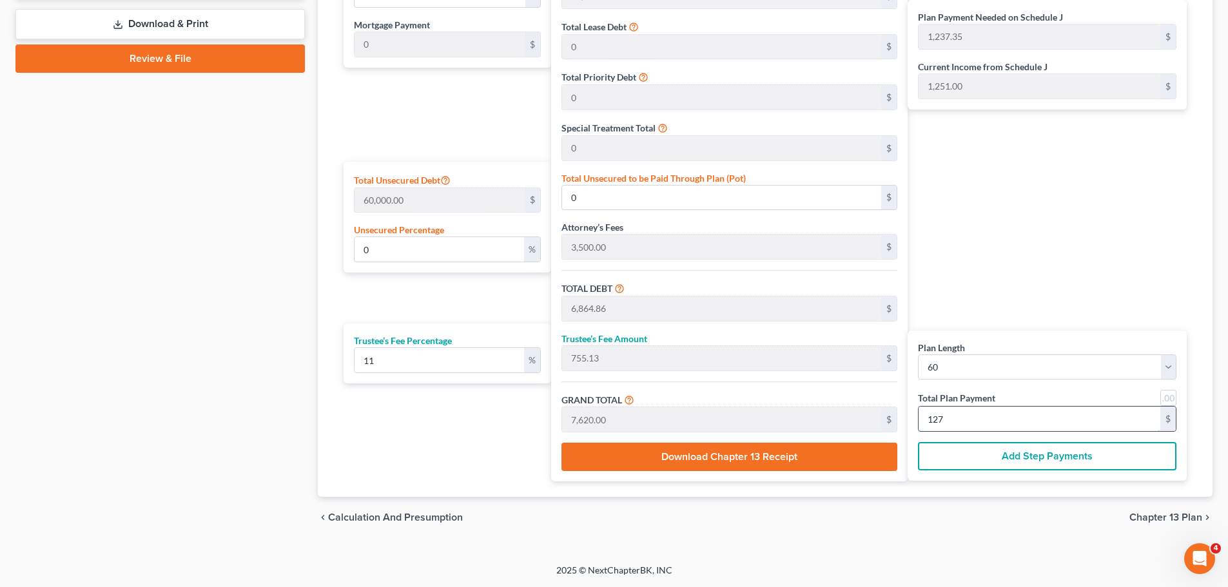
type input "38,581.08"
type input "69,081.08"
type input "7,598.91"
type input "76,680.00"
type input "1,278."
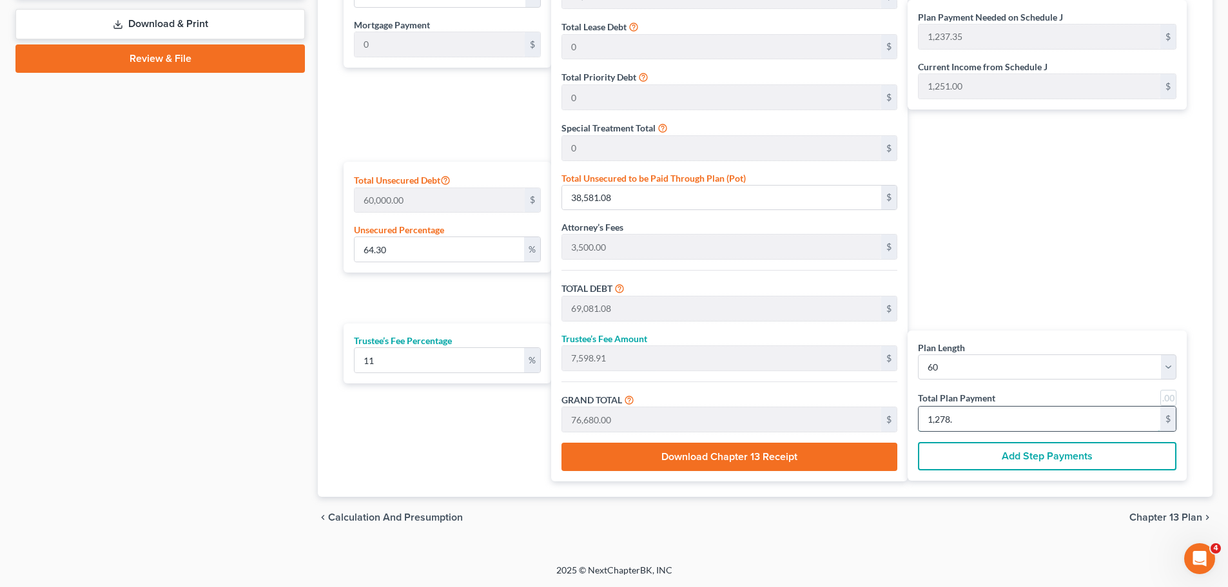
type input "64.38"
type input "38,629.72"
type input "69,129.72"
type input "7,604.27"
type input "76,734.00"
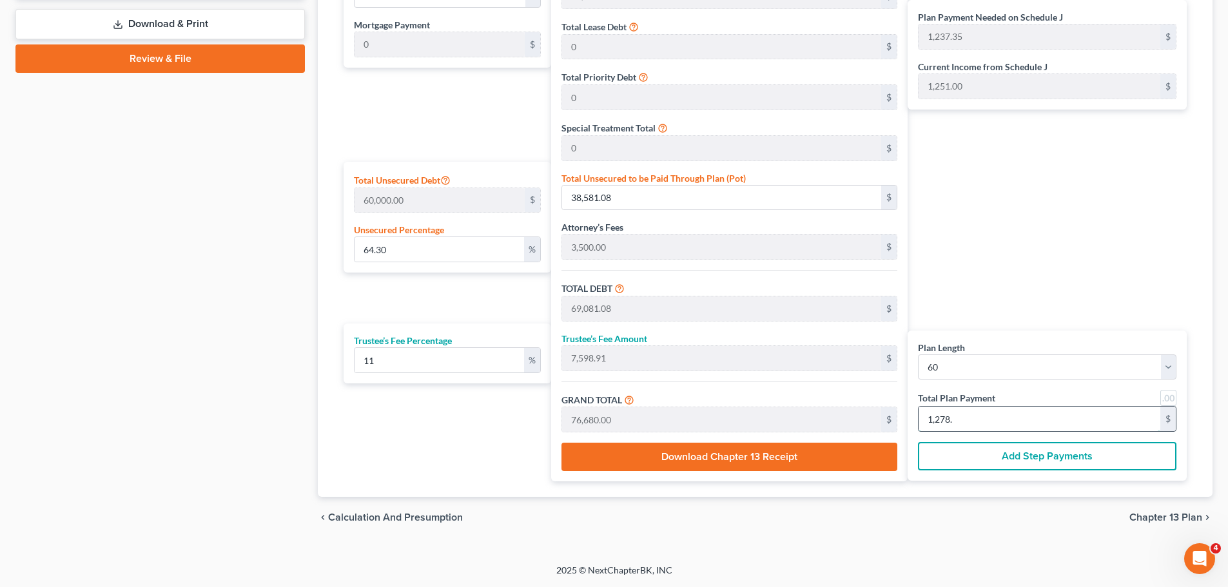
type input "1,278.9"
type input "64.39"
type input "38,633.51"
type input "69,133.51"
type input "7,604.68"
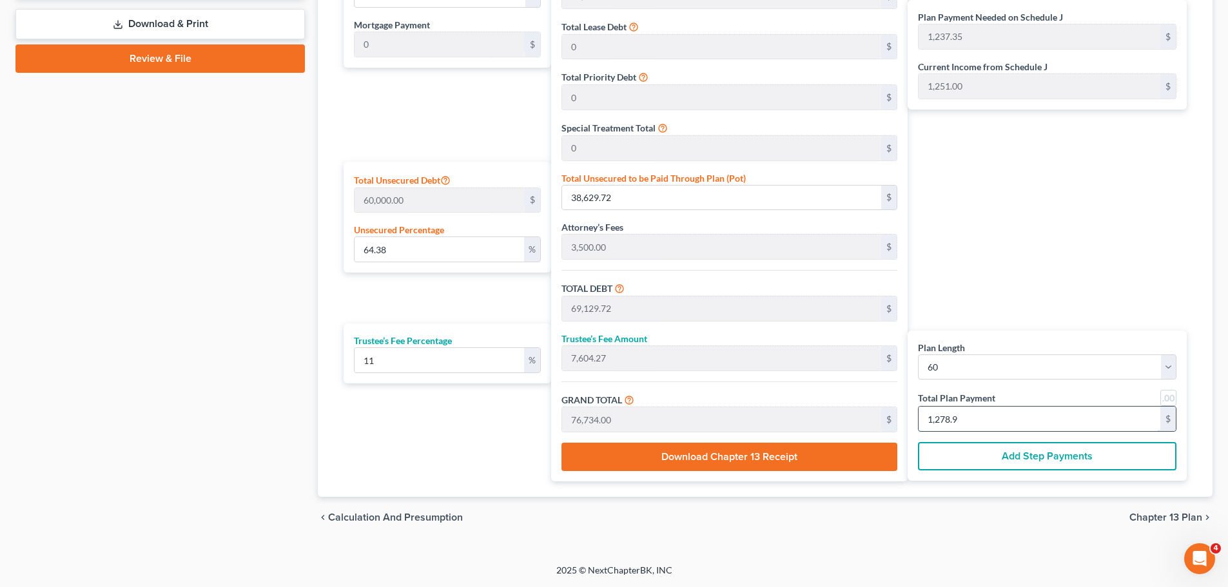
type input "76,738.20"
type input "1,278.97"
click at [982, 525] on div "chevron_left Calculation and Presumption Chapter 13 Plan chevron_right" at bounding box center [765, 517] width 895 height 41
click at [449, 449] on div "Plan Length 1 2 3 4 5 6 7 8 9 10 11 12 13 14 15 16 17 18 19 20 21 22 23 24 25 2…" at bounding box center [444, 219] width 214 height 523
drag, startPoint x: 369, startPoint y: 248, endPoint x: 429, endPoint y: 240, distance: 60.4
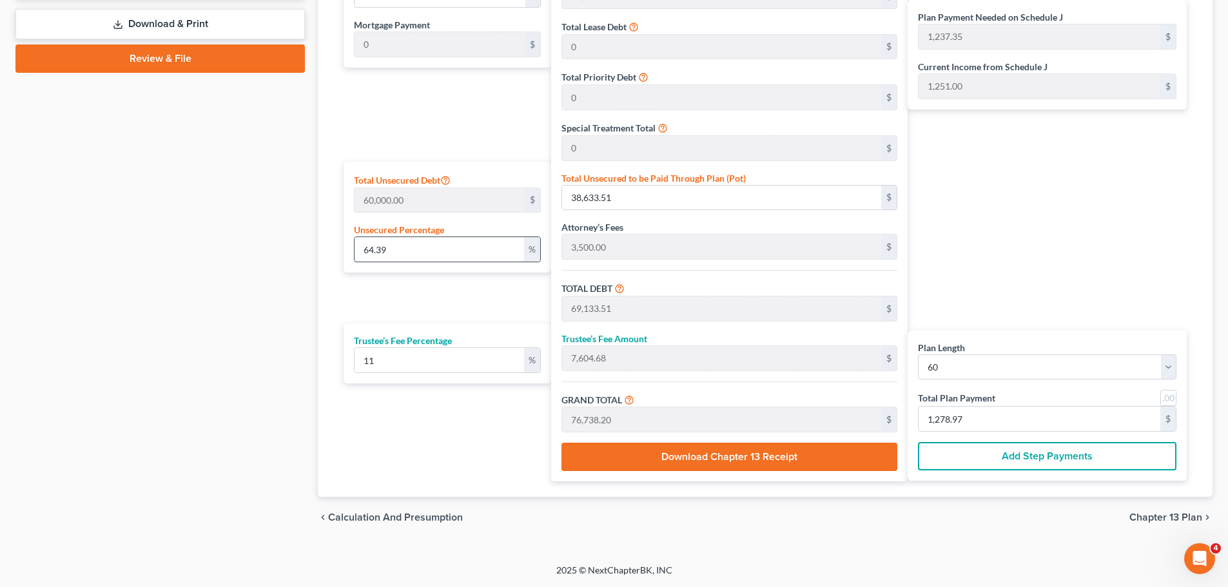
click at [398, 248] on input "64.39" at bounding box center [440, 249] width 170 height 24
type input "60"
type input "36,000.00"
type input "66,500.00"
type input "7,315.00"
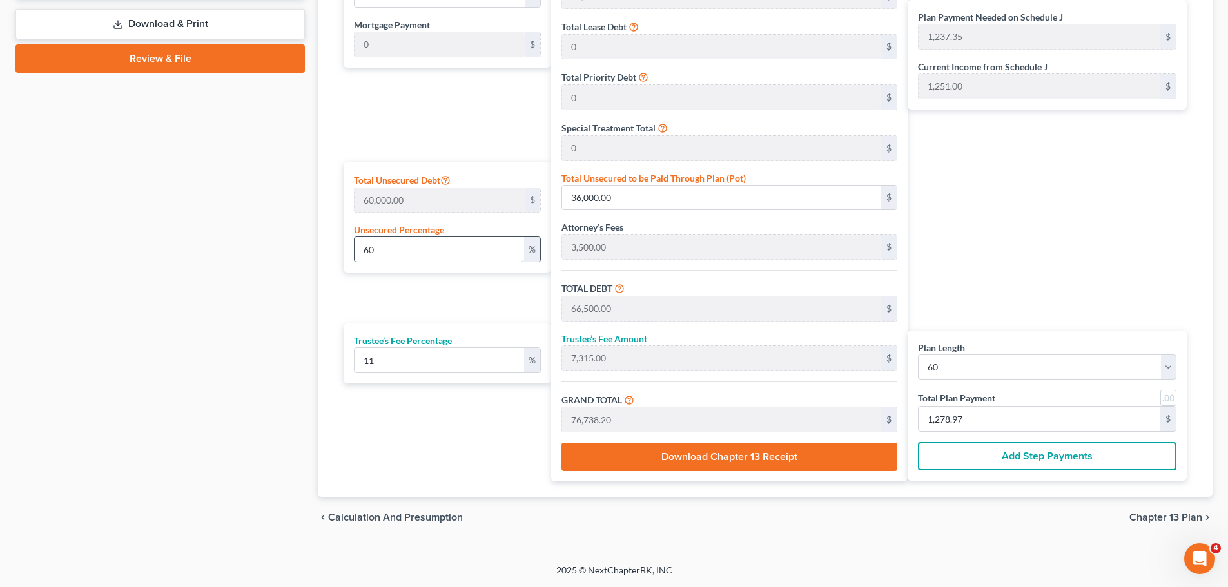
type input "73,815.00"
type input "1,230.25"
type input "60.9"
type input "36,540.00"
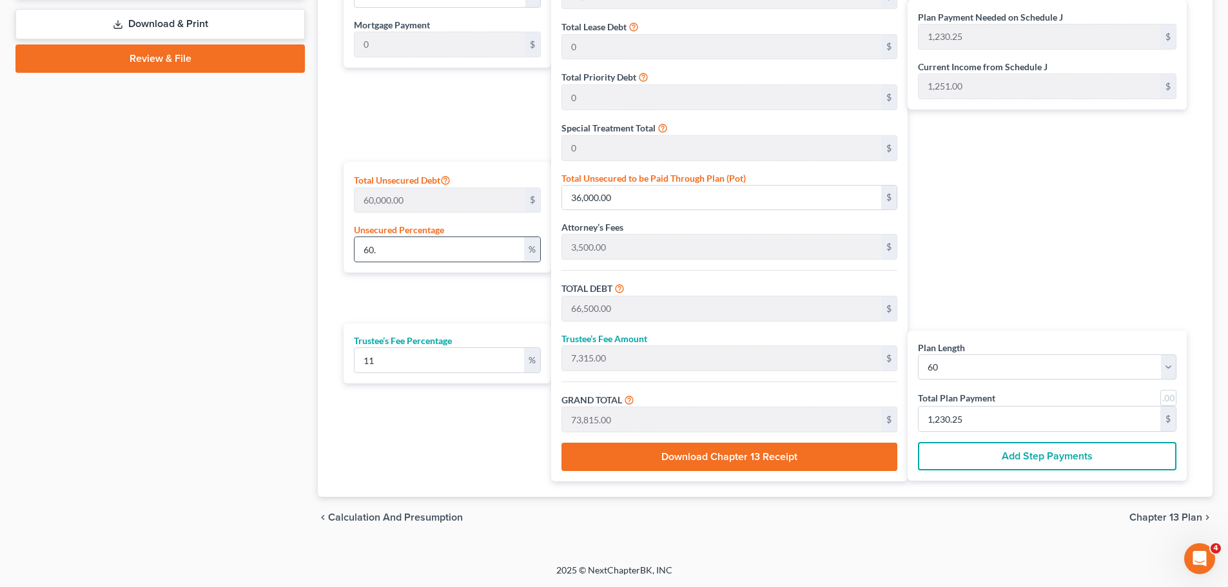
type input "67,040.00"
type input "7,374.40"
type input "74,414.40"
type input "1,240.24"
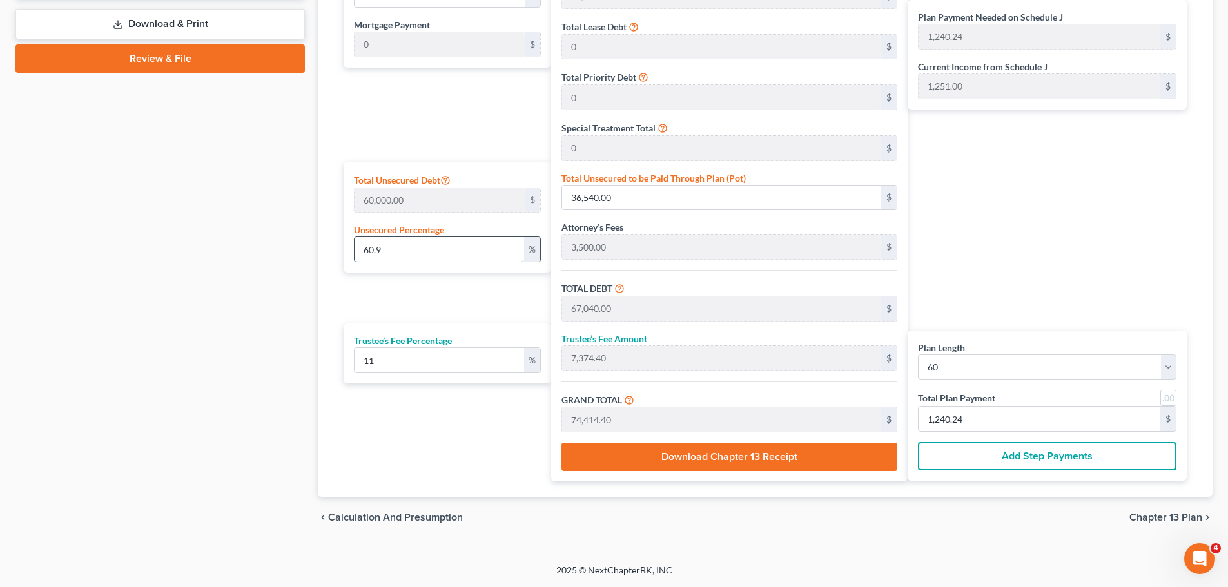
type input "60."
type input "36,000.00"
type input "66,500.00"
type input "7,315.00"
type input "73,815.00"
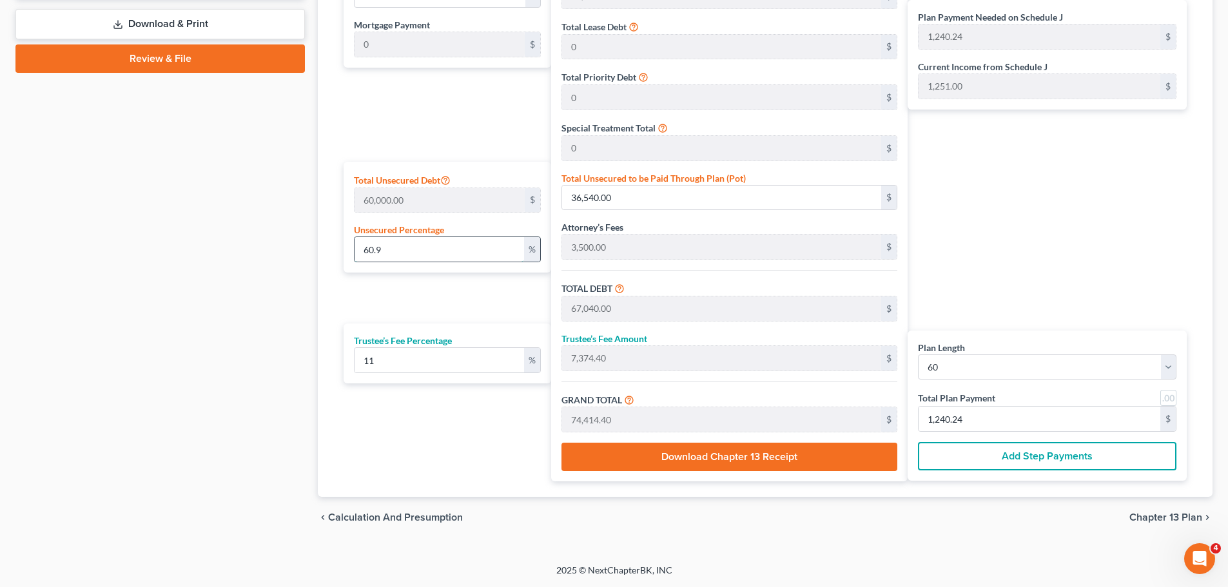
type input "1,230.25"
type input "60.6"
type input "36,360.00"
click at [447, 306] on div "Plan Length 1 2 3 4 5 6 7 8 9 10 11 12 13 14 15 16 17 18 19 20 21 22 23 24 25 2…" at bounding box center [444, 219] width 214 height 523
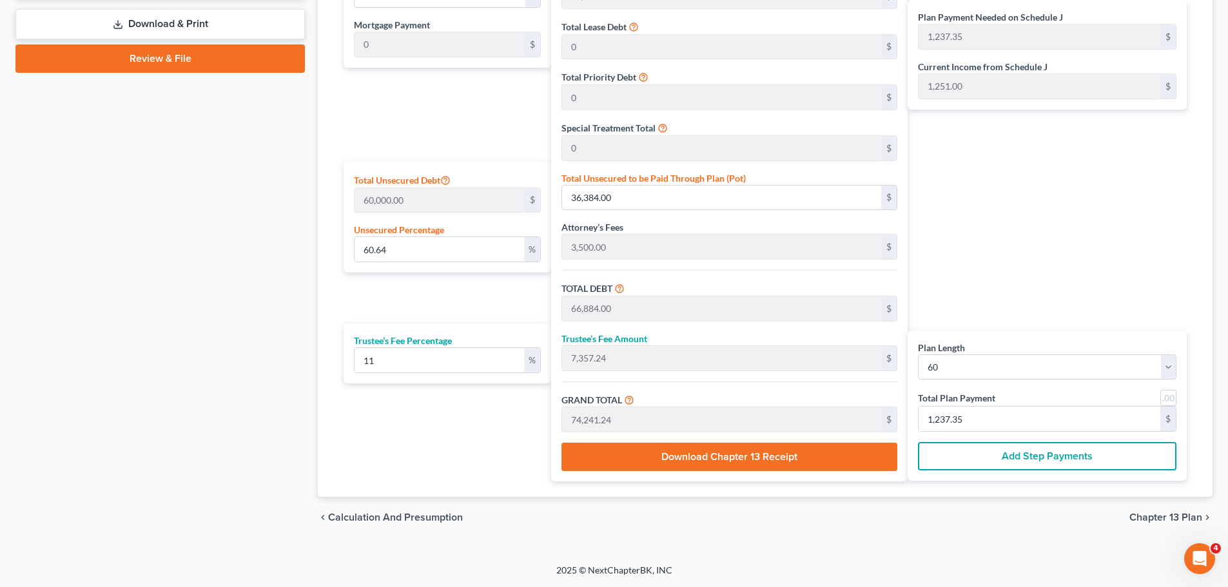
click at [434, 294] on div "Plan Length 1 2 3 4 5 6 7 8 9 10 11 12 13 14 15 16 17 18 19 20 21 22 23 24 25 2…" at bounding box center [444, 219] width 214 height 523
click at [987, 423] on input "1,237.35" at bounding box center [1040, 419] width 242 height 24
click at [1006, 414] on input "1,237.35" at bounding box center [1040, 419] width 242 height 24
drag, startPoint x: 990, startPoint y: 416, endPoint x: 910, endPoint y: 414, distance: 79.3
click at [910, 414] on div "Plan Length 1 2 3 4 5 6 7 8 9 10 11 12 13 14 15 16 17 18 19 20 21 22 23 24 25 2…" at bounding box center [1047, 406] width 279 height 151
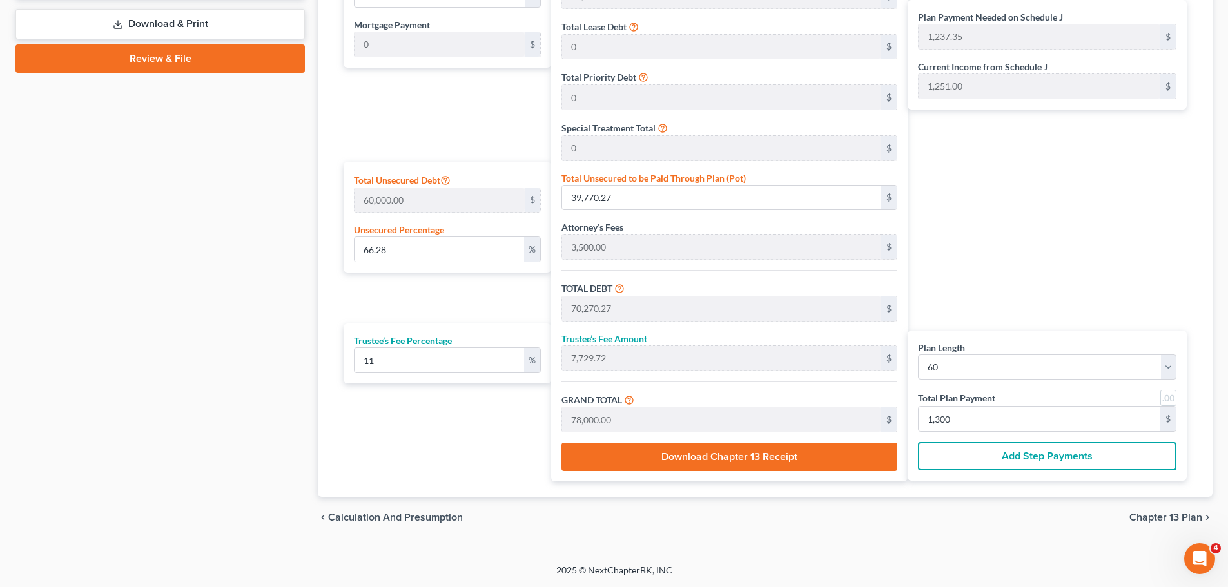
click at [799, 525] on div "chevron_left Calculation and Presumption Chapter 13 Plan chevron_right" at bounding box center [765, 517] width 895 height 41
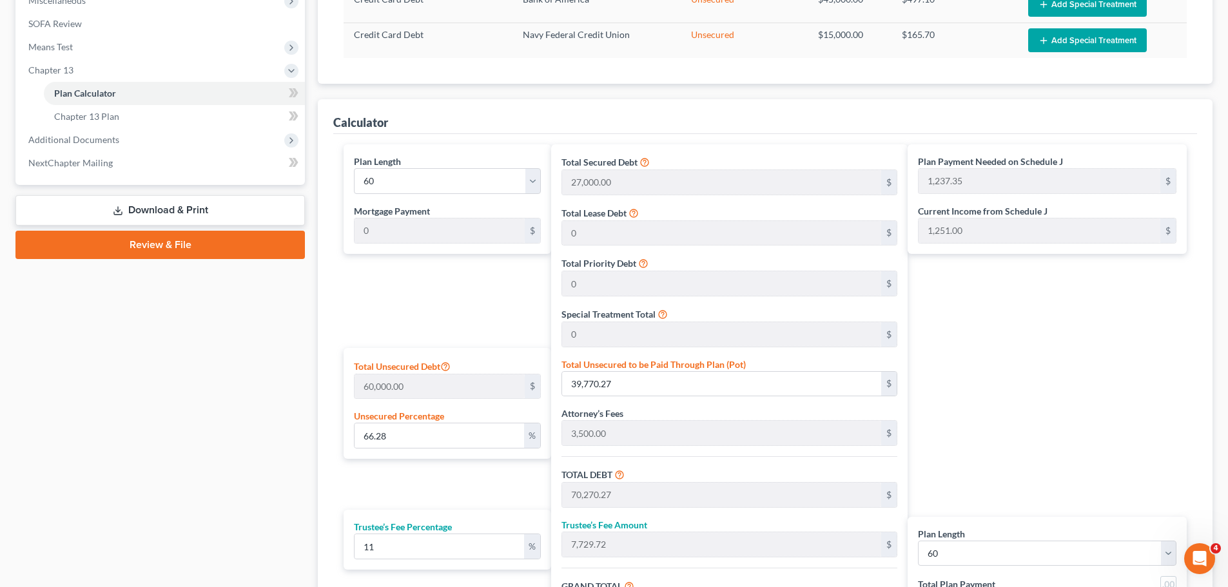
scroll to position [463, 0]
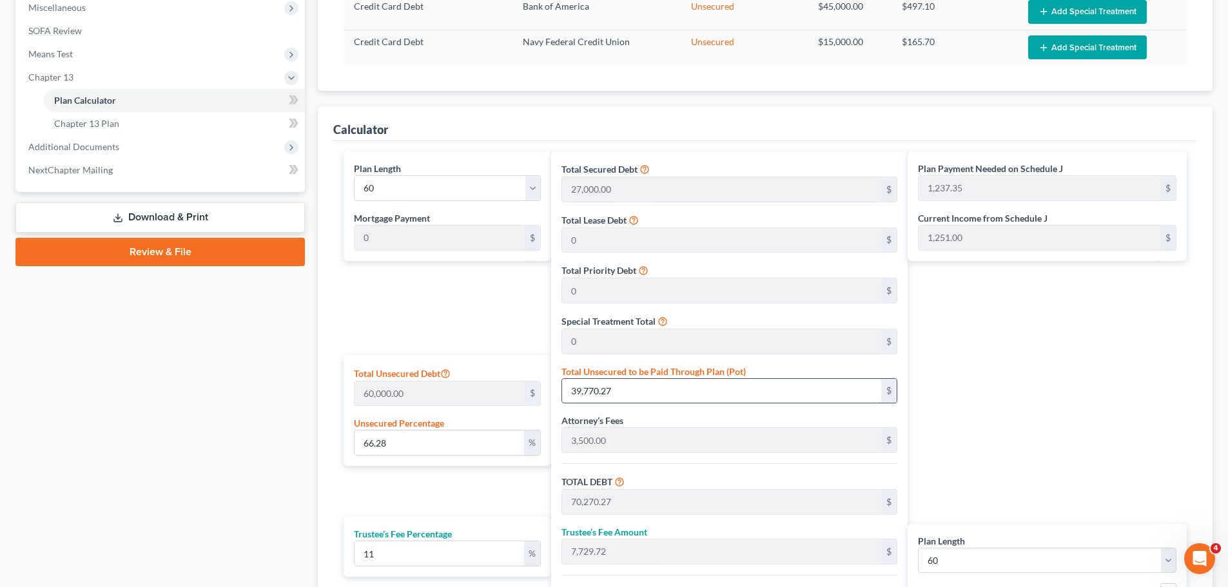
click at [617, 396] on input "39,770.27" at bounding box center [721, 391] width 319 height 24
drag, startPoint x: 623, startPoint y: 395, endPoint x: 546, endPoint y: 394, distance: 77.4
click at [546, 394] on div "Plan Length 1 2 3 4 5 6 7 8 9 10 11 12 13 14 15 16 17 18 19 20 21 22 23 24 25 2…" at bounding box center [765, 412] width 856 height 523
click at [422, 496] on div "Plan Length 1 2 3 4 5 6 7 8 9 10 11 12 13 14 15 16 17 18 19 20 21 22 23 24 25 2…" at bounding box center [444, 412] width 214 height 523
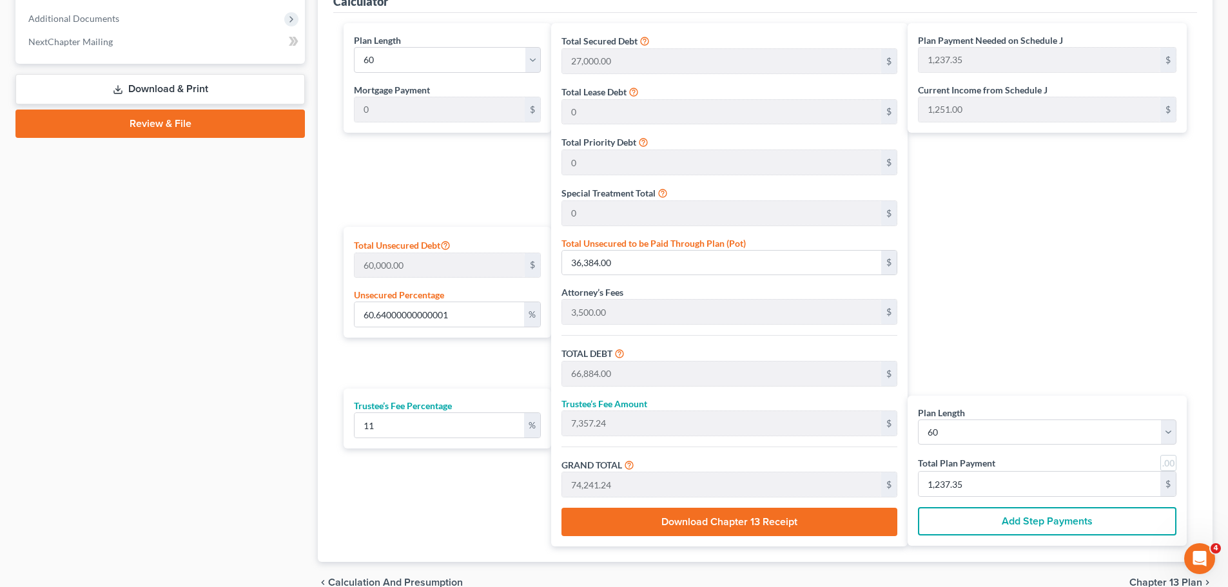
scroll to position [592, 0]
click at [488, 494] on div "Plan Length 1 2 3 4 5 6 7 8 9 10 11 12 13 14 15 16 17 18 19 20 21 22 23 24 25 2…" at bounding box center [444, 284] width 214 height 523
click at [464, 492] on div "Plan Length 1 2 3 4 5 6 7 8 9 10 11 12 13 14 15 16 17 18 19 20 21 22 23 24 25 2…" at bounding box center [444, 284] width 214 height 523
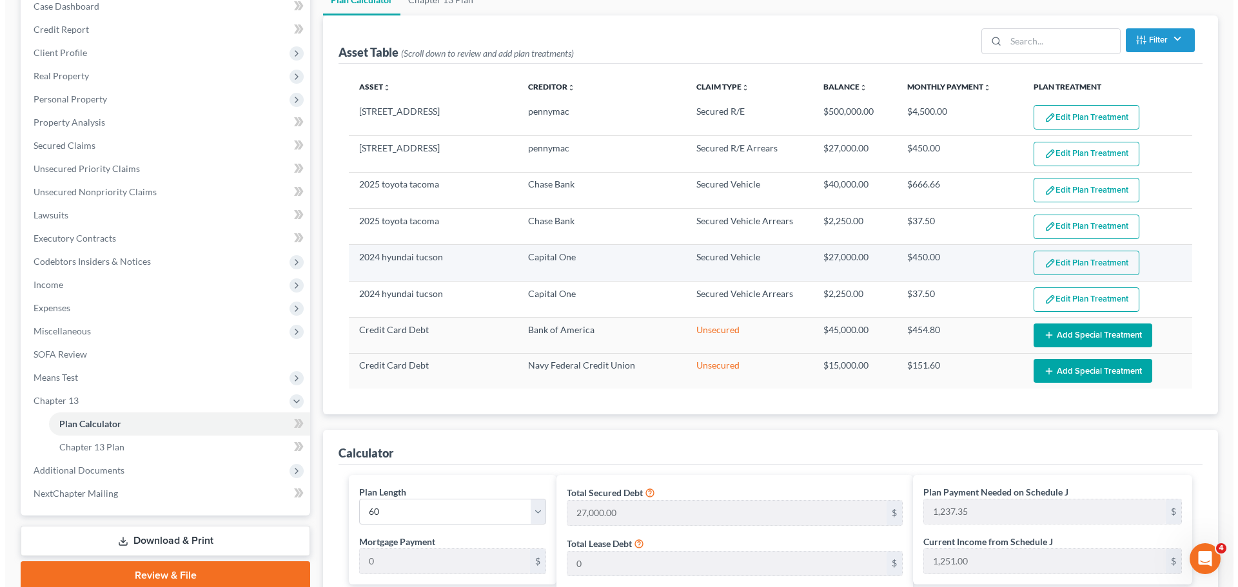
scroll to position [64, 0]
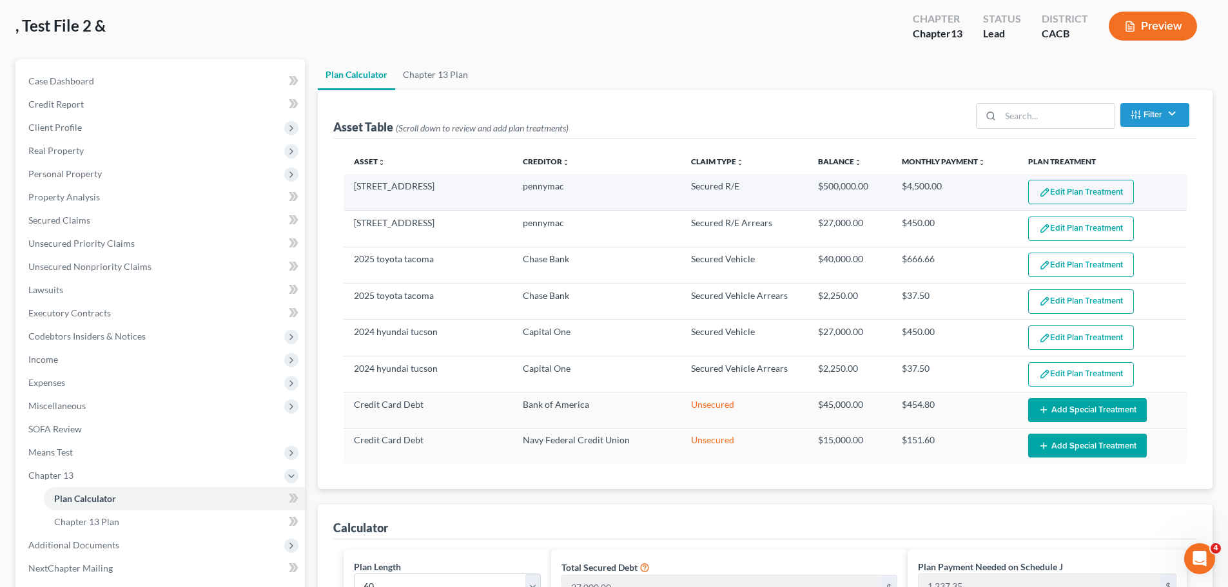
click at [1086, 191] on button "Edit Plan Treatment" at bounding box center [1081, 192] width 106 height 24
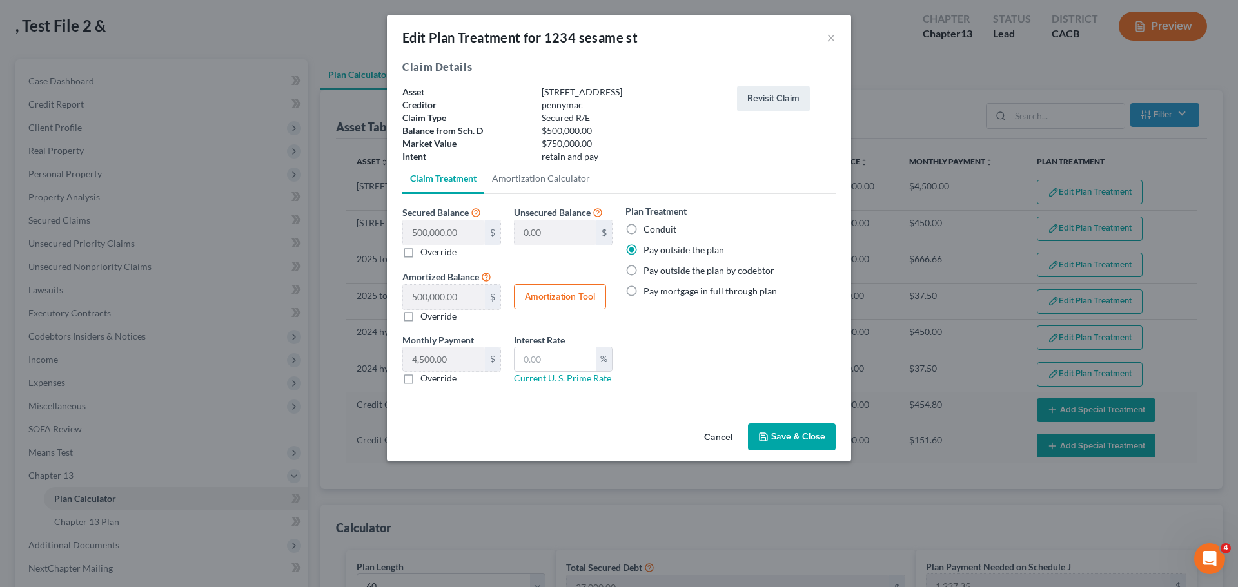
click at [727, 439] on button "Cancel" at bounding box center [718, 438] width 49 height 26
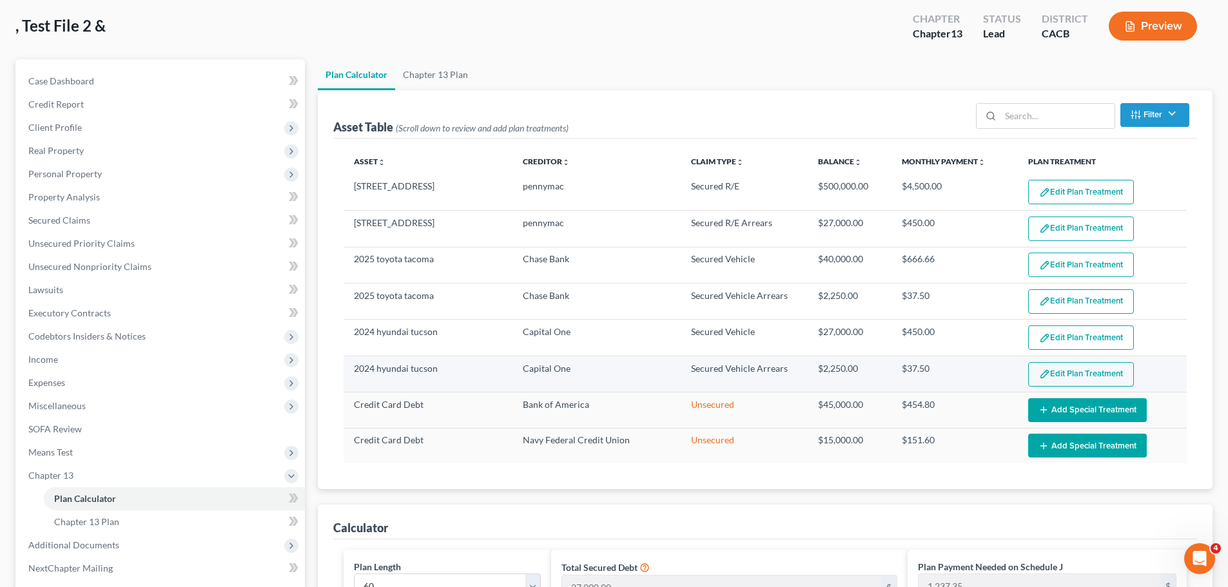
click at [1073, 373] on button "Edit Plan Treatment" at bounding box center [1081, 374] width 106 height 24
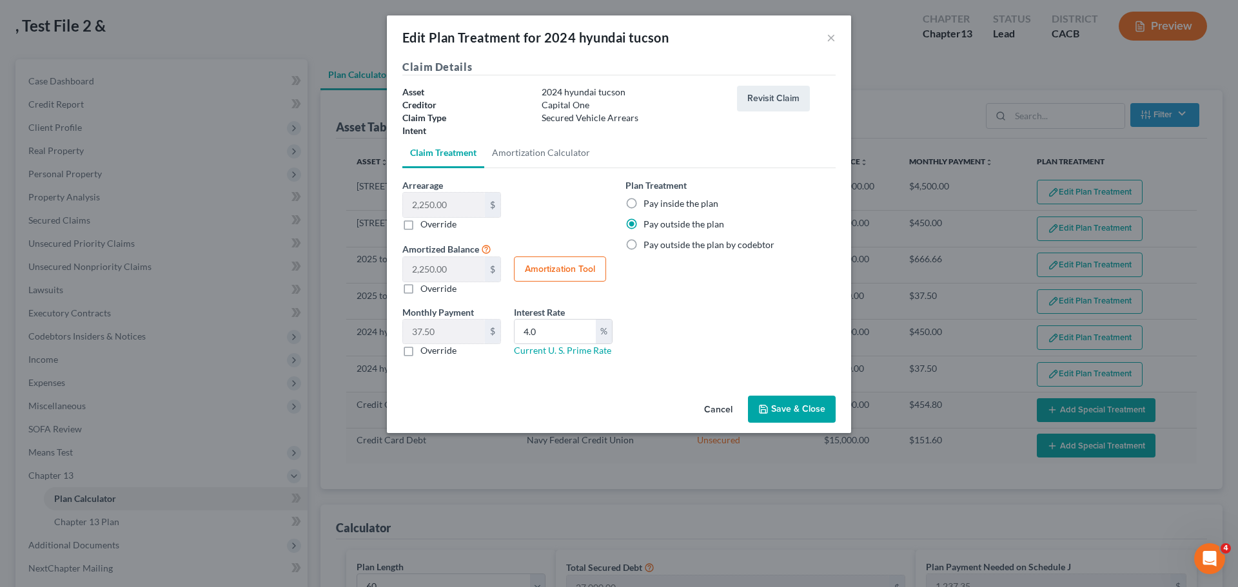
click at [680, 336] on div "Plan Treatment Pay inside the plan Pay outside the plan Pay outside the plan by…" at bounding box center [730, 273] width 223 height 189
click at [717, 414] on button "Cancel" at bounding box center [718, 410] width 49 height 26
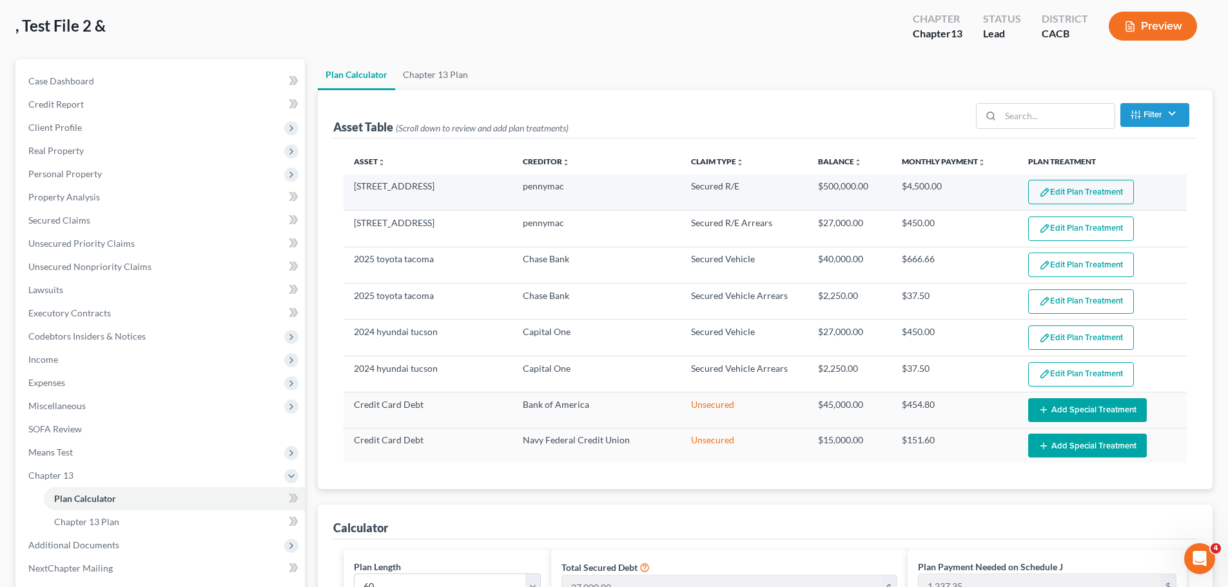
click at [1066, 194] on button "Edit Plan Treatment" at bounding box center [1081, 192] width 106 height 24
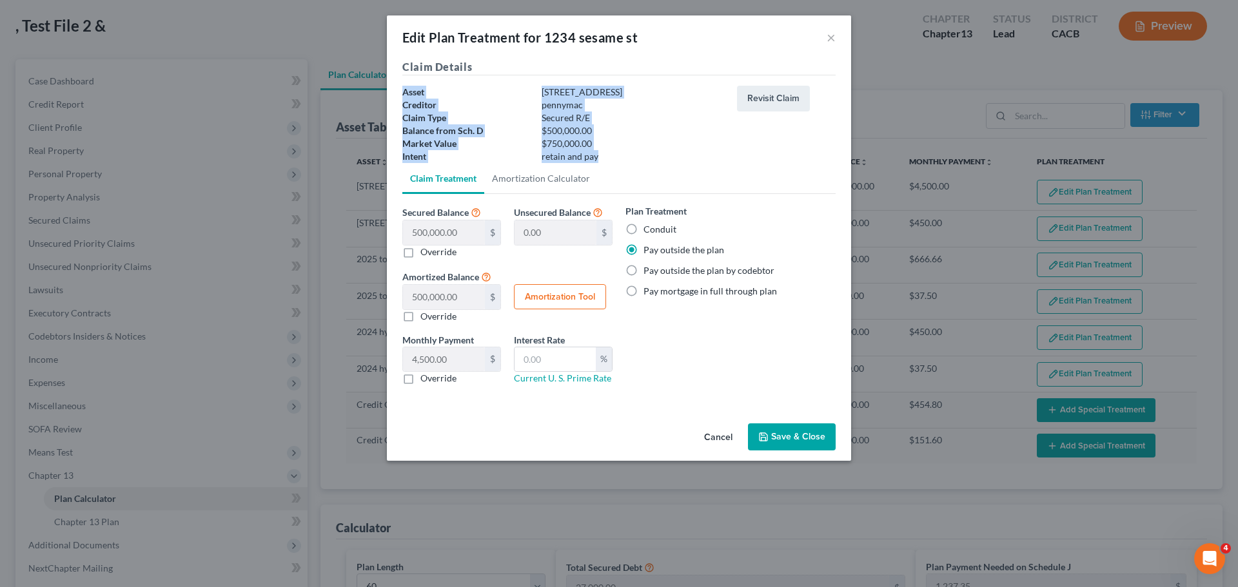
drag, startPoint x: 400, startPoint y: 90, endPoint x: 654, endPoint y: 237, distance: 294.0
click at [633, 163] on div "Claim Details Asset 1234 sesame st Creditor pennymac Claim Type Secured R/E Bal…" at bounding box center [619, 238] width 464 height 359
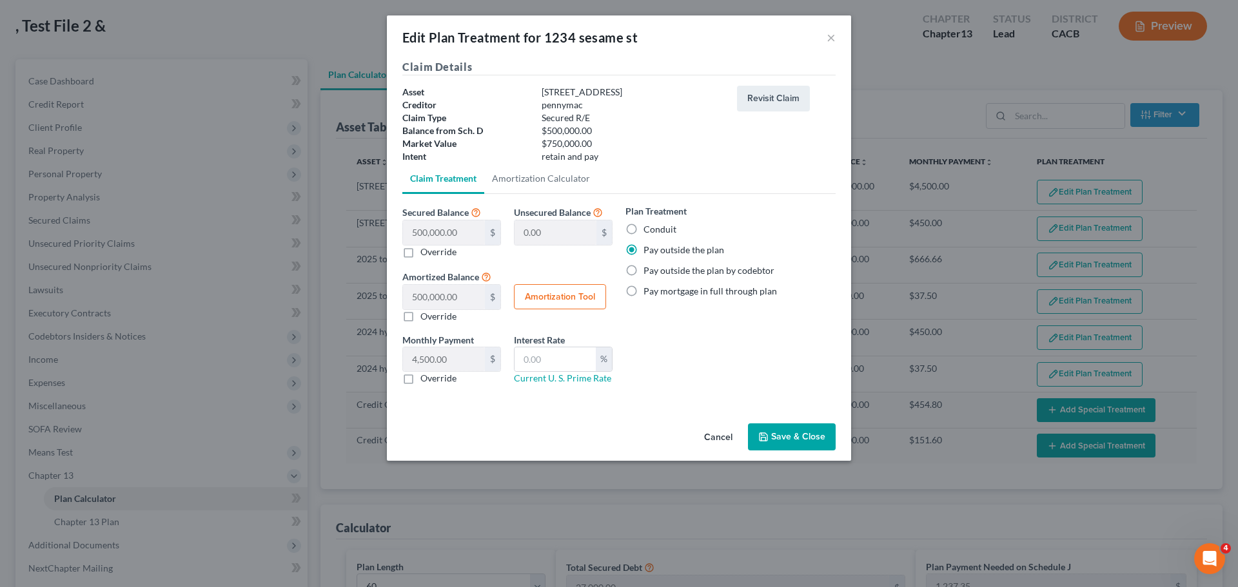
click at [675, 331] on div "Plan Treatment Conduit Pay outside the plan Pay outside the plan by codebtor Pa…" at bounding box center [730, 299] width 223 height 191
click at [731, 437] on button "Cancel" at bounding box center [718, 438] width 49 height 26
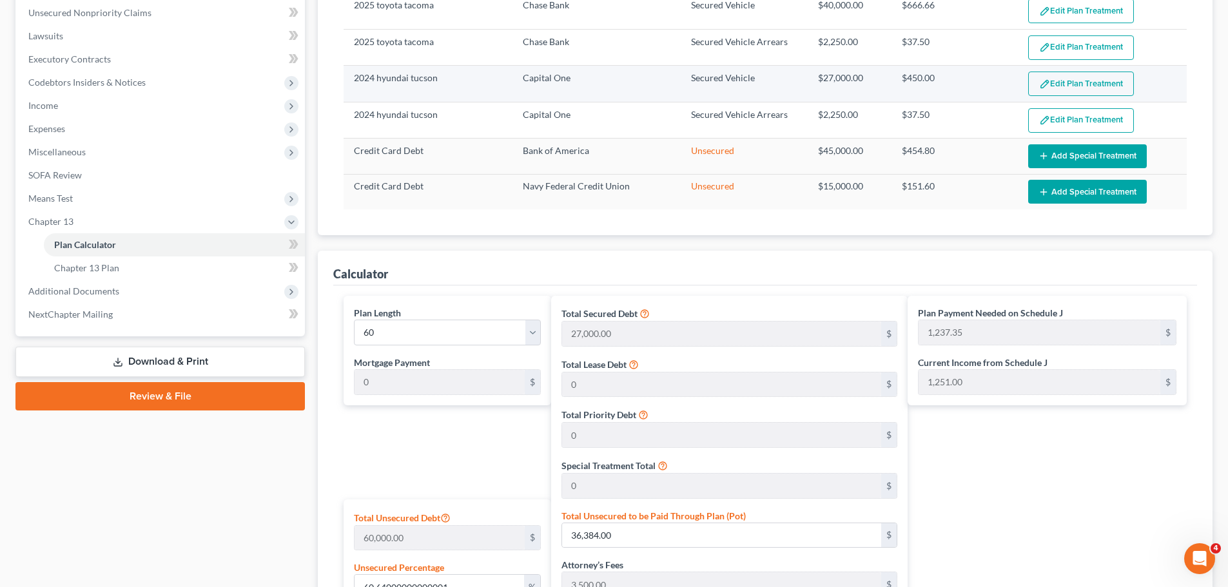
scroll to position [322, 0]
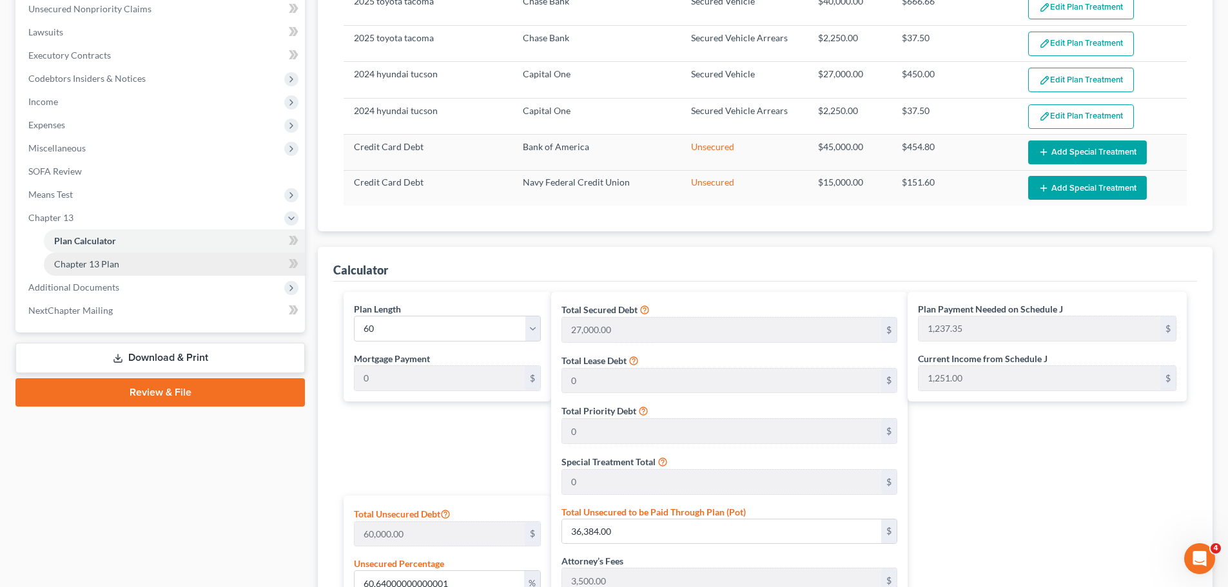
click at [122, 262] on link "Chapter 13 Plan" at bounding box center [174, 264] width 261 height 23
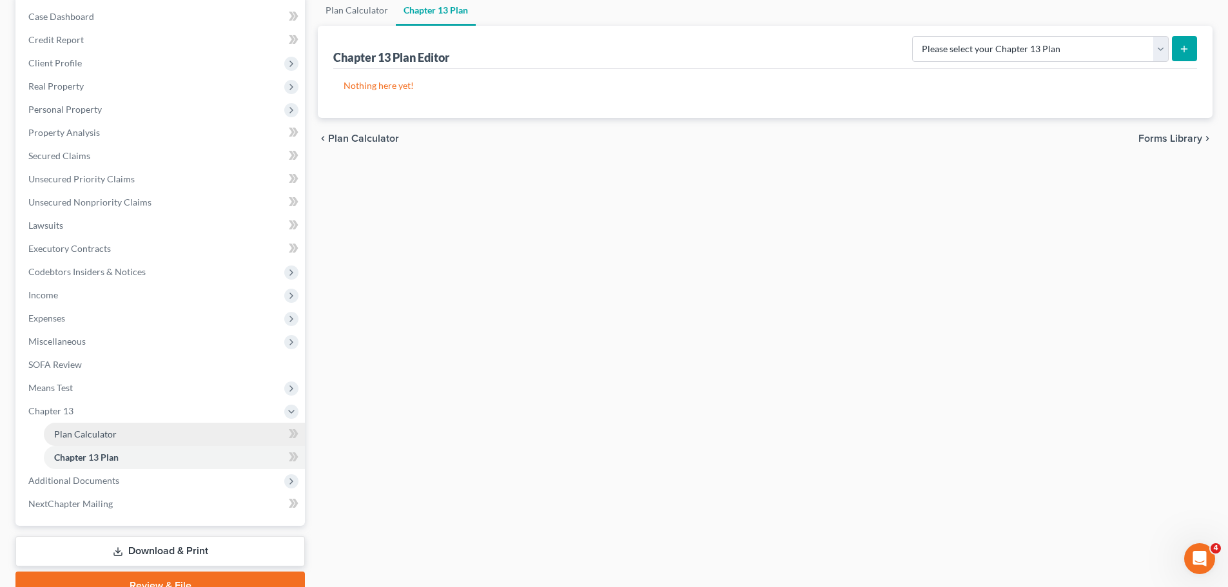
click at [95, 431] on span "Plan Calculator" at bounding box center [85, 434] width 63 height 11
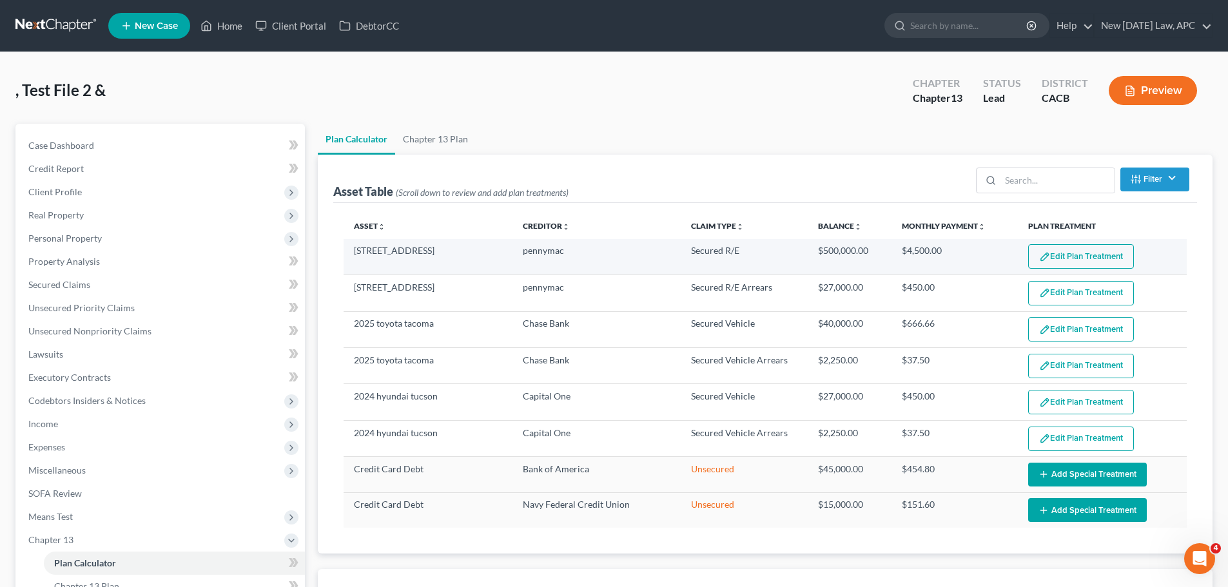
click at [1058, 258] on button "Edit Plan Treatment" at bounding box center [1081, 256] width 106 height 24
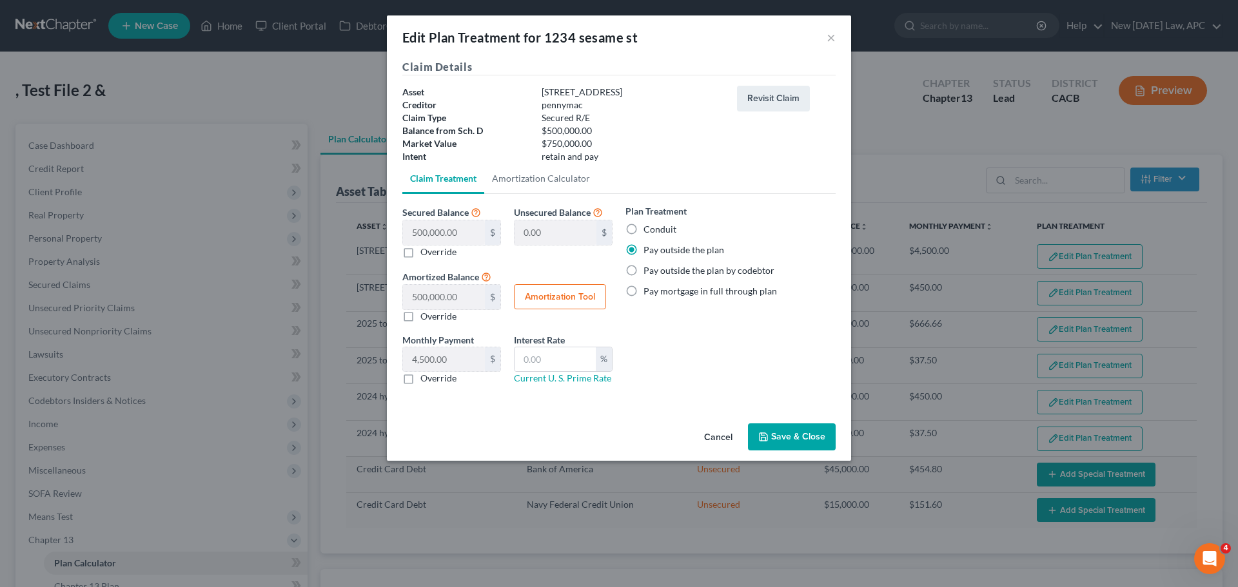
click at [733, 429] on button "Cancel" at bounding box center [718, 438] width 49 height 26
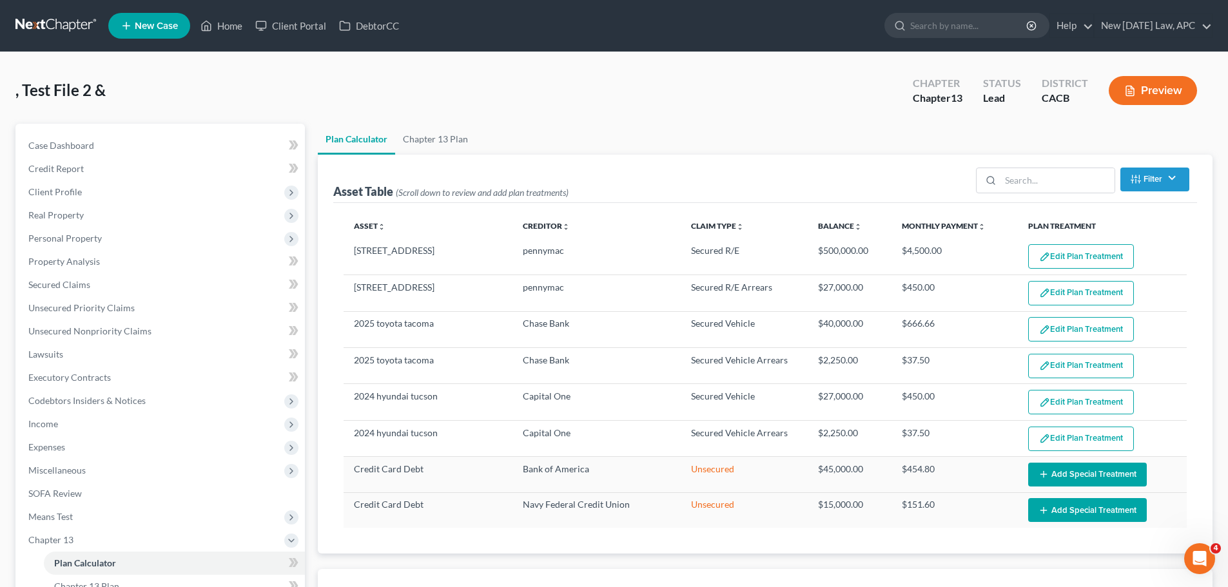
click at [1075, 288] on button "Edit Plan Treatment" at bounding box center [1081, 293] width 106 height 24
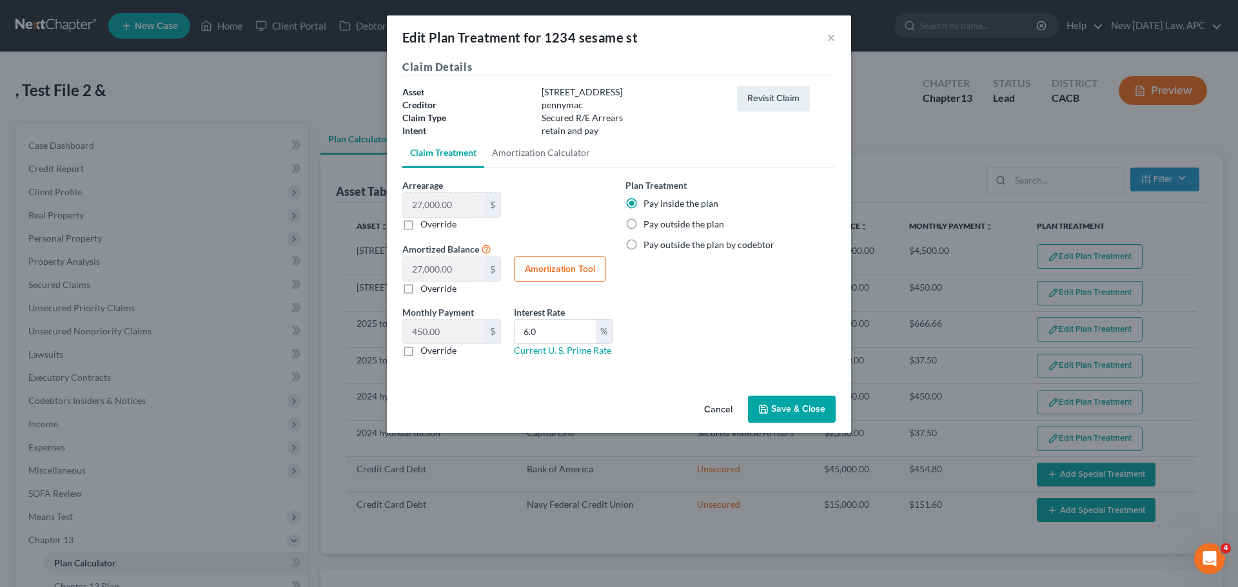
click at [712, 410] on button "Cancel" at bounding box center [718, 410] width 49 height 26
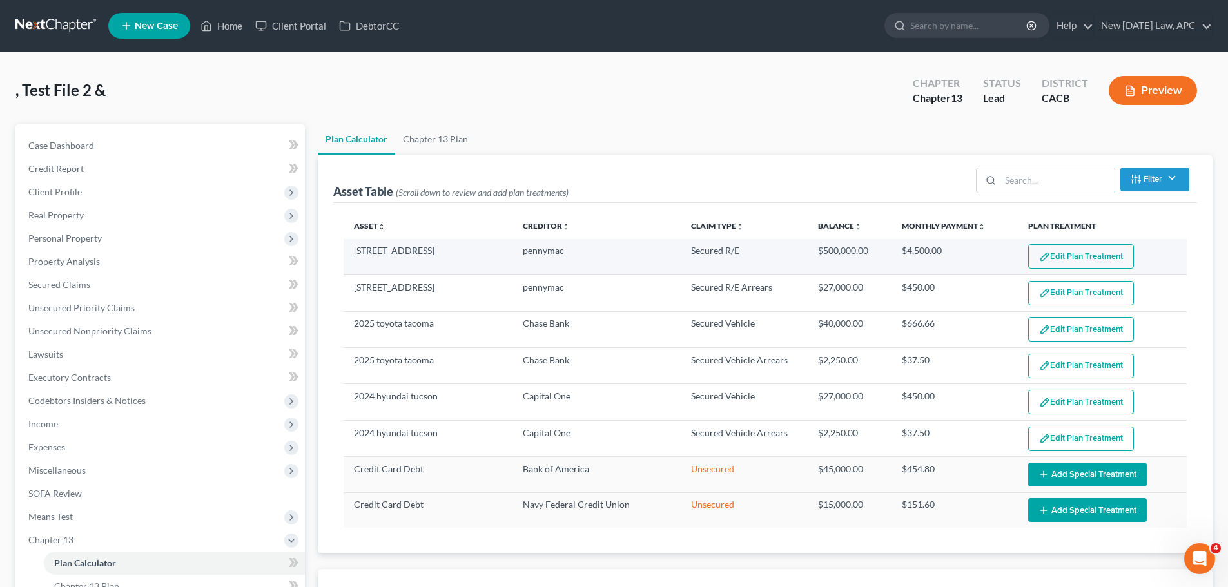
click at [1089, 258] on button "Edit Plan Treatment" at bounding box center [1081, 256] width 106 height 24
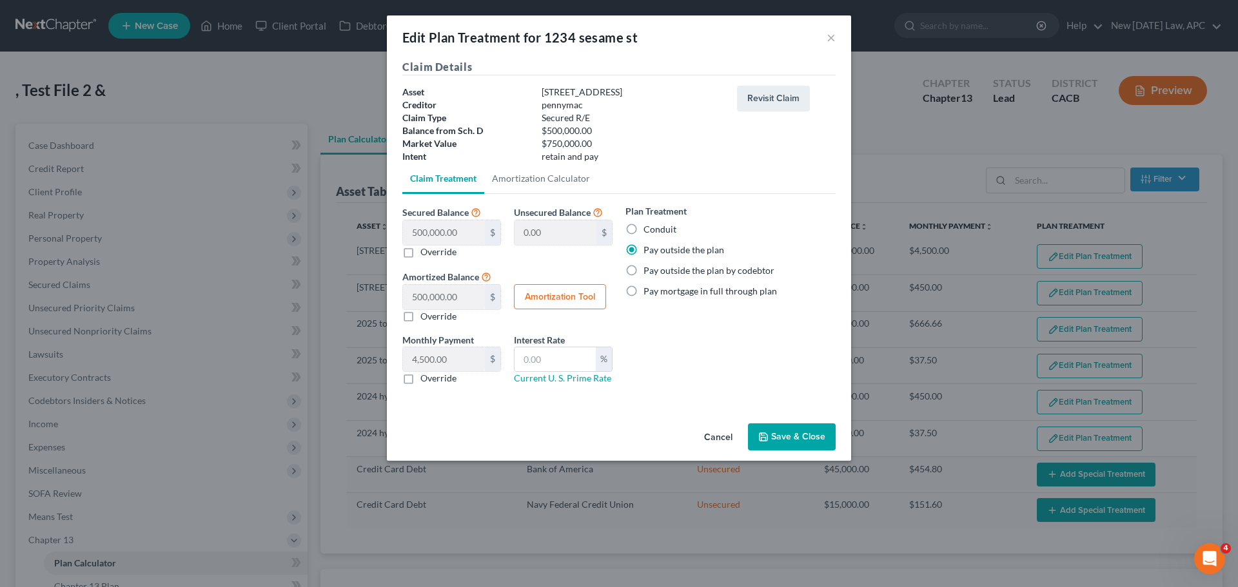
click at [679, 369] on div "Plan Treatment Conduit Pay outside the plan Pay outside the plan by codebtor Pa…" at bounding box center [730, 299] width 223 height 191
drag, startPoint x: 722, startPoint y: 433, endPoint x: 1062, endPoint y: 309, distance: 361.6
click at [722, 433] on button "Cancel" at bounding box center [718, 438] width 49 height 26
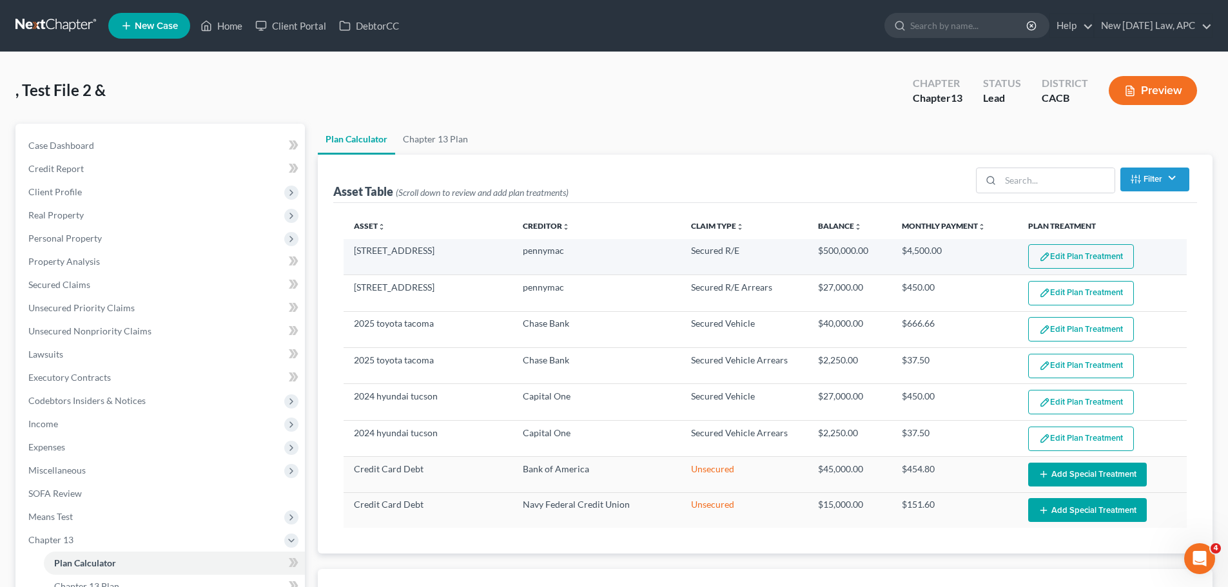
click at [1072, 251] on button "Edit Plan Treatment" at bounding box center [1081, 256] width 106 height 24
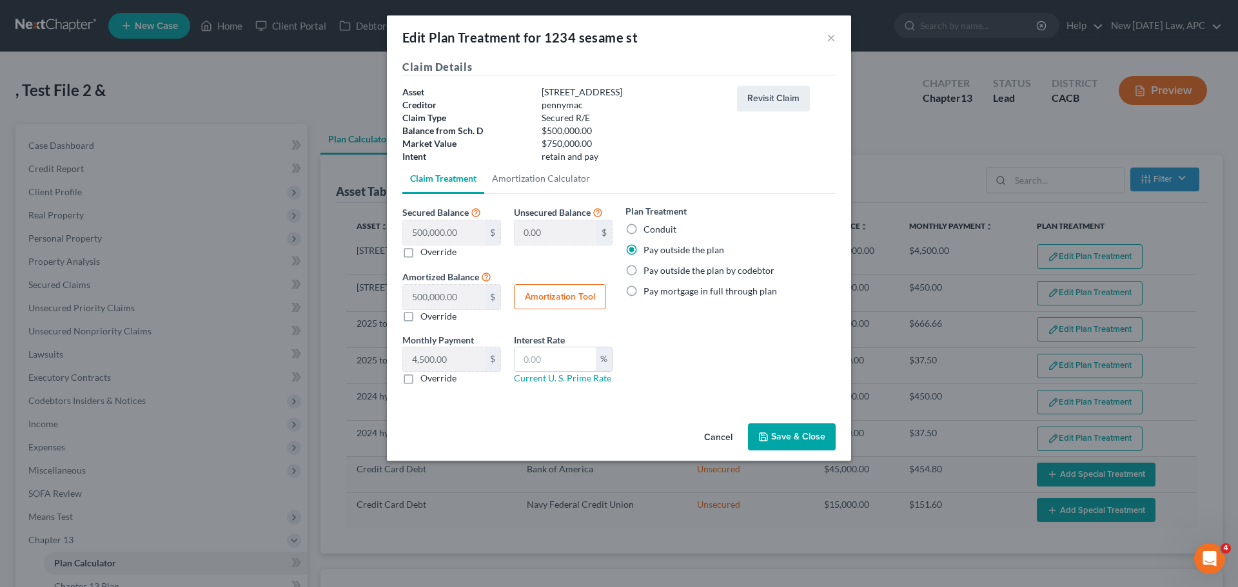
click at [483, 414] on div "Claim Details Asset 1234 sesame st Creditor pennymac Claim Type Secured R/E Bal…" at bounding box center [619, 238] width 464 height 359
click at [715, 442] on button "Cancel" at bounding box center [718, 438] width 49 height 26
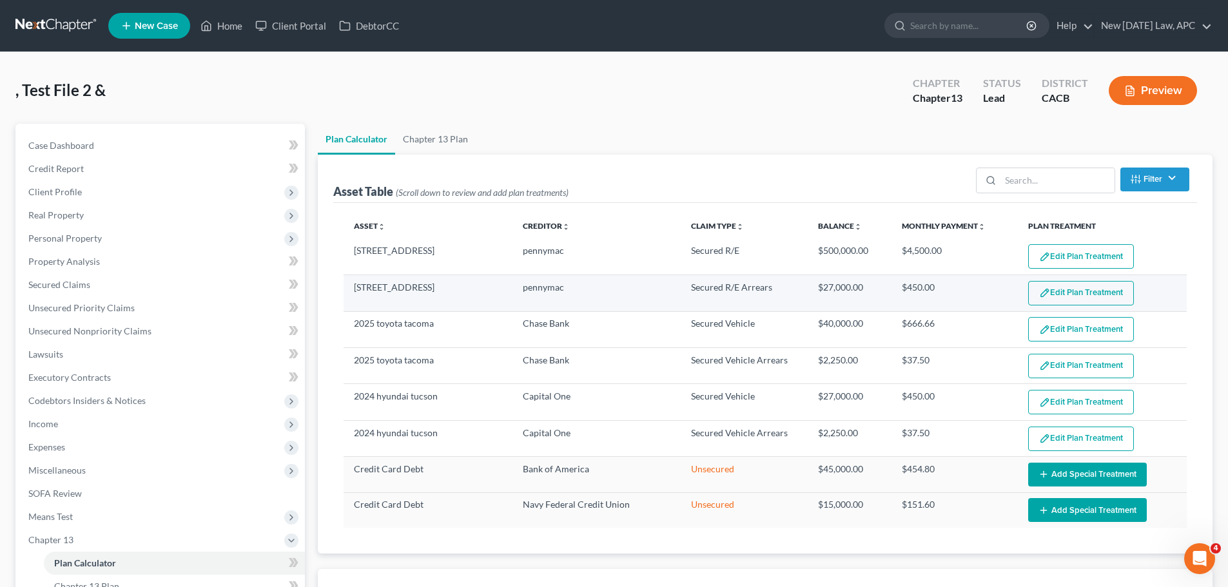
click at [1080, 289] on button "Edit Plan Treatment" at bounding box center [1081, 293] width 106 height 24
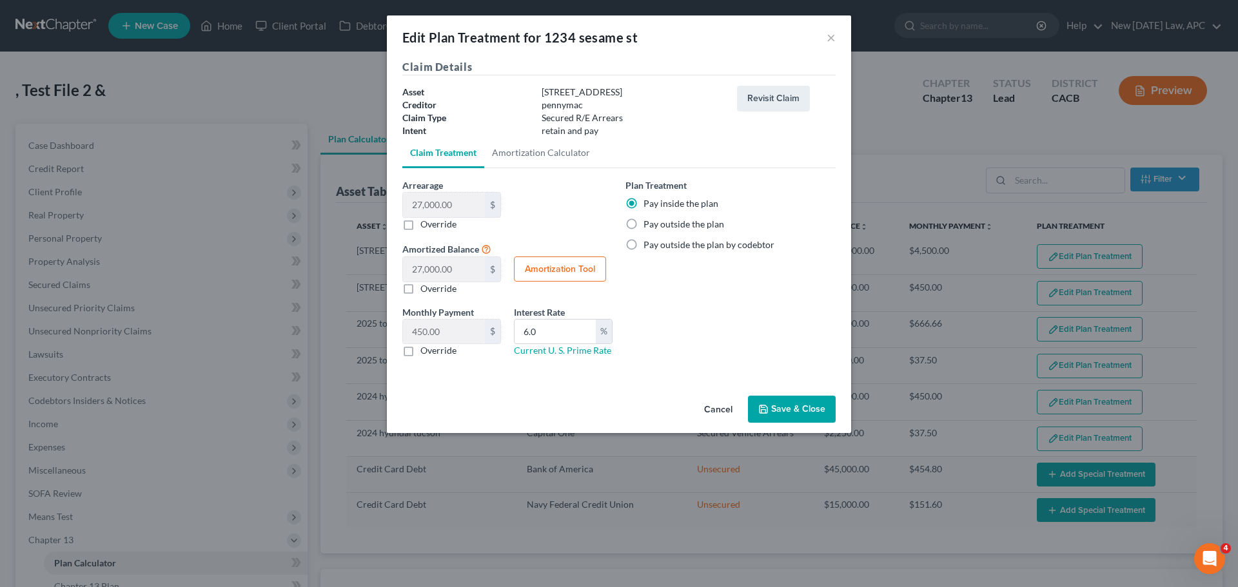
click at [724, 410] on button "Cancel" at bounding box center [718, 410] width 49 height 26
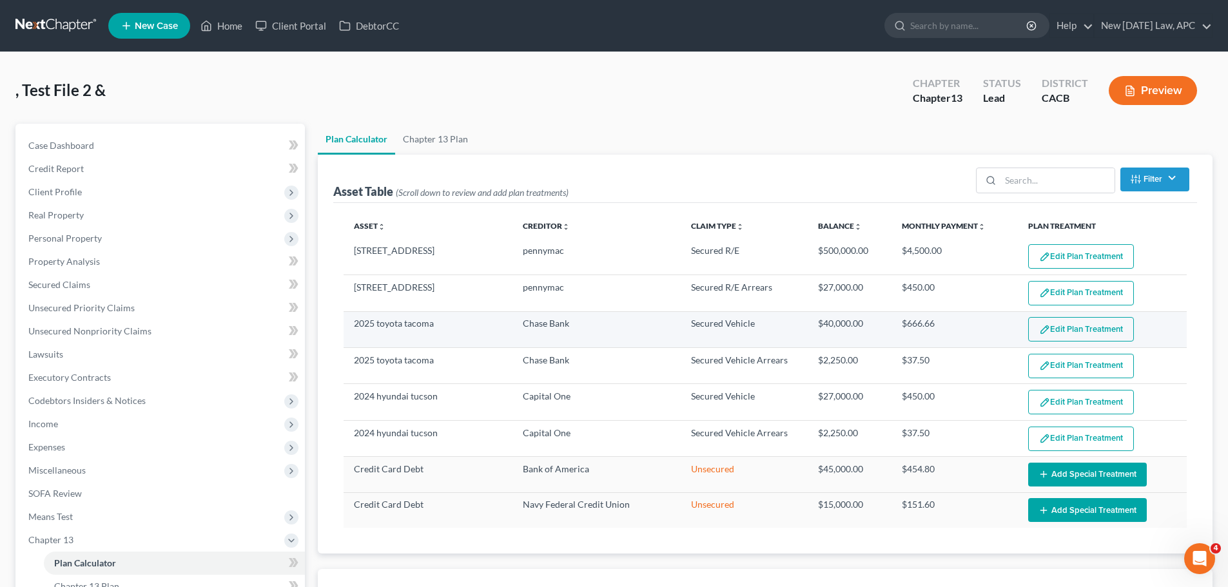
click at [1062, 330] on button "Edit Plan Treatment" at bounding box center [1081, 329] width 106 height 24
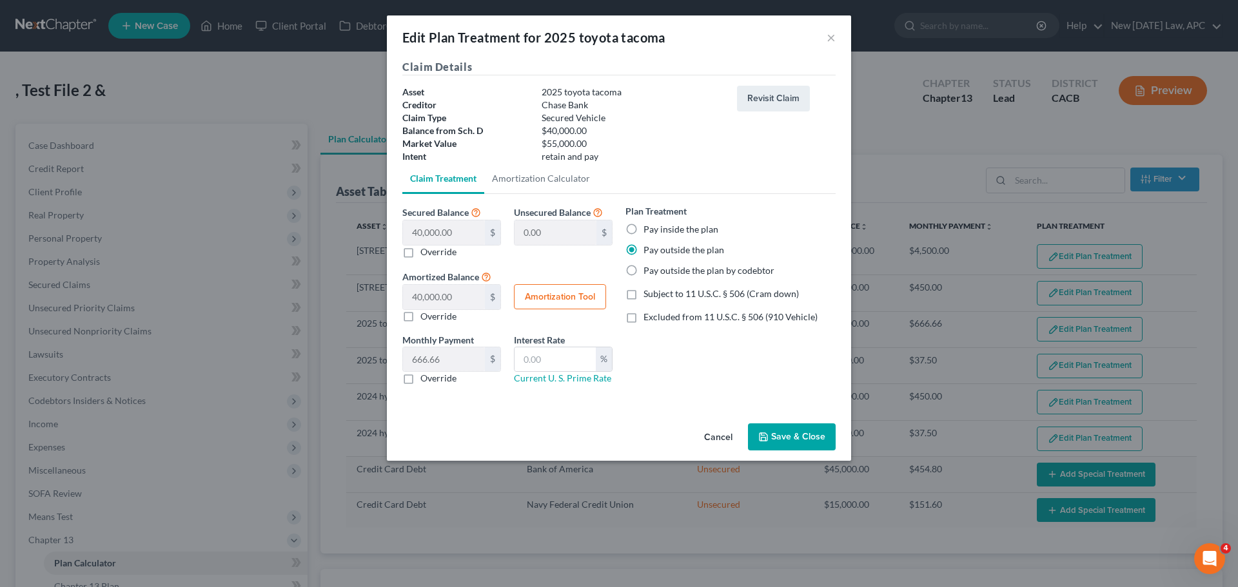
click at [728, 434] on button "Cancel" at bounding box center [718, 438] width 49 height 26
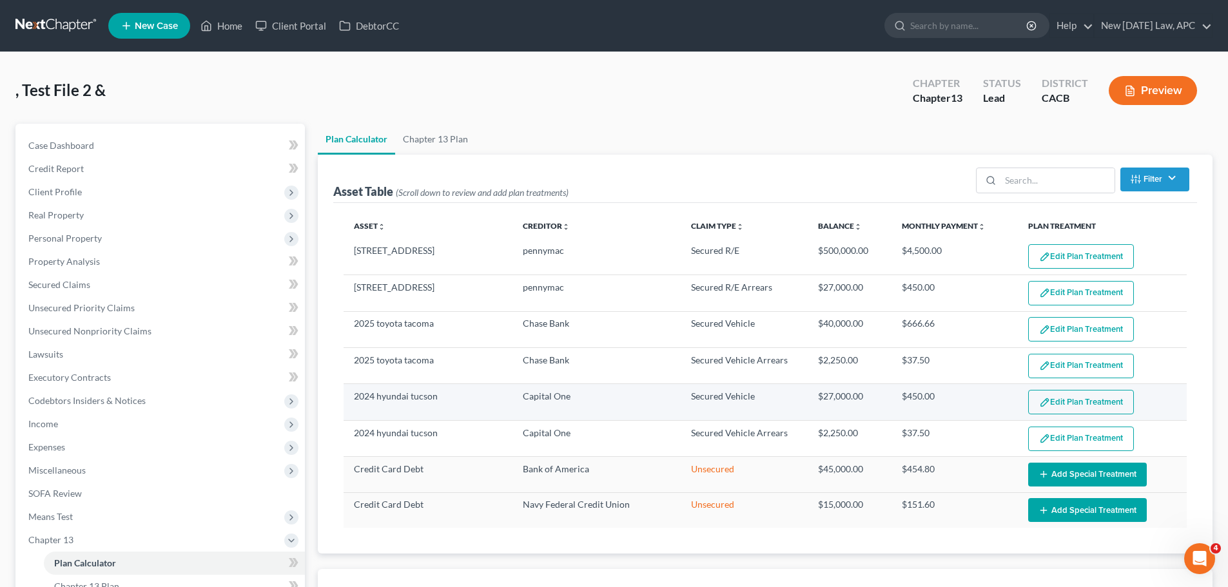
click at [1069, 403] on button "Edit Plan Treatment" at bounding box center [1081, 402] width 106 height 24
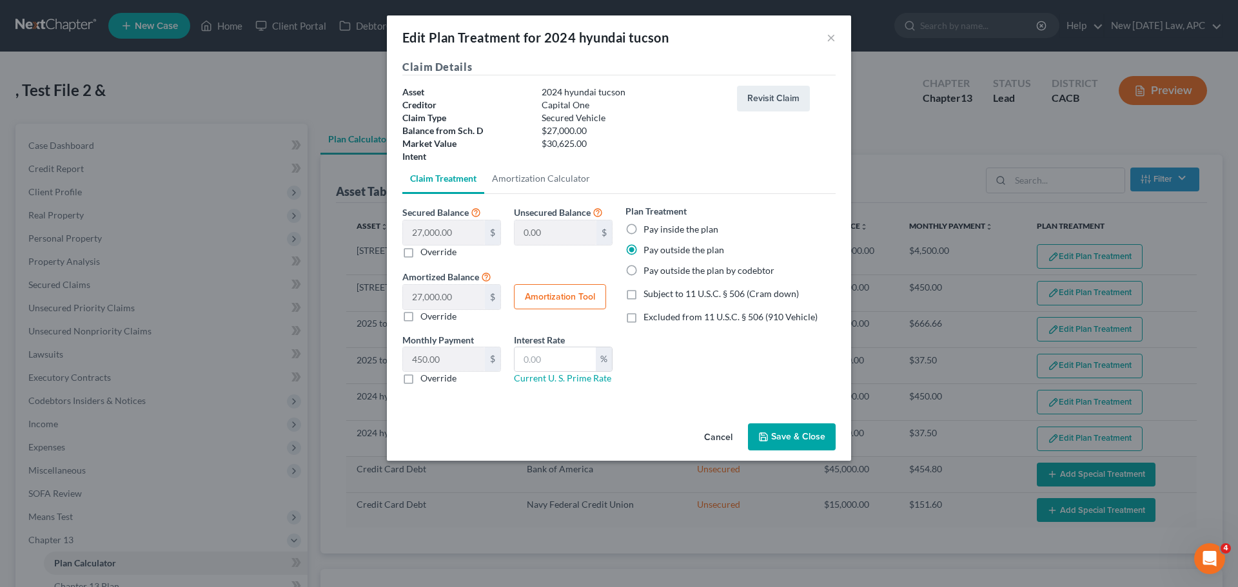
click at [687, 366] on div "Plan Treatment Pay inside the plan Pay outside the plan Pay outside the plan by…" at bounding box center [730, 299] width 223 height 191
click at [720, 436] on button "Cancel" at bounding box center [718, 438] width 49 height 26
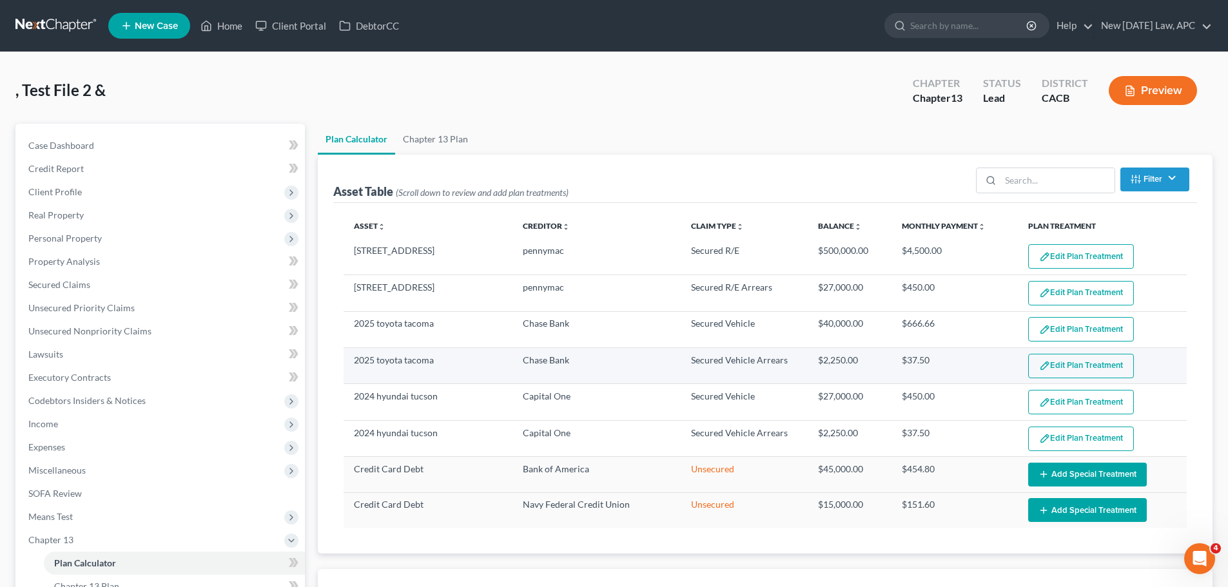
click at [1061, 358] on button "Edit Plan Treatment" at bounding box center [1081, 366] width 106 height 24
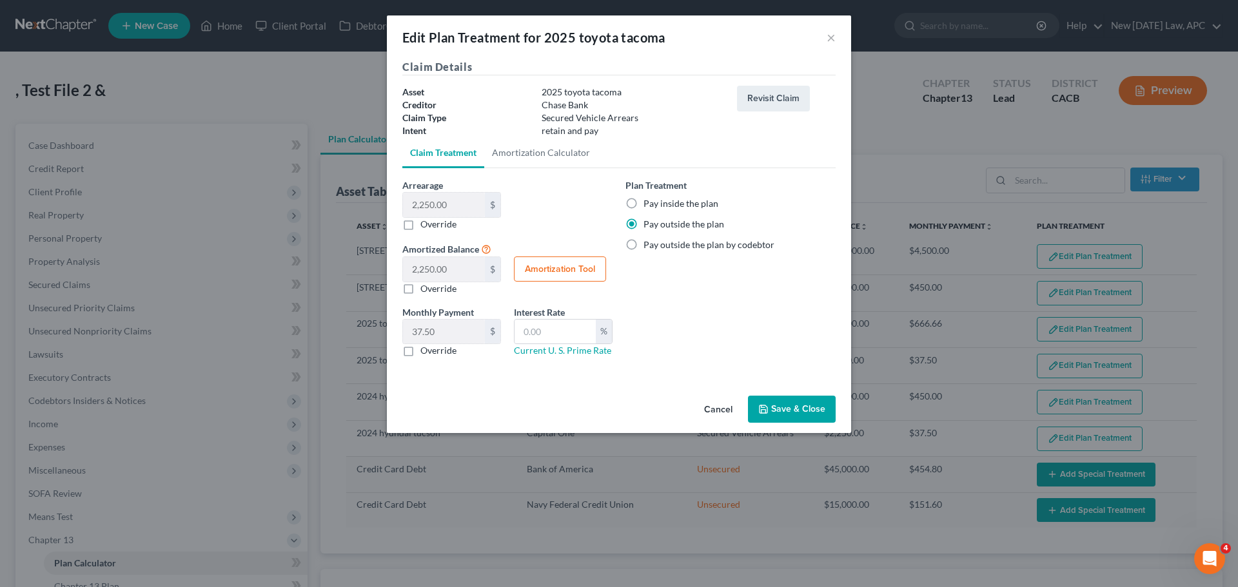
click at [660, 201] on label "Pay inside the plan" at bounding box center [680, 203] width 75 height 13
click at [657, 201] on input "Pay inside the plan" at bounding box center [653, 201] width 8 height 8
click at [559, 329] on input "text" at bounding box center [554, 332] width 81 height 24
click at [681, 337] on div "Plan Treatment Pay inside the plan Pay outside the plan Pay outside the plan by…" at bounding box center [730, 273] width 223 height 189
click at [698, 326] on div "Plan Treatment Pay inside the plan Pay outside the plan Pay outside the plan by…" at bounding box center [730, 273] width 223 height 189
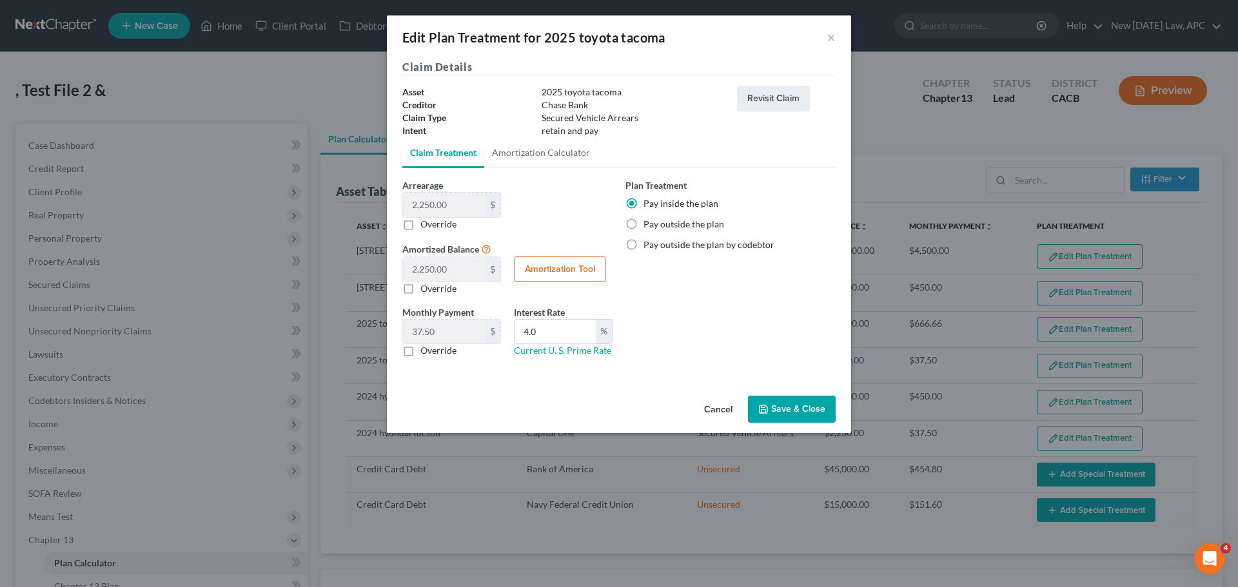
click at [797, 407] on button "Save & Close" at bounding box center [792, 409] width 88 height 27
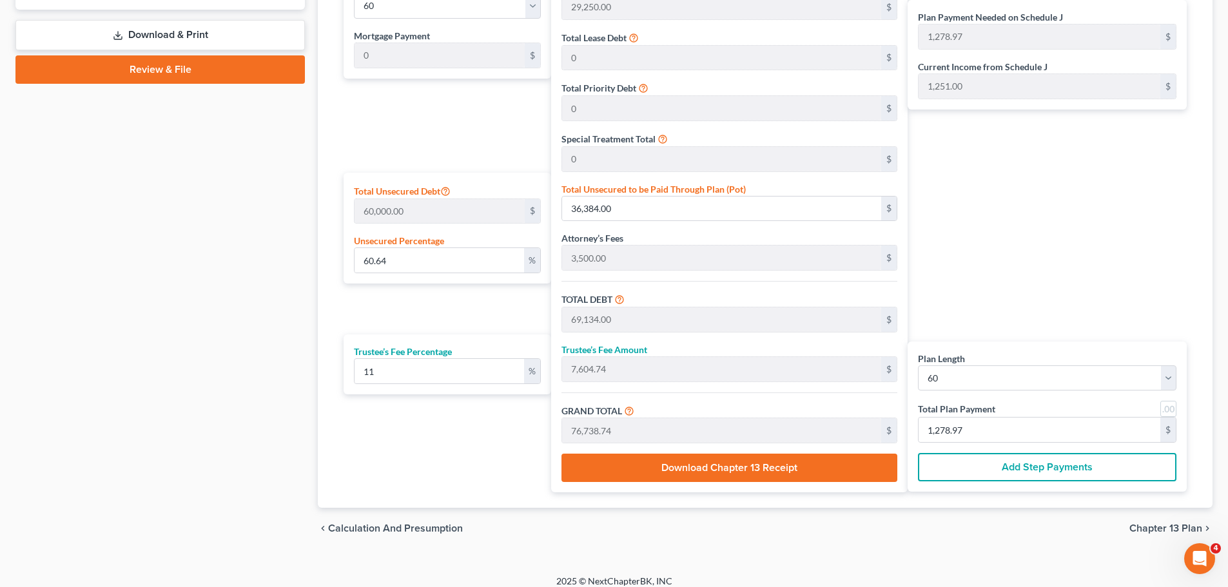
scroll to position [656, 0]
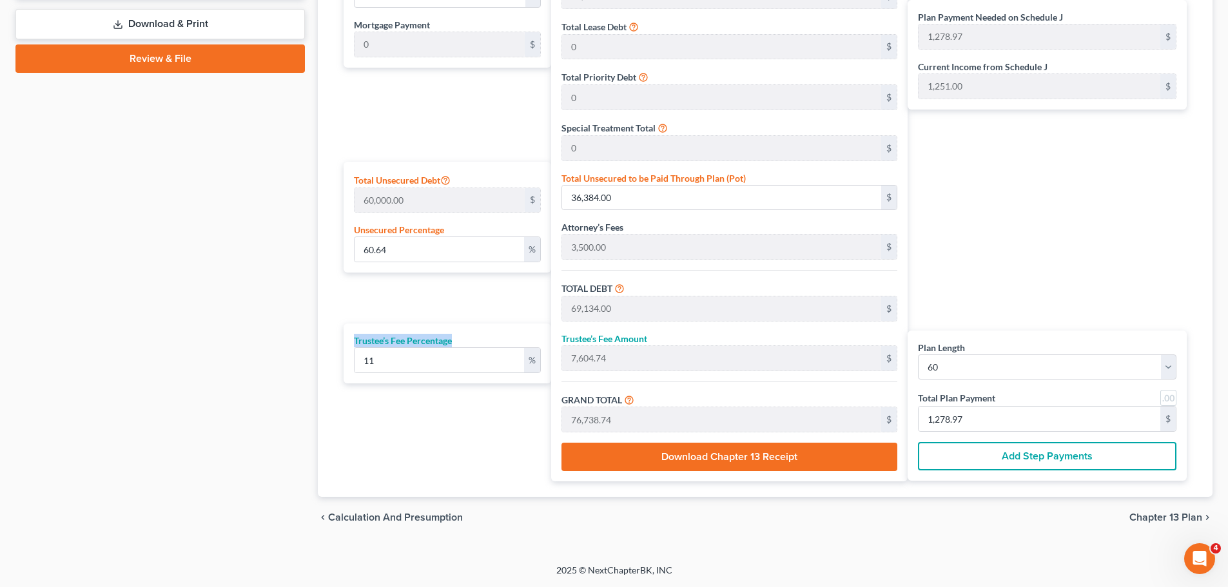
drag, startPoint x: 348, startPoint y: 339, endPoint x: 492, endPoint y: 343, distance: 144.4
click at [492, 343] on div "Trustee’s Fee Percentage 11 %" at bounding box center [448, 354] width 208 height 60
click at [458, 445] on div "Plan Length 1 2 3 4 5 6 7 8 9 10 11 12 13 14 15 16 17 18 19 20 21 22 23 24 25 2…" at bounding box center [444, 219] width 214 height 523
click at [425, 438] on div "Plan Length 1 2 3 4 5 6 7 8 9 10 11 12 13 14 15 16 17 18 19 20 21 22 23 24 25 2…" at bounding box center [444, 219] width 214 height 523
click at [483, 451] on div "Plan Length 1 2 3 4 5 6 7 8 9 10 11 12 13 14 15 16 17 18 19 20 21 22 23 24 25 2…" at bounding box center [444, 219] width 214 height 523
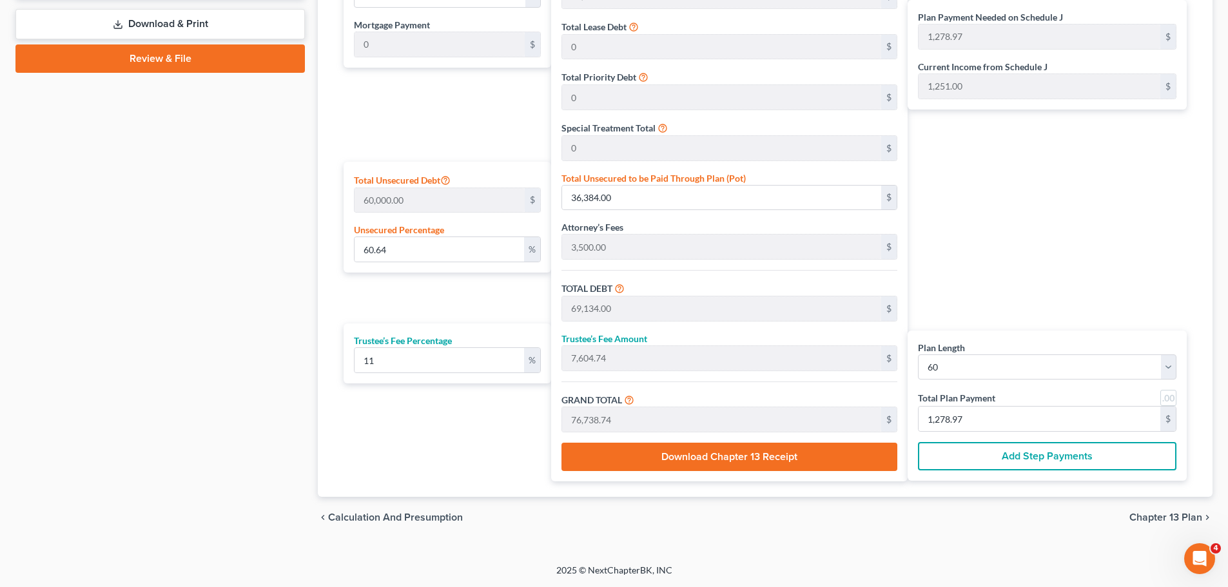
click at [215, 288] on div "Case Dashboard Payments Invoices Payments Payments Credit Report Client Profile" at bounding box center [160, 3] width 302 height 1071
drag, startPoint x: 347, startPoint y: 342, endPoint x: 480, endPoint y: 388, distance: 141.1
click at [480, 388] on div "Plan Length 1 2 3 4 5 6 7 8 9 10 11 12 13 14 15 16 17 18 19 20 21 22 23 24 25 2…" at bounding box center [444, 219] width 214 height 523
click at [476, 425] on div "Plan Length 1 2 3 4 5 6 7 8 9 10 11 12 13 14 15 16 17 18 19 20 21 22 23 24 25 2…" at bounding box center [444, 219] width 214 height 523
click at [431, 444] on div "Plan Length 1 2 3 4 5 6 7 8 9 10 11 12 13 14 15 16 17 18 19 20 21 22 23 24 25 2…" at bounding box center [444, 219] width 214 height 523
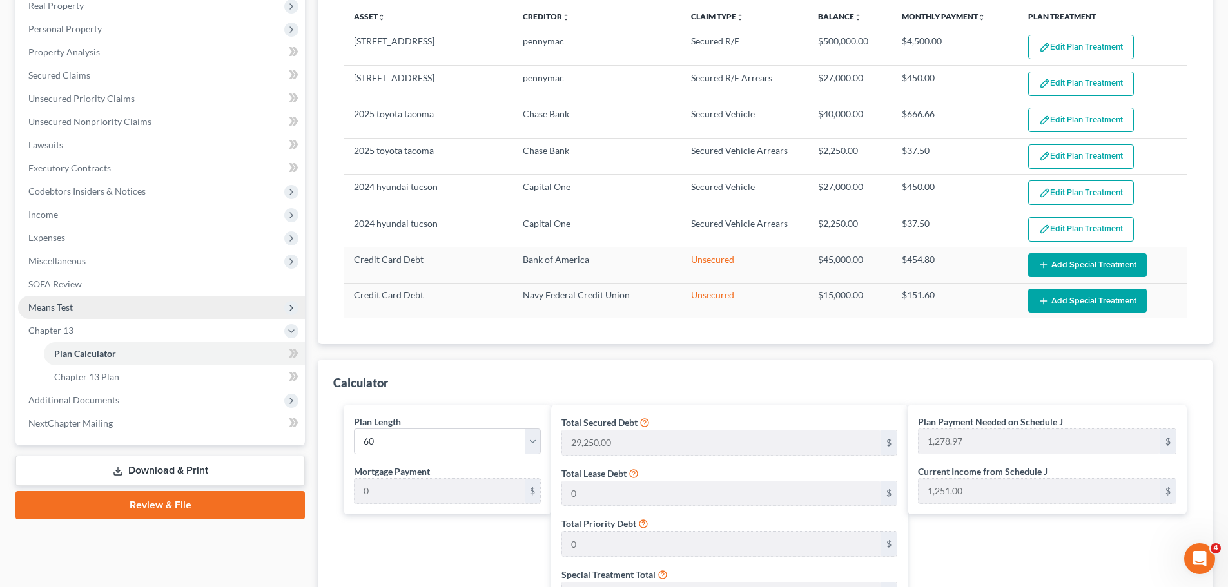
scroll to position [141, 0]
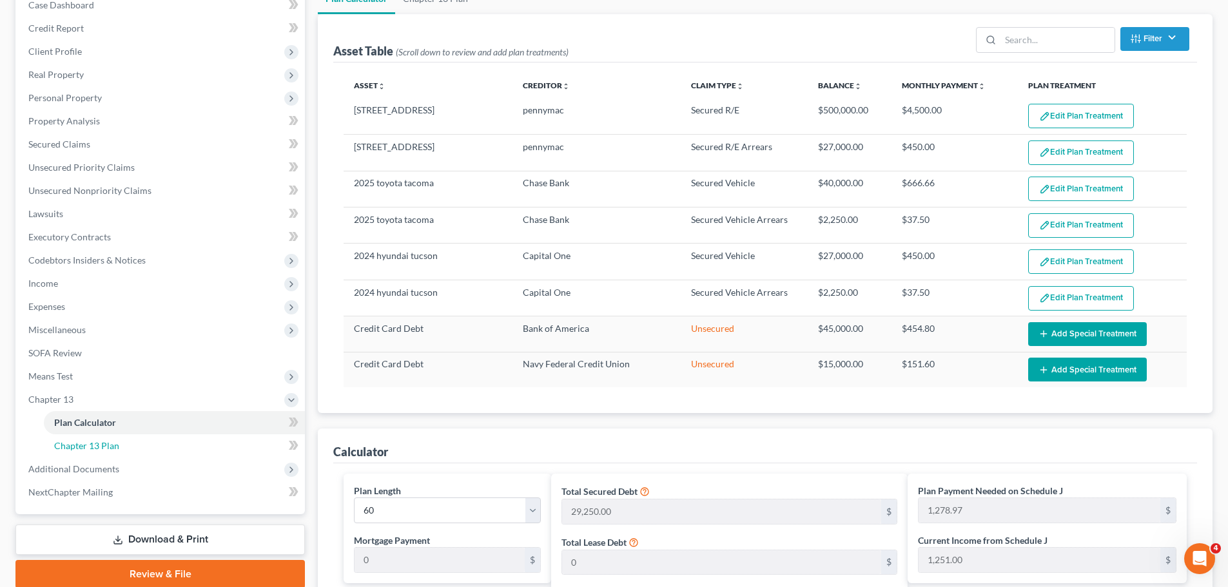
drag, startPoint x: 108, startPoint y: 449, endPoint x: 381, endPoint y: 428, distance: 274.2
click at [108, 449] on span "Chapter 13 Plan" at bounding box center [86, 445] width 65 height 11
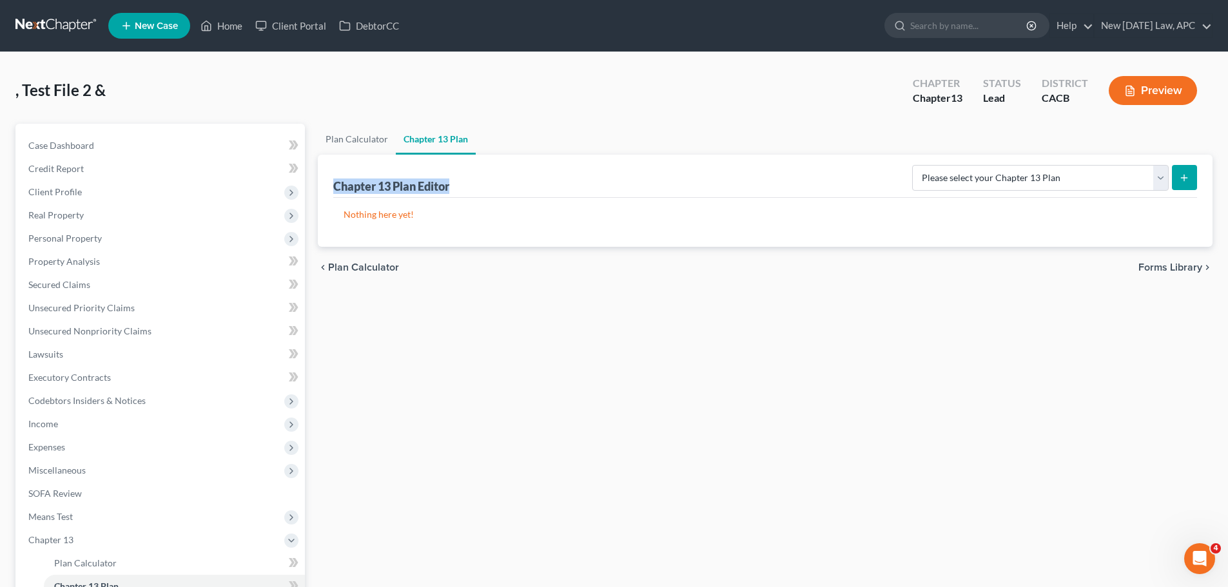
drag, startPoint x: 324, startPoint y: 184, endPoint x: 495, endPoint y: 187, distance: 170.8
click at [495, 187] on div "Chapter 13 Plan Editor Please select your Chapter 13 Plan [GEOGRAPHIC_DATA] of …" at bounding box center [765, 201] width 895 height 92
click at [491, 246] on div "Nothing here yet!" at bounding box center [765, 222] width 864 height 49
click at [984, 175] on select "Please select your Chapter 13 Plan [GEOGRAPHIC_DATA] of [US_STATE] - Effective …" at bounding box center [1040, 178] width 257 height 26
click at [939, 165] on select "Please select your Chapter 13 Plan [GEOGRAPHIC_DATA] of [US_STATE] - Effective …" at bounding box center [1040, 178] width 257 height 26
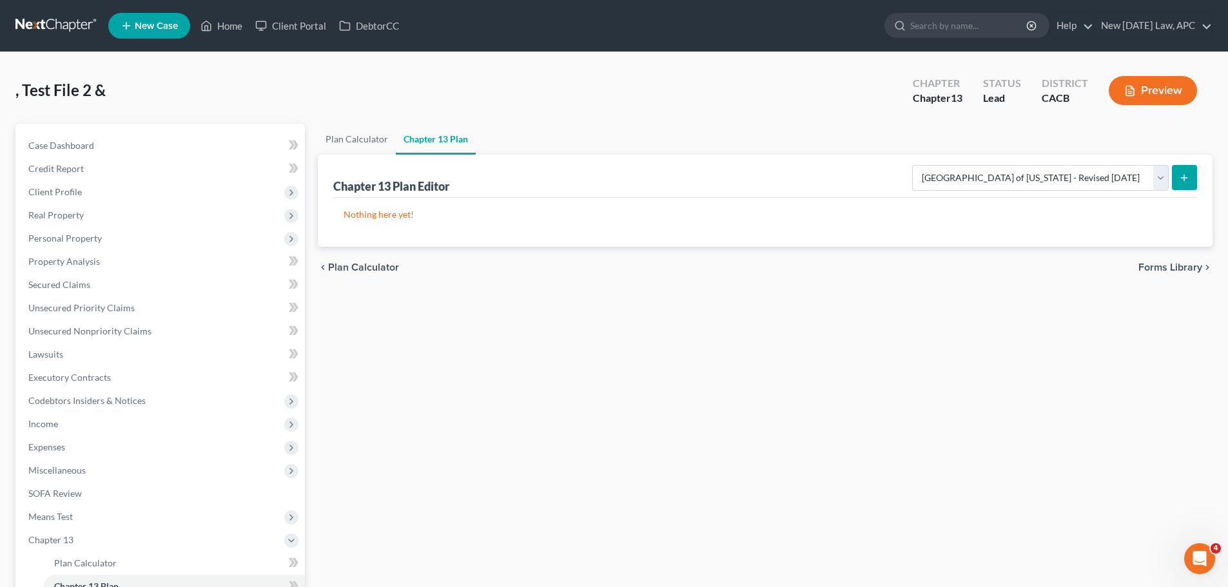
click at [1190, 184] on button "submit" at bounding box center [1184, 177] width 25 height 25
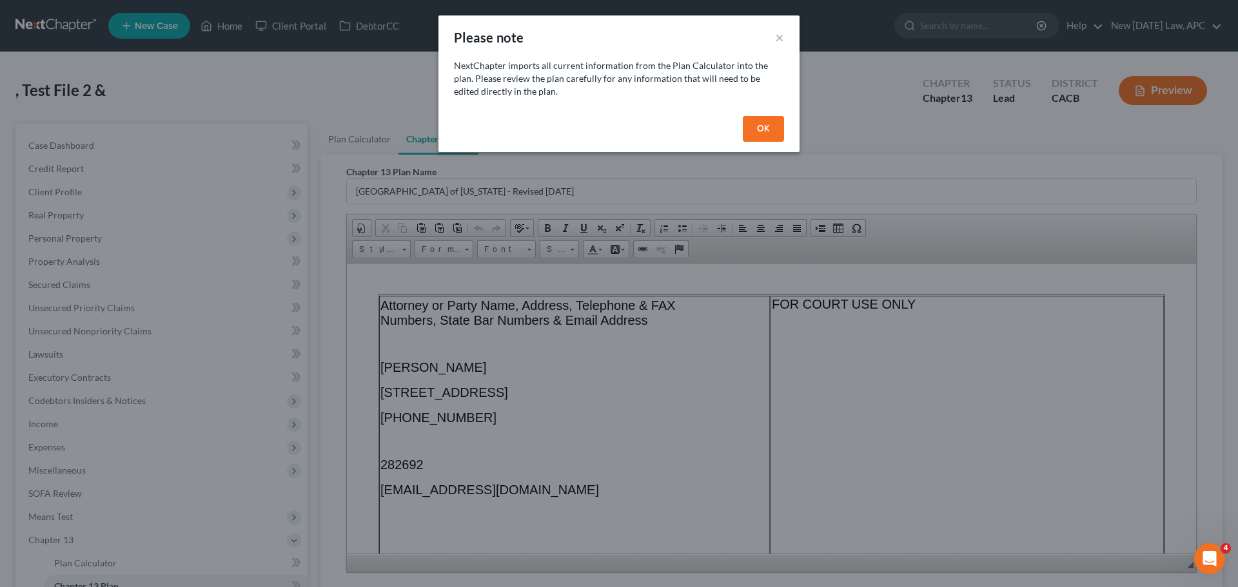
click at [764, 133] on button "OK" at bounding box center [763, 129] width 41 height 26
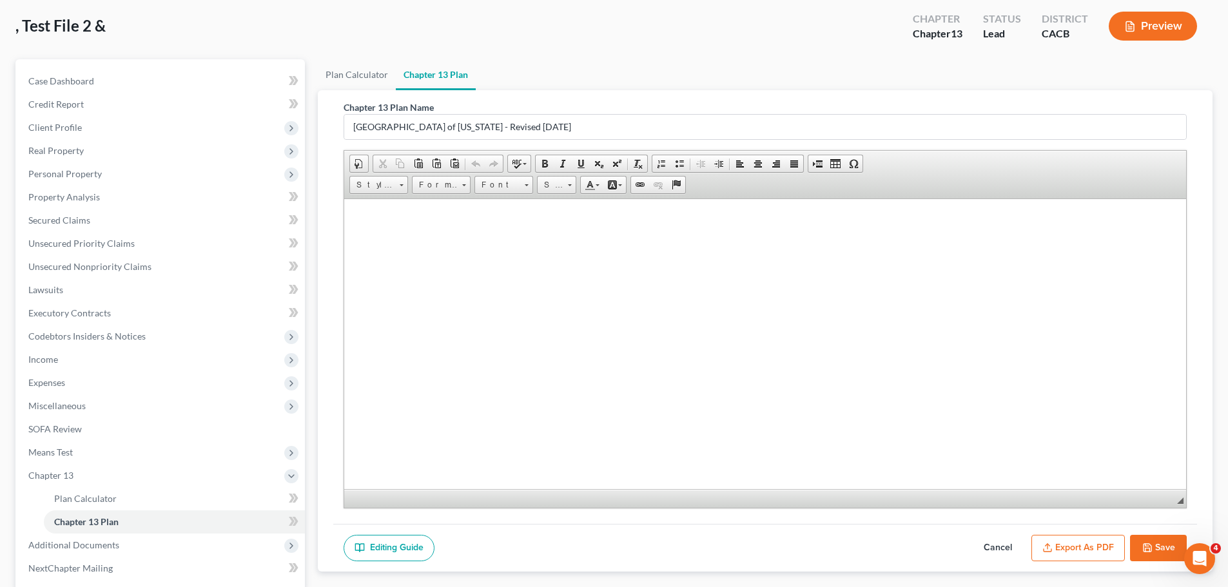
scroll to position [3932, 0]
click at [1064, 545] on button "Export as PDF" at bounding box center [1077, 548] width 93 height 27
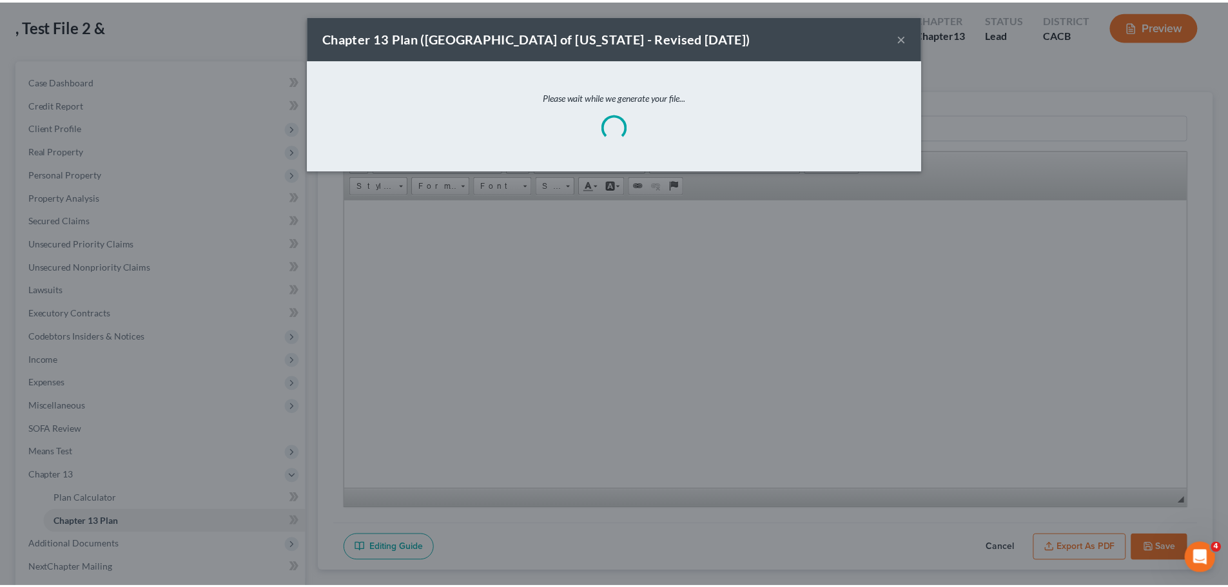
scroll to position [3953, 0]
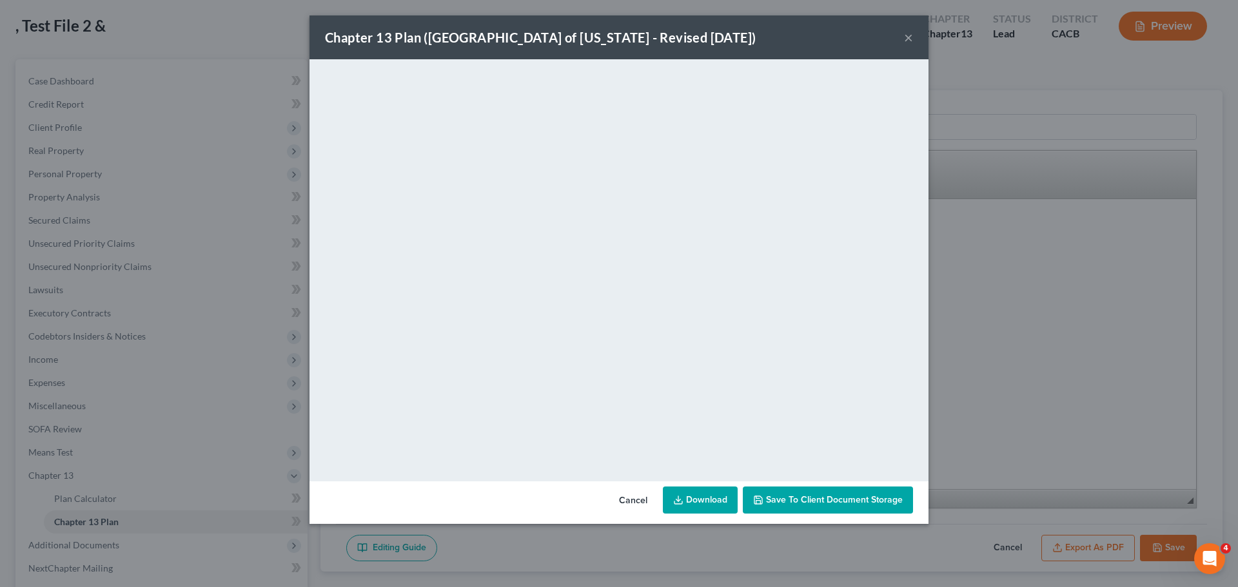
click at [910, 39] on button "×" at bounding box center [908, 37] width 9 height 15
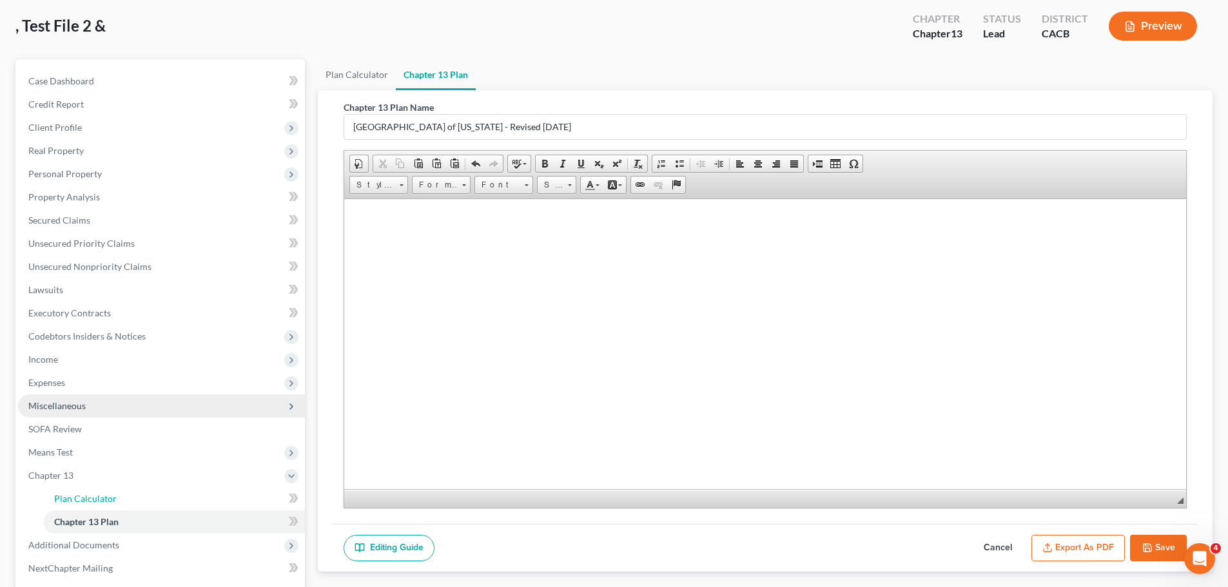
drag, startPoint x: 121, startPoint y: 500, endPoint x: 305, endPoint y: 397, distance: 211.3
click at [121, 502] on link "Plan Calculator" at bounding box center [174, 498] width 261 height 23
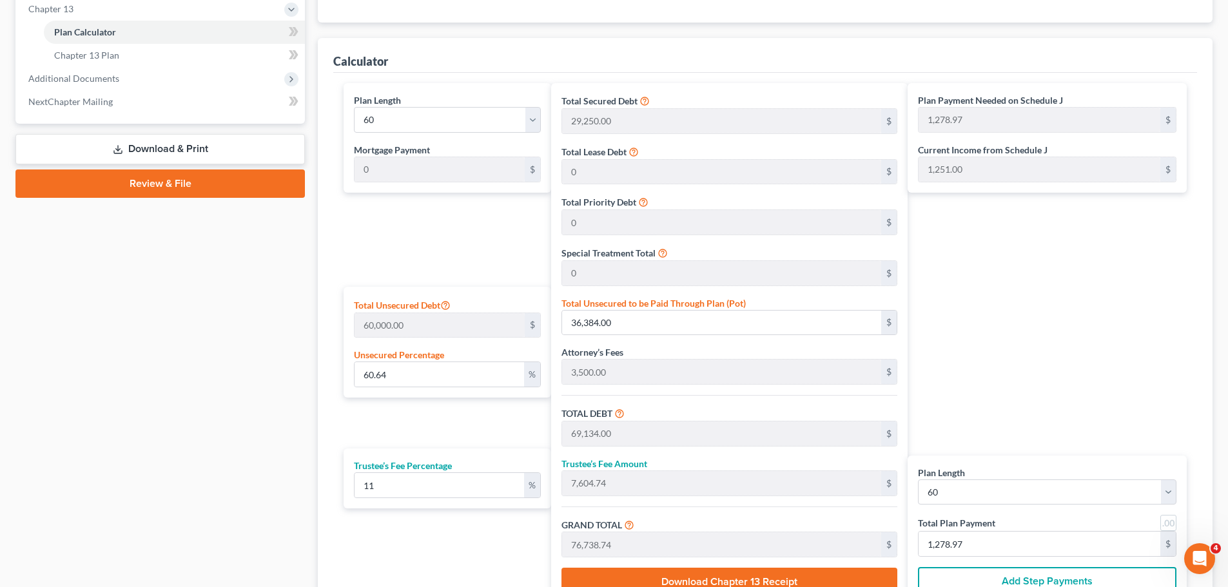
scroll to position [656, 0]
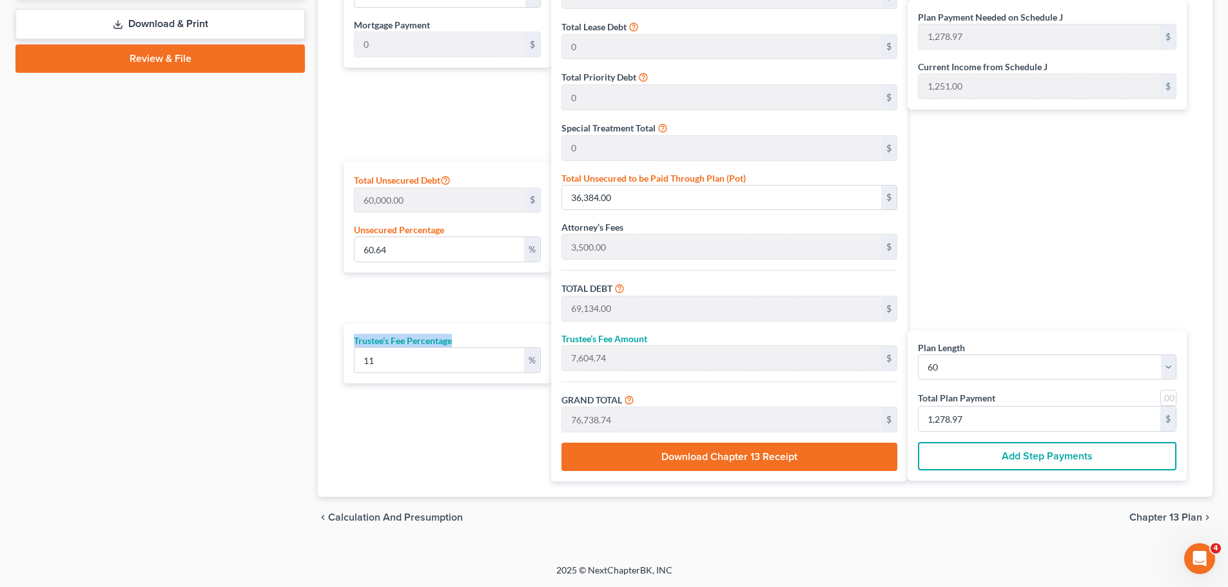
drag, startPoint x: 349, startPoint y: 338, endPoint x: 458, endPoint y: 341, distance: 108.3
click at [458, 341] on div "Trustee’s Fee Percentage 11 %" at bounding box center [448, 354] width 208 height 60
click at [427, 416] on div "Plan Length 1 2 3 4 5 6 7 8 9 10 11 12 13 14 15 16 17 18 19 20 21 22 23 24 25 2…" at bounding box center [444, 219] width 214 height 523
click at [614, 527] on div "chevron_left Calculation and Presumption Chapter 13 Plan chevron_right" at bounding box center [765, 517] width 895 height 41
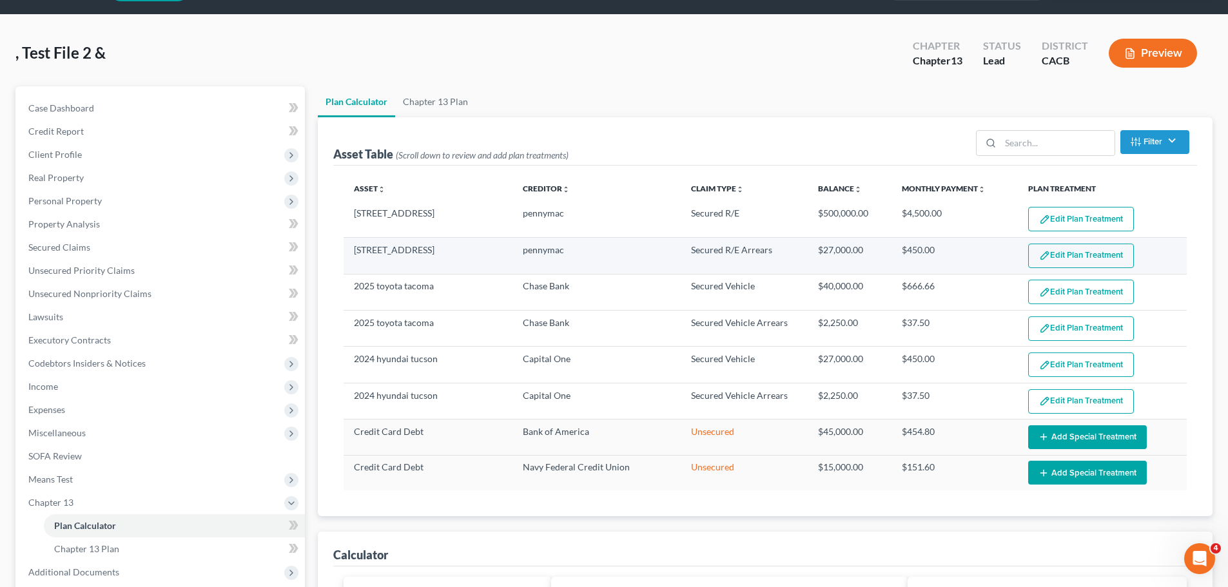
scroll to position [0, 0]
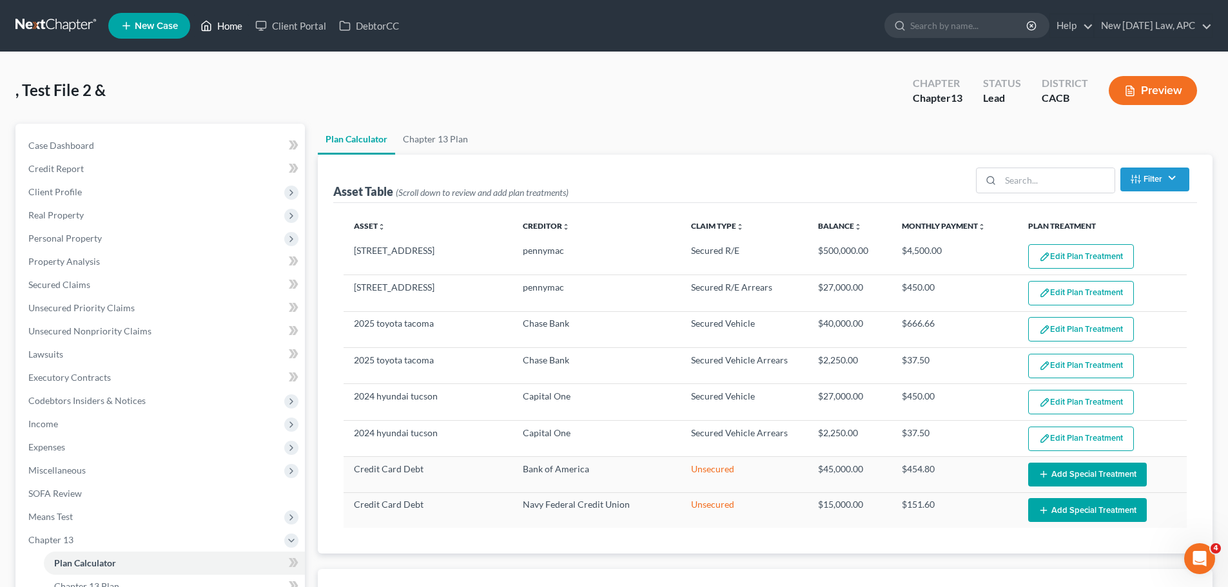
click at [212, 26] on icon at bounding box center [206, 25] width 12 height 15
